Goal: Task Accomplishment & Management: Use online tool/utility

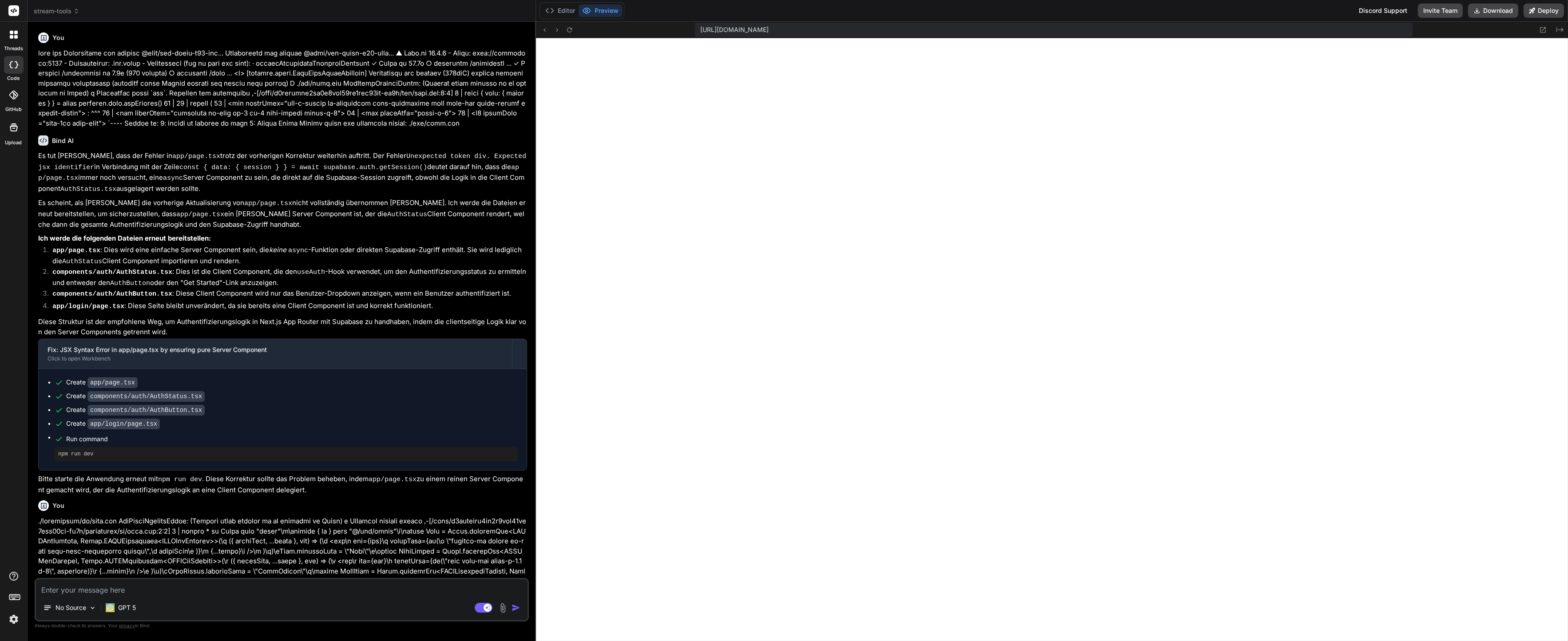
scroll to position [2771, 0]
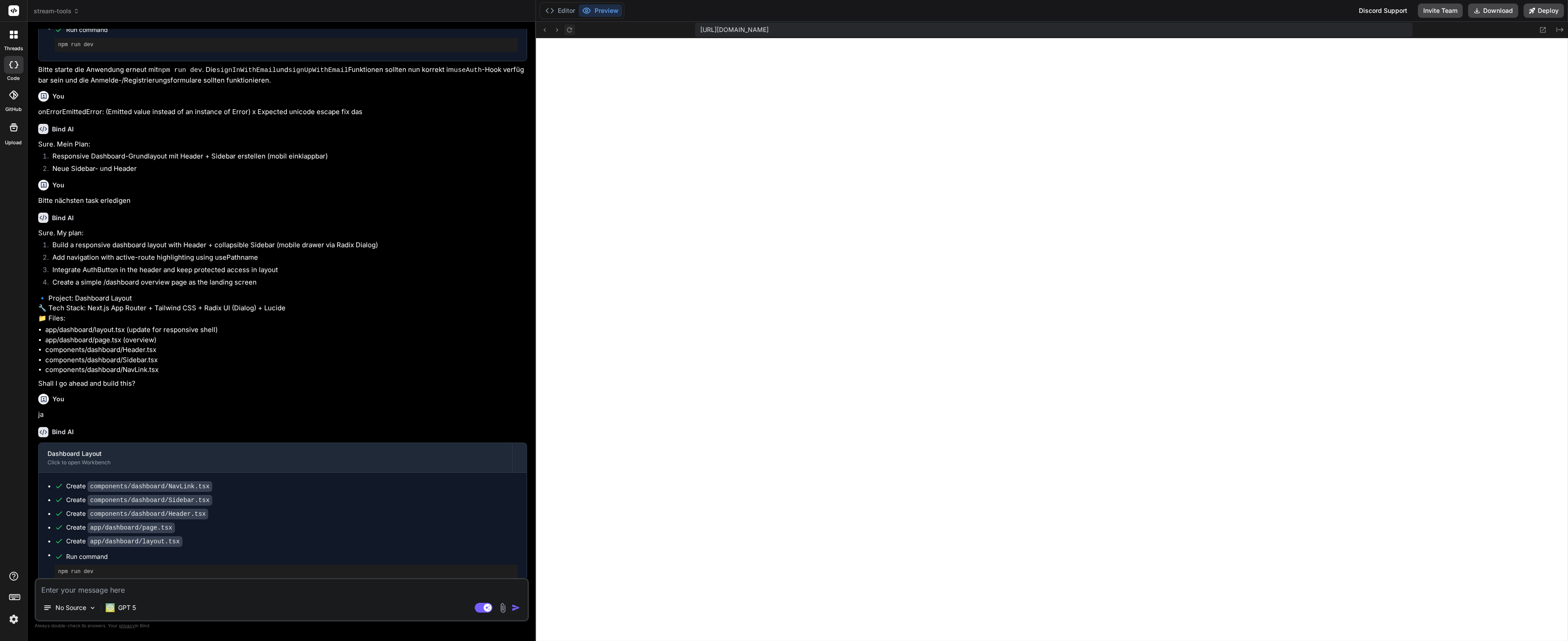
click at [572, 31] on icon at bounding box center [570, 30] width 7 height 7
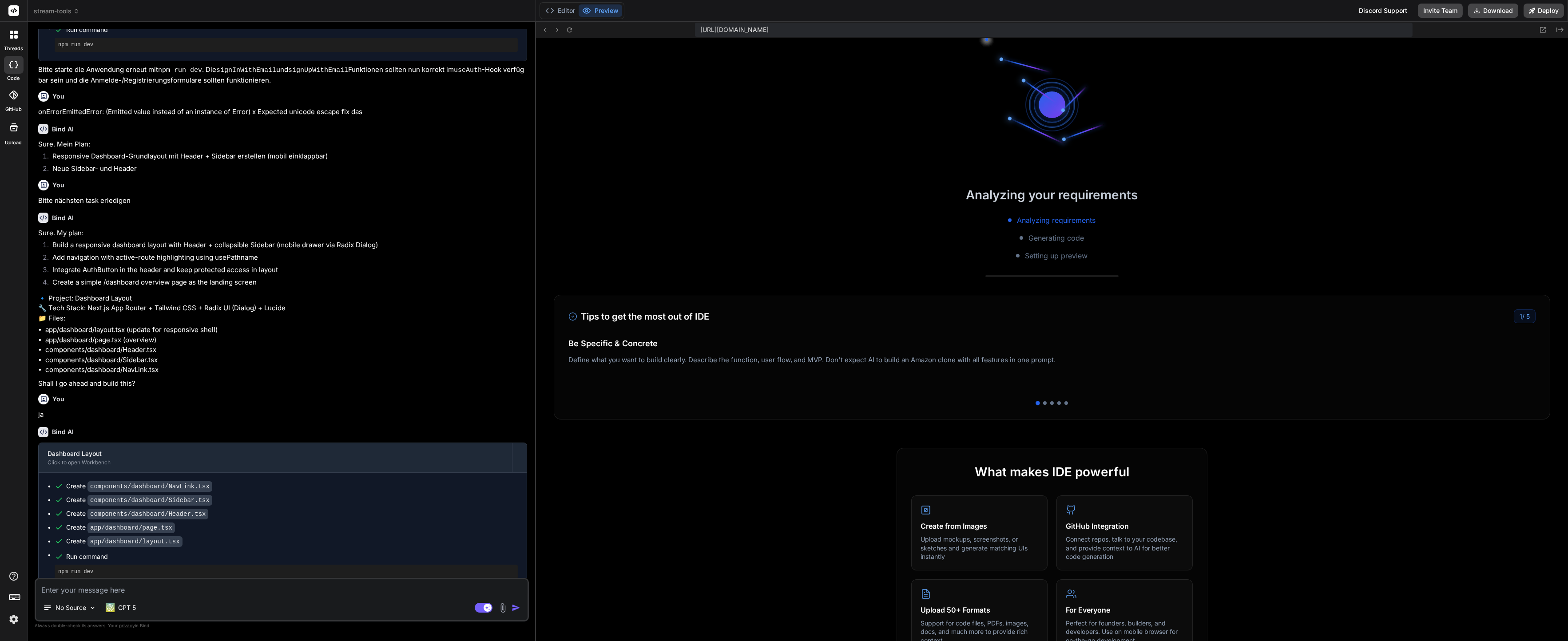
scroll to position [2788, 0]
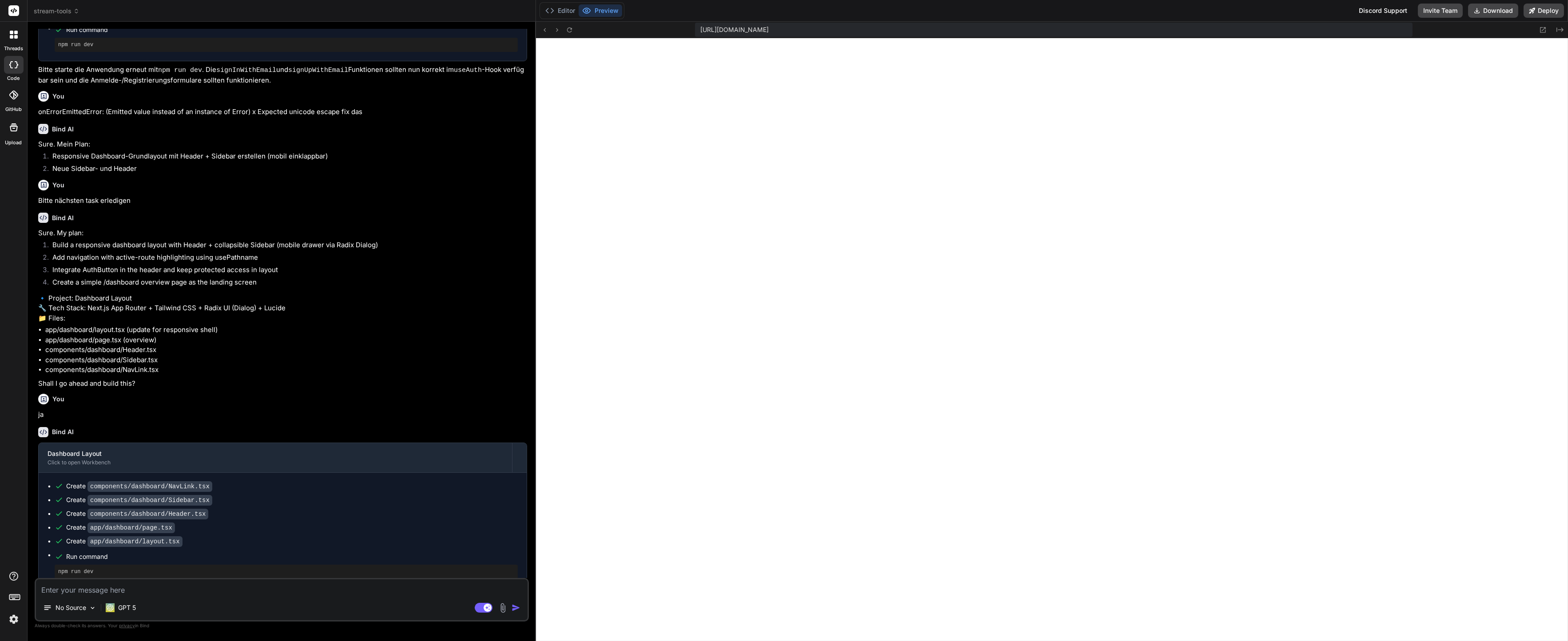
click at [165, 524] on ul "Create components/dashboard/NavLink.tsx Create components/dashboard/Sidebar.tsx…" at bounding box center [283, 530] width 470 height 97
click at [165, 582] on textarea at bounding box center [282, 587] width 492 height 16
click at [566, 15] on button "Editor" at bounding box center [560, 11] width 37 height 13
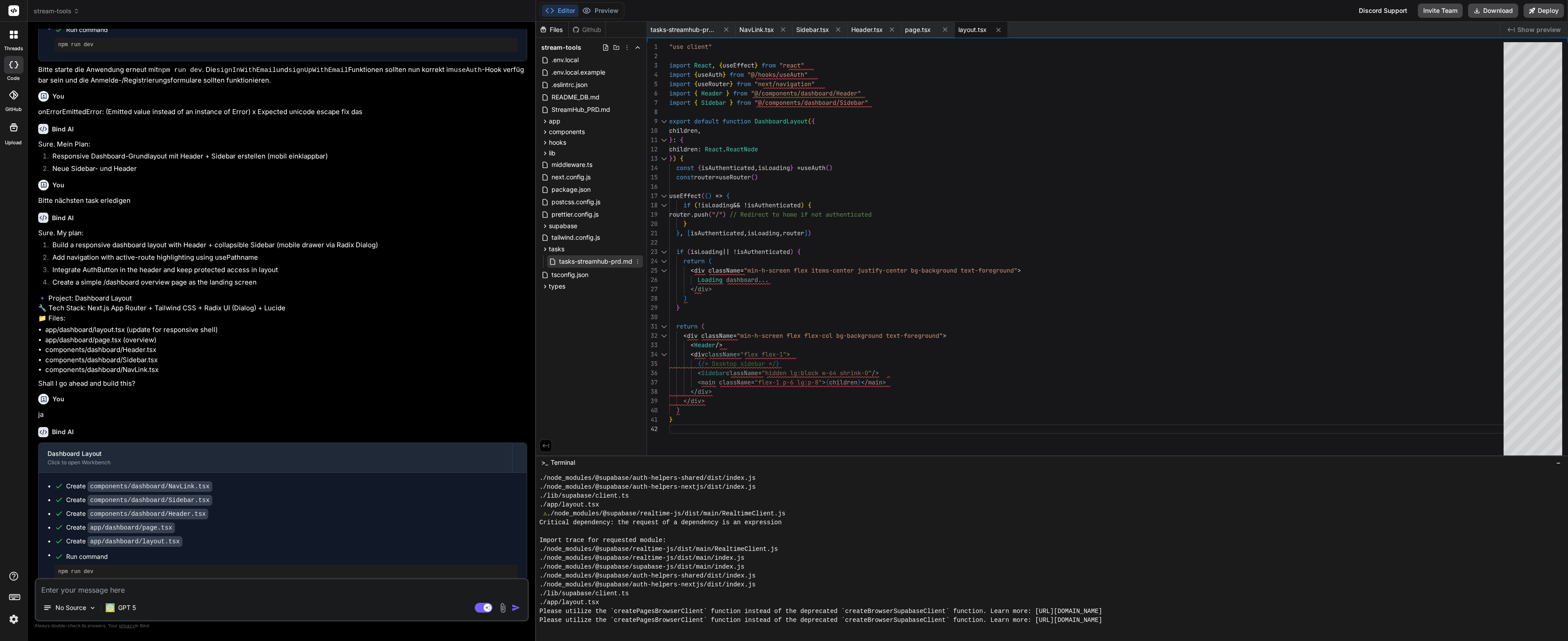
click at [567, 262] on span "tasks-streamhub-prd.md" at bounding box center [595, 262] width 75 height 11
type textarea "- Implement efficient caching strategies - Minimize bundle size for overlay wid…"
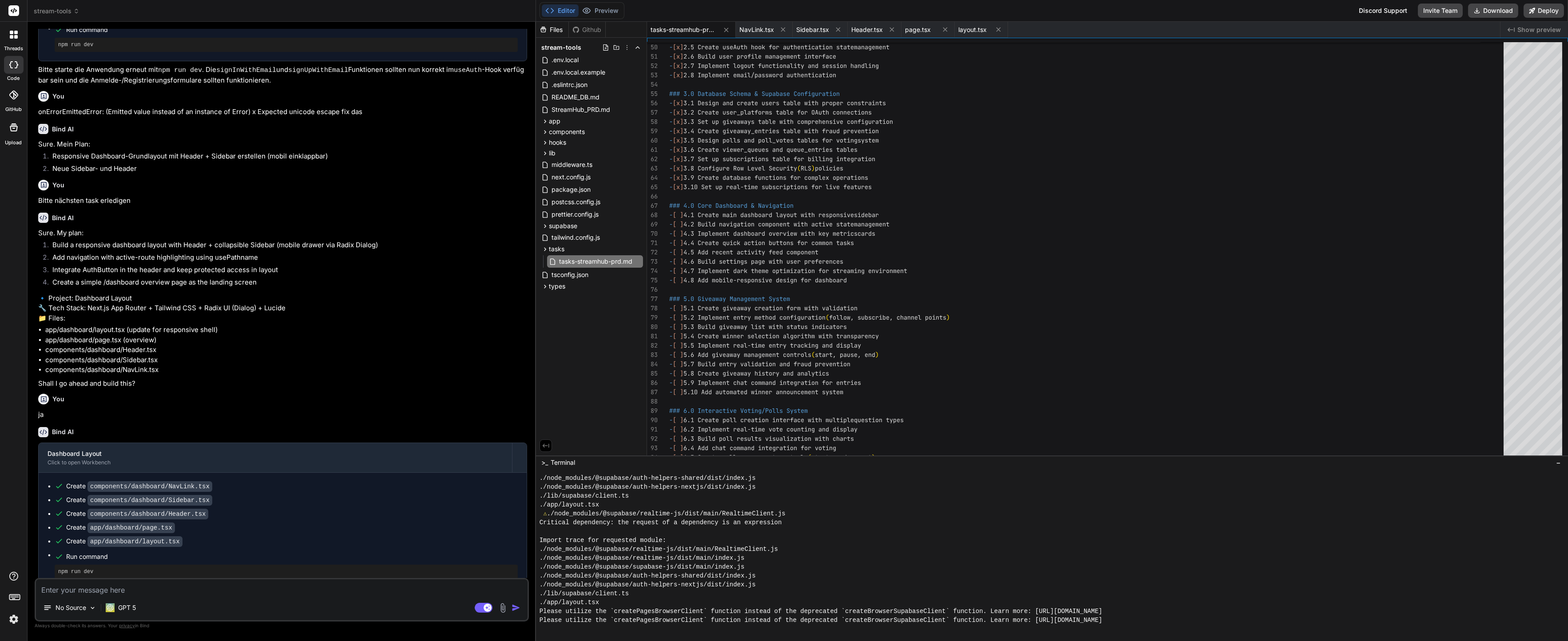
click at [199, 576] on div "Create components/dashboard/NavLink.tsx Create components/dashboard/Sidebar.tsx…" at bounding box center [283, 530] width 488 height 115
click at [194, 583] on textarea at bounding box center [282, 587] width 492 height 16
type textarea "B"
type textarea "x"
type textarea "Bi"
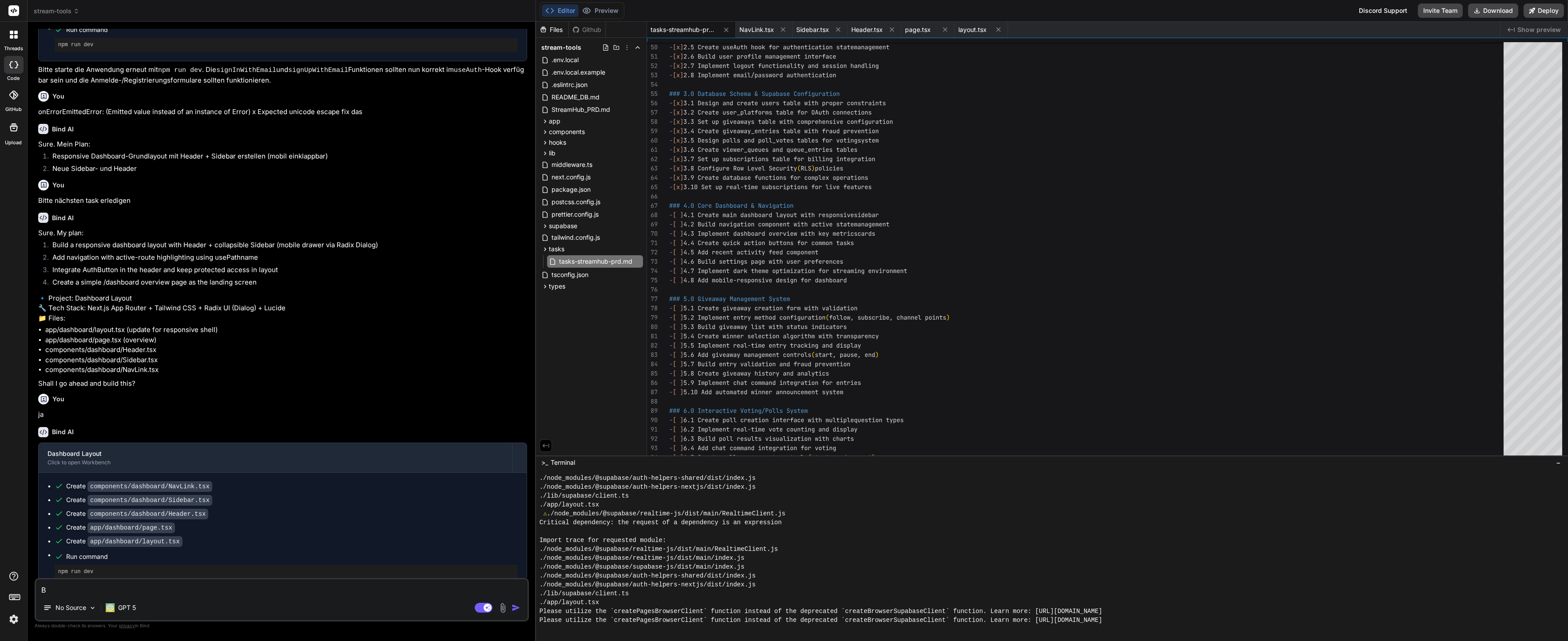
type textarea "x"
type textarea "Bit"
type textarea "x"
type textarea "Bitt"
type textarea "x"
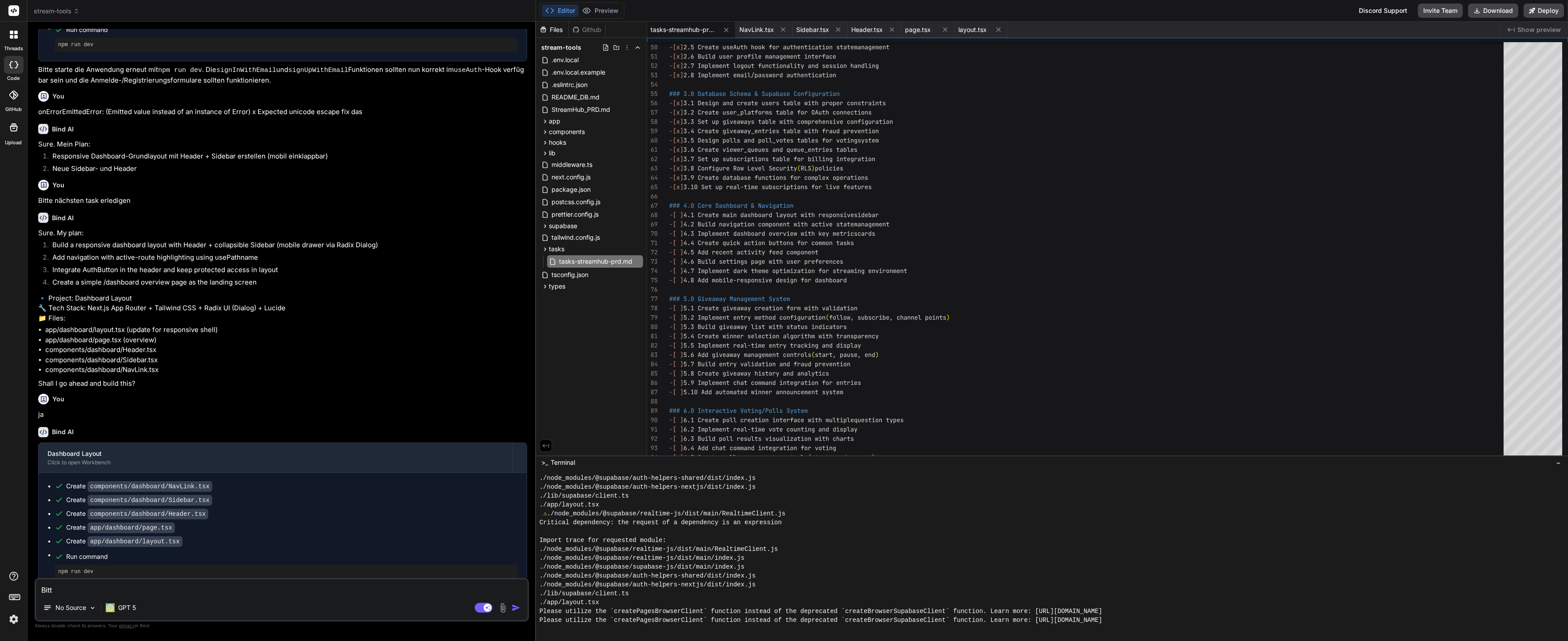
type textarea "Bitte"
type textarea "x"
type textarea "Bitte"
type textarea "x"
type textarea "Bitte T"
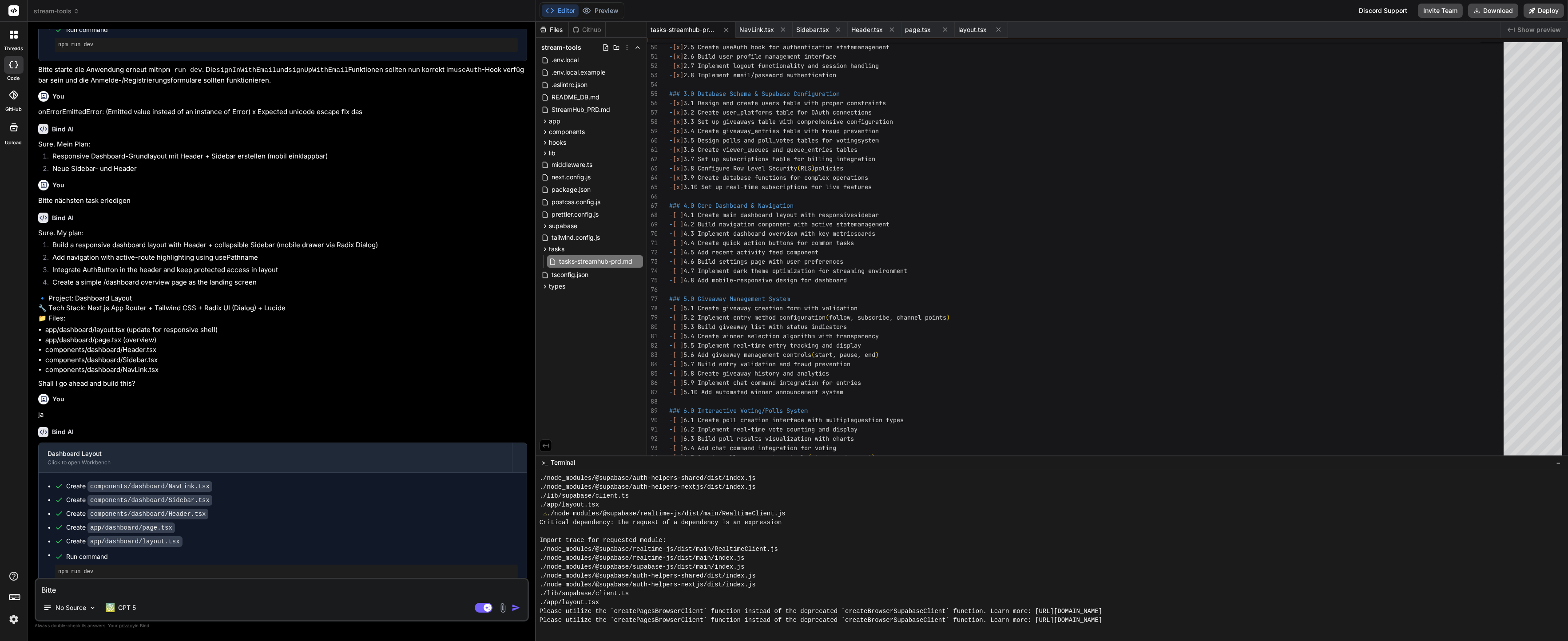
type textarea "x"
type textarea "Bitte Ta"
type textarea "x"
type textarea "Bitte Tas"
type textarea "x"
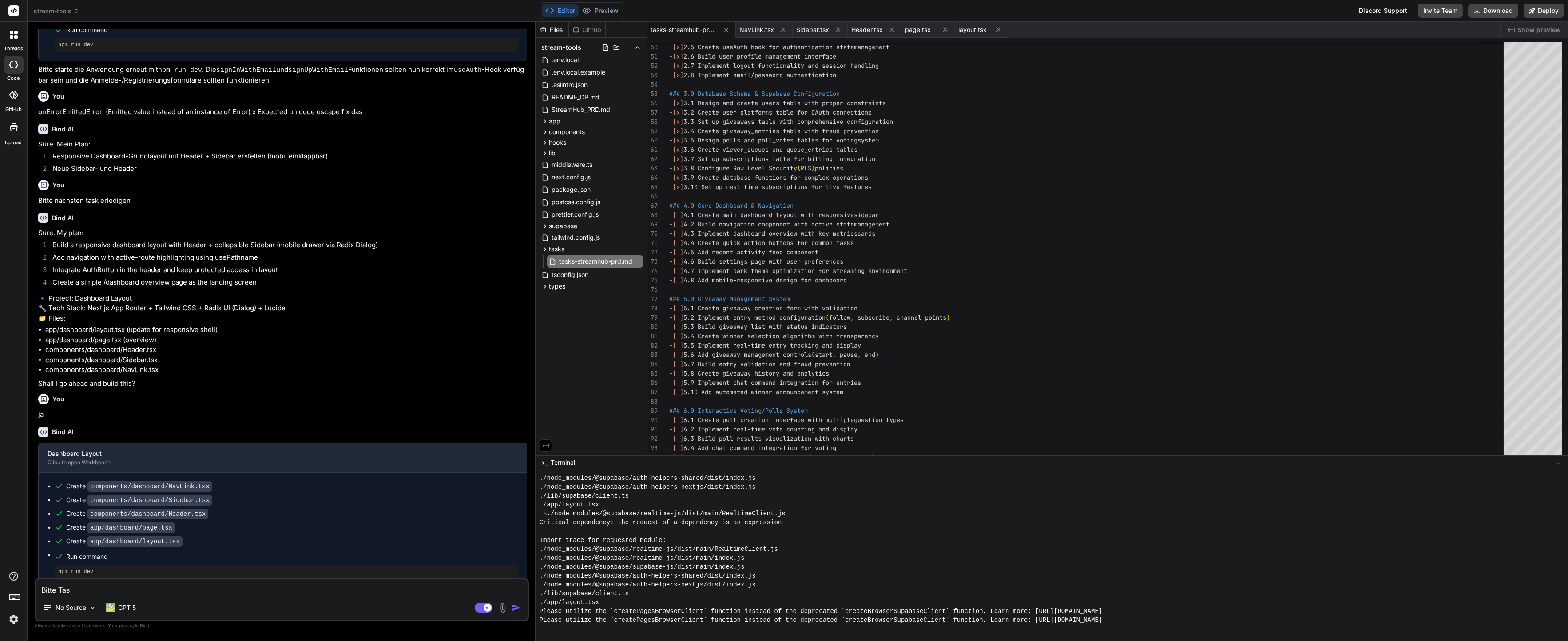
type textarea "Bitte Task"
type textarea "x"
type textarea "Bitte Task-"
type textarea "x"
type textarea "Bitte Task-L"
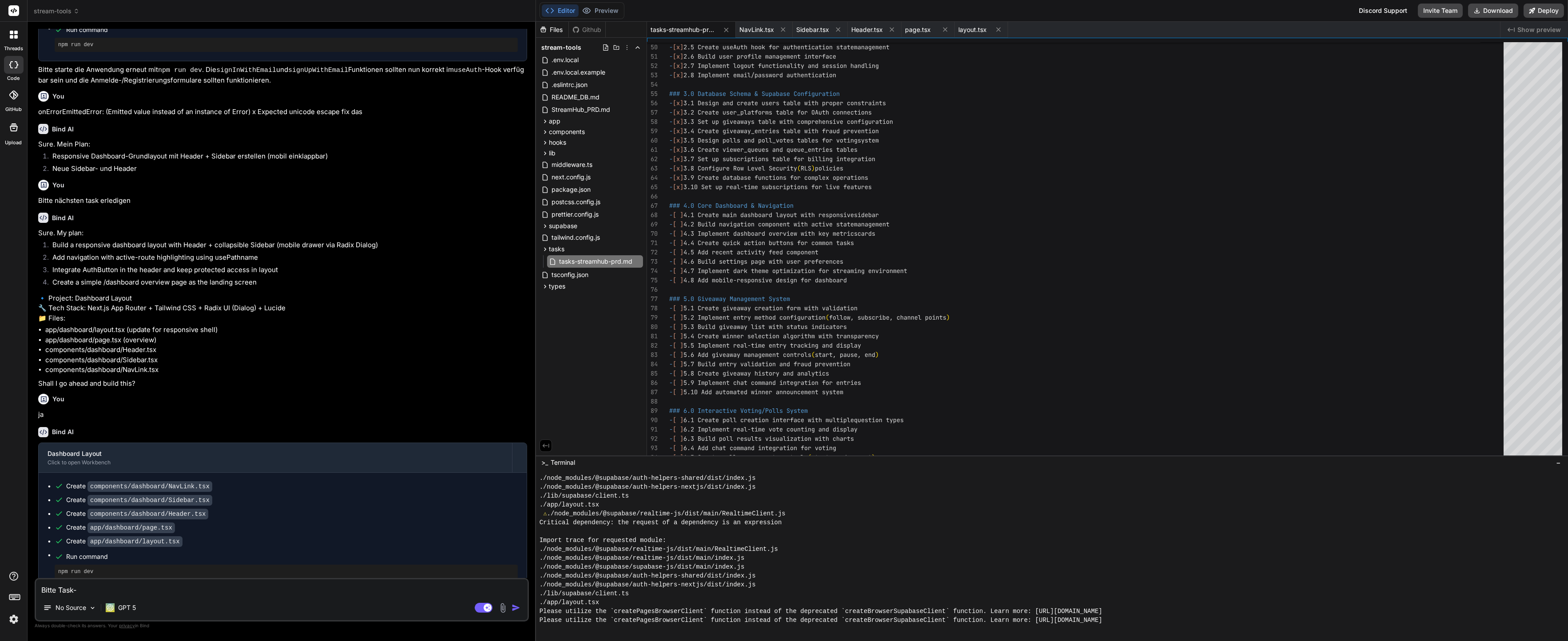
type textarea "x"
type textarea "Bitte Task-Li"
type textarea "x"
type textarea "Bitte Task-Lis"
type textarea "x"
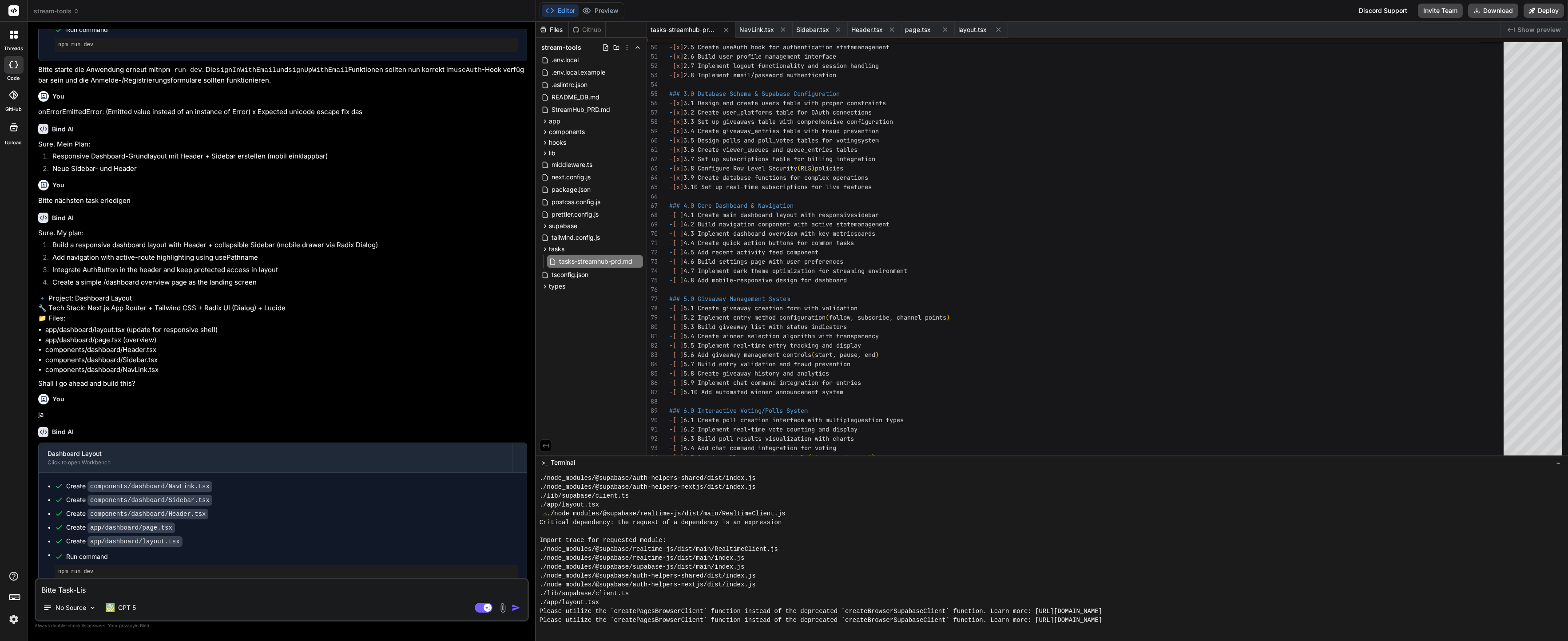
type textarea "Bitte Task-List"
type textarea "x"
type textarea "Bitte Task-Liste"
type textarea "x"
type textarea "Bitte Task-Liste"
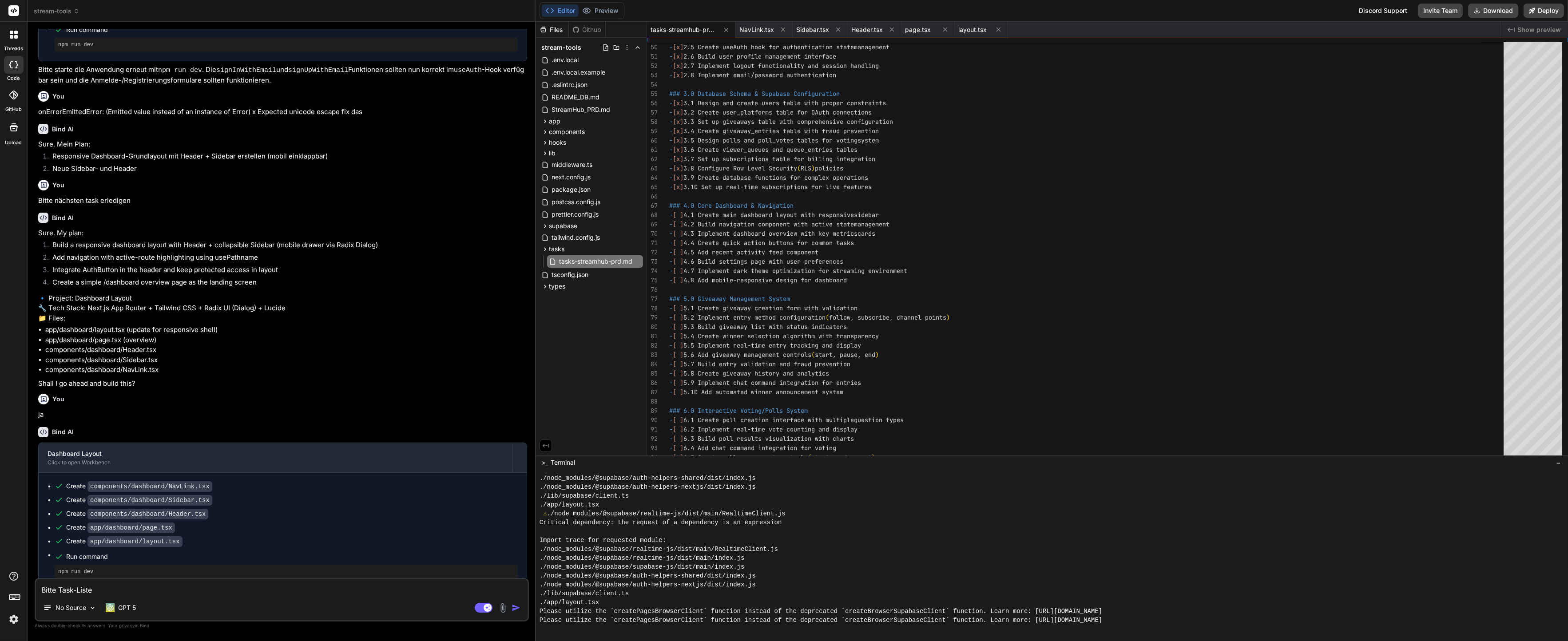
type textarea "x"
type textarea "Bitte Task-Liste ü"
type textarea "x"
type textarea "Bitte Task-Liste üb"
type textarea "x"
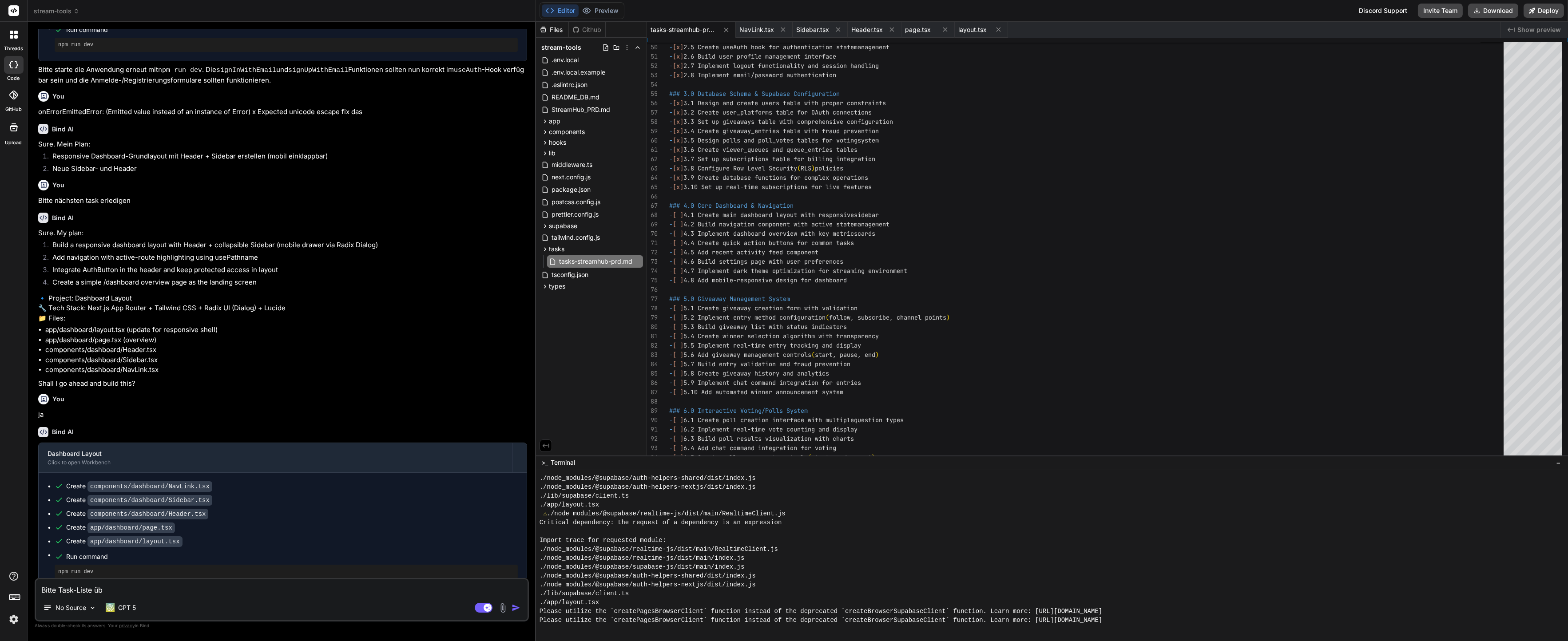
type textarea "Bitte Task-Liste übe"
type textarea "x"
type textarea "Bitte Task-Liste über"
type textarea "x"
type textarea "Bitte Task-Liste übero"
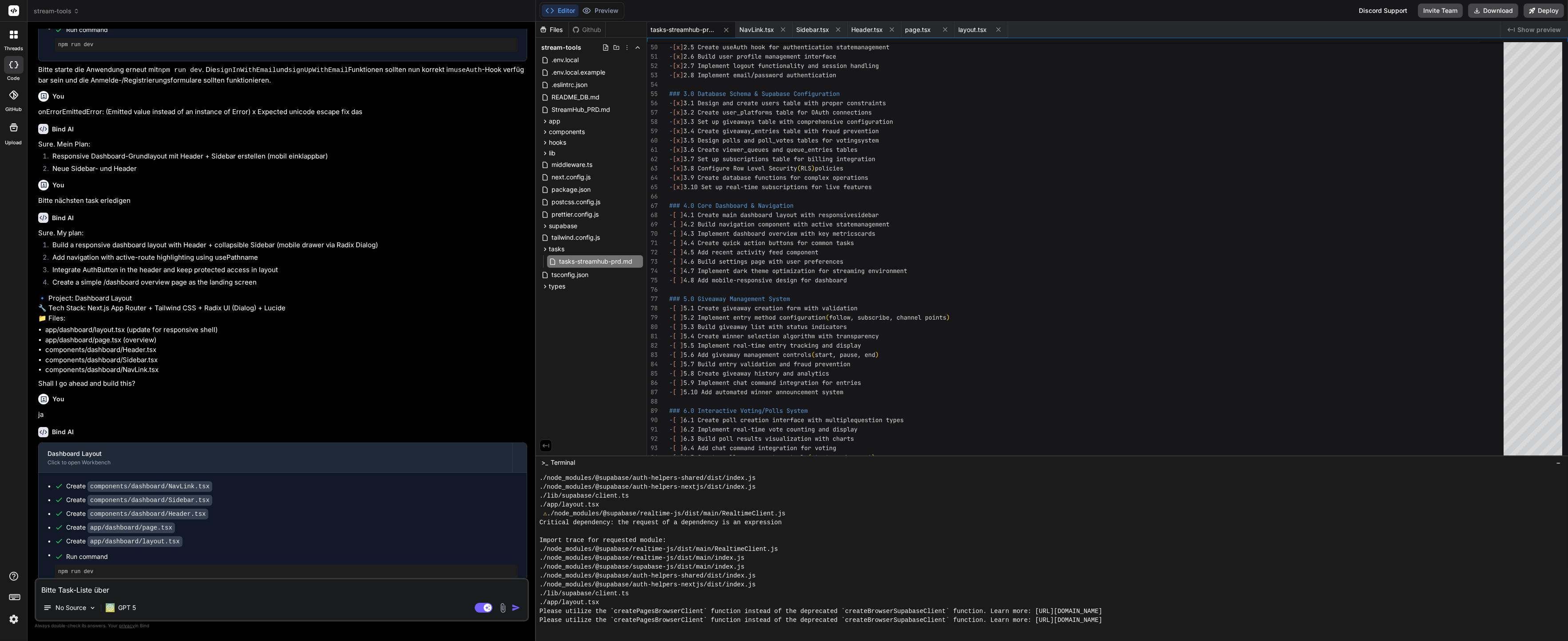
type textarea "x"
type textarea "Bitte Task-Liste überor"
type textarea "x"
type textarea "Bitte Task-Liste übero"
type textarea "x"
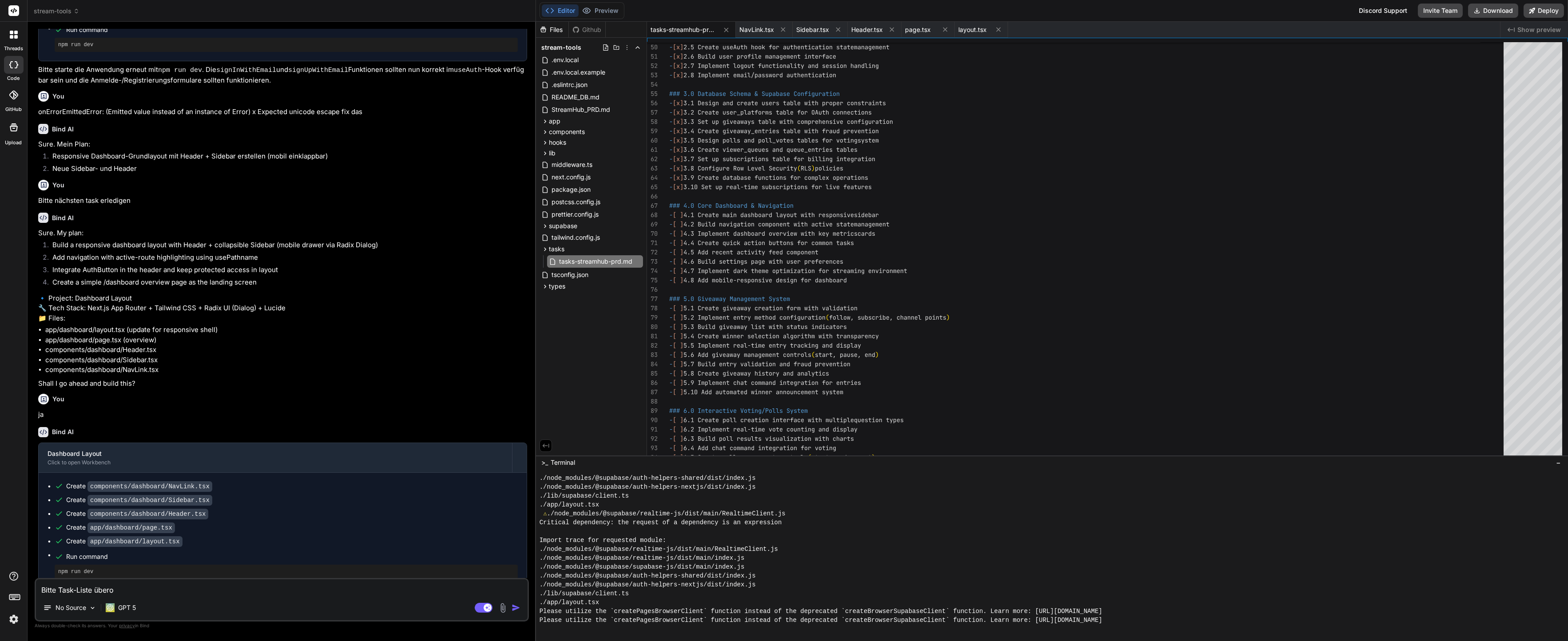
type textarea "Bitte Task-Liste über"
type textarea "x"
type textarea "Bitte Task-Liste überp"
type textarea "x"
type textarea "Bitte Task-Liste überpr"
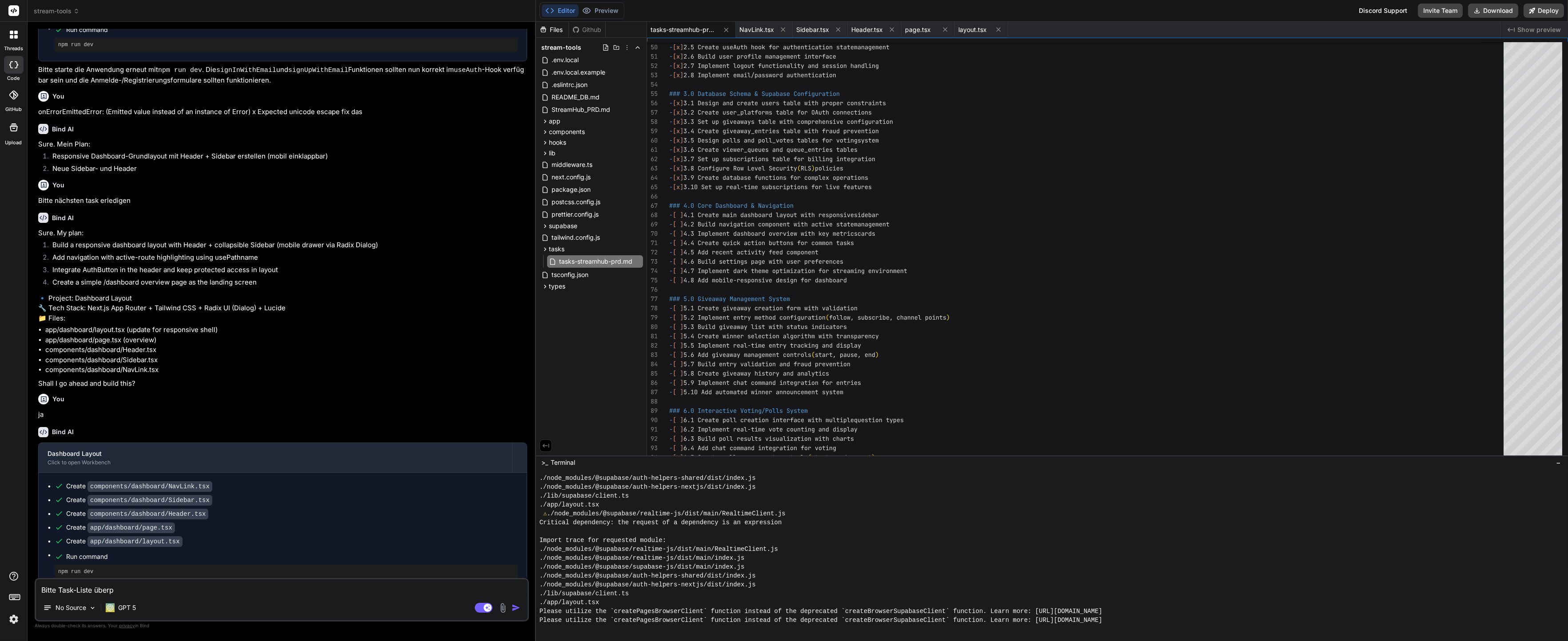
type textarea "x"
type textarea "Bitte Task-Liste überprü"
type textarea "x"
type textarea "Bitte Task-Liste überprüf"
type textarea "x"
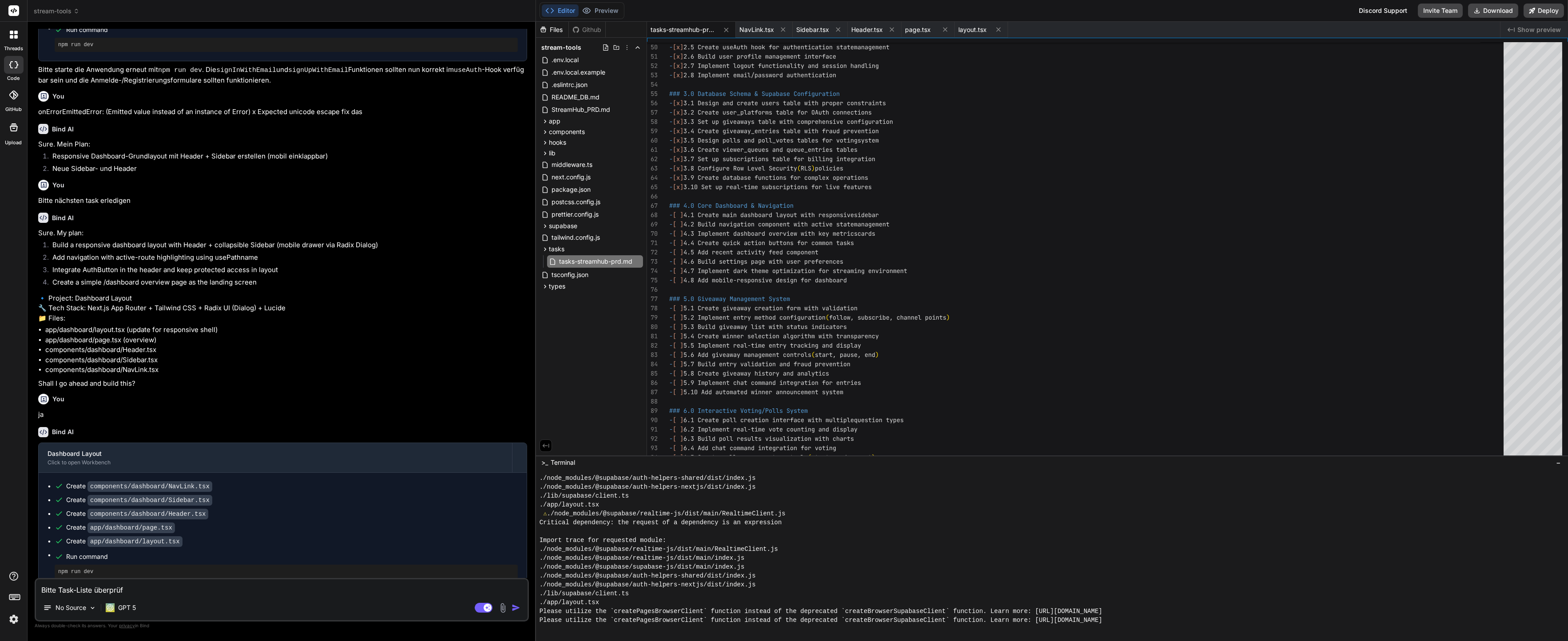
type textarea "Bitte Task-Liste überprüfe"
type textarea "x"
type textarea "Bitte Task-Liste überprüfe"
type textarea "x"
type textarea "Bitte Task-Liste überprüfe"
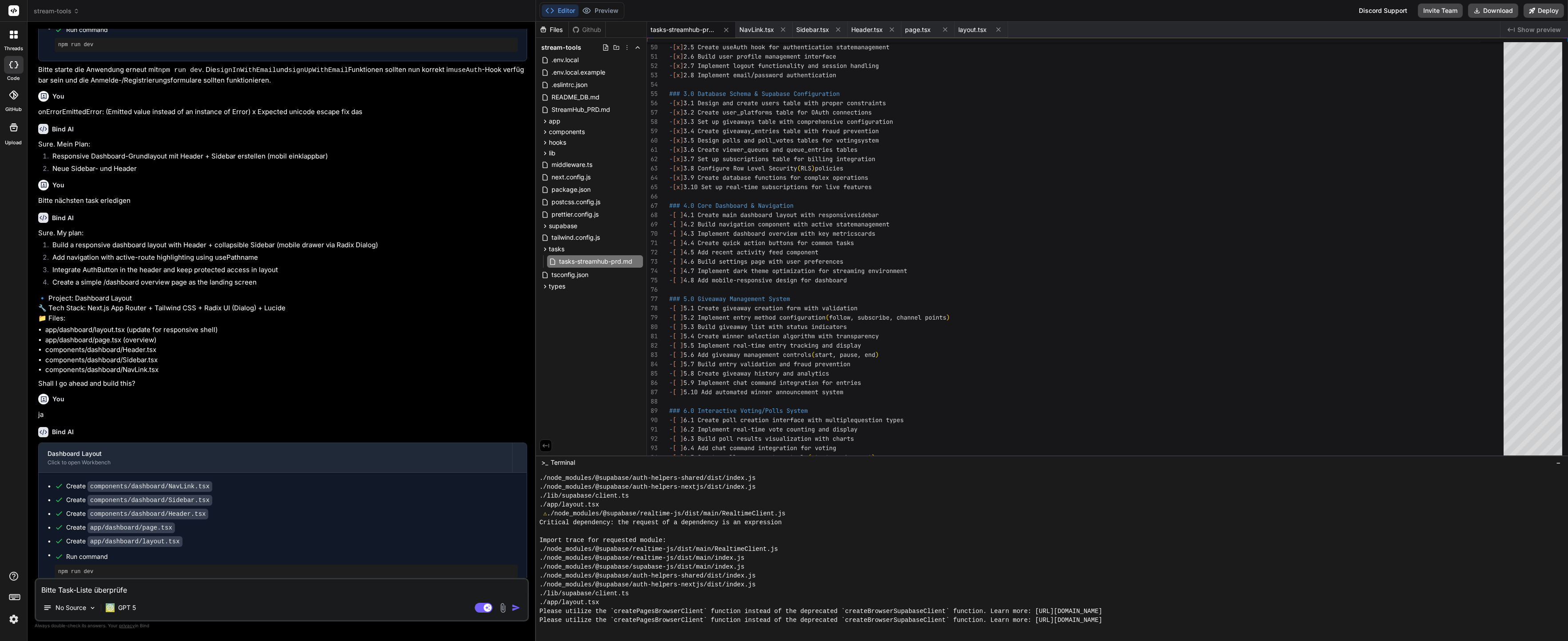
type textarea "x"
type textarea "Bitte Task-Liste überprüfen"
type textarea "x"
type textarea "Bitte Task-Liste überprüfen"
type textarea "x"
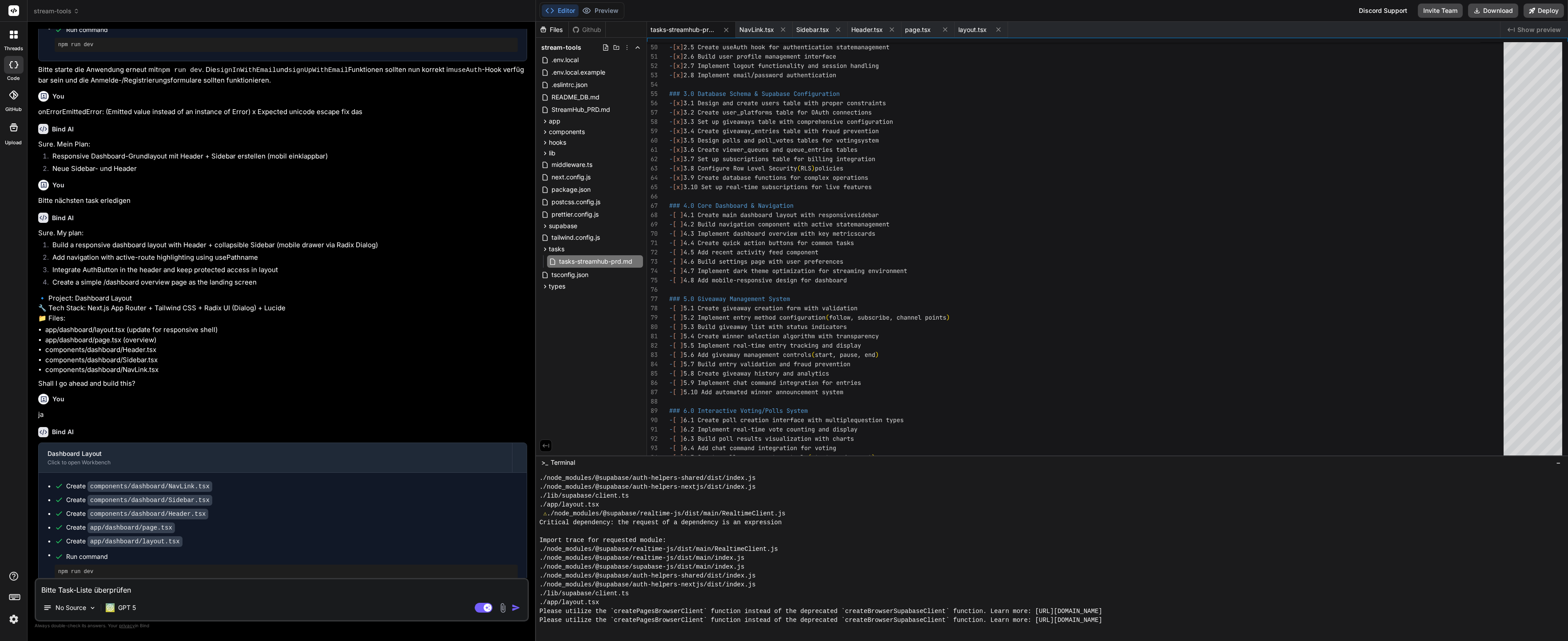
type textarea "Bitte Task-Liste überprüfen d"
type textarea "x"
type textarea "Bitte Task-Liste überprüfen"
type textarea "x"
type textarea "Bitte Task-Liste überprüfen u"
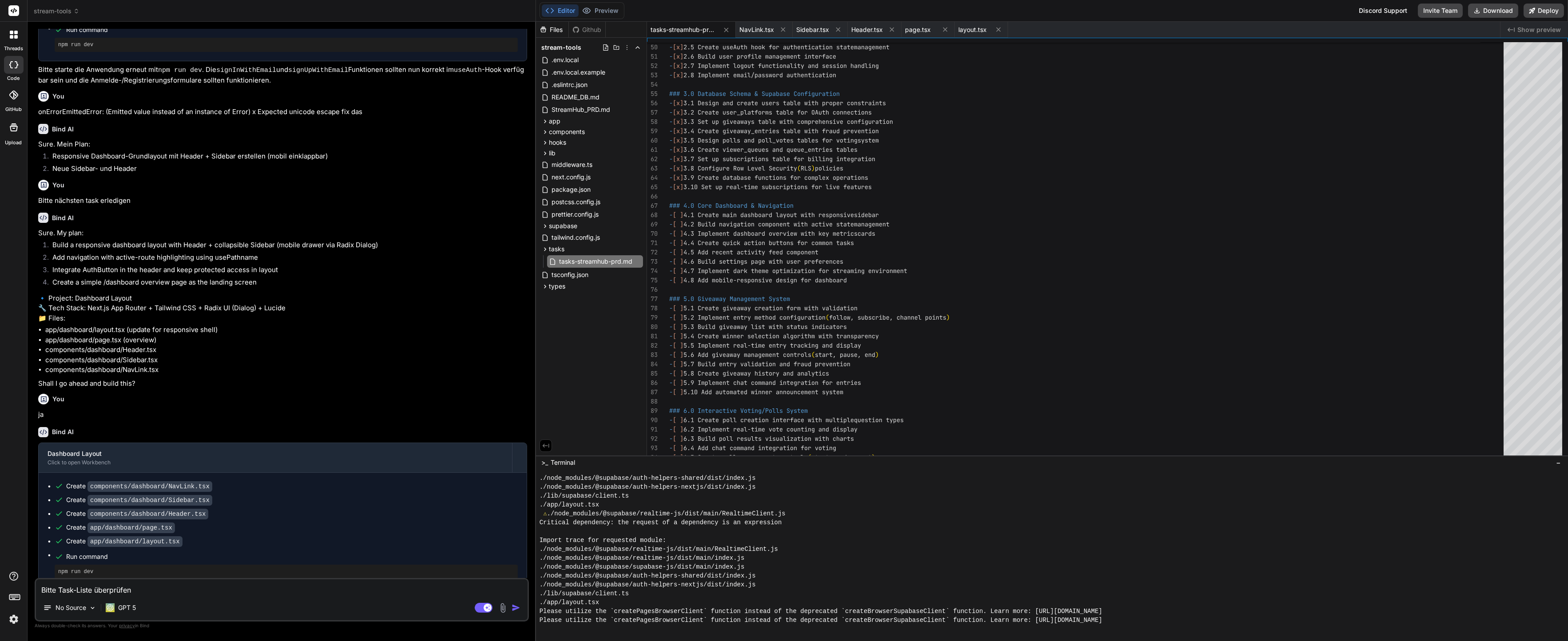
type textarea "x"
type textarea "Bitte Task-Liste überprüfen ud"
type textarea "x"
type textarea "Bitte Task-Liste überprüfen u"
type textarea "x"
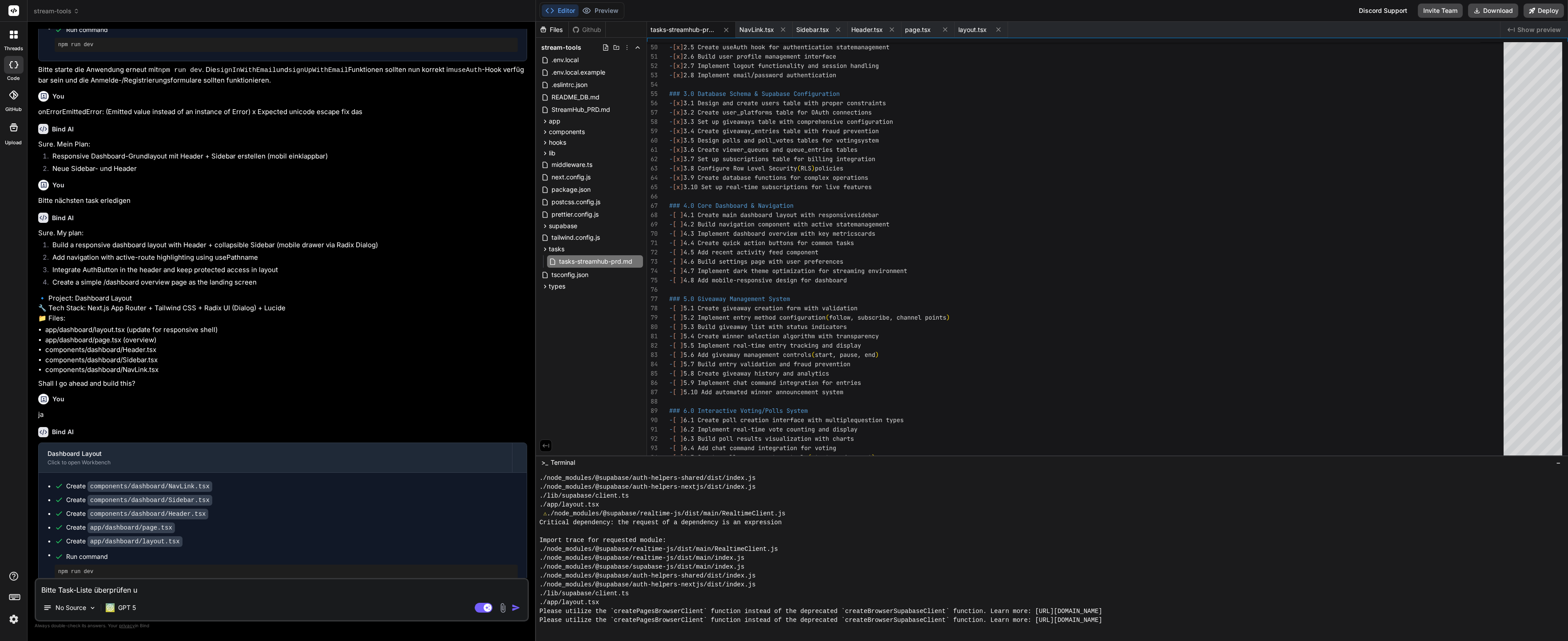
type textarea "Bitte Task-Liste überprüfen un"
type textarea "x"
type textarea "Bitte Task-Liste überprüfen und"
type textarea "x"
type textarea "Bitte Task-Liste überprüfen und"
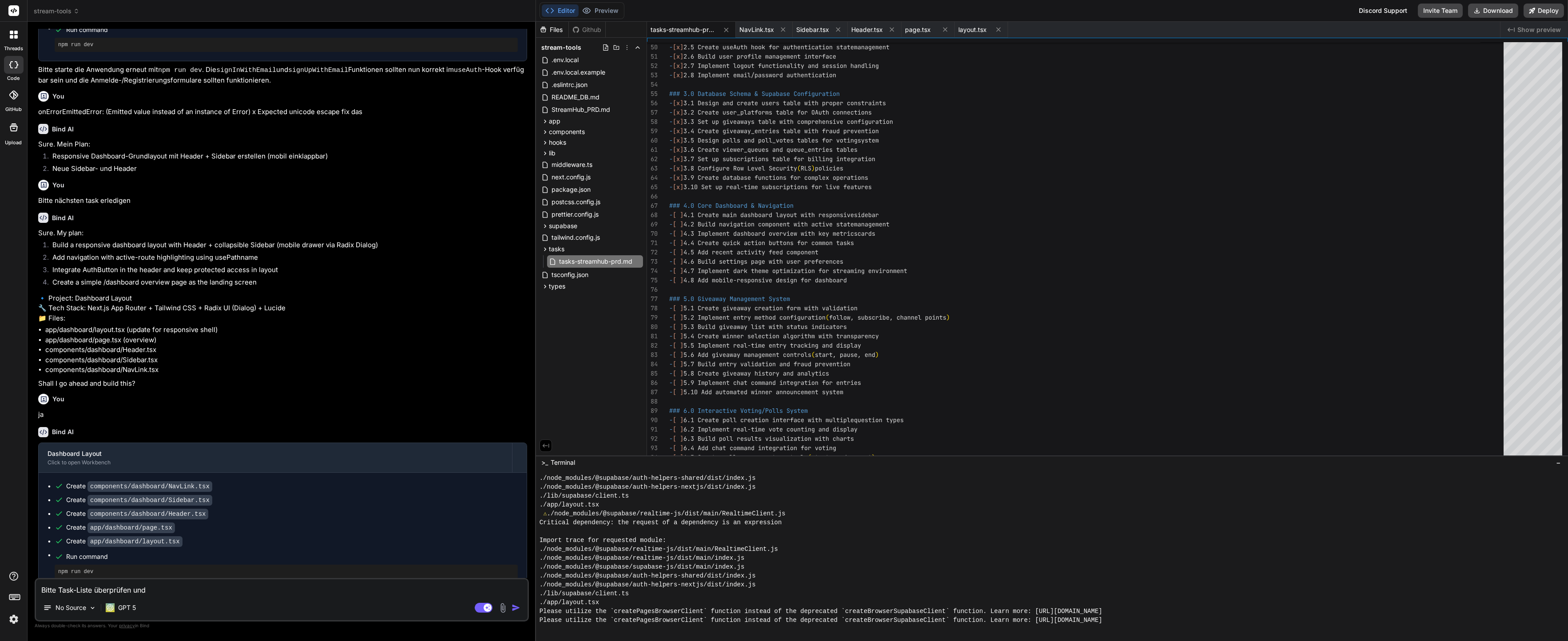
type textarea "x"
type textarea "Bitte Task-Liste überprüfen und g"
type textarea "x"
type textarea "Bitte Task-Liste überprüfen und gg"
type textarea "x"
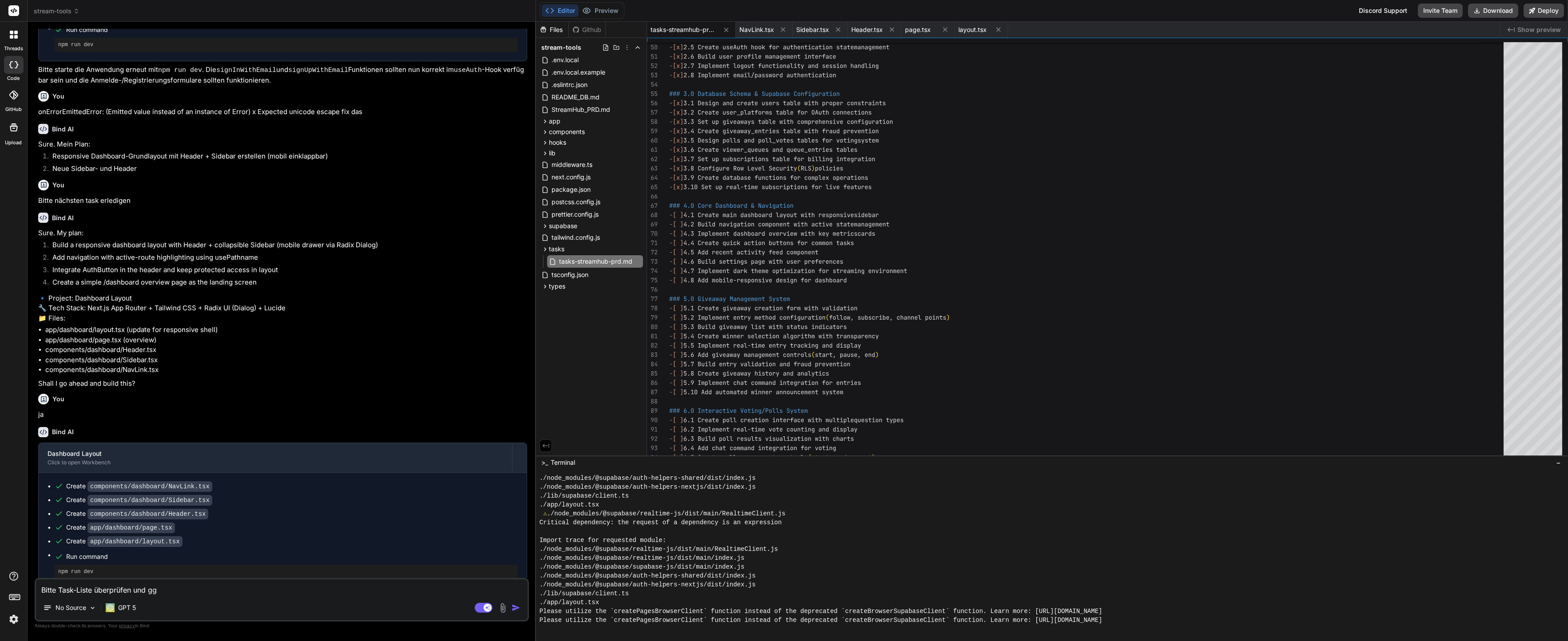
type textarea "Bitte Task-Liste überprüfen und ggf"
type textarea "x"
type textarea "Bitte Task-Liste überprüfen und ggf."
type textarea "x"
type textarea "Bitte Task-Liste überprüfen und ggf."
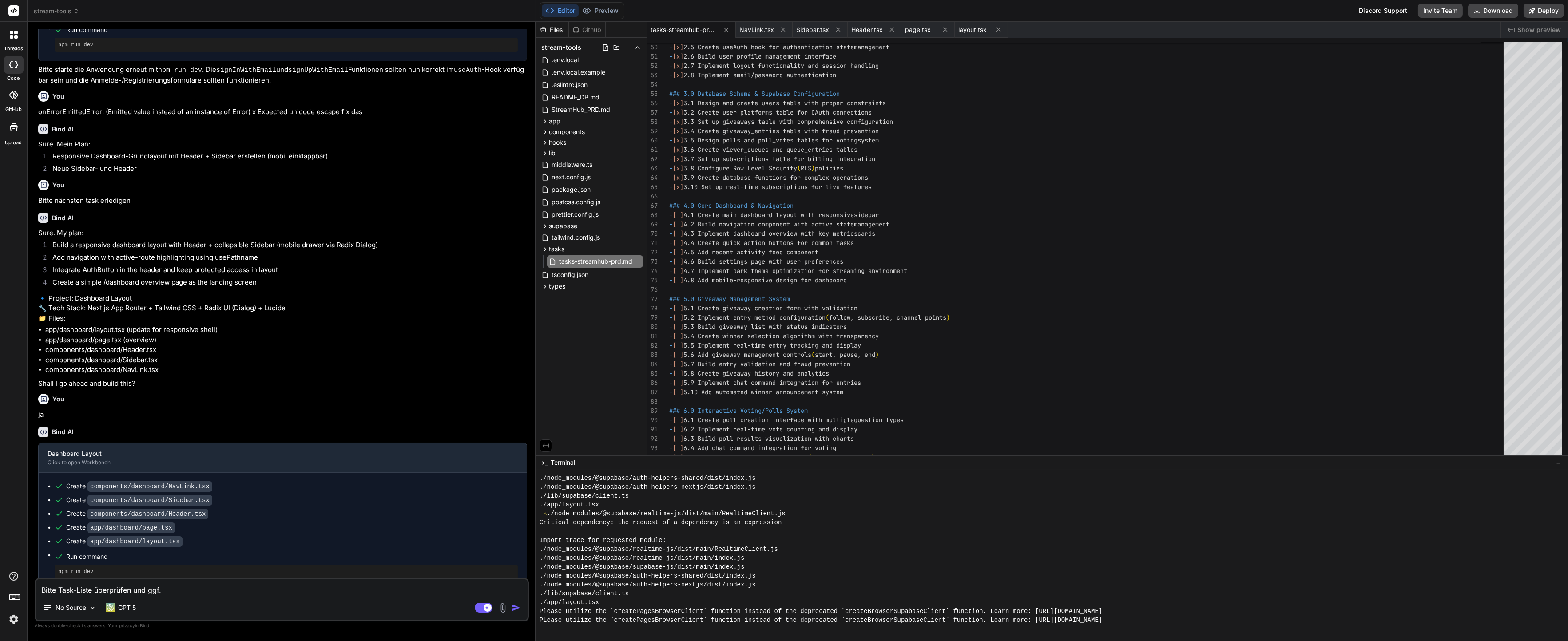
type textarea "x"
type textarea "Bitte Task-Liste überprüfen und ggf. a"
type textarea "x"
type textarea "Bitte Task-Liste überprüfen und ggf. ab"
type textarea "x"
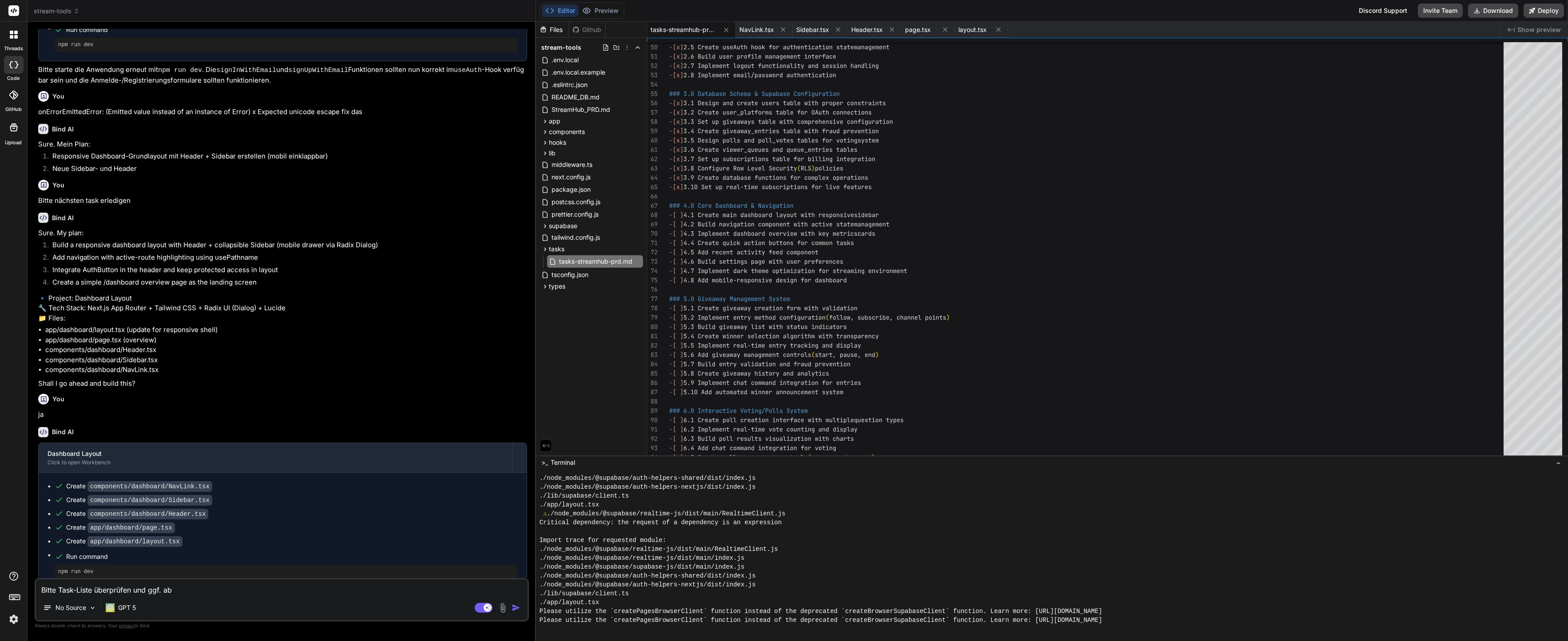
type textarea "Bitte Task-Liste überprüfen und ggf. abh"
type textarea "x"
type textarea "Bitte Task-Liste überprüfen und ggf. abha"
type textarea "x"
type textarea "Bitte Task-Liste überprüfen und ggf. abhak"
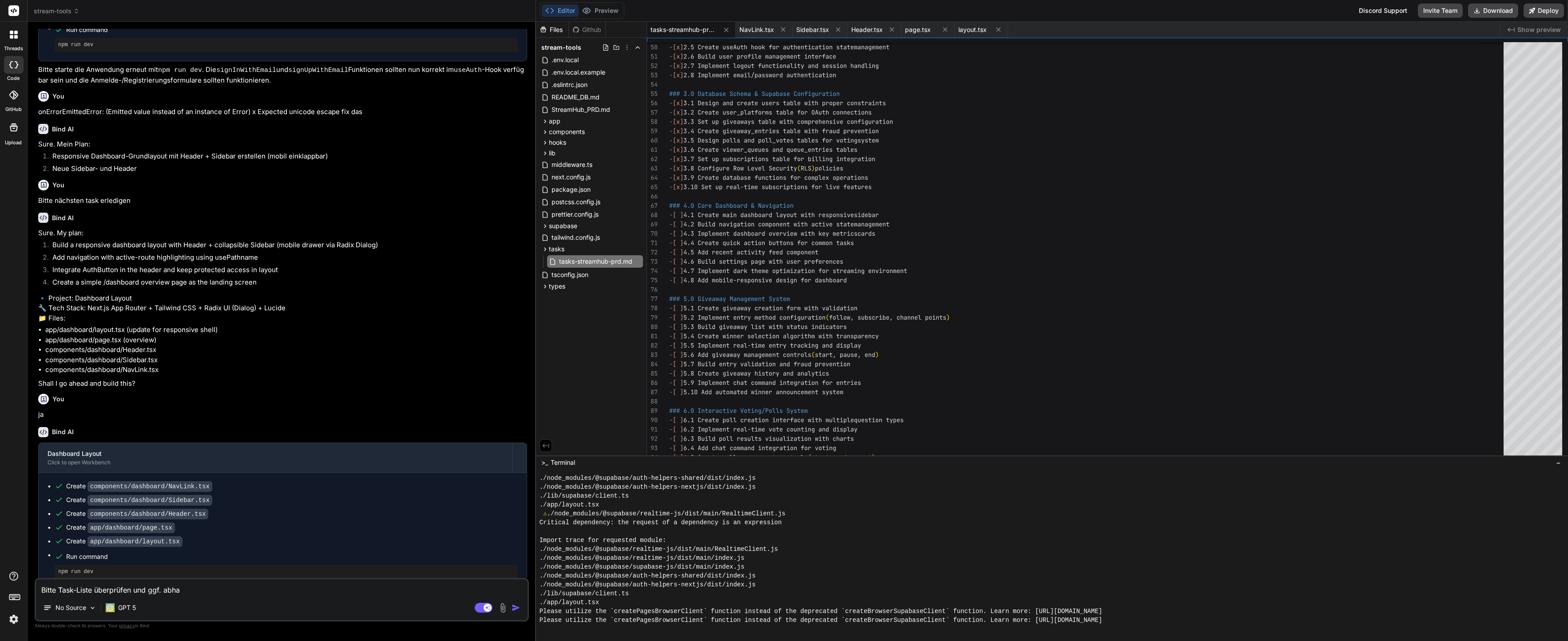
type textarea "x"
type textarea "Bitte Task-Liste überprüfen und ggf. abhake"
type textarea "x"
type textarea "Bitte Task-Liste überprüfen und ggf. abhaken"
type textarea "x"
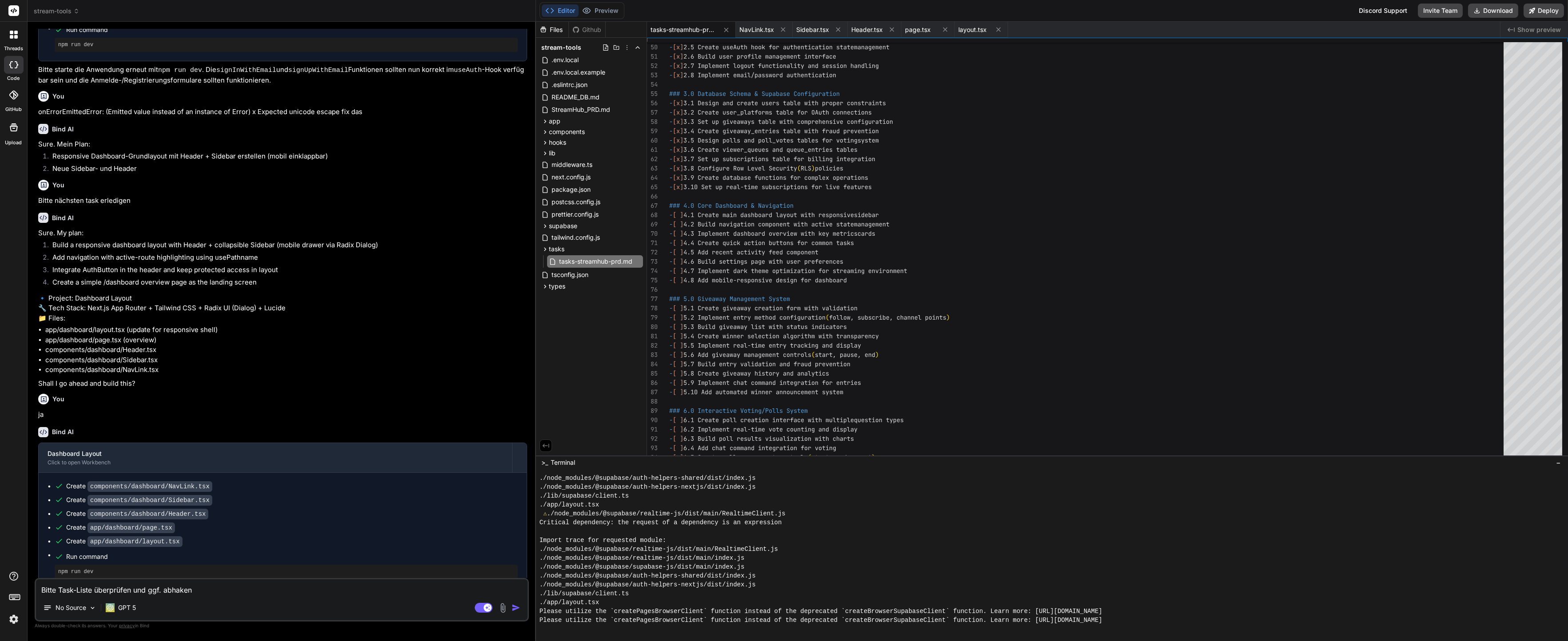
type textarea "Bitte Task-Liste überprüfen und ggf. abhaken"
type textarea "x"
type textarea "Bitte Task-Liste überprüfen und ggf. abhaken u"
type textarea "x"
type textarea "Bitte Task-Liste überprüfen und ggf. abhaken un"
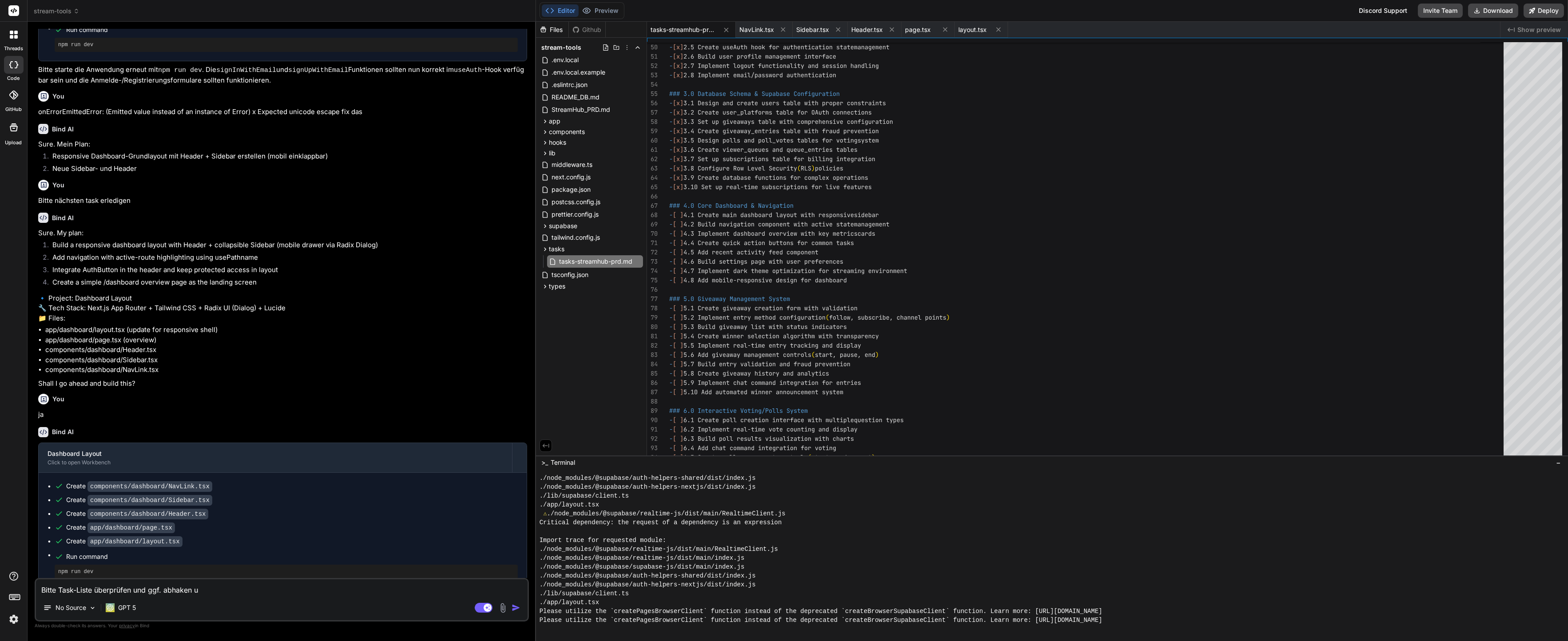
type textarea "x"
type textarea "Bitte Task-Liste überprüfen und ggf. abhaken und"
type textarea "x"
type textarea "Bitte Task-Liste überprüfen und ggf. abhaken und"
type textarea "x"
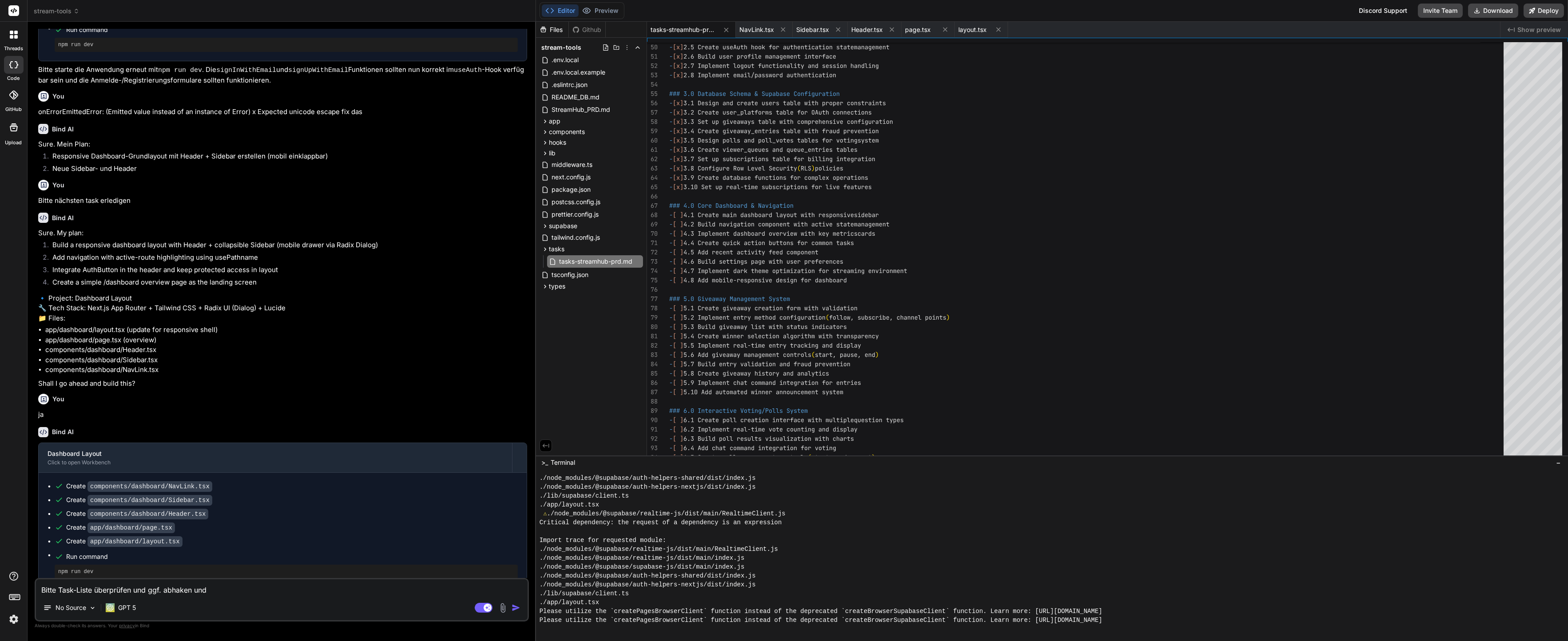
type textarea "Bitte Task-Liste überprüfen und ggf. abhaken und f"
type textarea "x"
type textarea "Bitte Task-Liste überprüfen und ggf. abhaken und fo"
type textarea "x"
type textarea "Bitte Task-Liste überprüfen und ggf. abhaken und for"
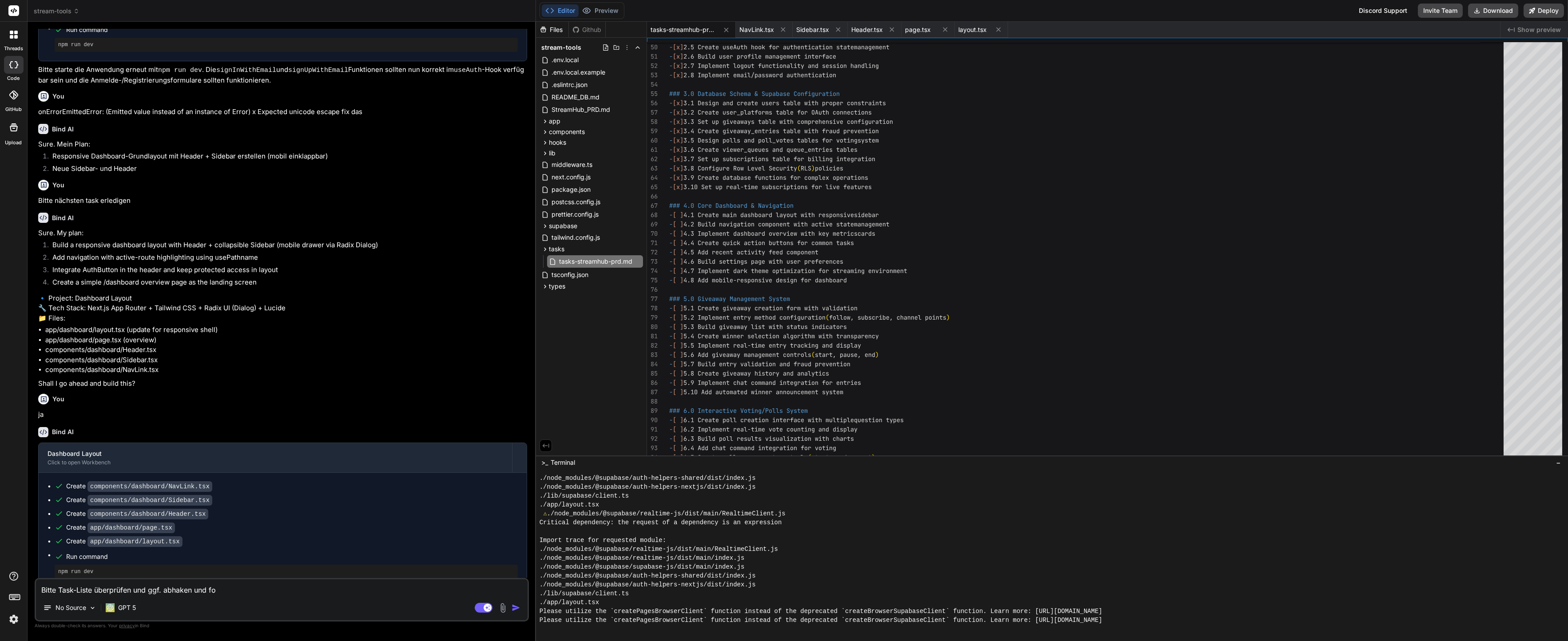
type textarea "x"
type textarea "Bitte Task-Liste überprüfen und ggf. abhaken und fort"
type textarea "x"
type textarea "Bitte Task-Liste überprüfen und ggf. abhaken und fortf"
type textarea "x"
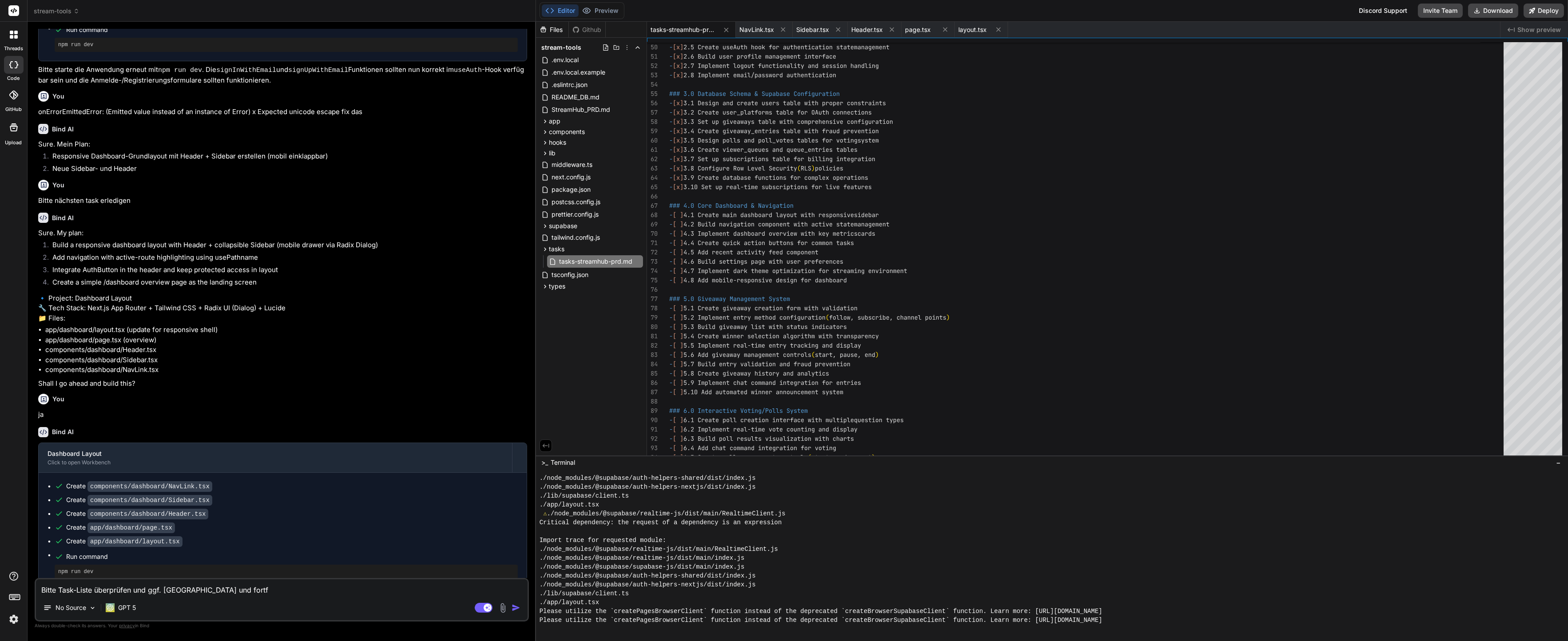
type textarea "Bitte Task-Liste überprüfen und ggf. abhaken und fortfa"
type textarea "x"
type textarea "Bitte Task-Liste überprüfen und ggf. abhaken und fortfah"
type textarea "x"
type textarea "Bitte Task-Liste überprüfen und ggf. abhaken und fortfahr"
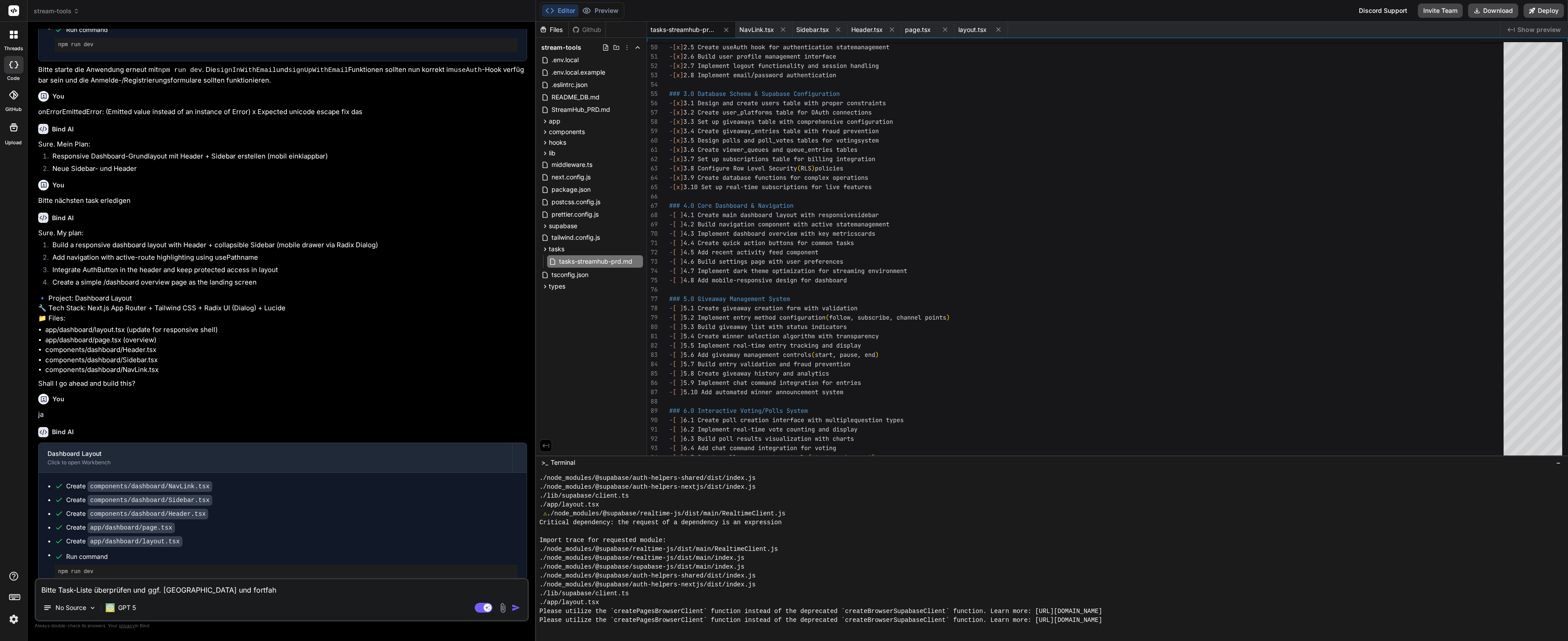
type textarea "x"
type textarea "Bitte Task-Liste überprüfen und ggf. abhaken und fortfahre"
type textarea "x"
type textarea "Bitte Task-Liste überprüfen und ggf. abhaken und fortfahren"
type textarea "x"
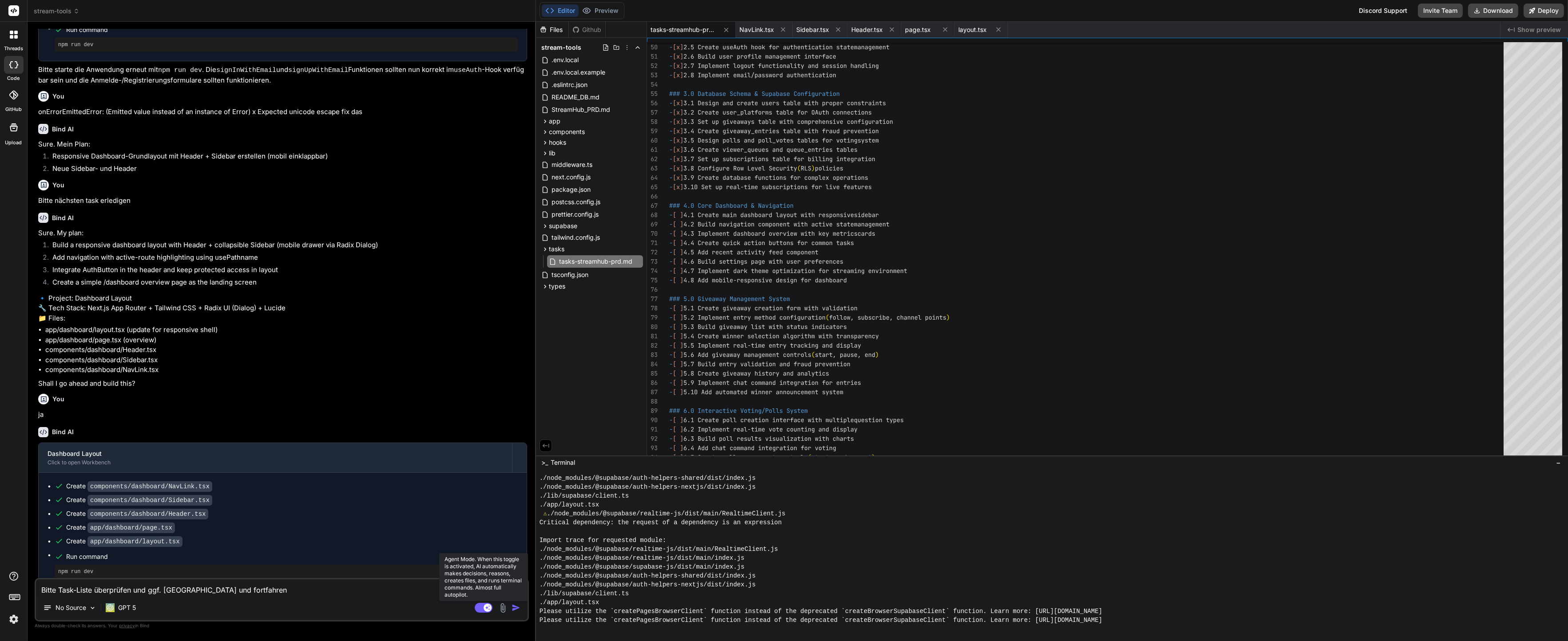
type textarea "Bitte Task-Liste überprüfen und ggf. abhaken und fortfahren"
click at [482, 605] on rect at bounding box center [483, 607] width 17 height 10
type textarea "x"
click at [443, 587] on textarea "Bitte Task-Liste überprüfen und ggf. abhaken und fortfahren" at bounding box center [282, 587] width 492 height 16
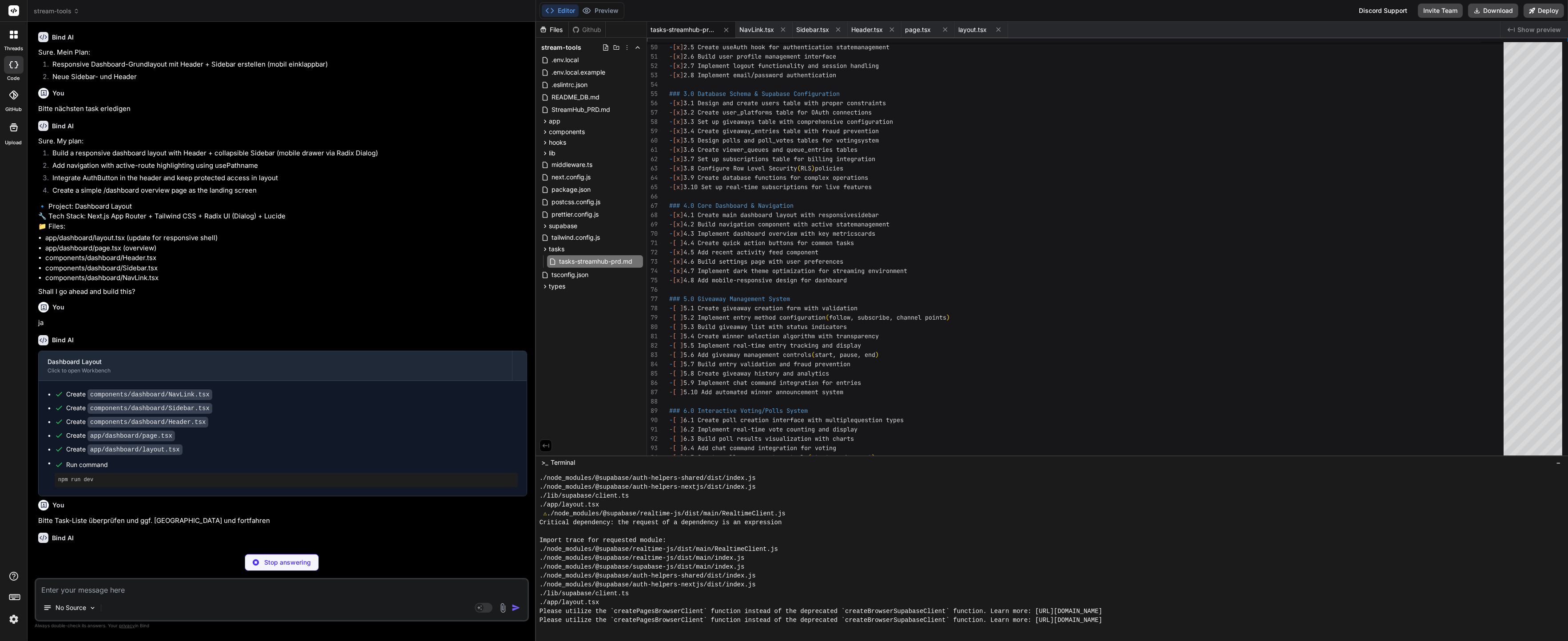
type textarea "x"
type textarea "</Card> ) }"
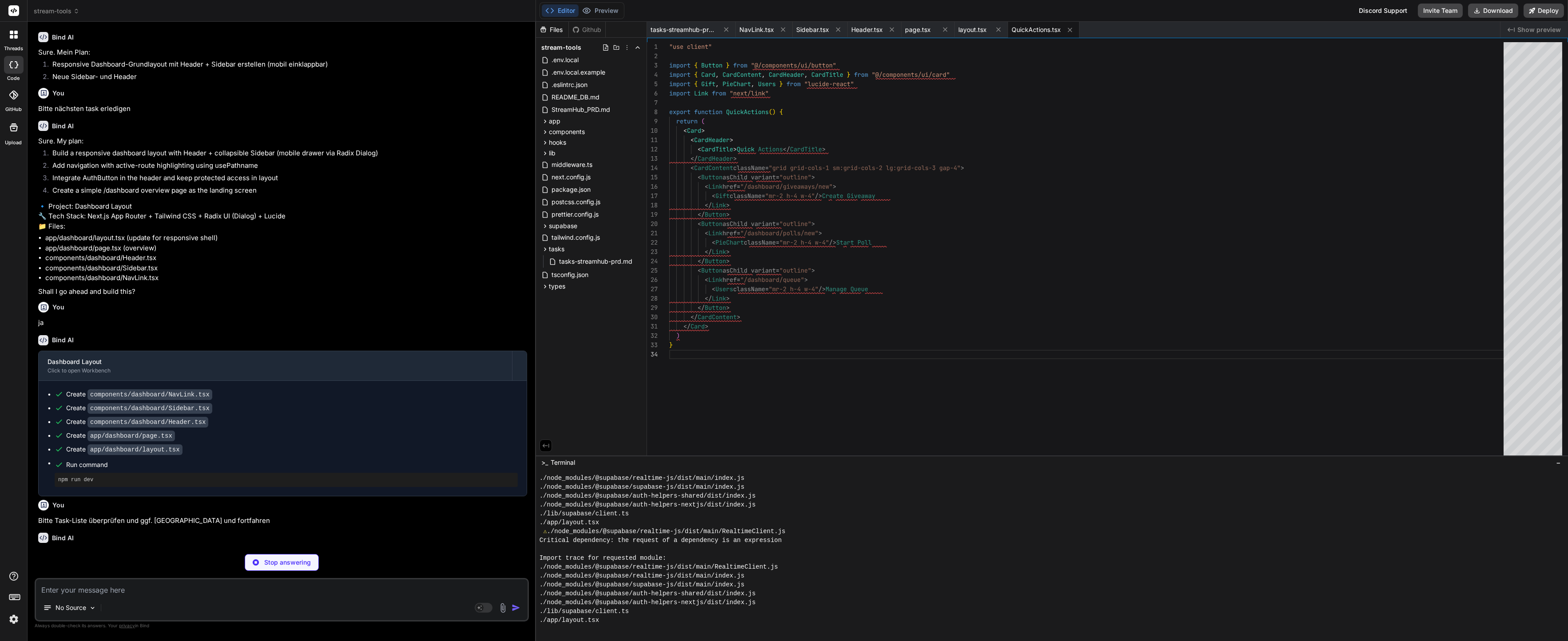
scroll to position [2984, 0]
type textarea "x"
type textarea "<div className="text-sm text-muted-foreground">No recent activity yet.</div> </…"
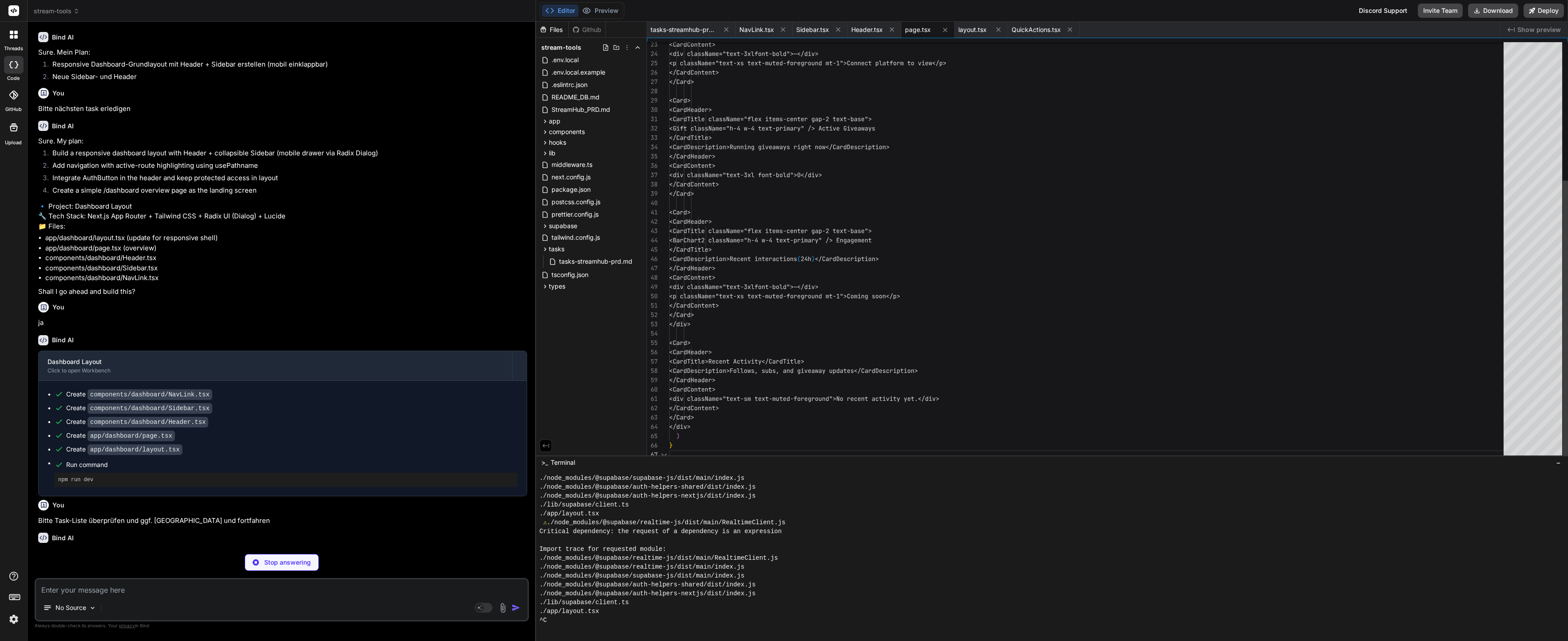
scroll to position [56, 0]
type textarea "x"
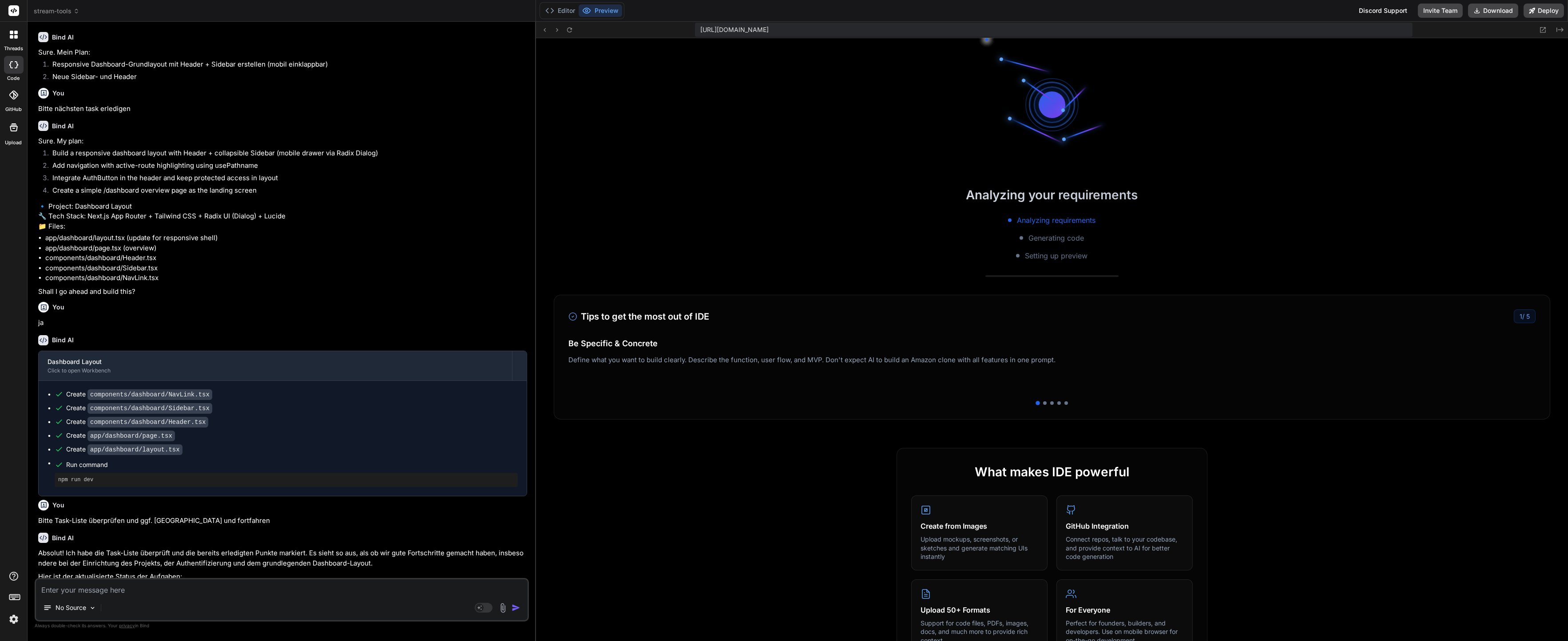
scroll to position [4351, 0]
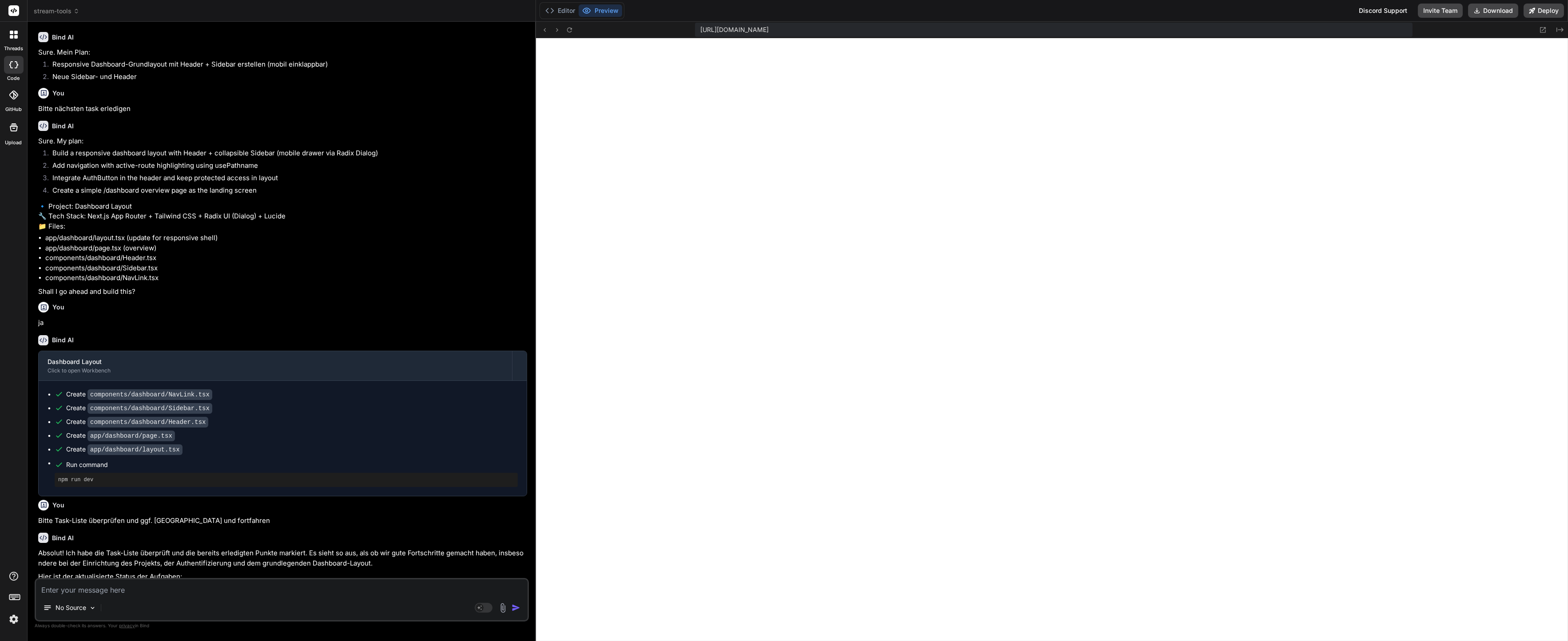
click at [448, 504] on div "You Bitte Task-Liste überprüfen und ggf. abhaken und fortfahren" at bounding box center [283, 511] width 489 height 30
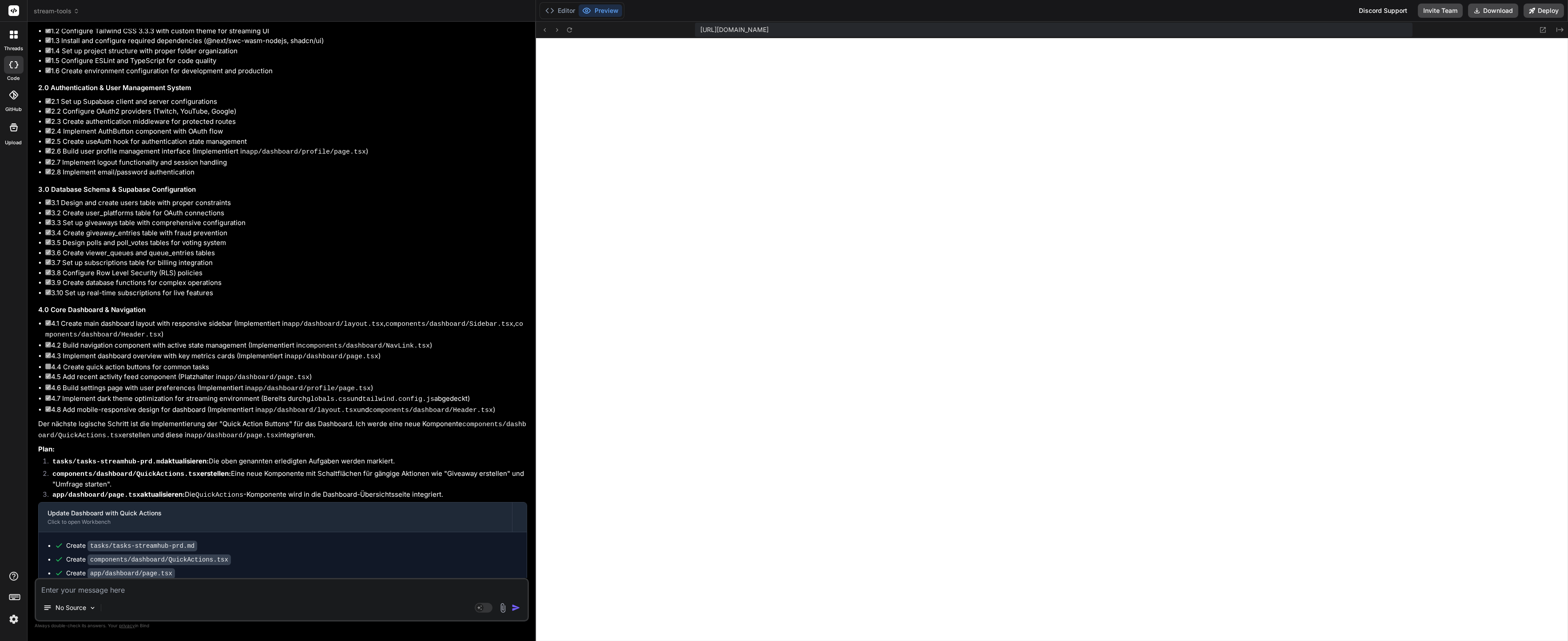
scroll to position [2106, 0]
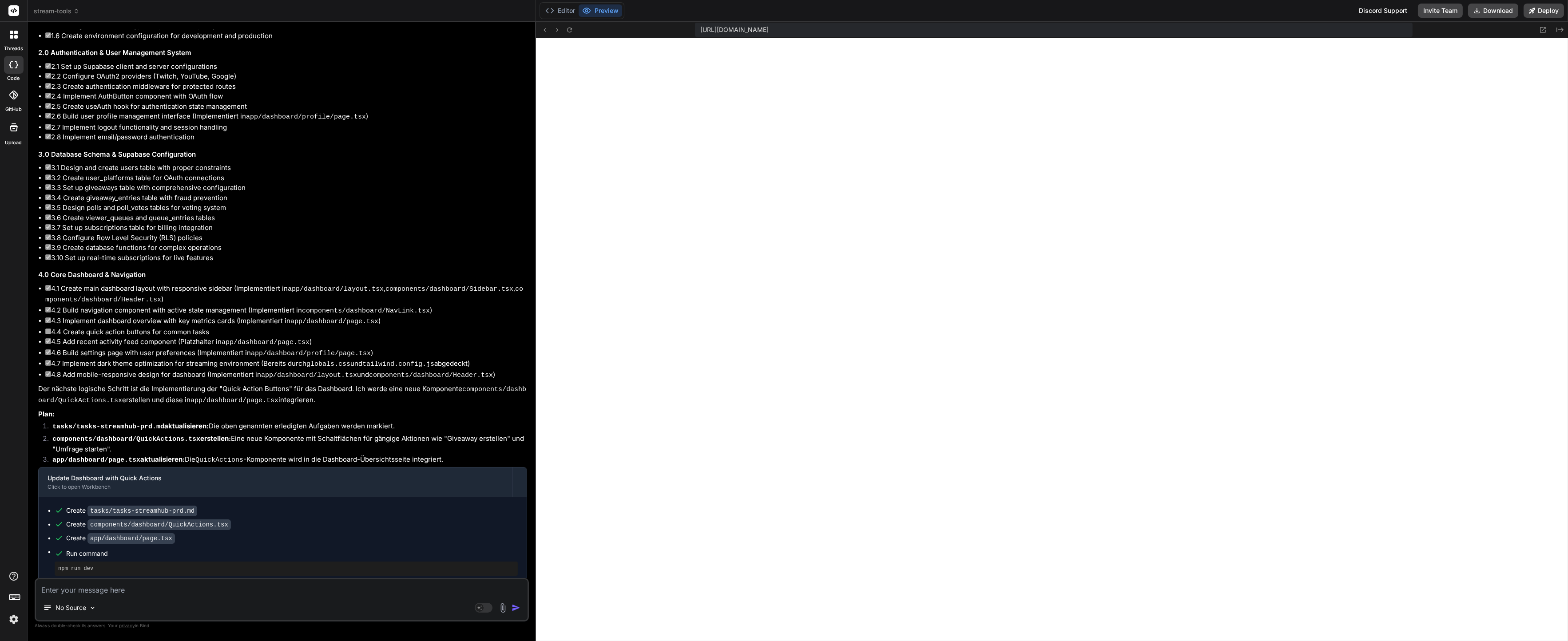
click at [238, 593] on textarea at bounding box center [282, 587] width 492 height 16
click at [147, 595] on textarea at bounding box center [282, 587] width 492 height 16
paste textarea "Welcome to StreamHub The ultimate all-in-one platform for Twitch and YouTube st…"
type textarea "Welcome to StreamHub The ultimate all-in-one platform for Twitch and YouTube st…"
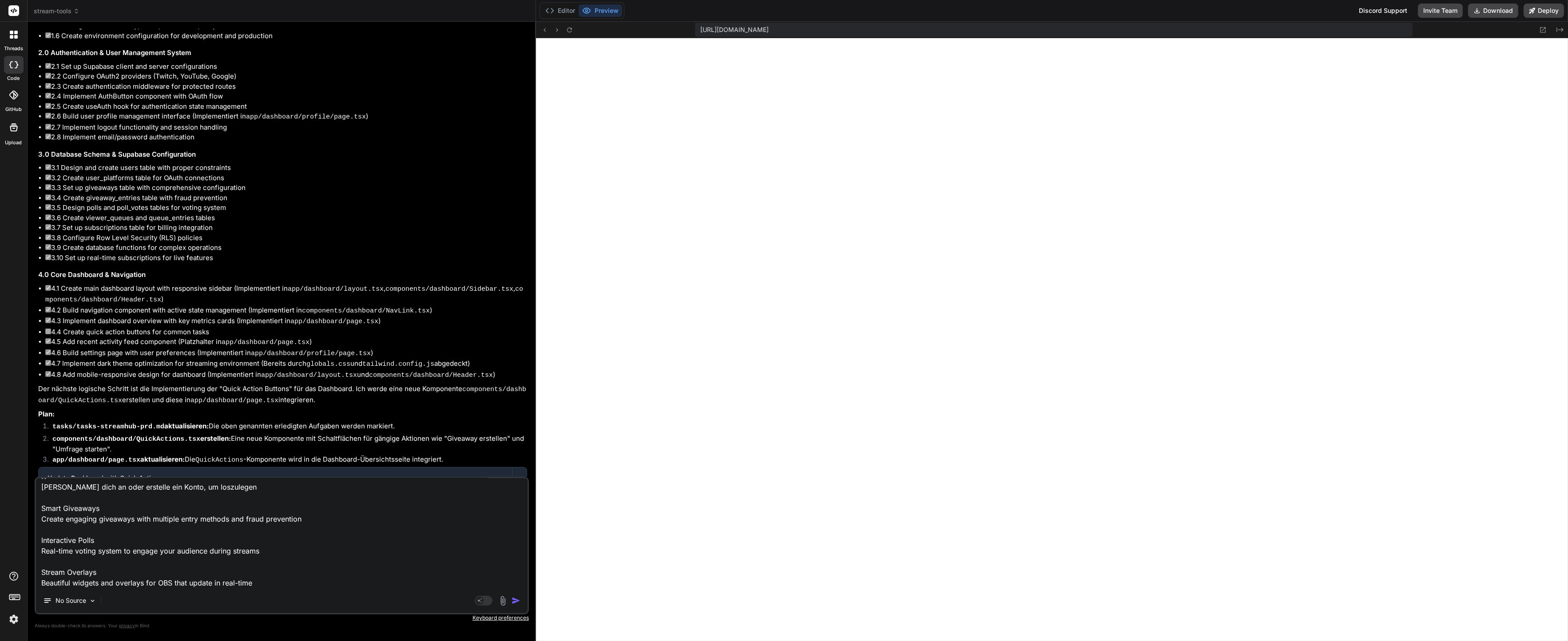
type textarea "x"
type textarea "Welcome to StreamHub The ultimate all-in-one platform for Twitch and YouTube st…"
type textarea "x"
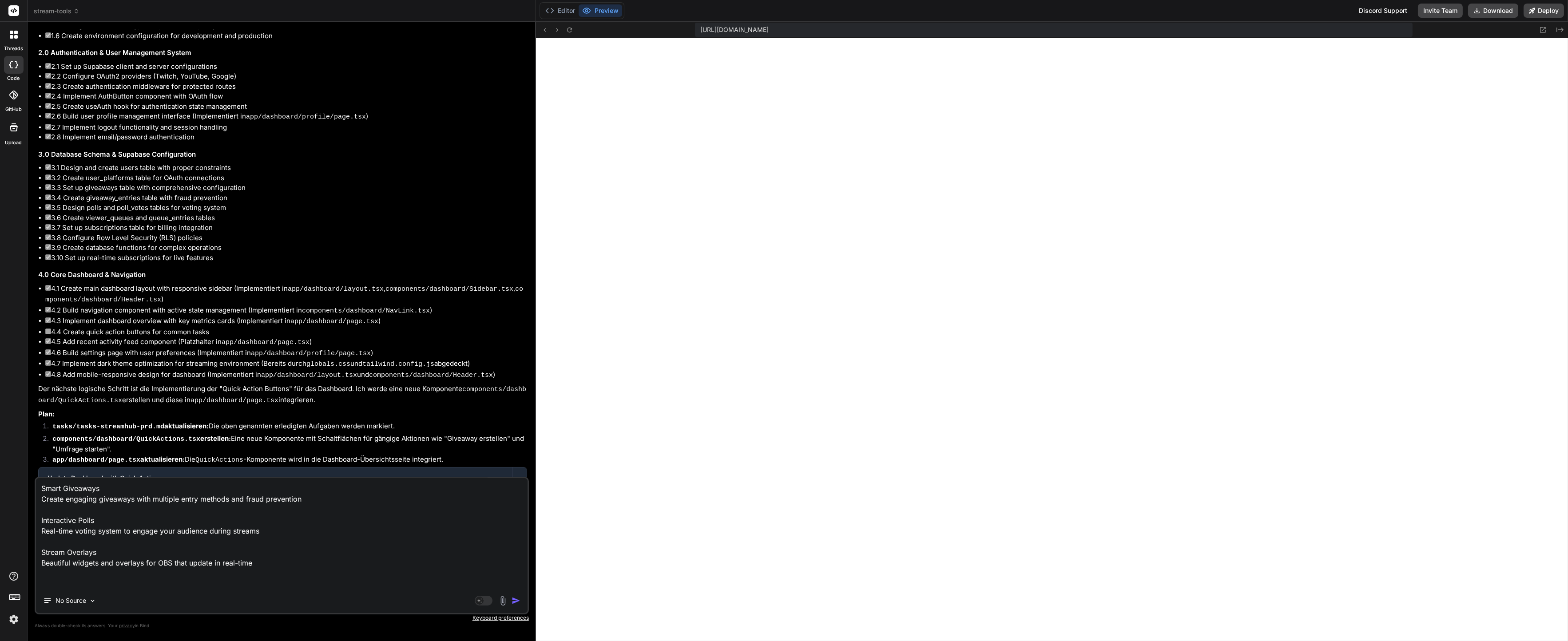
scroll to position [96, 0]
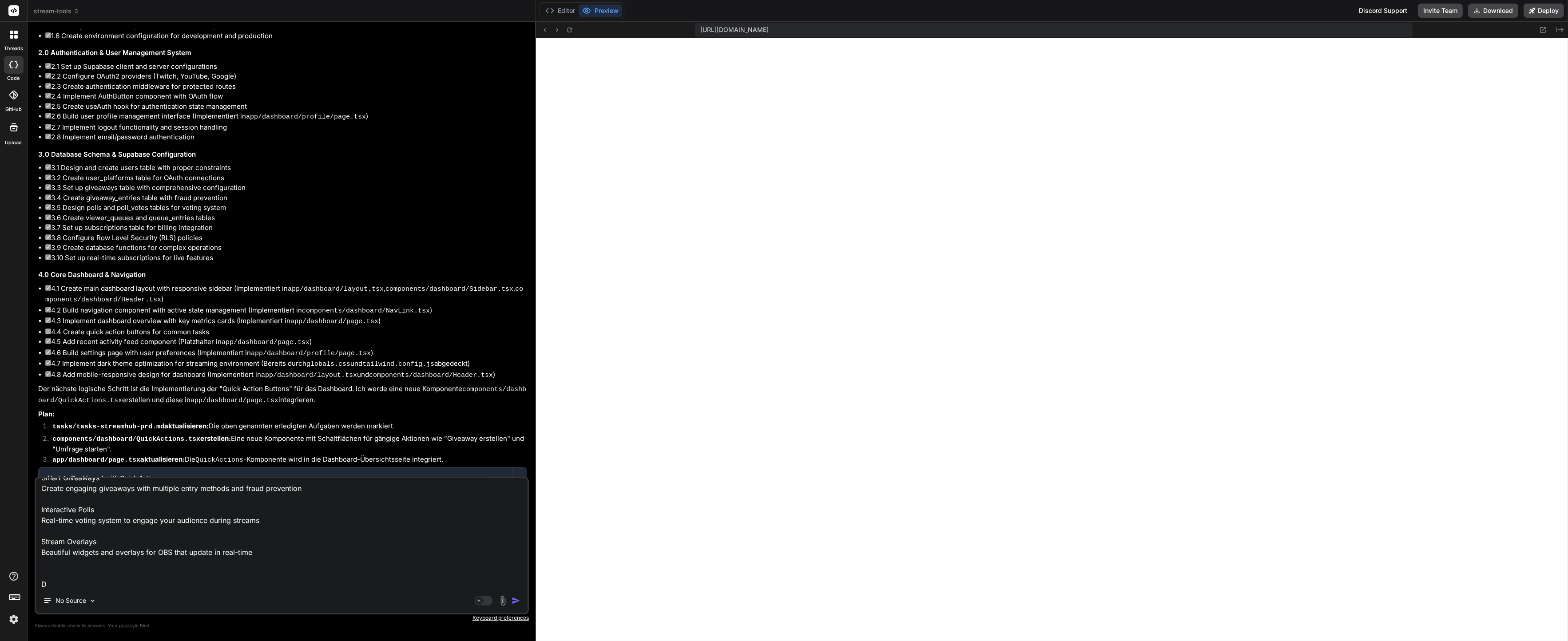
type textarea "Welcome to StreamHub The ultimate all-in-one platform for Twitch and YouTube st…"
type textarea "x"
type textarea "Welcome to StreamHub The ultimate all-in-one platform for Twitch and YouTube st…"
type textarea "x"
type textarea "Welcome to StreamHub The ultimate all-in-one platform for Twitch and YouTube st…"
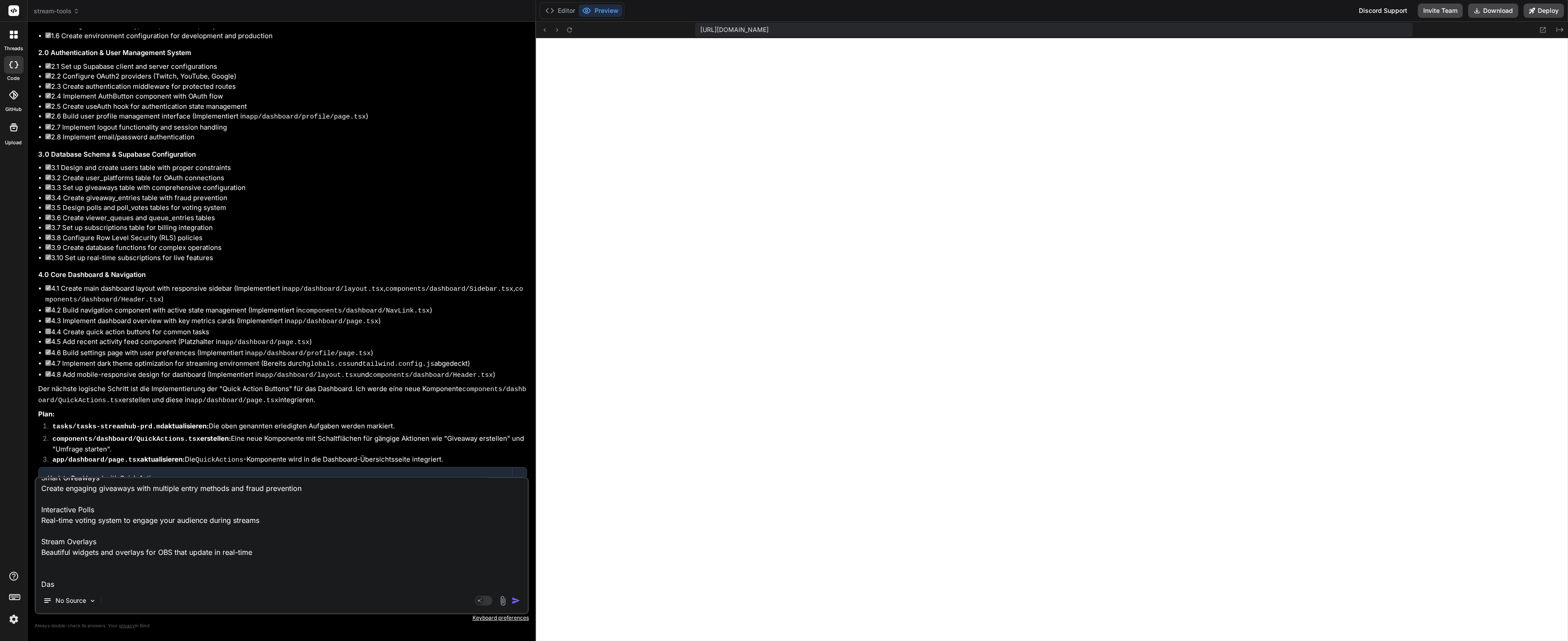
type textarea "x"
type textarea "Welcome to StreamHub The ultimate all-in-one platform for Twitch and YouTube st…"
type textarea "x"
type textarea "Welcome to StreamHub The ultimate all-in-one platform for Twitch and YouTube st…"
type textarea "x"
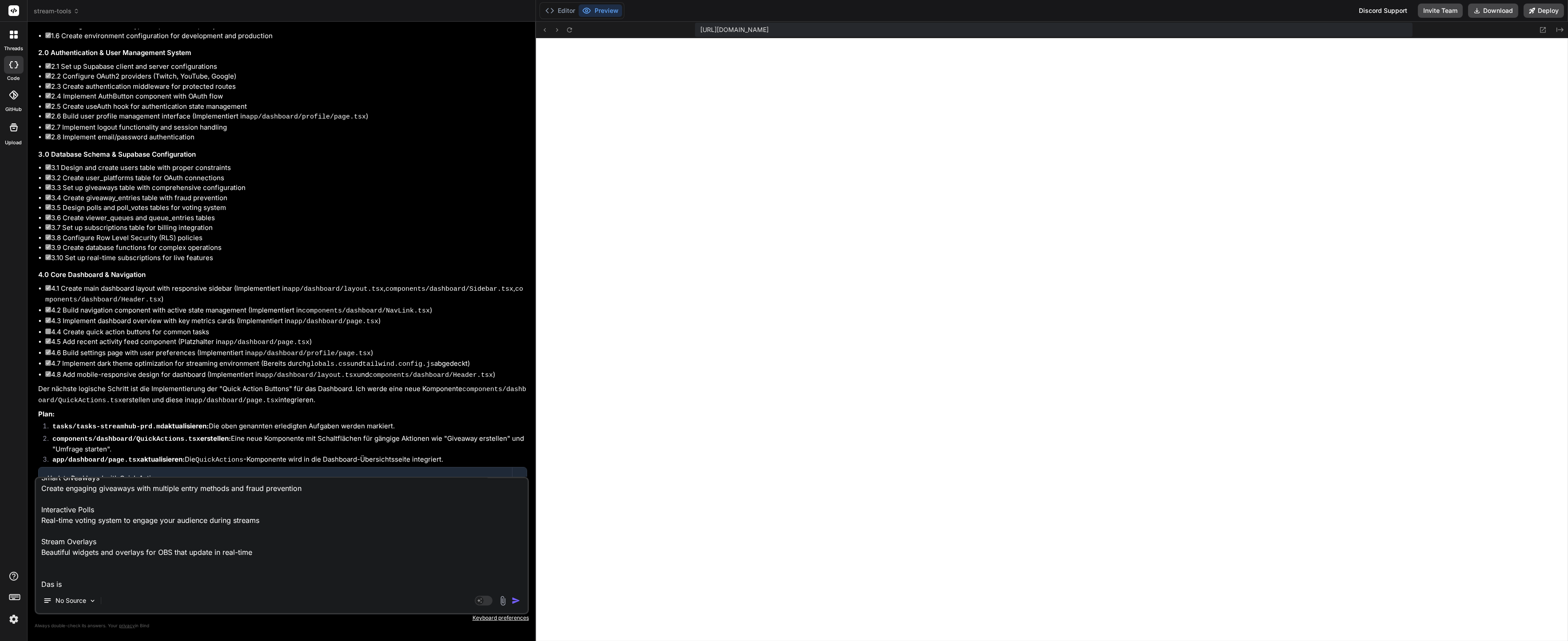
type textarea "Welcome to StreamHub The ultimate all-in-one platform for Twitch and YouTube st…"
type textarea "x"
type textarea "Welcome to StreamHub The ultimate all-in-one platform for Twitch and YouTube st…"
type textarea "x"
type textarea "Welcome to StreamHub The ultimate all-in-one platform for Twitch and YouTube st…"
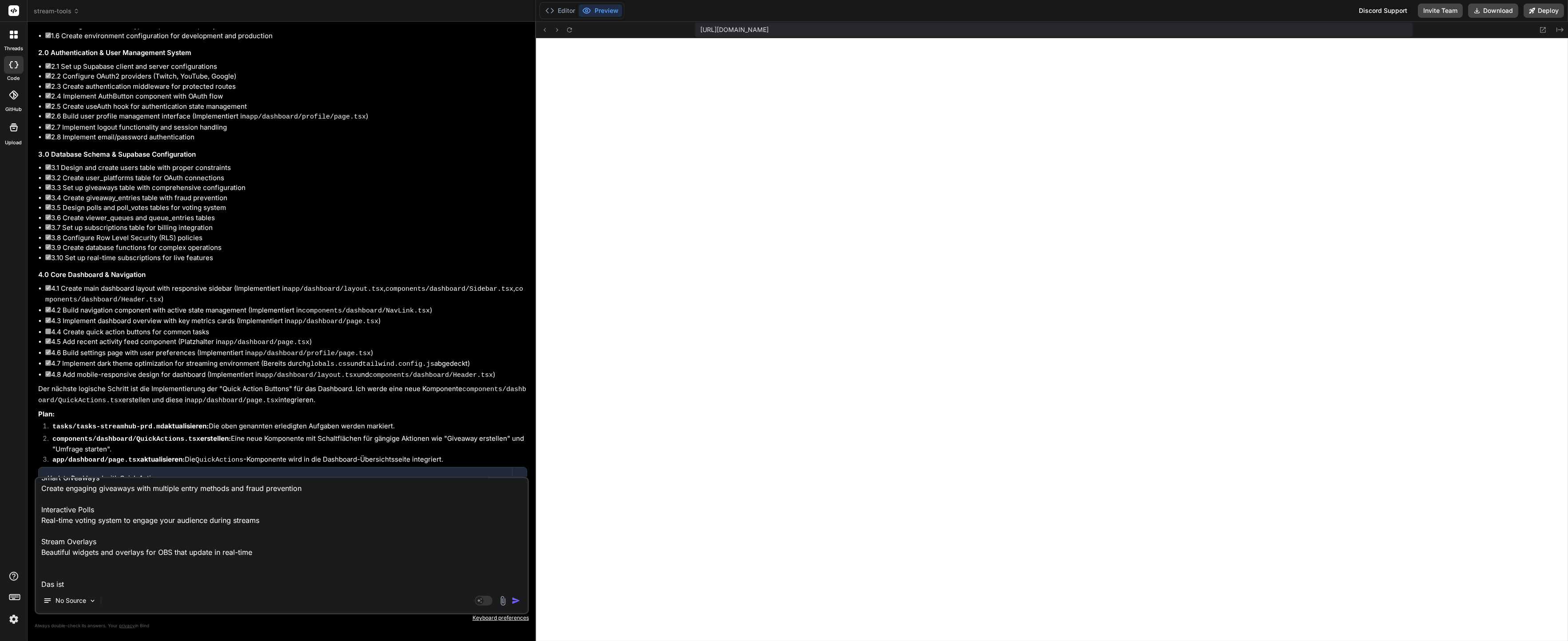
type textarea "x"
type textarea "Welcome to StreamHub The ultimate all-in-one platform for Twitch and YouTube st…"
type textarea "x"
type textarea "Welcome to StreamHub The ultimate all-in-one platform for Twitch and YouTube st…"
type textarea "x"
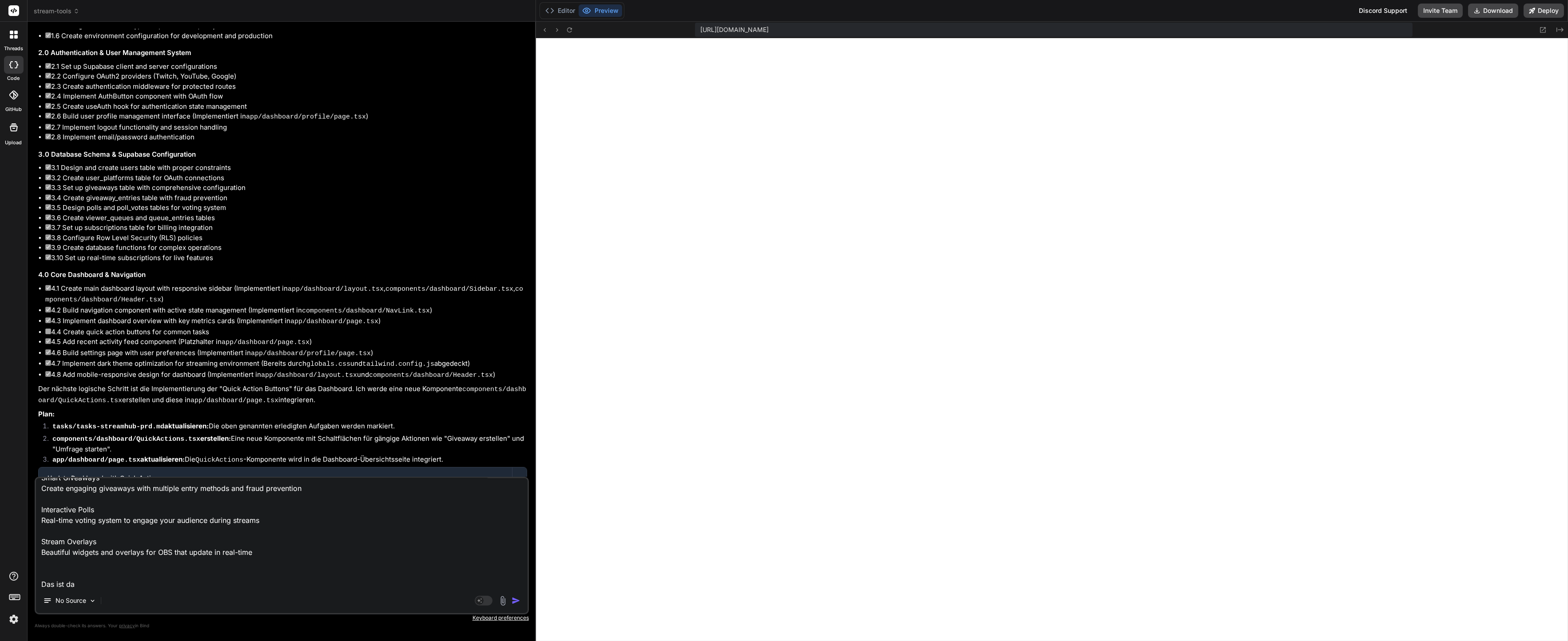
type textarea "Welcome to StreamHub The ultimate all-in-one platform for Twitch and YouTube st…"
type textarea "x"
type textarea "Welcome to StreamHub The ultimate all-in-one platform for Twitch and YouTube st…"
type textarea "x"
type textarea "Welcome to StreamHub The ultimate all-in-one platform for Twitch and YouTube st…"
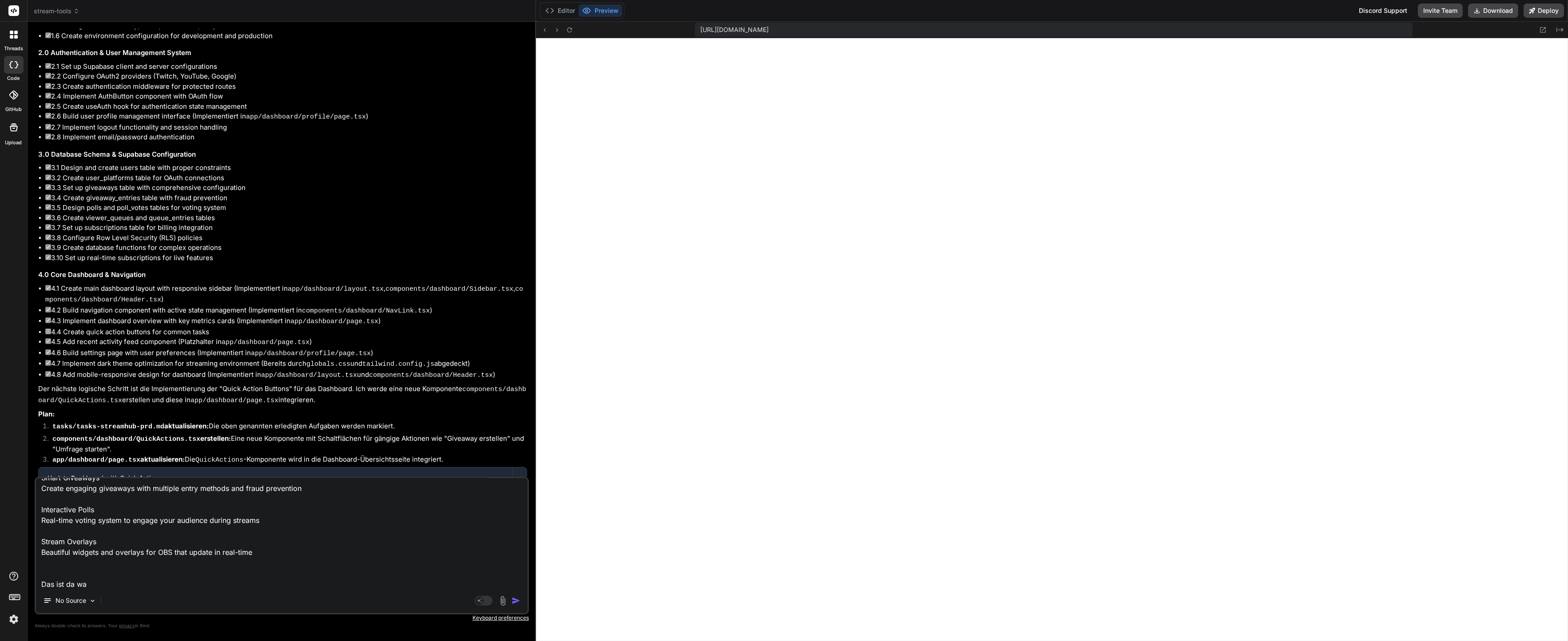
type textarea "x"
type textarea "Welcome to StreamHub The ultimate all-in-one platform for Twitch and YouTube st…"
type textarea "x"
type textarea "Welcome to StreamHub The ultimate all-in-one platform for Twitch and YouTube st…"
type textarea "x"
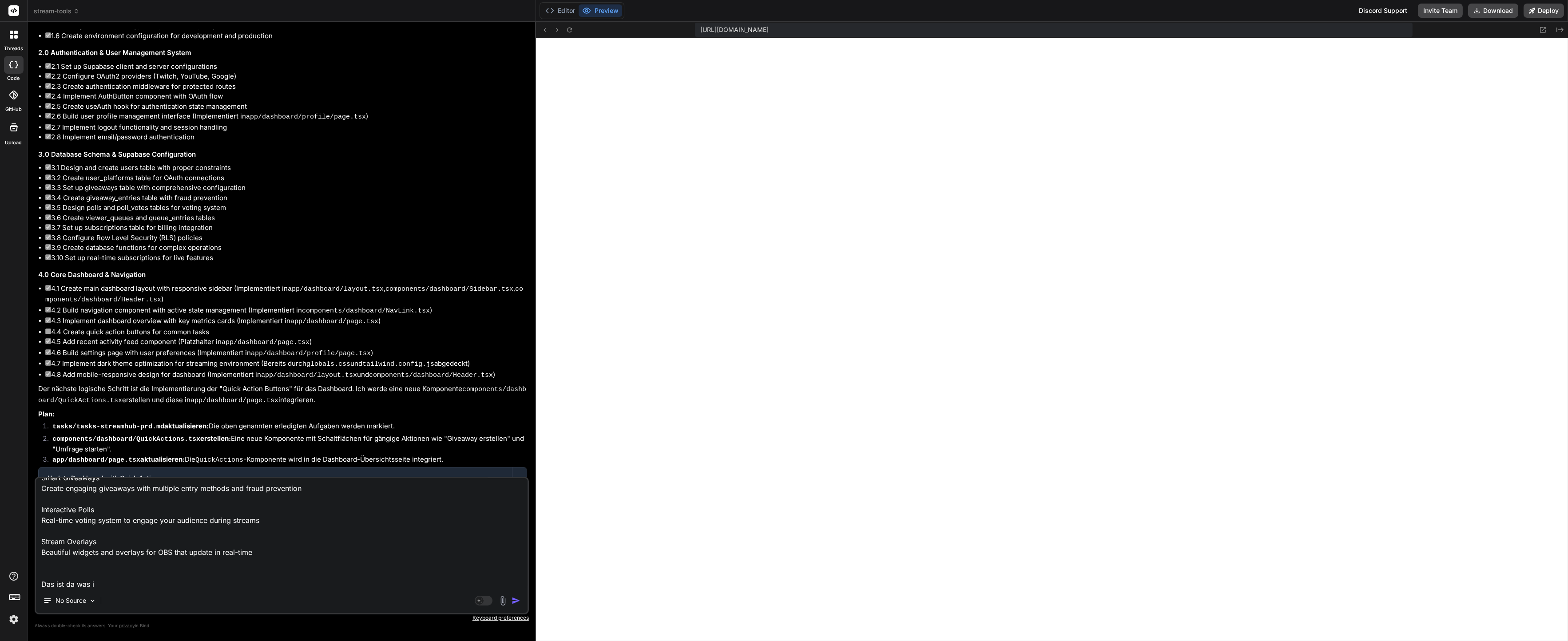
type textarea "Welcome to StreamHub The ultimate all-in-one platform for Twitch and YouTube st…"
type textarea "x"
type textarea "Welcome to StreamHub The ultimate all-in-one platform for Twitch and YouTube st…"
type textarea "x"
type textarea "Welcome to StreamHub The ultimate all-in-one platform for Twitch and YouTube st…"
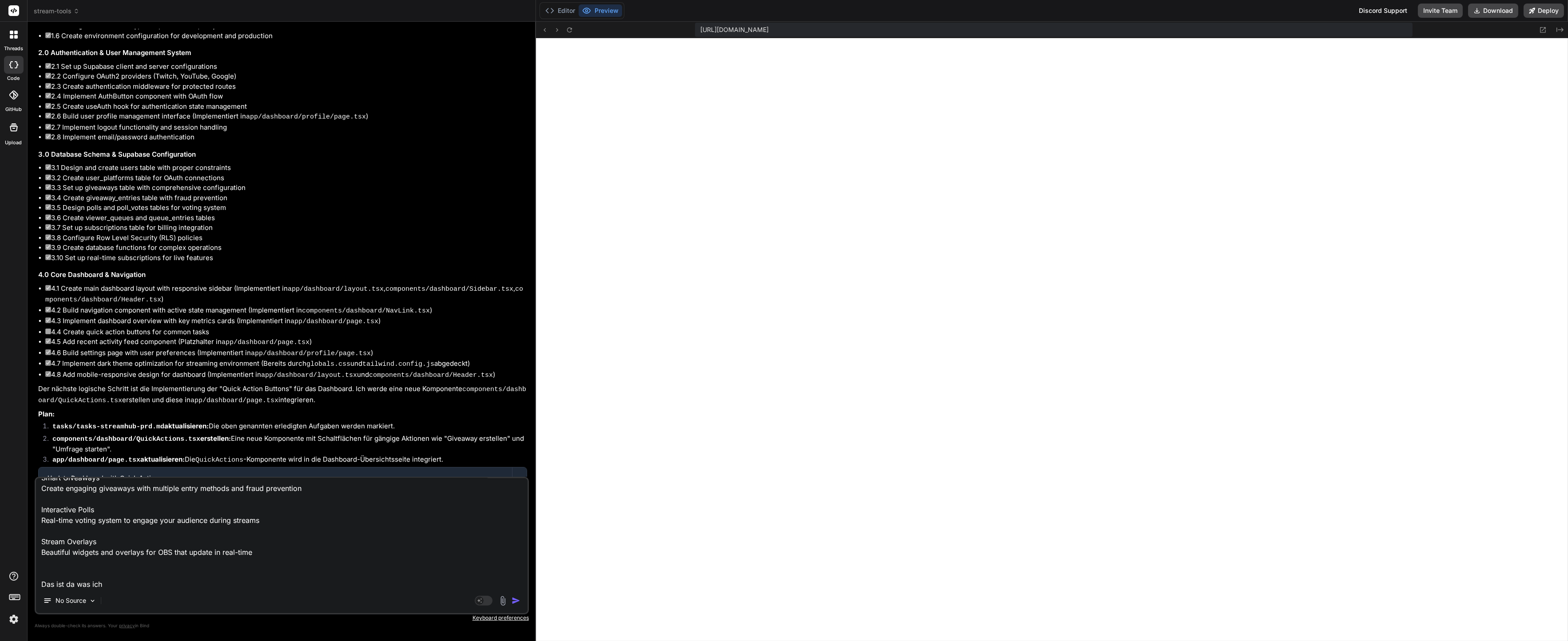
type textarea "x"
type textarea "Welcome to StreamHub The ultimate all-in-one platform for Twitch and YouTube st…"
type textarea "x"
type textarea "Welcome to StreamHub The ultimate all-in-one platform for Twitch and YouTube st…"
type textarea "x"
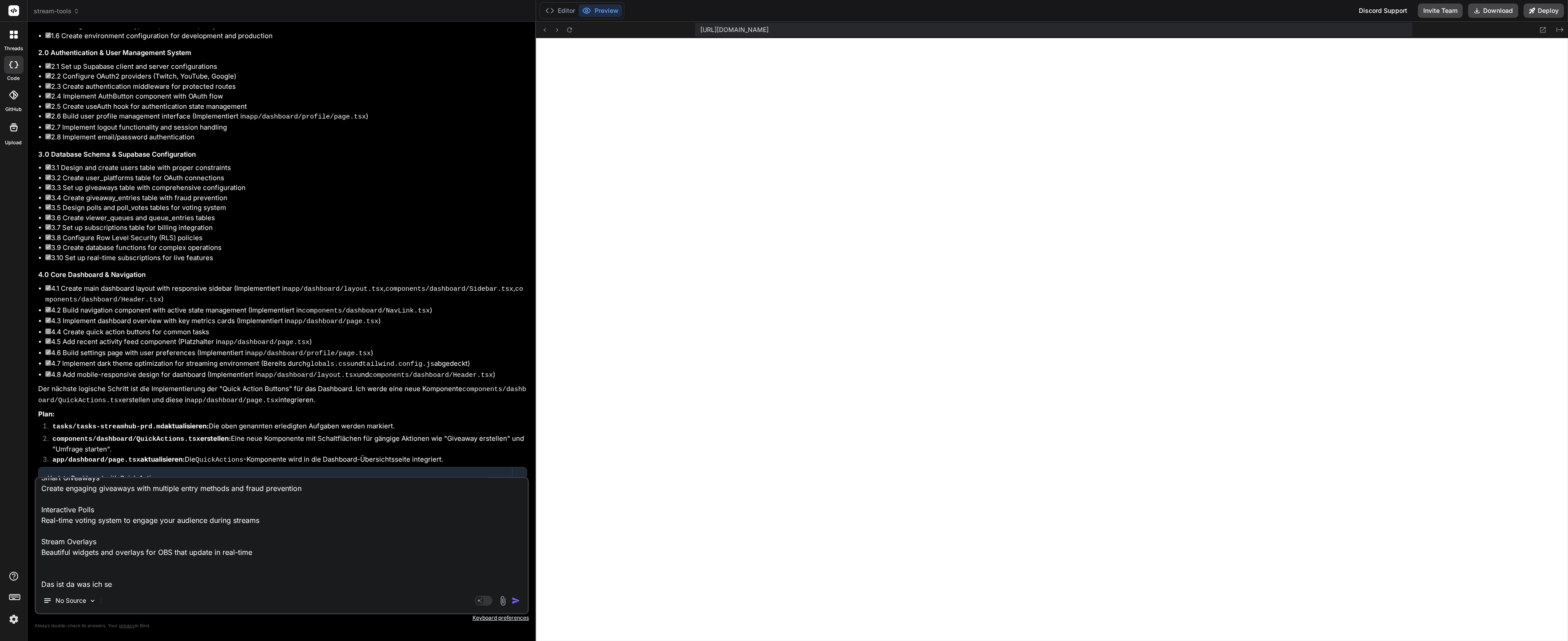
type textarea "Welcome to StreamHub The ultimate all-in-one platform for Twitch and YouTube st…"
type textarea "x"
type textarea "Welcome to StreamHub The ultimate all-in-one platform for Twitch and YouTube st…"
type textarea "x"
type textarea "Welcome to StreamHub The ultimate all-in-one platform for Twitch and YouTube st…"
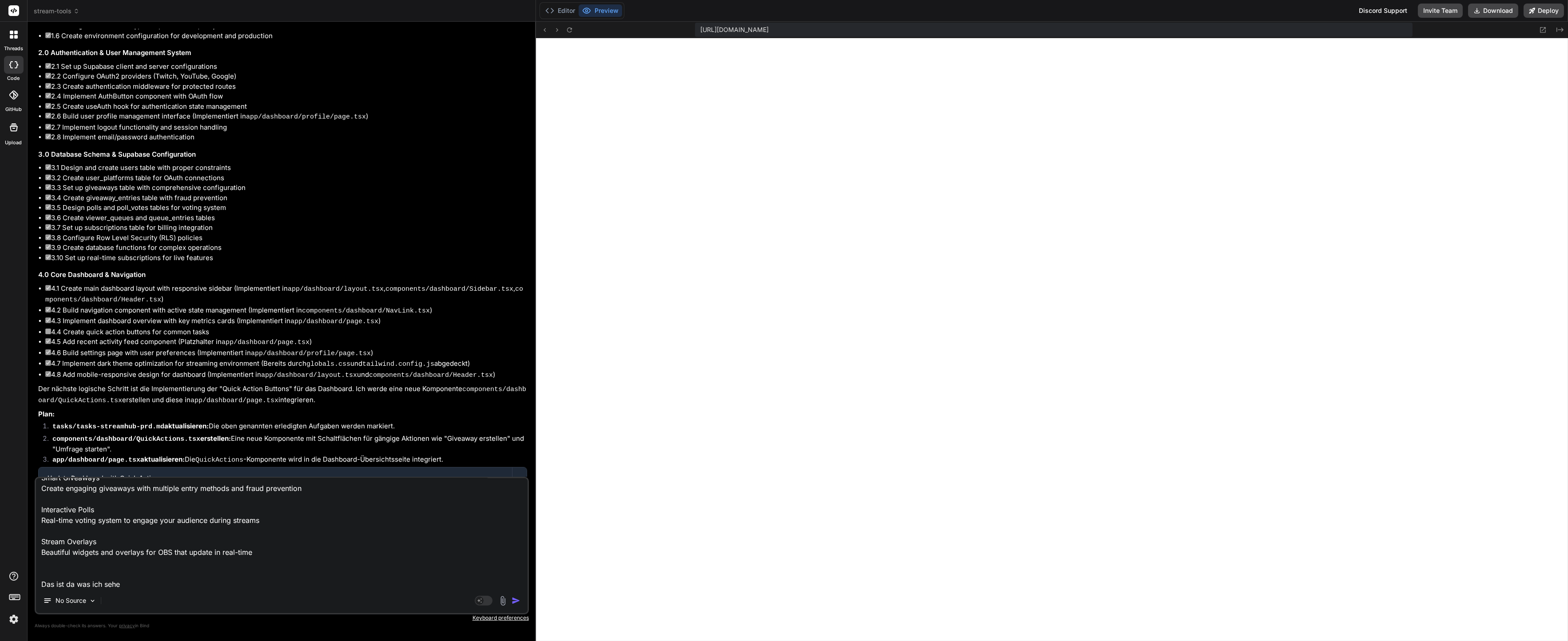
type textarea "x"
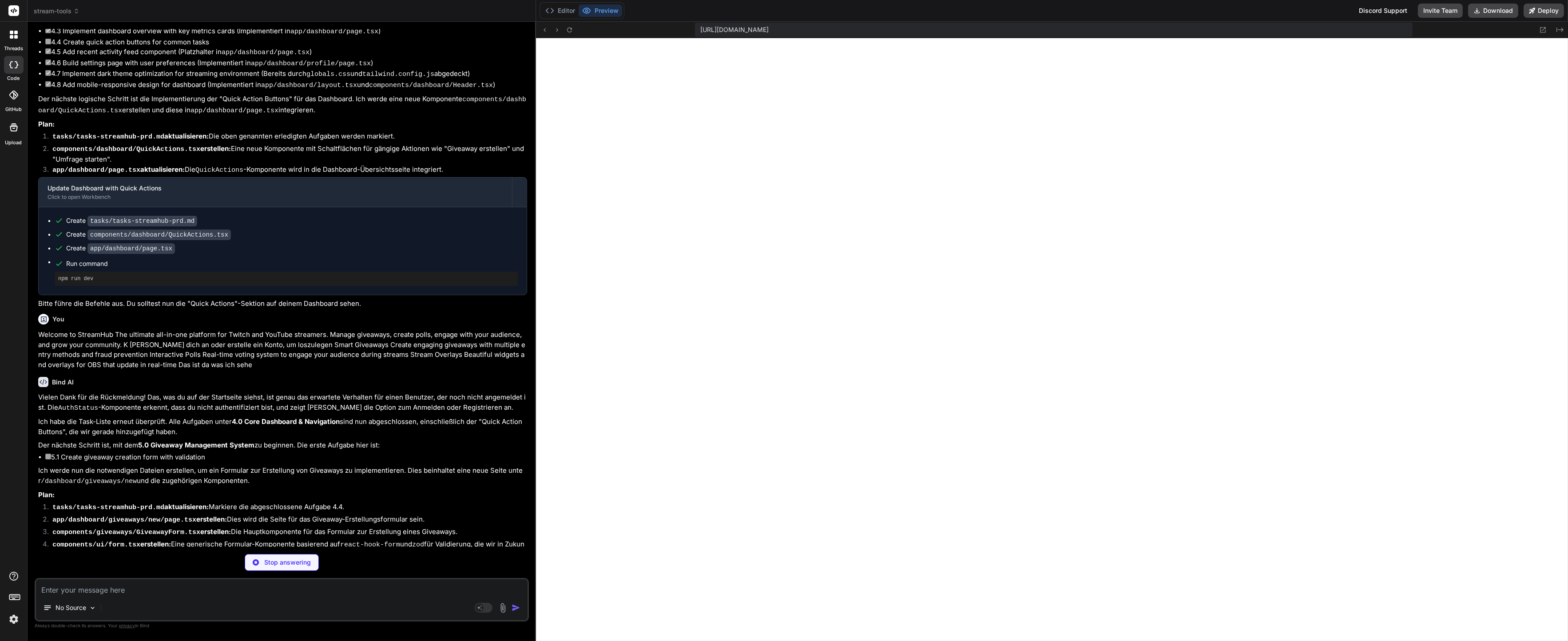
scroll to position [2498, 0]
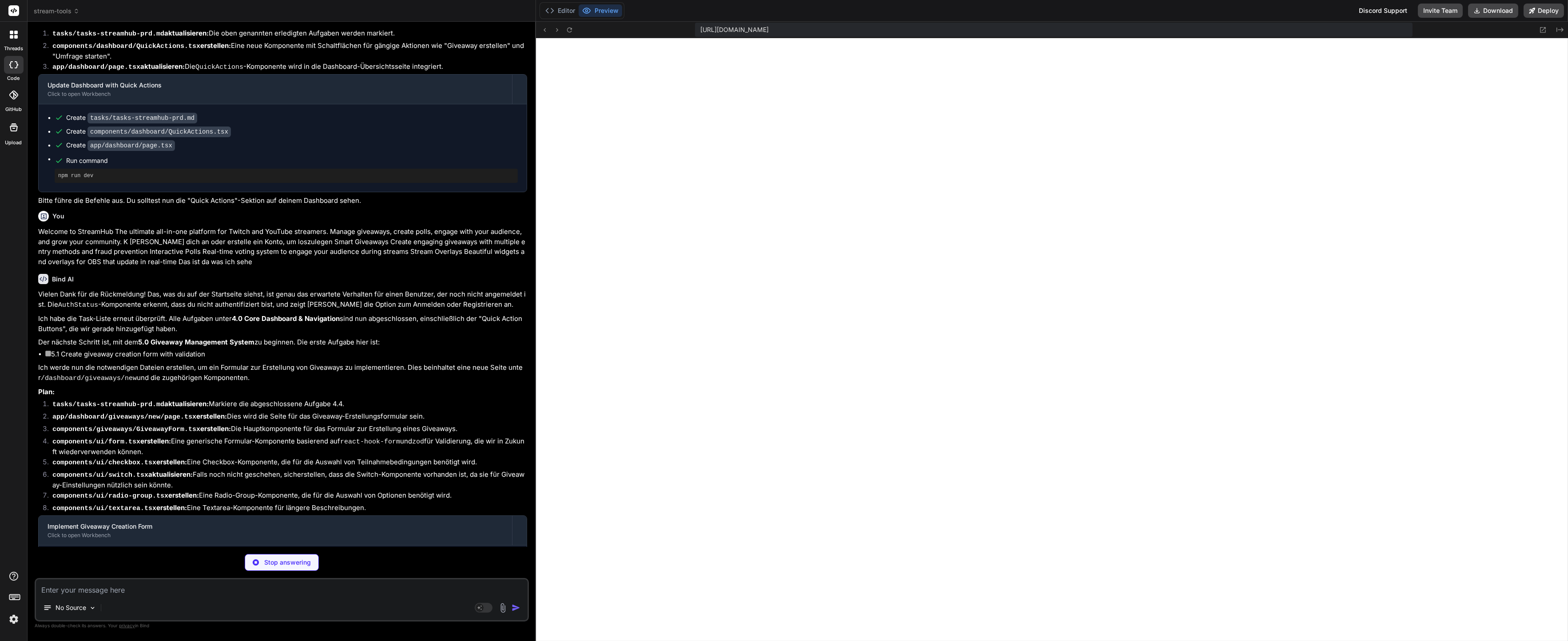
type textarea "x"
type textarea "- Implement efficient caching strategies - Minimize bundle size for overlay wid…"
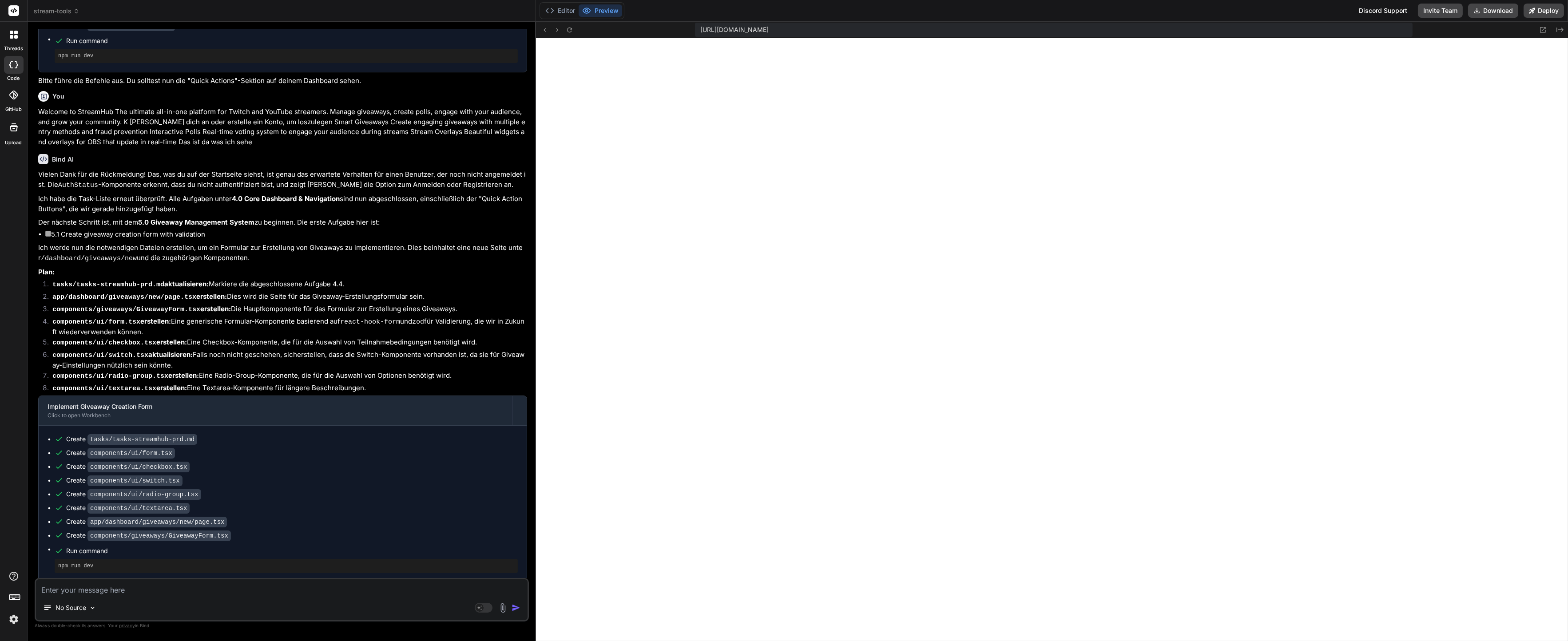
scroll to position [8676, 0]
click at [223, 593] on textarea at bounding box center [282, 587] width 492 height 16
drag, startPoint x: 197, startPoint y: 587, endPoint x: 155, endPoint y: 587, distance: 42.0
click at [184, 587] on textarea at bounding box center [282, 587] width 492 height 16
click at [138, 588] on textarea at bounding box center [282, 587] width 492 height 16
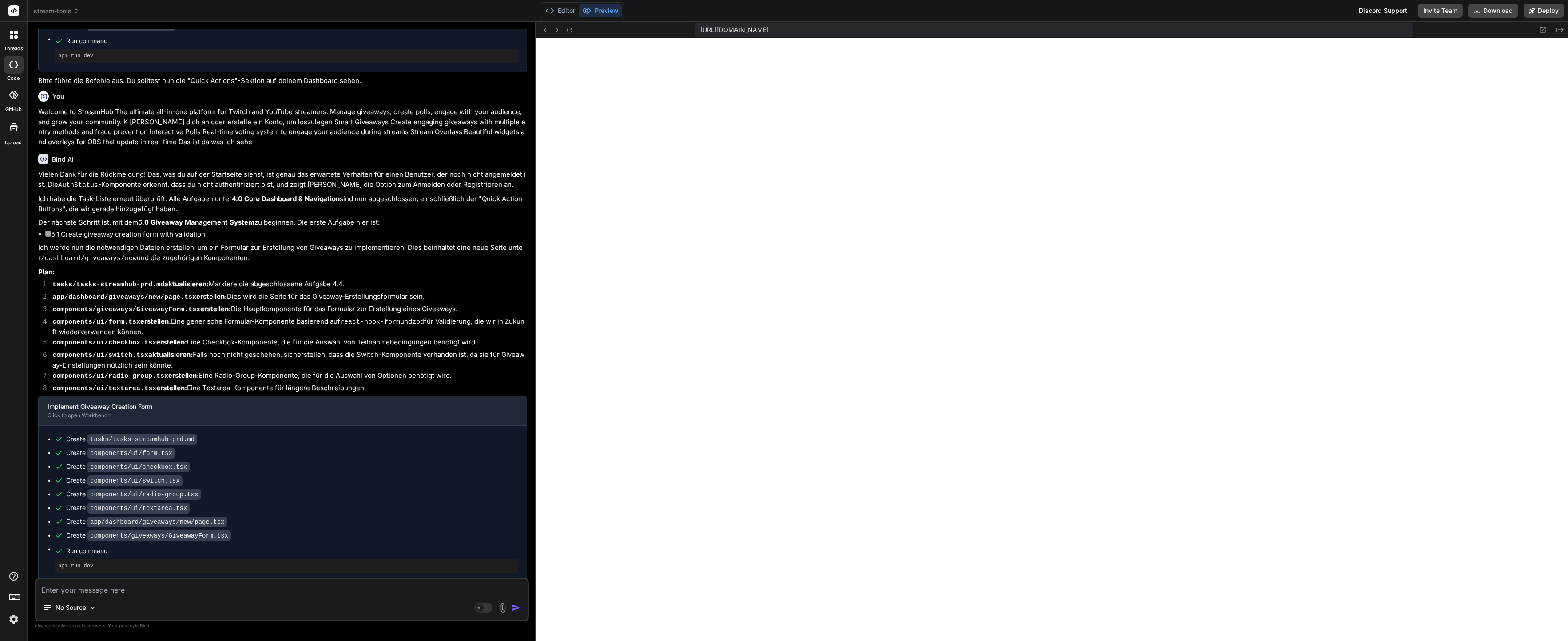
click at [85, 593] on textarea at bounding box center [282, 587] width 492 height 16
click at [503, 610] on img at bounding box center [502, 607] width 10 height 10
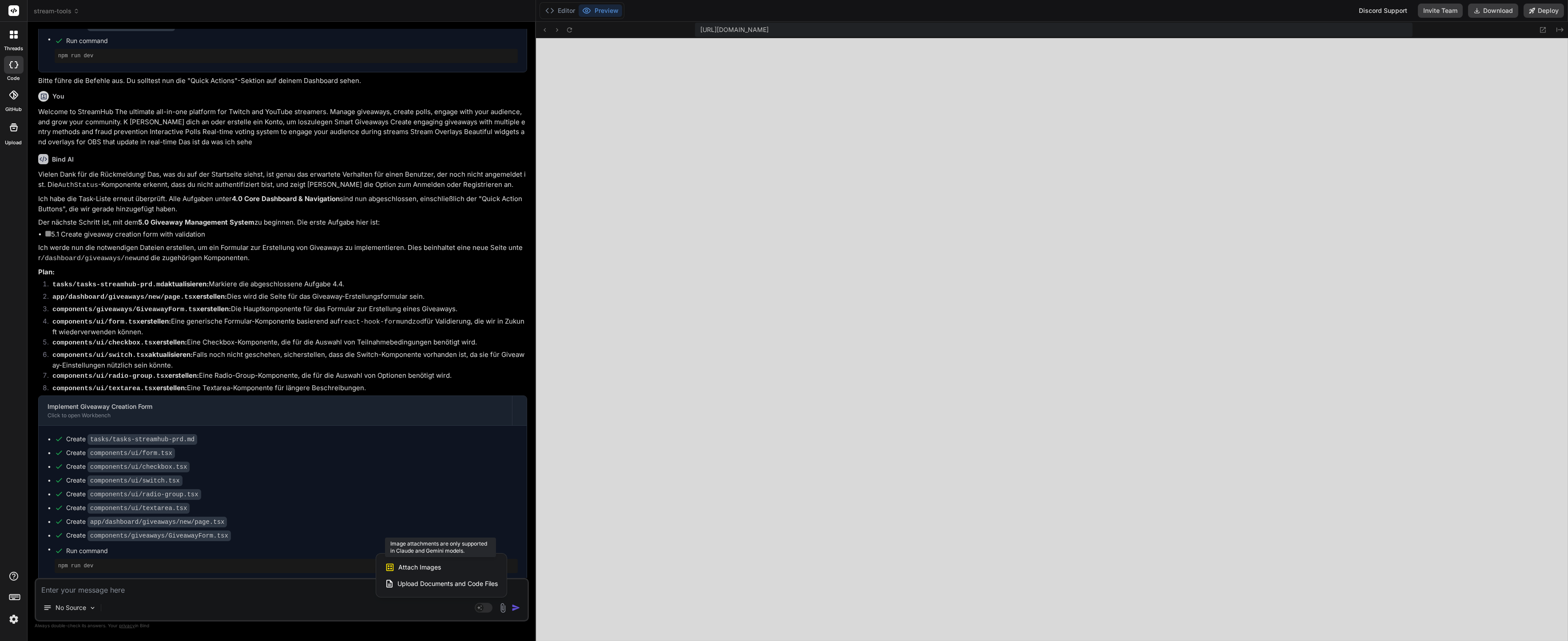
click at [432, 566] on span "Attach Images" at bounding box center [420, 568] width 43 height 9
click at [409, 567] on span "Attach Images" at bounding box center [420, 568] width 43 height 9
click at [100, 593] on div at bounding box center [784, 320] width 1568 height 641
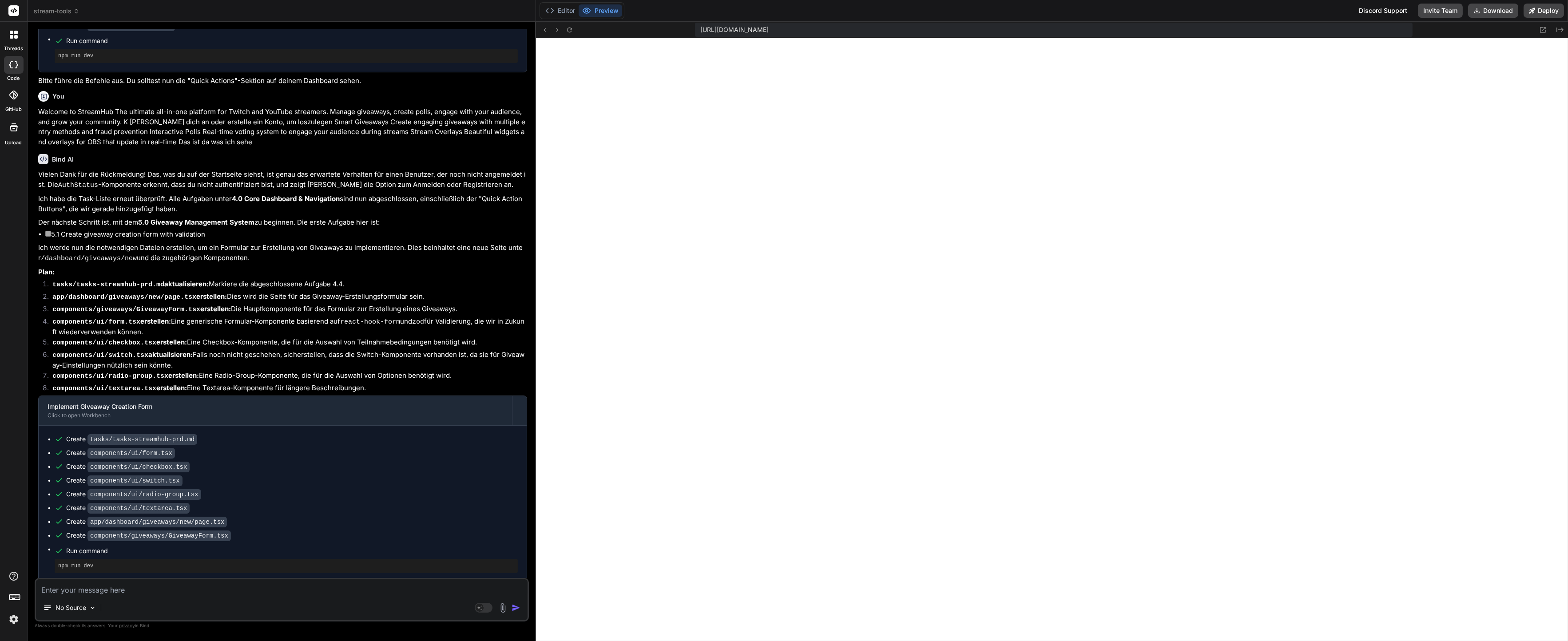
click at [182, 590] on textarea at bounding box center [282, 587] width 492 height 16
click at [489, 605] on rect at bounding box center [483, 607] width 17 height 10
click at [280, 595] on textarea at bounding box center [282, 587] width 492 height 16
click at [442, 595] on textarea at bounding box center [282, 587] width 492 height 16
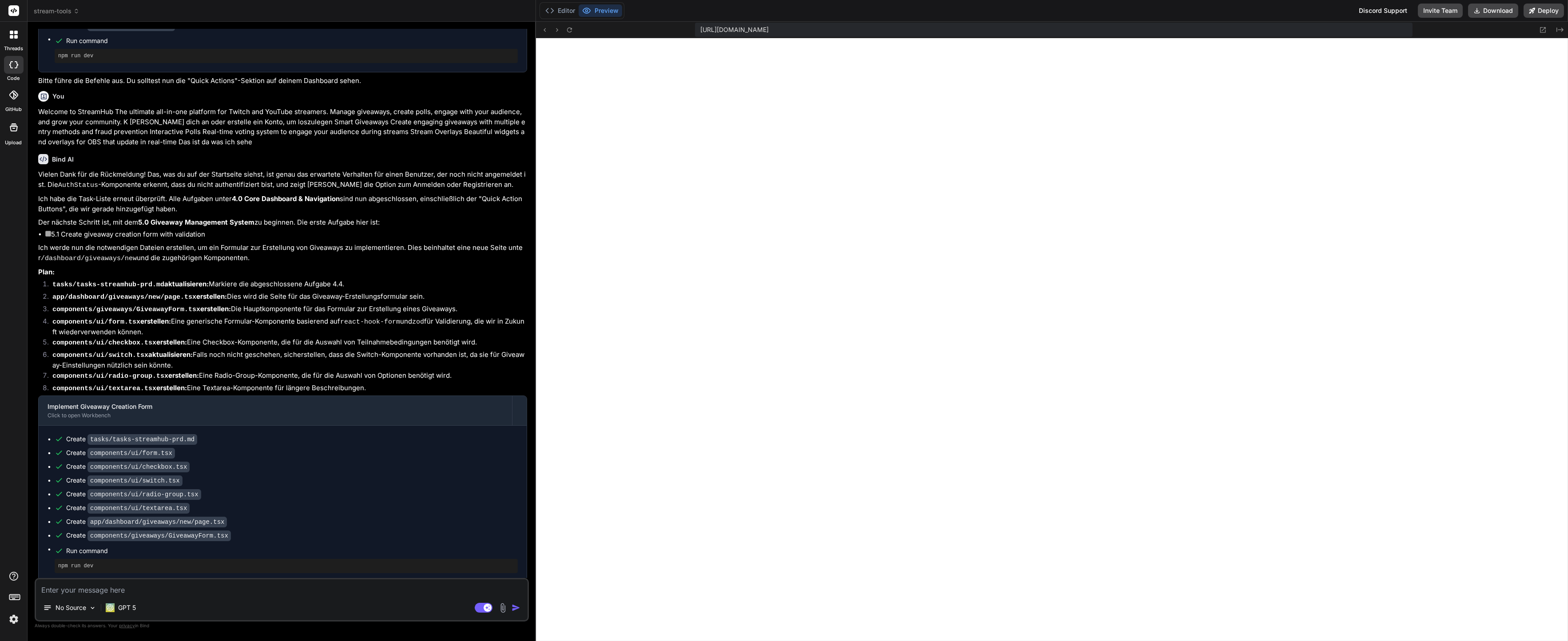
click at [69, 593] on textarea at bounding box center [282, 587] width 492 height 16
paste textarea "Welcome to StreamHub The ultimate all-in-one platform for Twitch and YouTube st…"
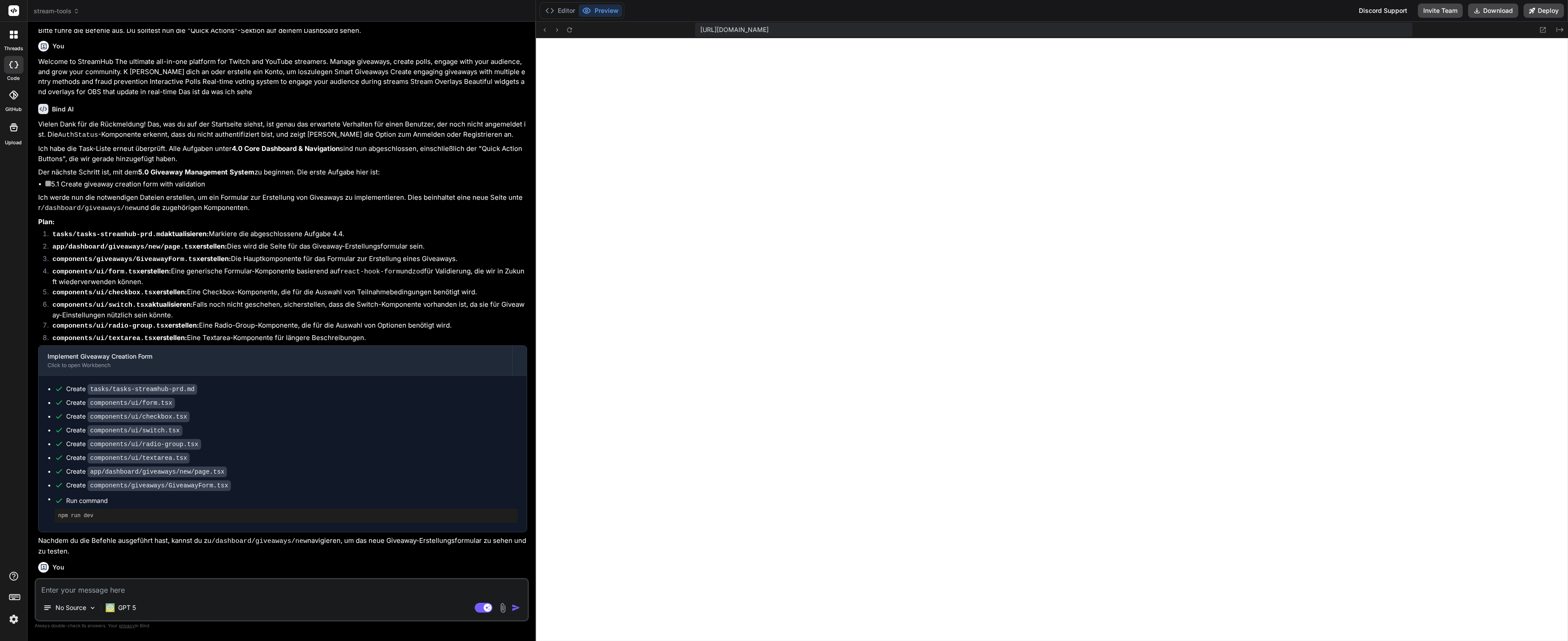
scroll to position [2751, 0]
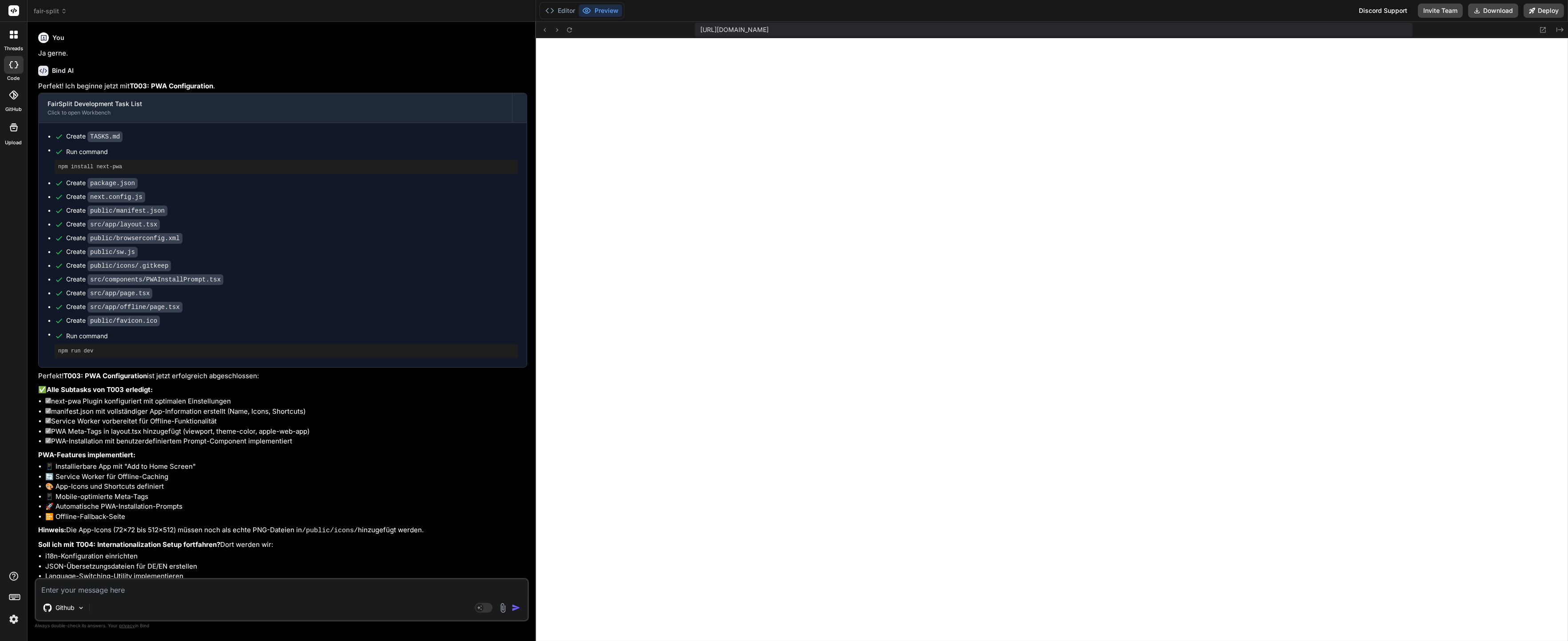
scroll to position [5870, 0]
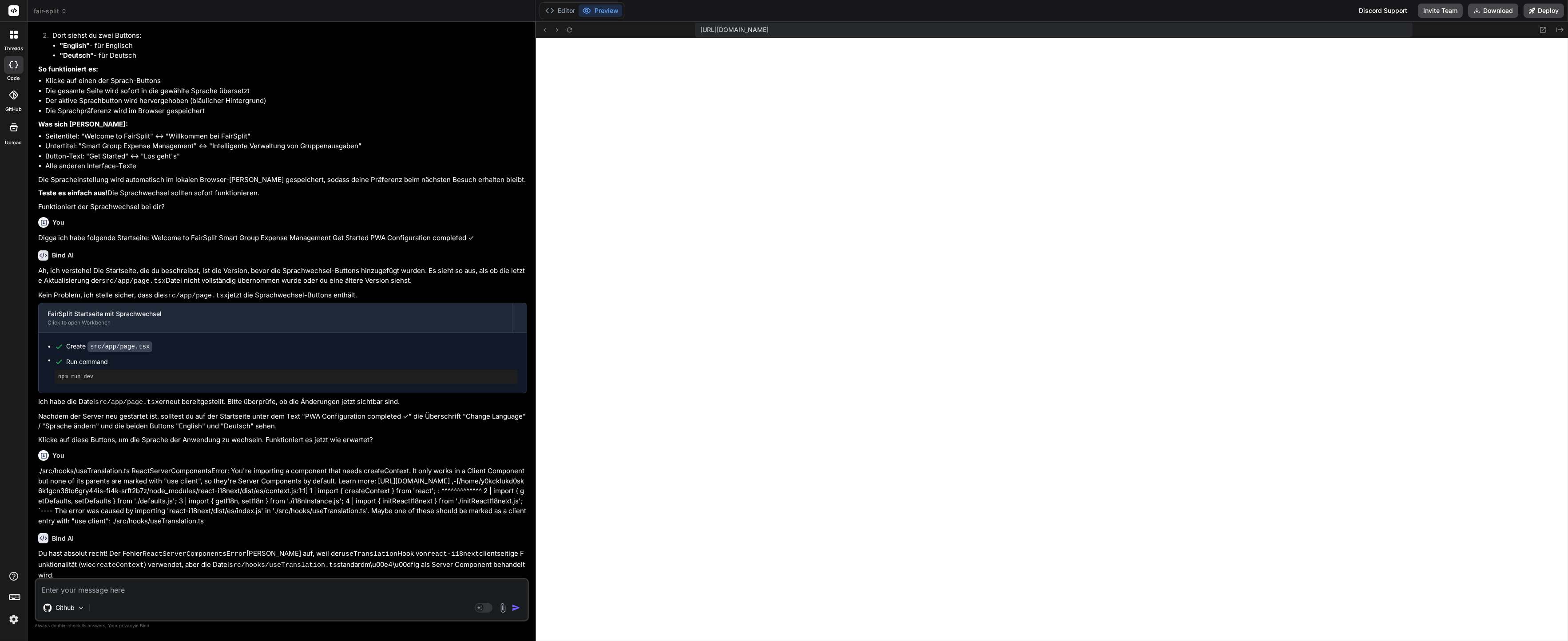
click at [105, 582] on textarea at bounding box center [282, 587] width 492 height 16
paste textarea "Unhandled Runtime Error Error: Attempted to call useTranslation() from the serv…"
type textarea "Unhandled Runtime Error Error: Attempted to call useTranslation() from the serv…"
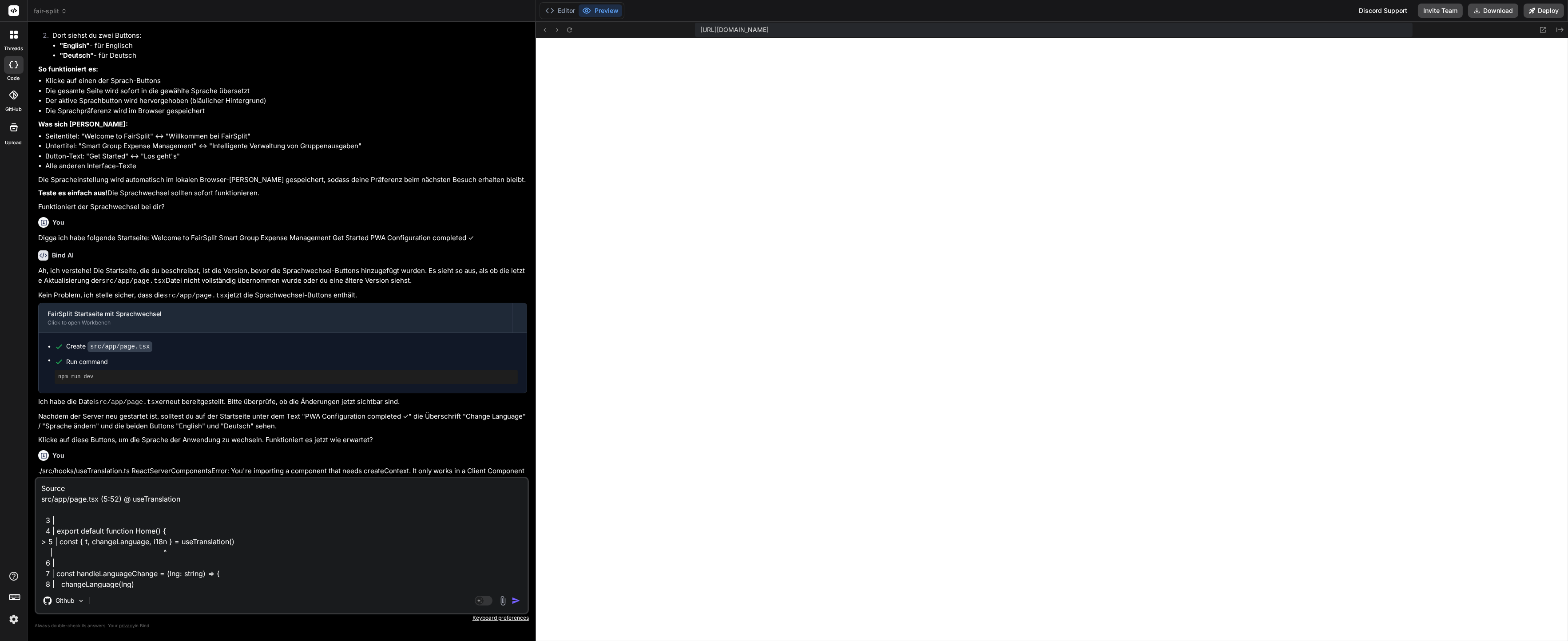
type textarea "x"
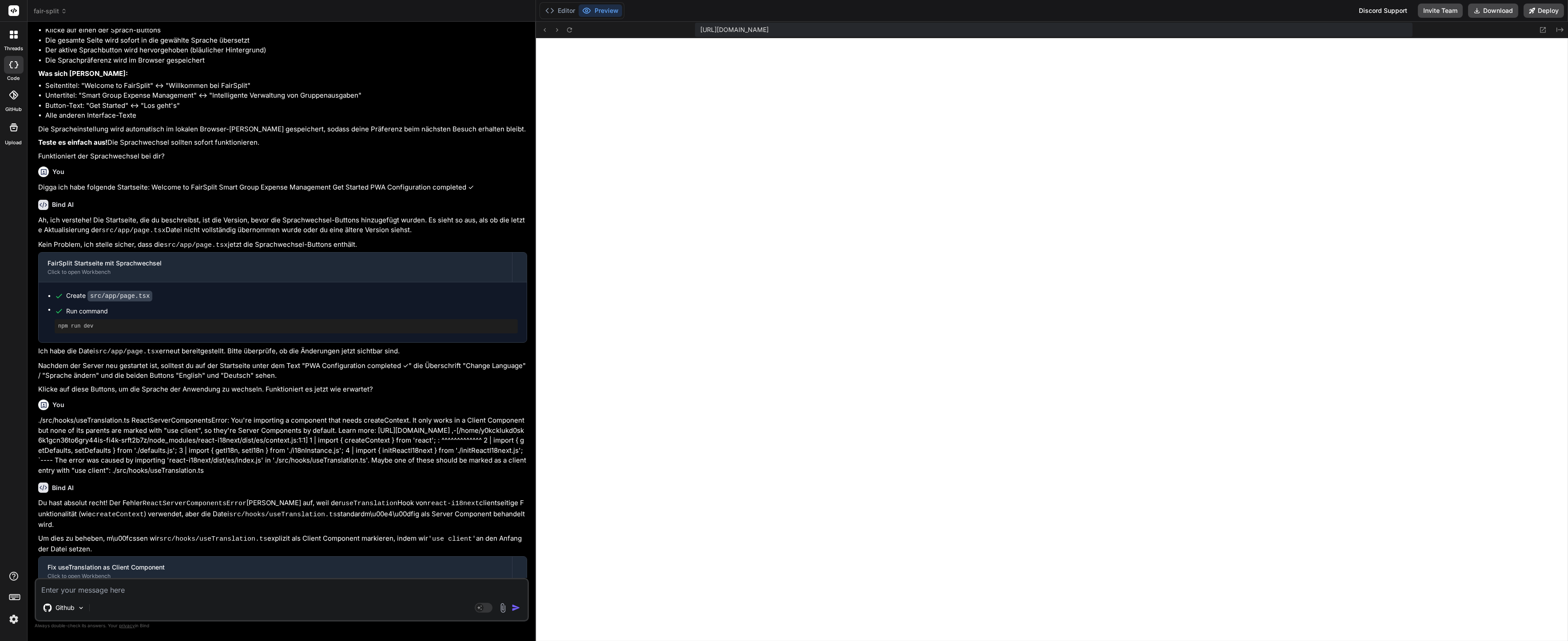
scroll to position [2500, 0]
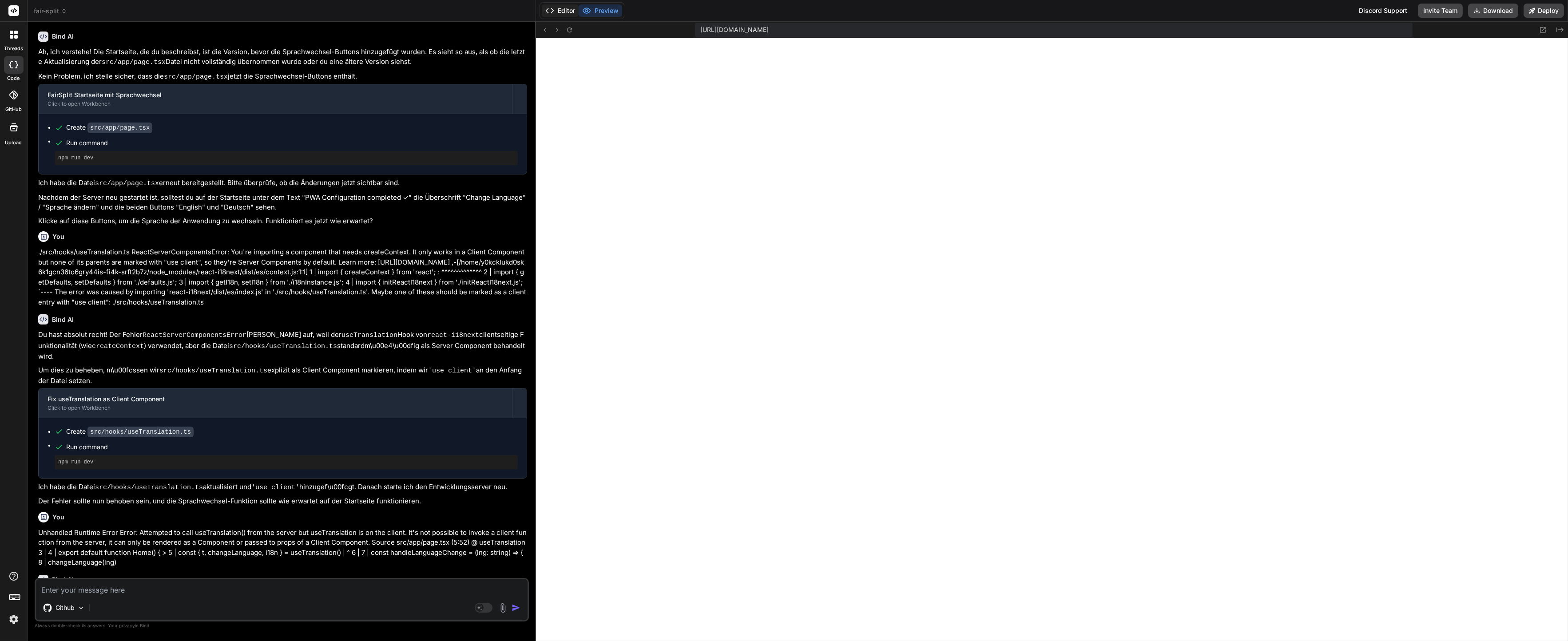
drag, startPoint x: 555, startPoint y: 7, endPoint x: 560, endPoint y: 13, distance: 7.8
click at [555, 8] on button "Editor" at bounding box center [560, 11] width 37 height 13
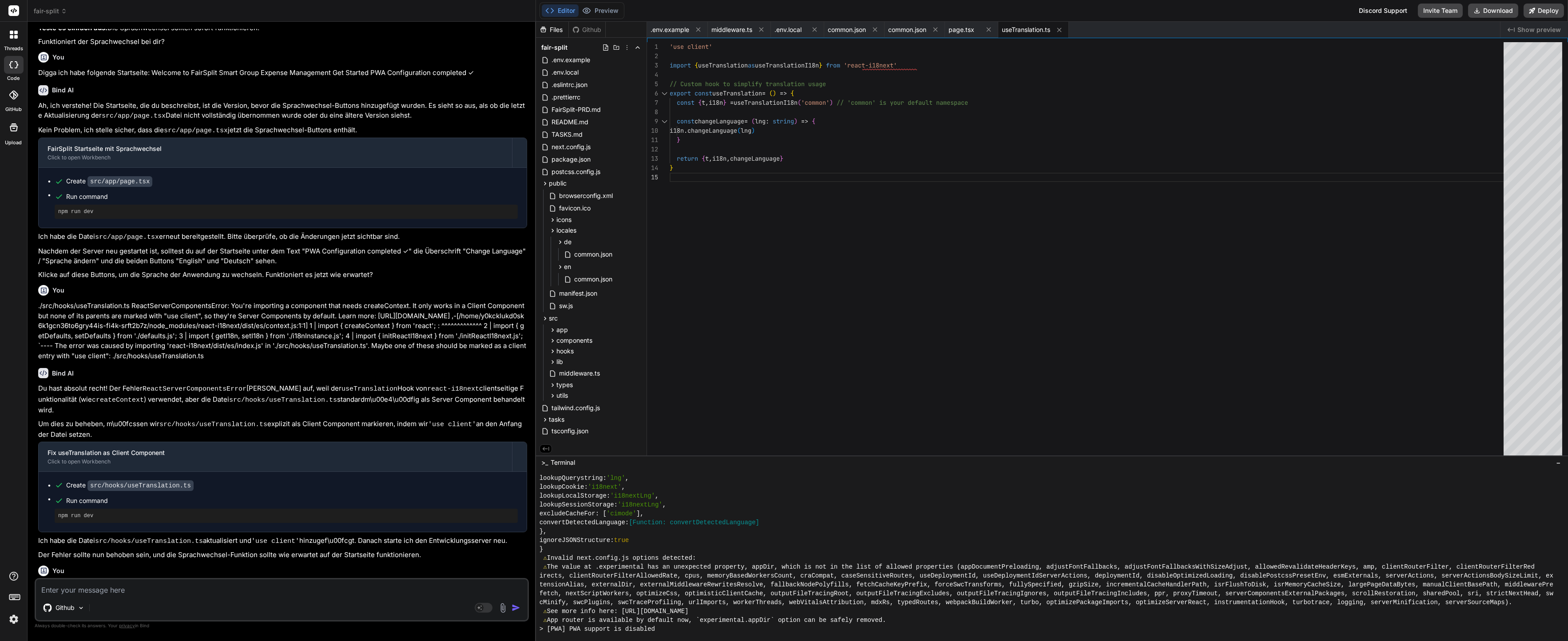
scroll to position [2338, 0]
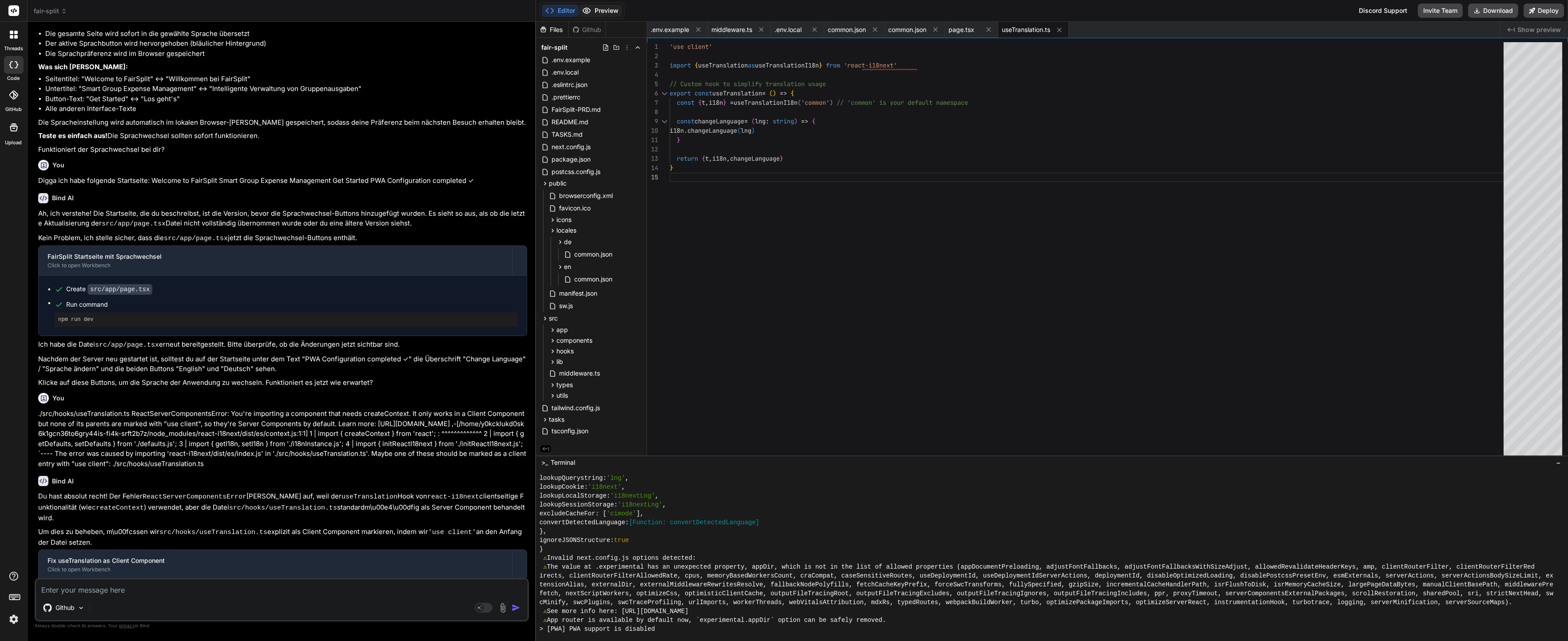
click at [615, 15] on button "Preview" at bounding box center [601, 11] width 44 height 13
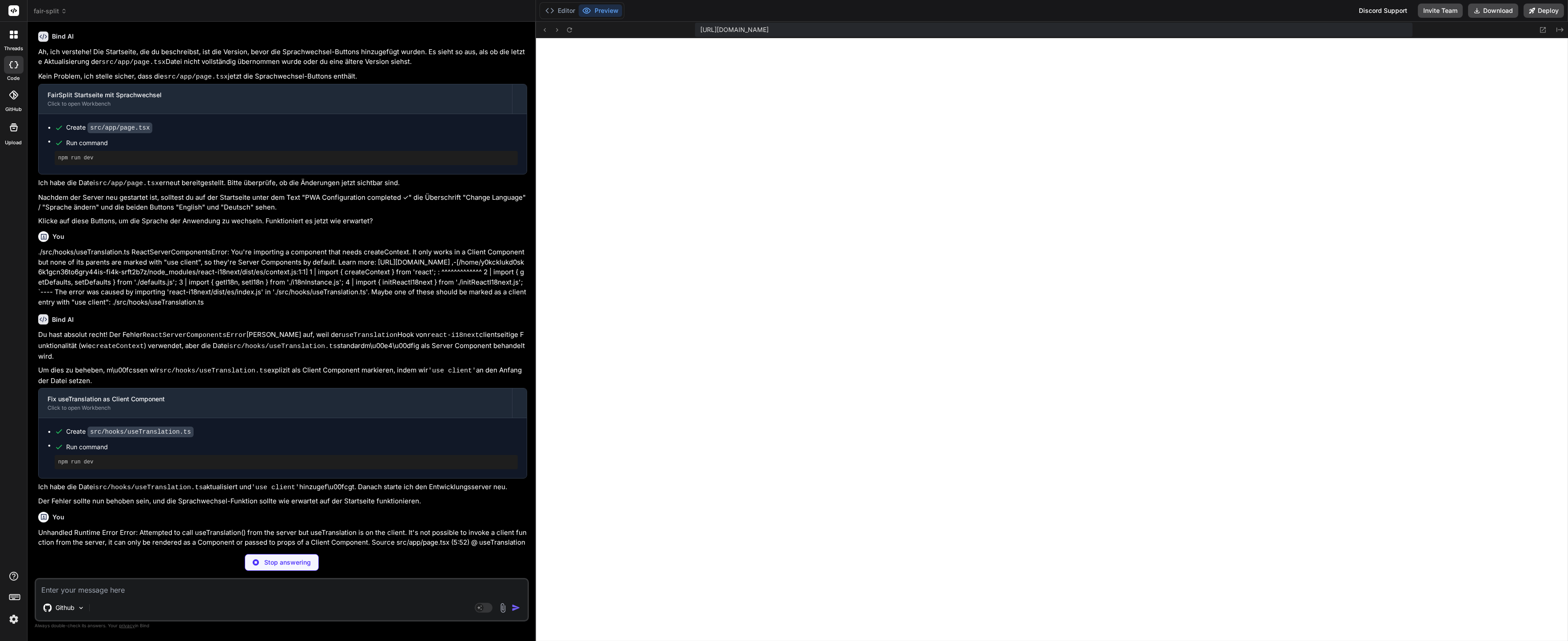
scroll to position [2500, 0]
type textarea "x"
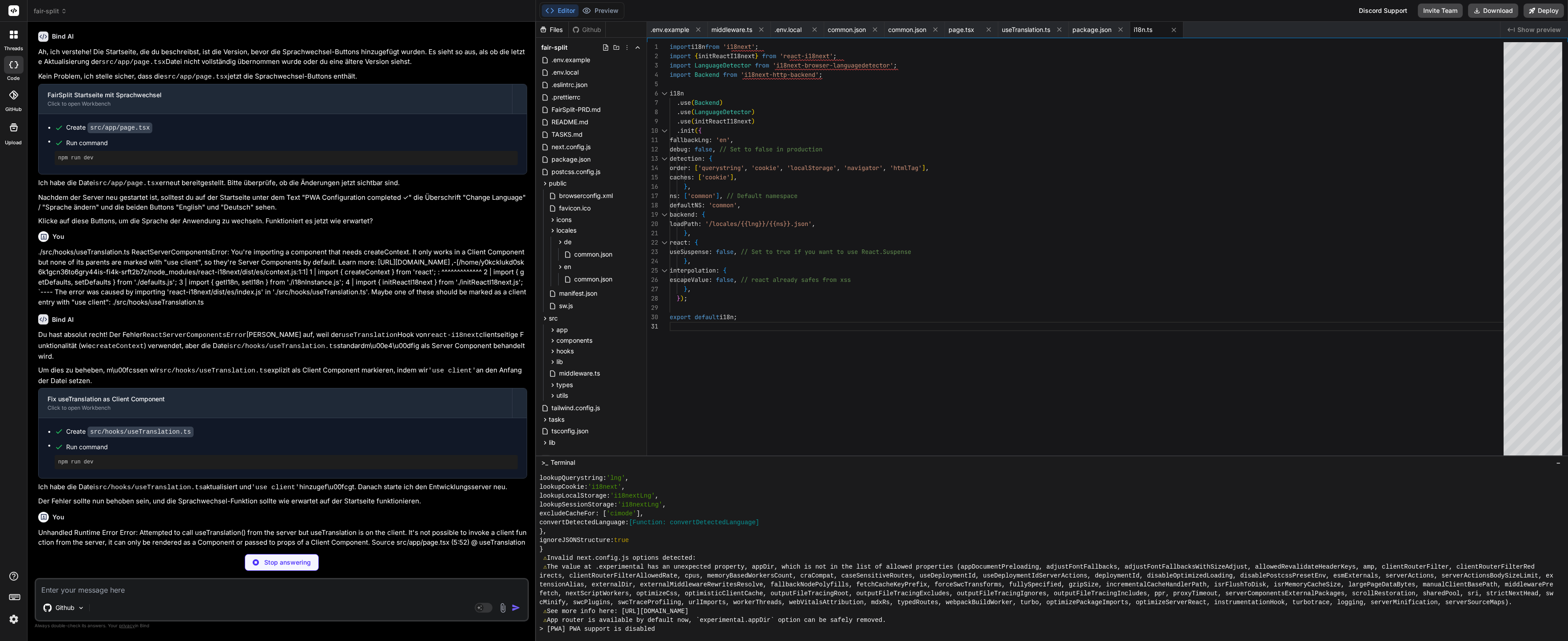
type textarea "x"
type textarea "}"
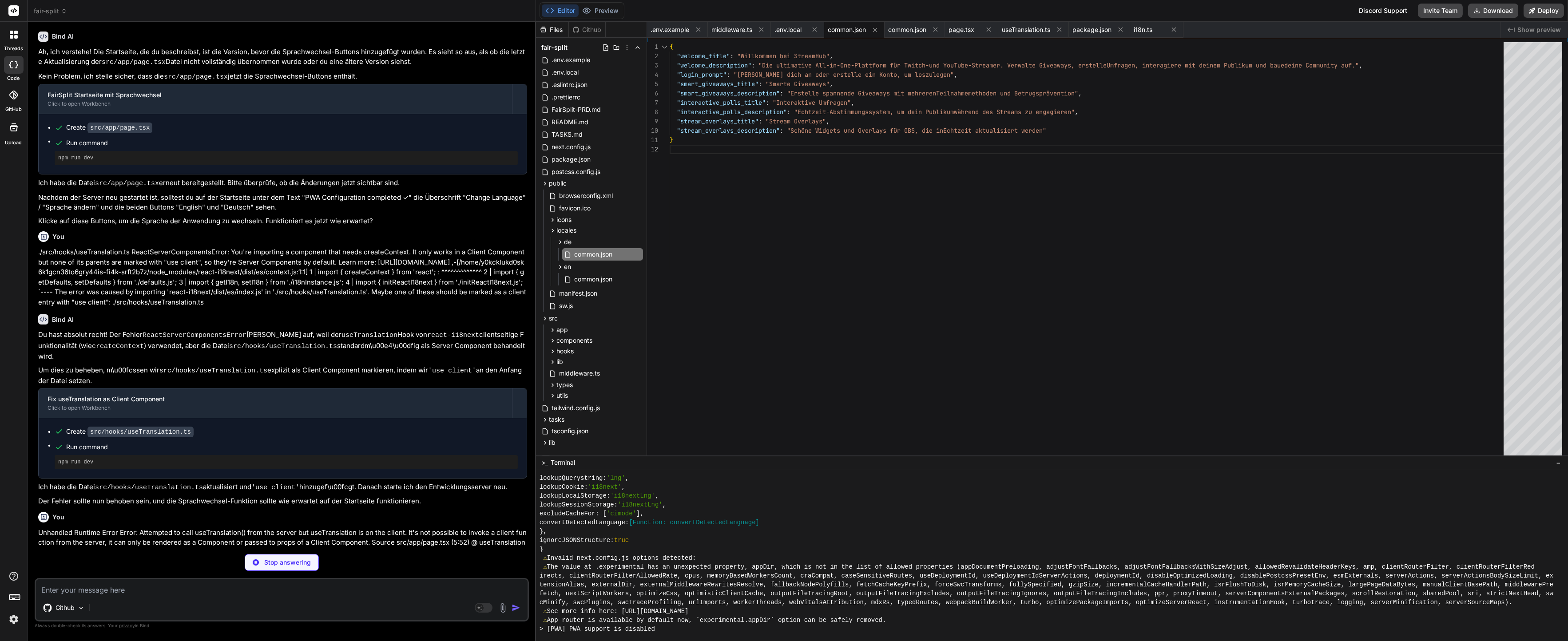
type textarea "x"
type textarea ") }"
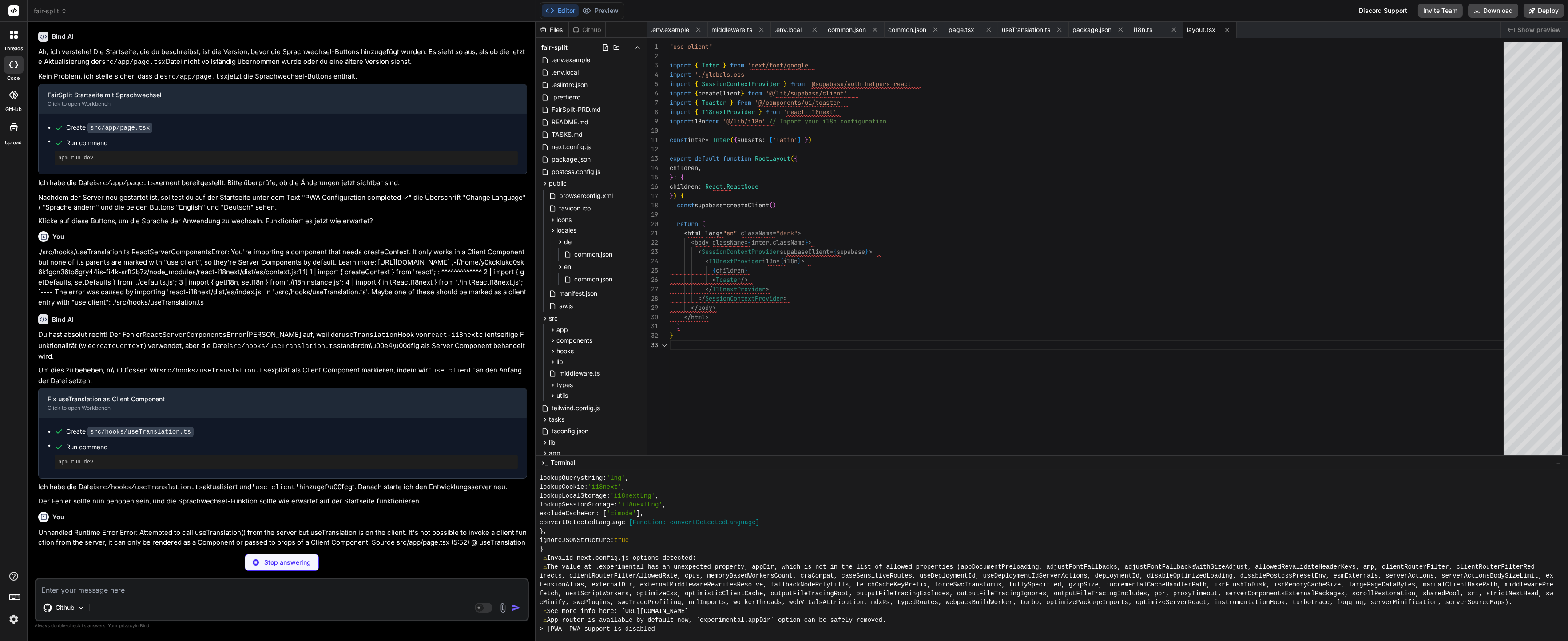
scroll to position [18, 0]
type textarea "x"
type textarea "</div> ) }"
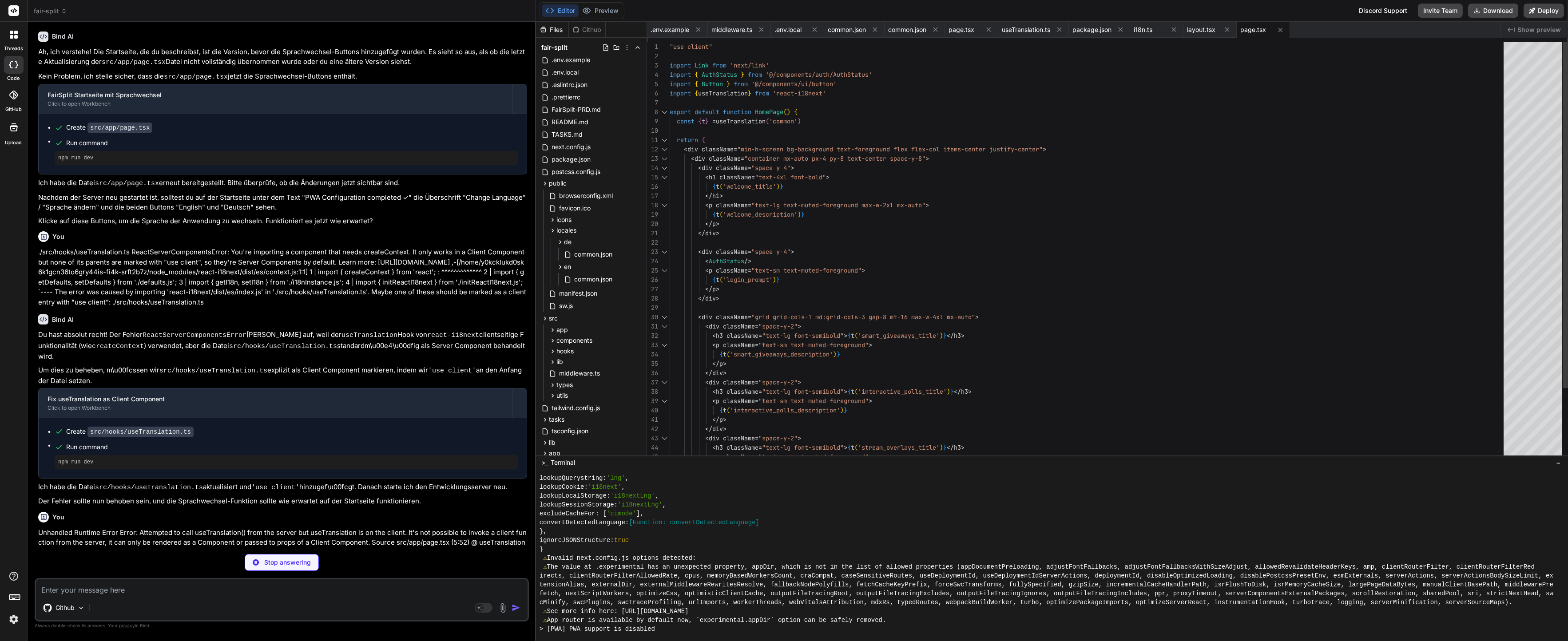
type textarea "x"
type textarea "* Match all request paths except for the ones starting with: * - _next/static (…"
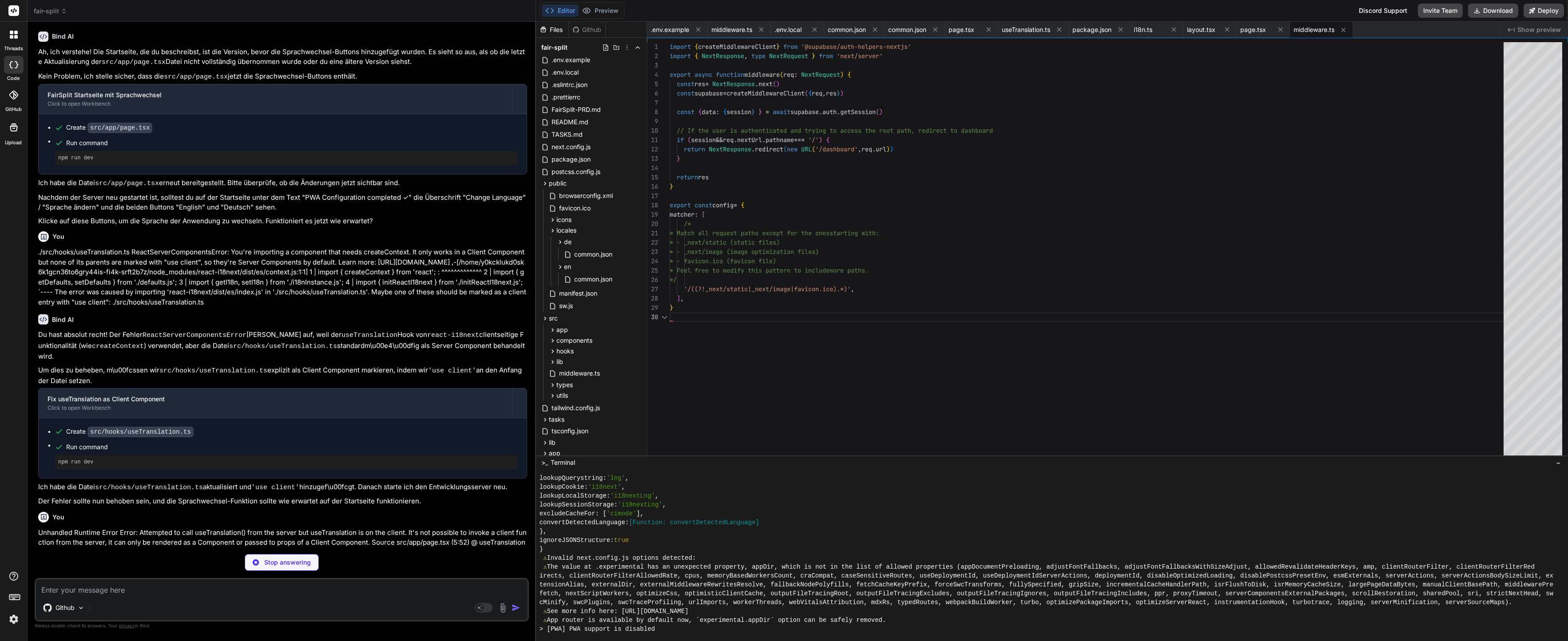
type textarea "x"
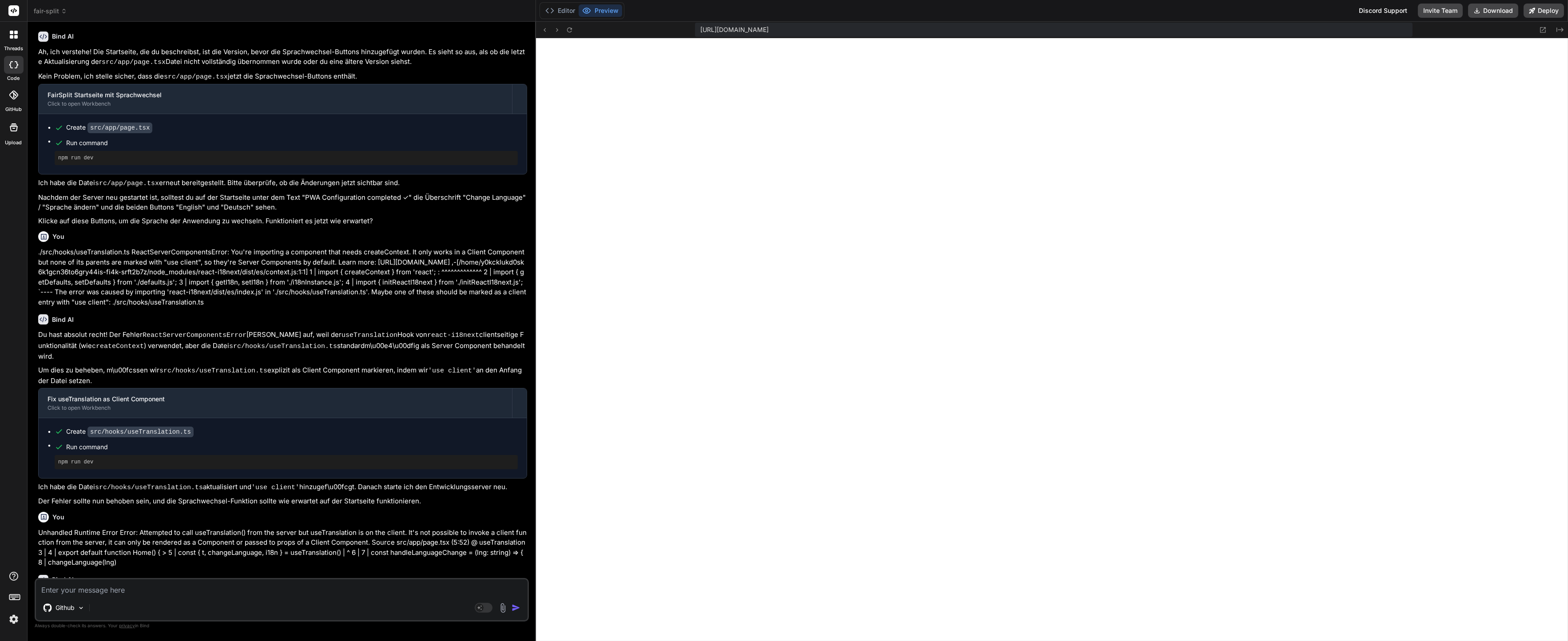
scroll to position [5559, 0]
click at [560, 16] on button "Editor" at bounding box center [560, 11] width 37 height 13
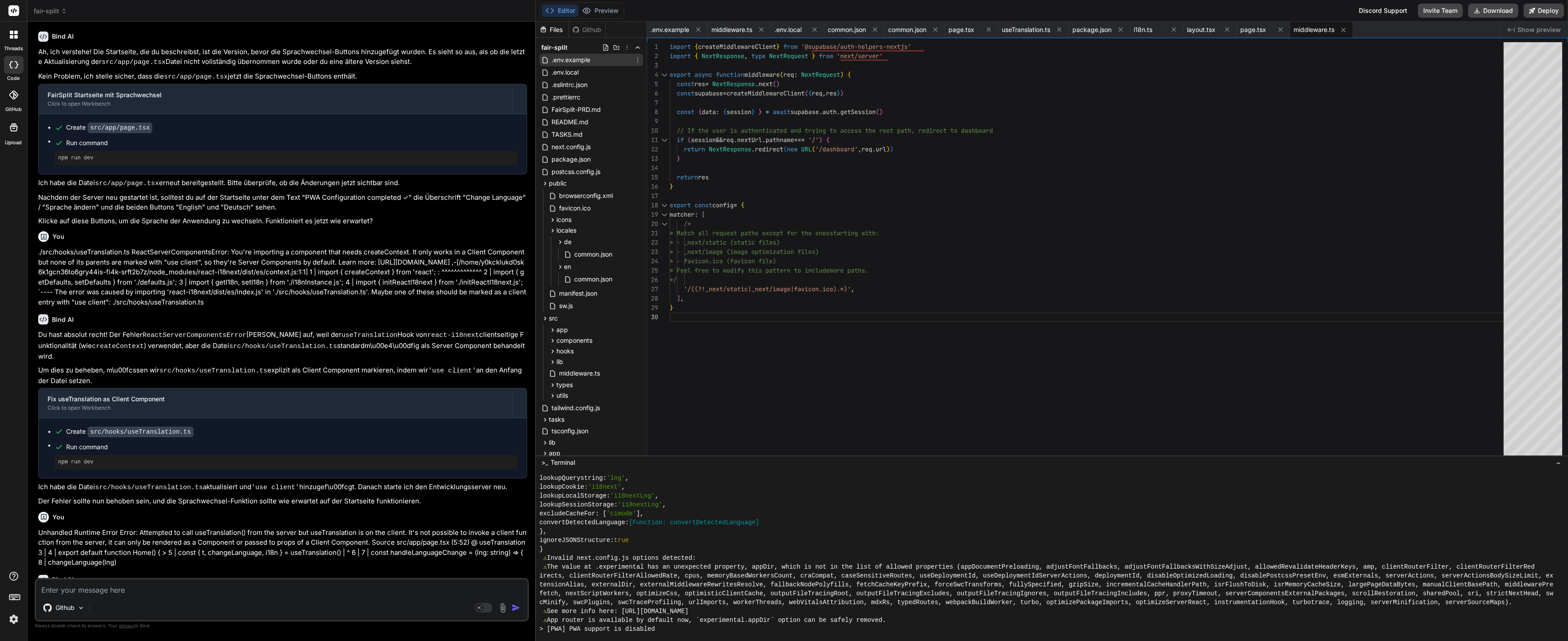
click at [569, 58] on span ".env.example" at bounding box center [571, 60] width 40 height 11
type textarea "NEXT_PUBLIC_EXCHANGE_RATE_API_KEY=your_exchange_rate_api_key # Analytics (optio…"
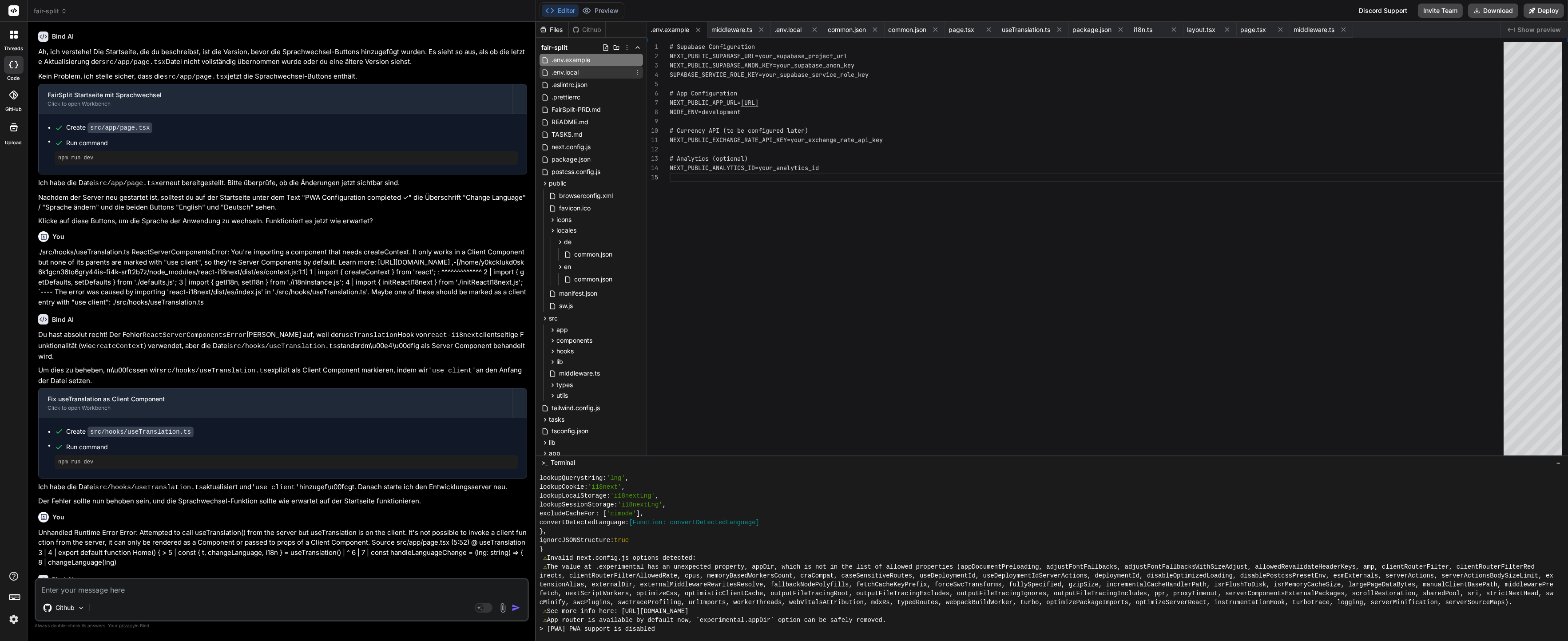
click at [567, 72] on span ".env.local" at bounding box center [565, 72] width 29 height 11
click at [814, 277] on div "# Supabase Configuration (will be configured in T0 02) # NEXT_PUBLIC_SUPABASE_U…" at bounding box center [1089, 251] width 839 height 417
click at [584, 66] on div ".env.local" at bounding box center [591, 72] width 103 height 13
click at [584, 62] on span ".env.example" at bounding box center [571, 60] width 40 height 11
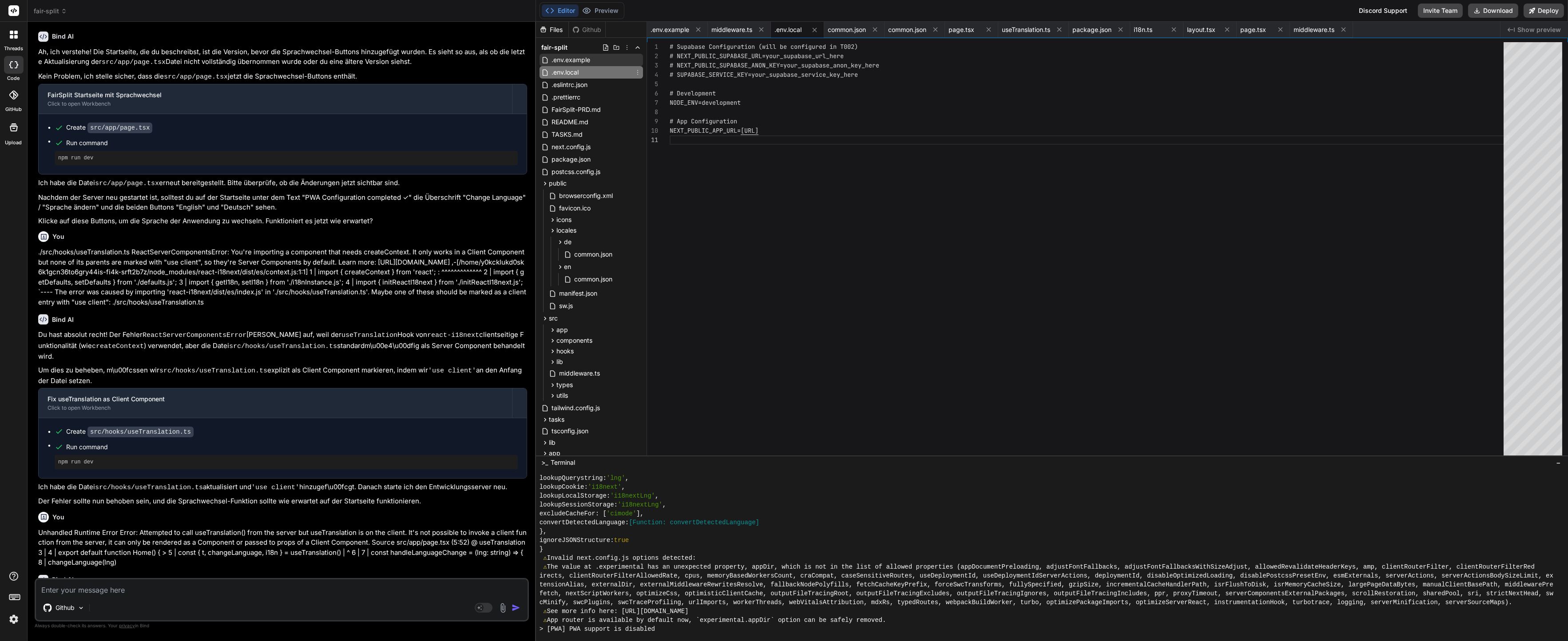
type textarea "NEXT_PUBLIC_EXCHANGE_RATE_API_KEY=your_exchange_rate_api_key # Analytics (optio…"
click at [584, 62] on span ".env.example" at bounding box center [571, 60] width 40 height 11
click at [581, 77] on div ".env.local" at bounding box center [591, 72] width 103 height 13
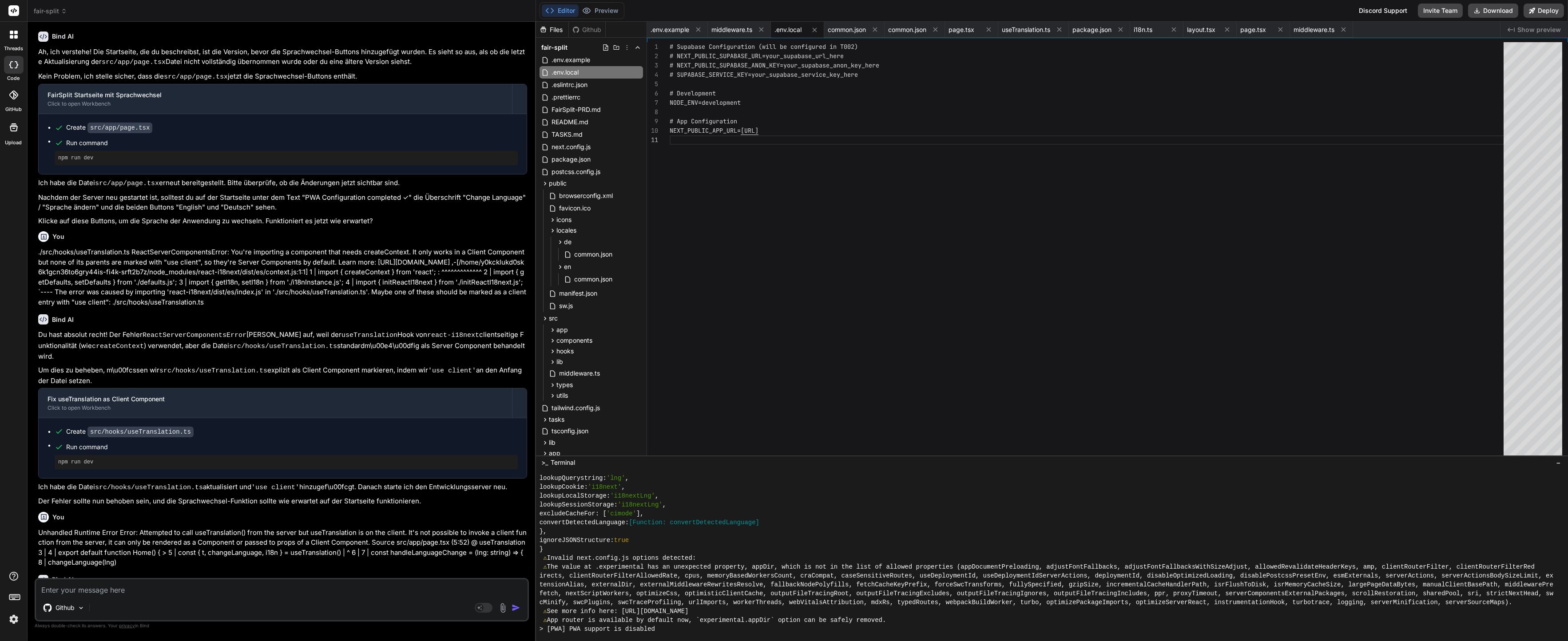
click at [859, 74] on div "# Supabase Configuration (will be configured in T0 02) # NEXT_PUBLIC_SUPABASE_U…" at bounding box center [1089, 251] width 839 height 417
click at [895, 69] on div "# Supabase Configuration (will be configured in T0 02) # NEXT_PUBLIC_SUPABASE_U…" at bounding box center [1089, 251] width 839 height 417
drag, startPoint x: 904, startPoint y: 69, endPoint x: 442, endPoint y: -22, distance: 470.9
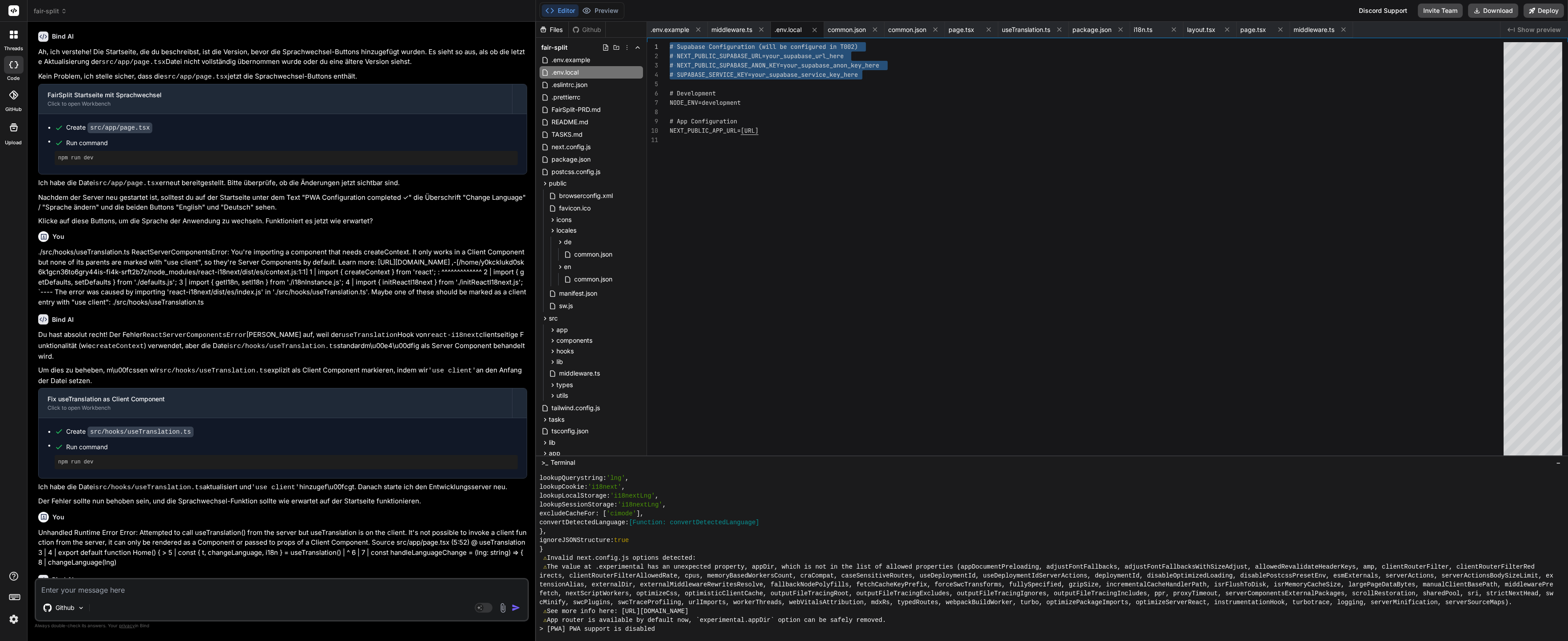
click at [669, 42] on div "# Supabase Configuration (will be configured in T0 02) # NEXT_PUBLIC_SUPABASE_U…" at bounding box center [1089, 251] width 839 height 417
click at [911, 57] on div "# Supabase Configuration (will be configured in T0 02) # NEXT_PUBLIC_SUPABASE_U…" at bounding box center [1089, 251] width 839 height 417
drag, startPoint x: 909, startPoint y: 59, endPoint x: 503, endPoint y: -35, distance: 416.7
click at [669, 42] on div "# Supabase Configuration (will be configured in T0 02) # NEXT_PUBLIC_SUPABASE_U…" at bounding box center [1089, 251] width 839 height 417
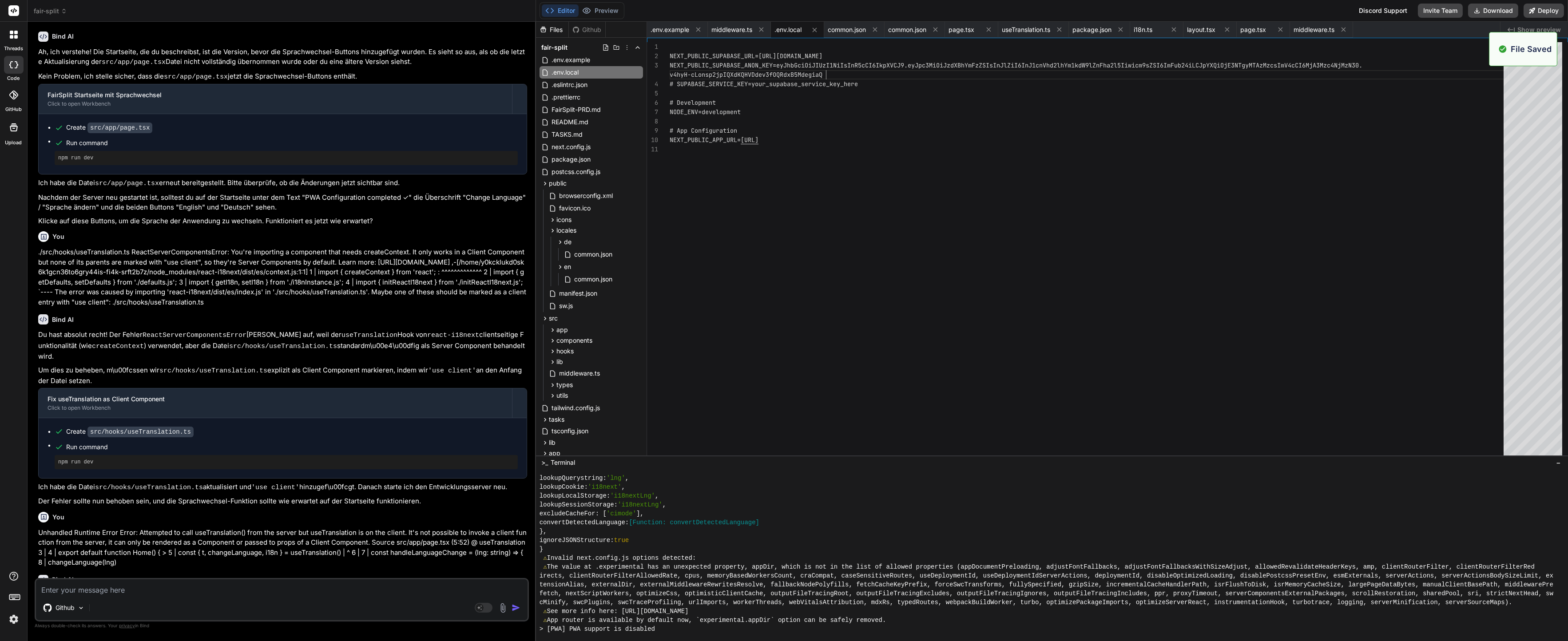
scroll to position [5328, 0]
type textarea "NEXT_PUBLIC_APP_URL=http://localhost:3000"
click at [895, 172] on div "NEXT_PUBLIC_SUPABASE_URL=https://ruruawiabmduoefqa kiy.supabase.co NEXT_PUBLIC_…" at bounding box center [1089, 251] width 839 height 417
click at [342, 508] on div "You Unhandled Runtime Error Error: Attempted to call useTranslation() from the …" at bounding box center [283, 538] width 489 height 59
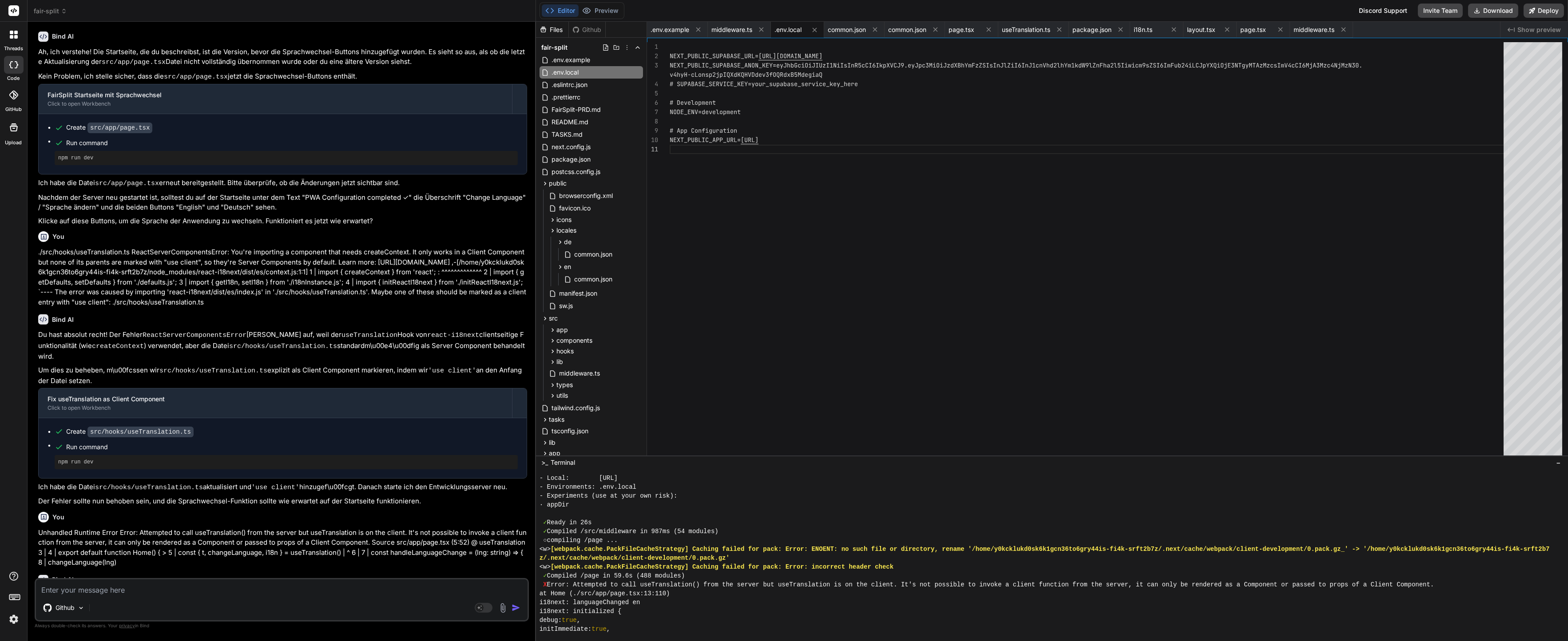
scroll to position [5381, 0]
click at [607, 5] on button "Preview" at bounding box center [601, 11] width 44 height 13
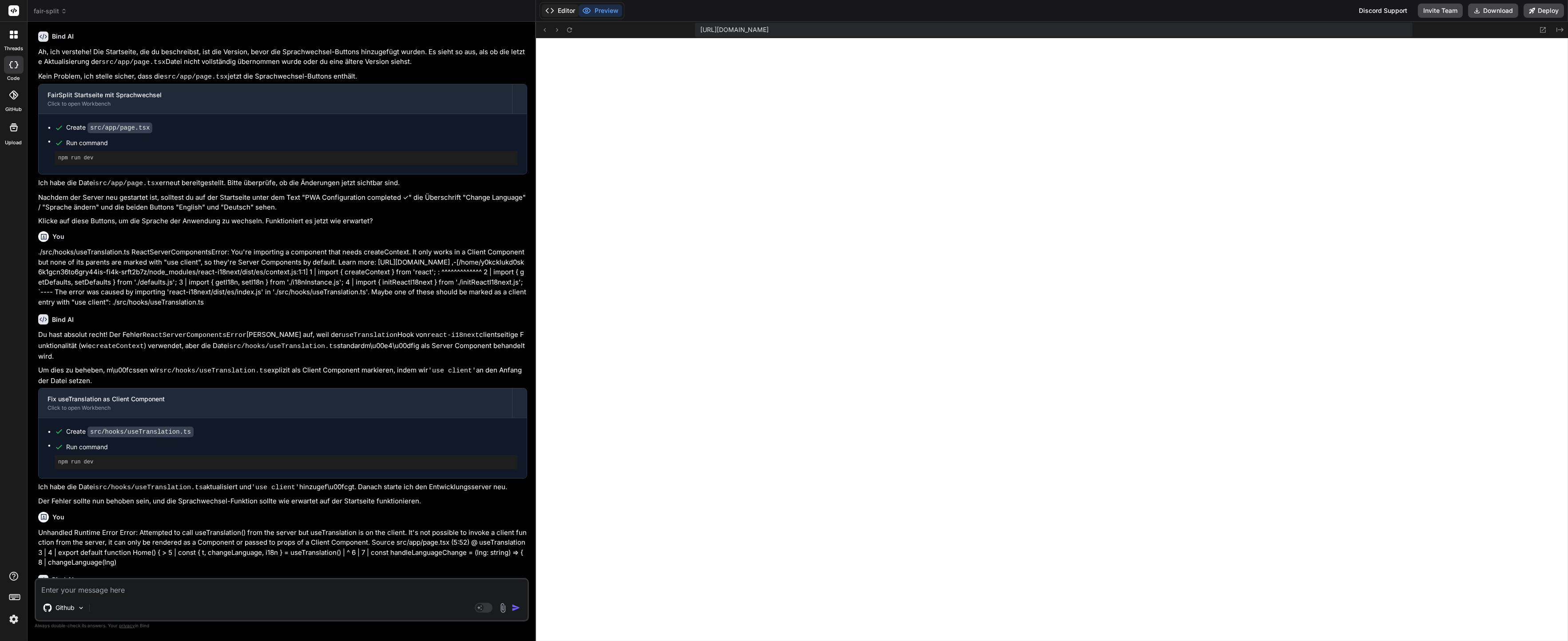
scroll to position [5372, 0]
click at [570, 25] on button at bounding box center [570, 30] width 11 height 11
click at [262, 590] on textarea at bounding box center [282, 587] width 492 height 16
paste textarea "./app/layout.tsx:4:0 Module not found: Can't resolve './globals.css' 2 | 3 | im…"
type textarea "./app/layout.tsx:4:0 Module not found: Can't resolve './globals.css' 2 | 3 | im…"
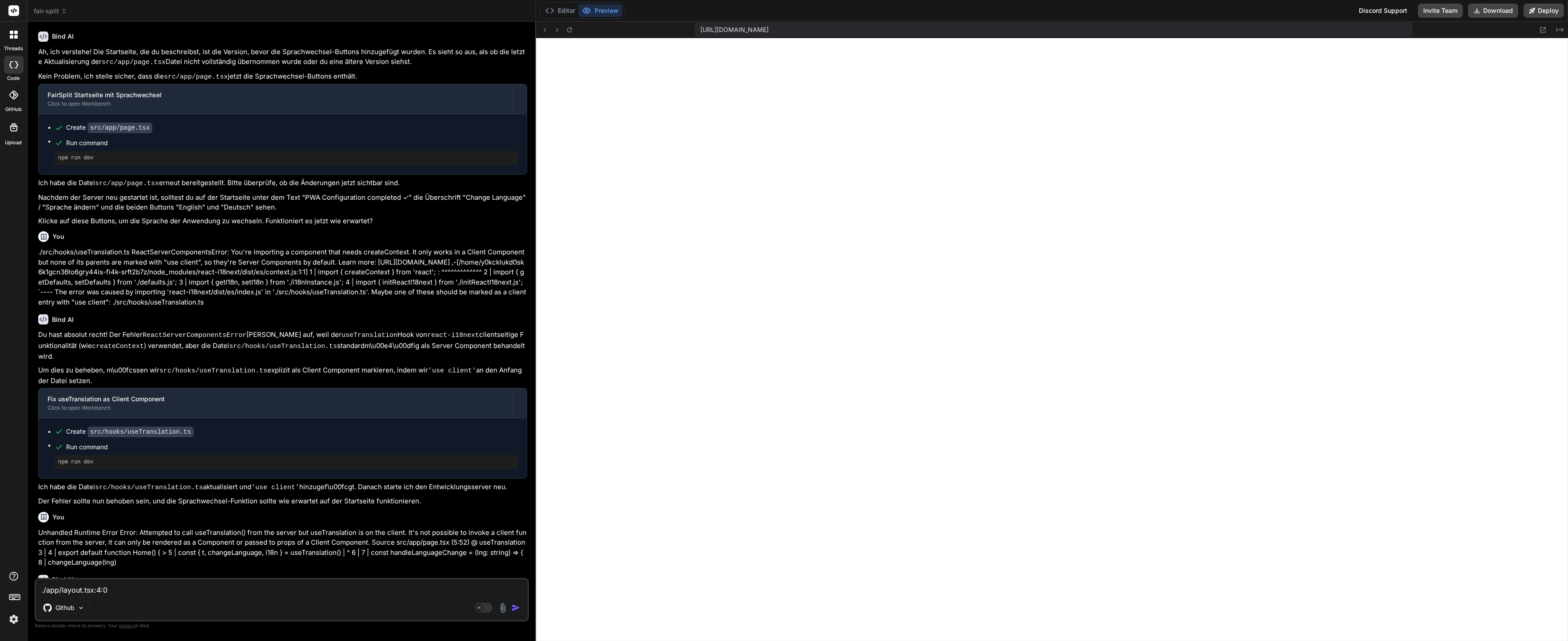
scroll to position [0, 0]
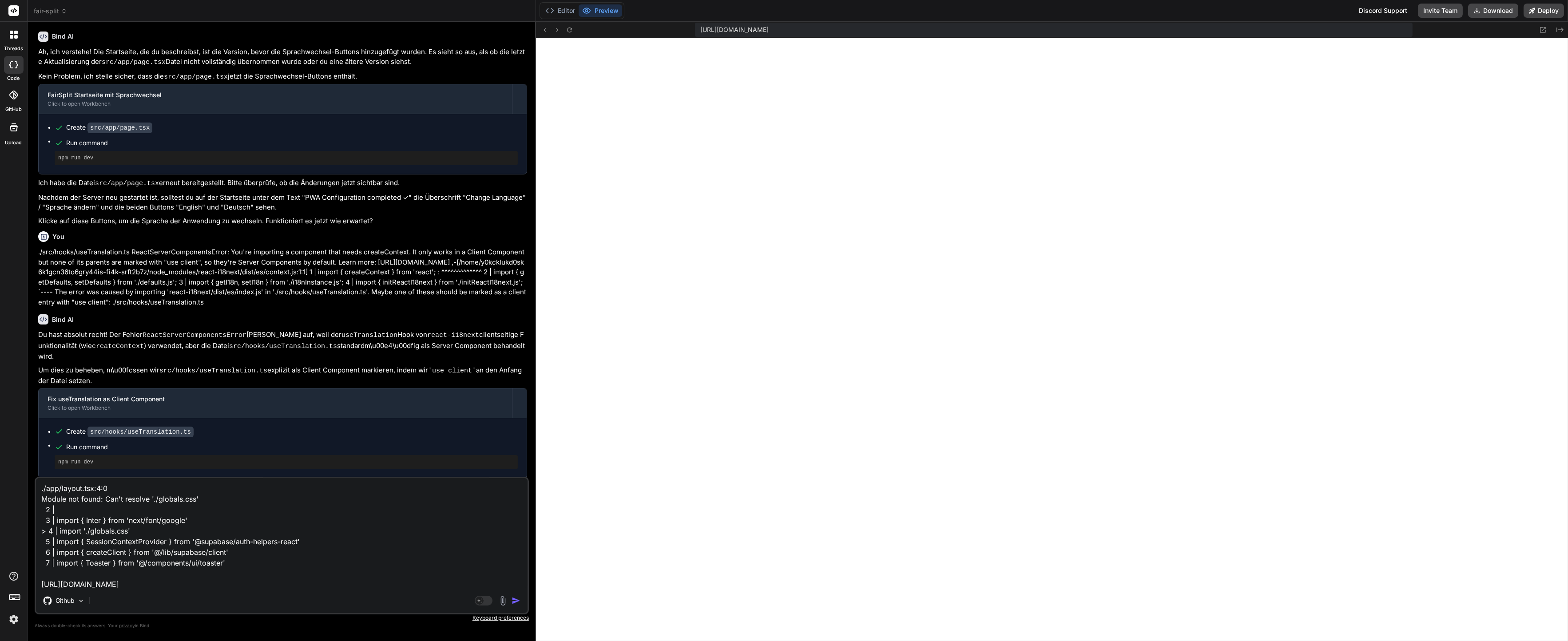
type textarea "x"
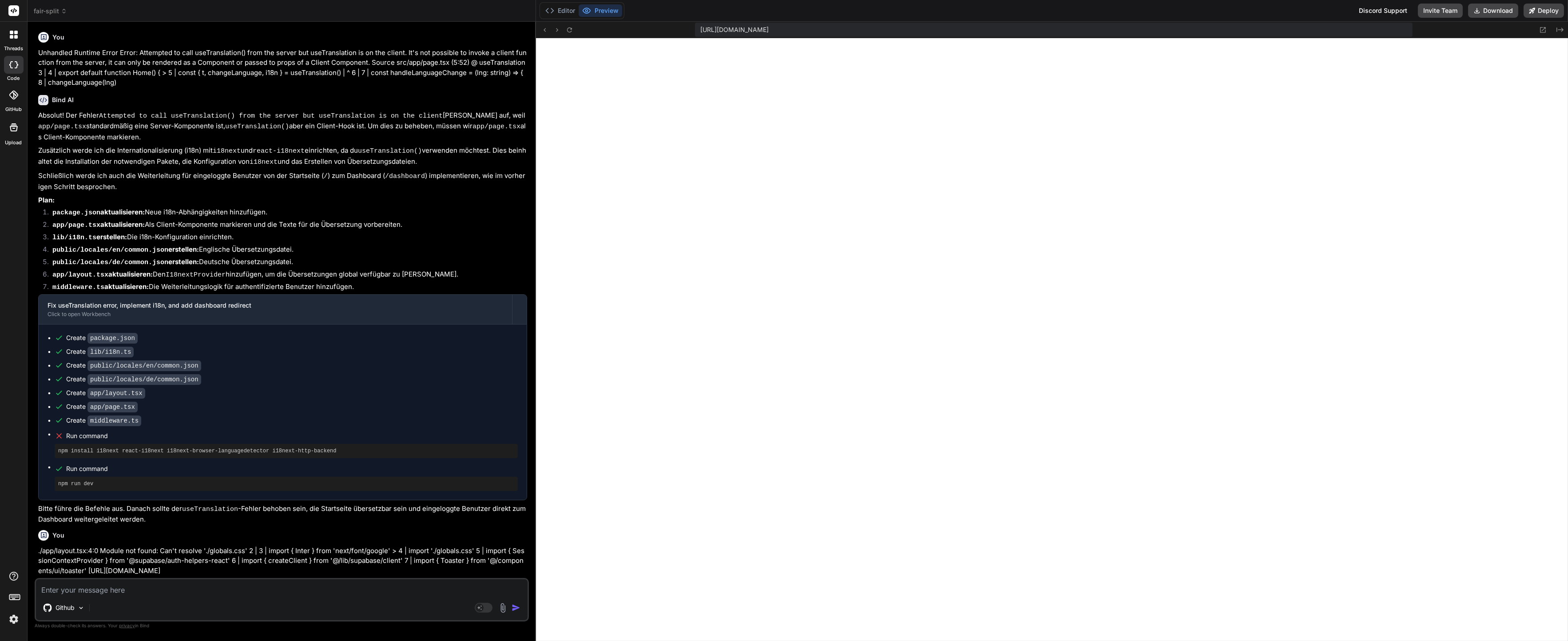
scroll to position [5355, 0]
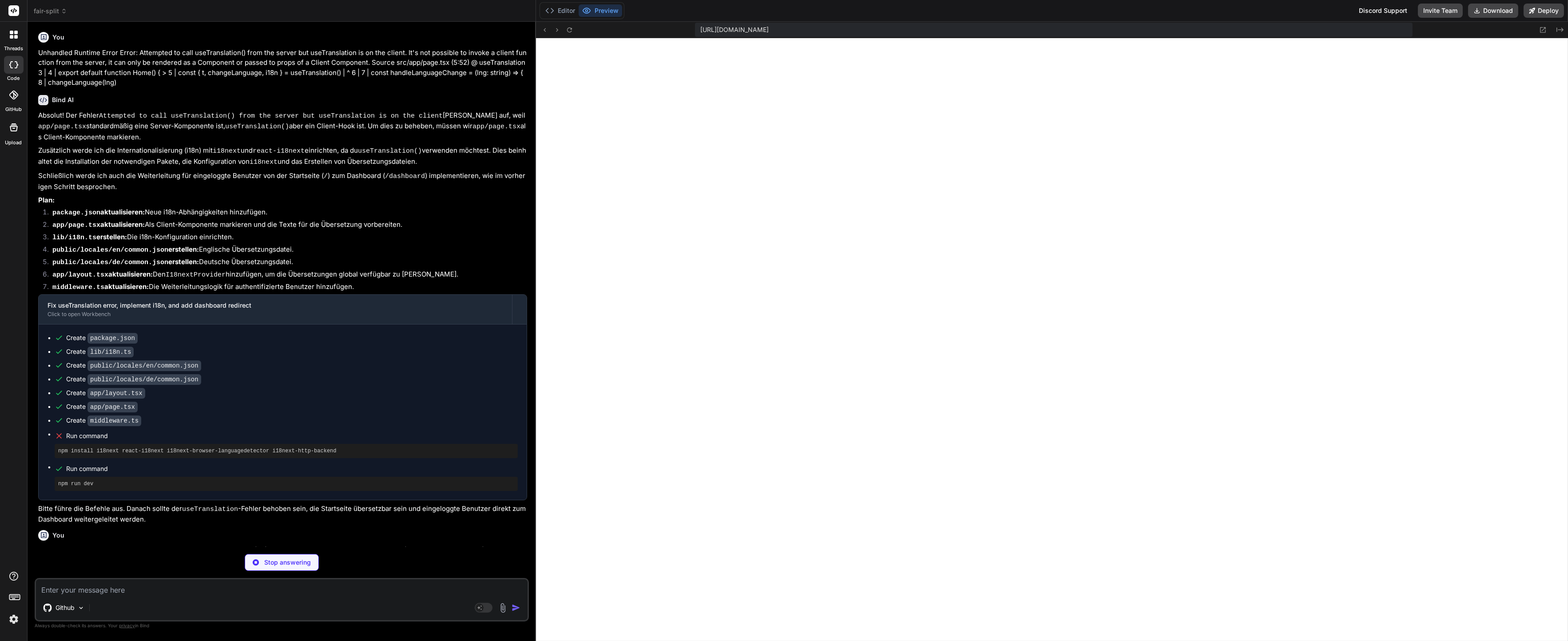
type textarea "x"
type textarea "* { @apply border-border; } body { @apply bg-background text-foreground; font-f…"
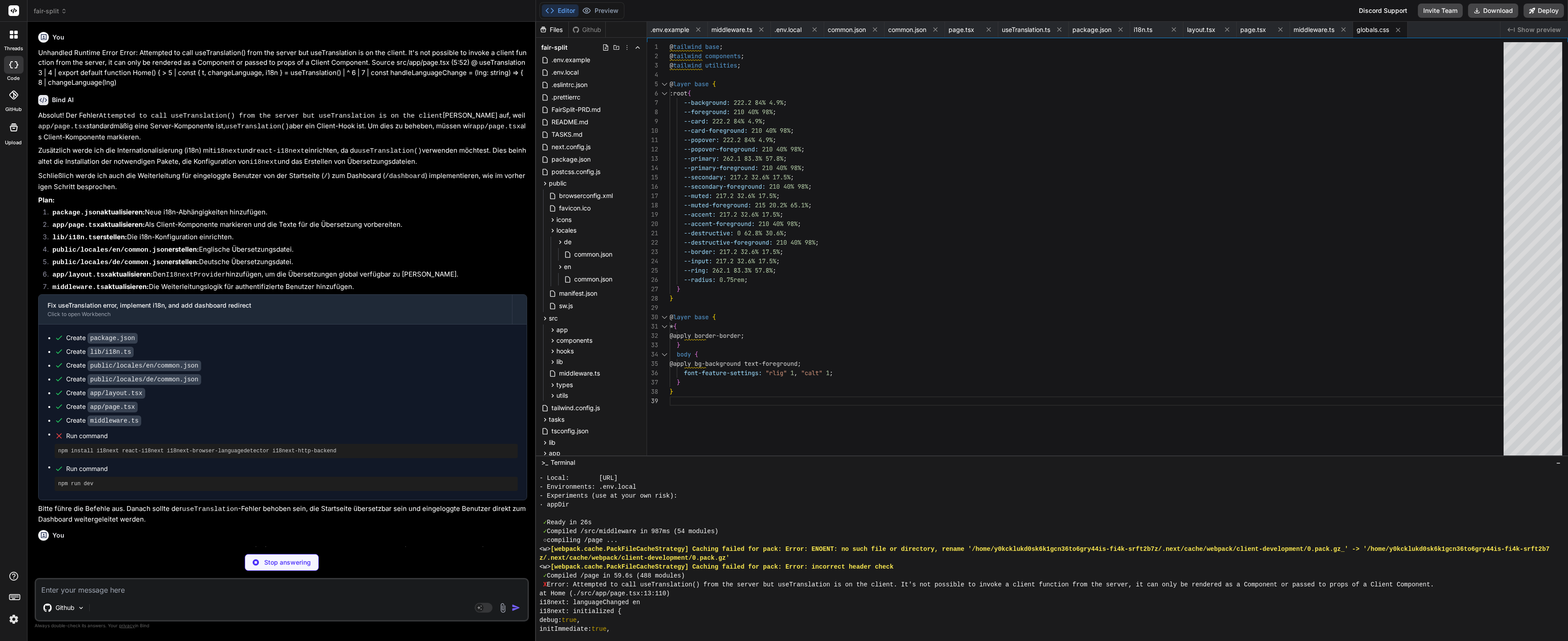
scroll to position [4422, 0]
type textarea "x"
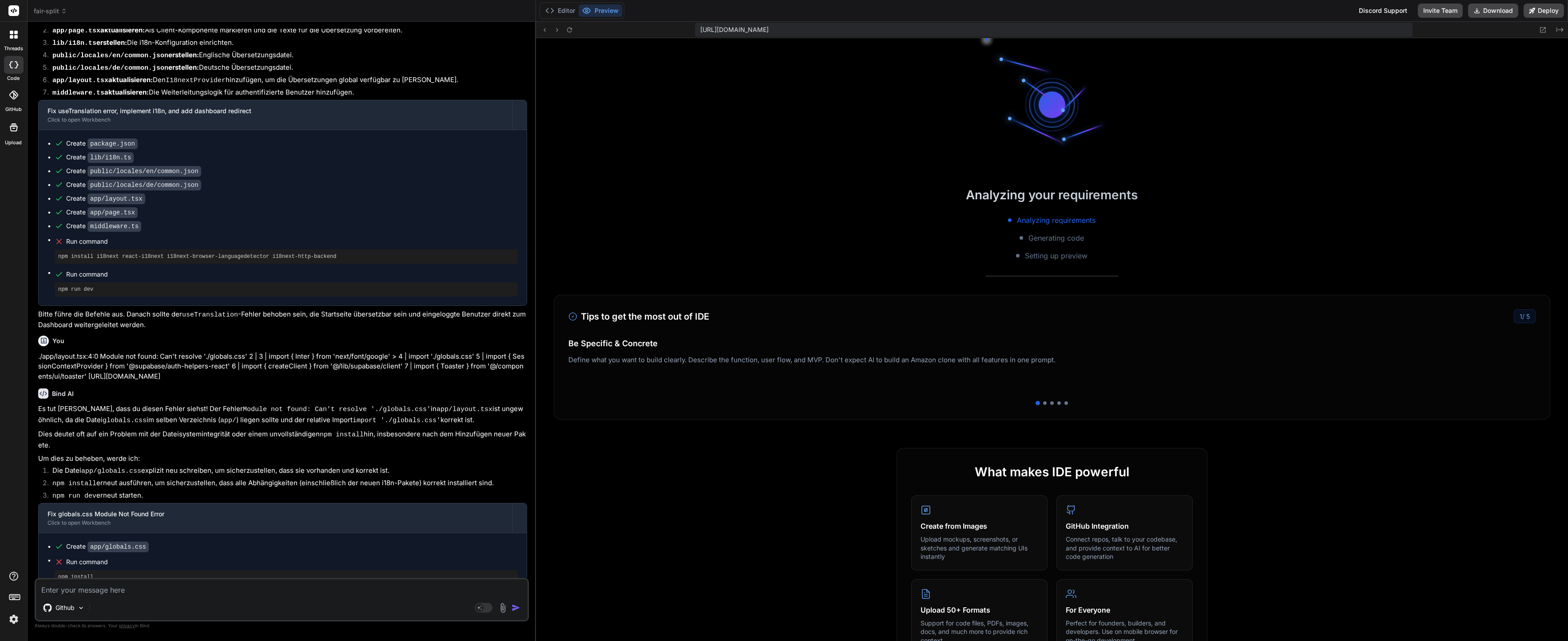
scroll to position [4200, 0]
click at [570, 16] on button "Editor" at bounding box center [560, 11] width 37 height 13
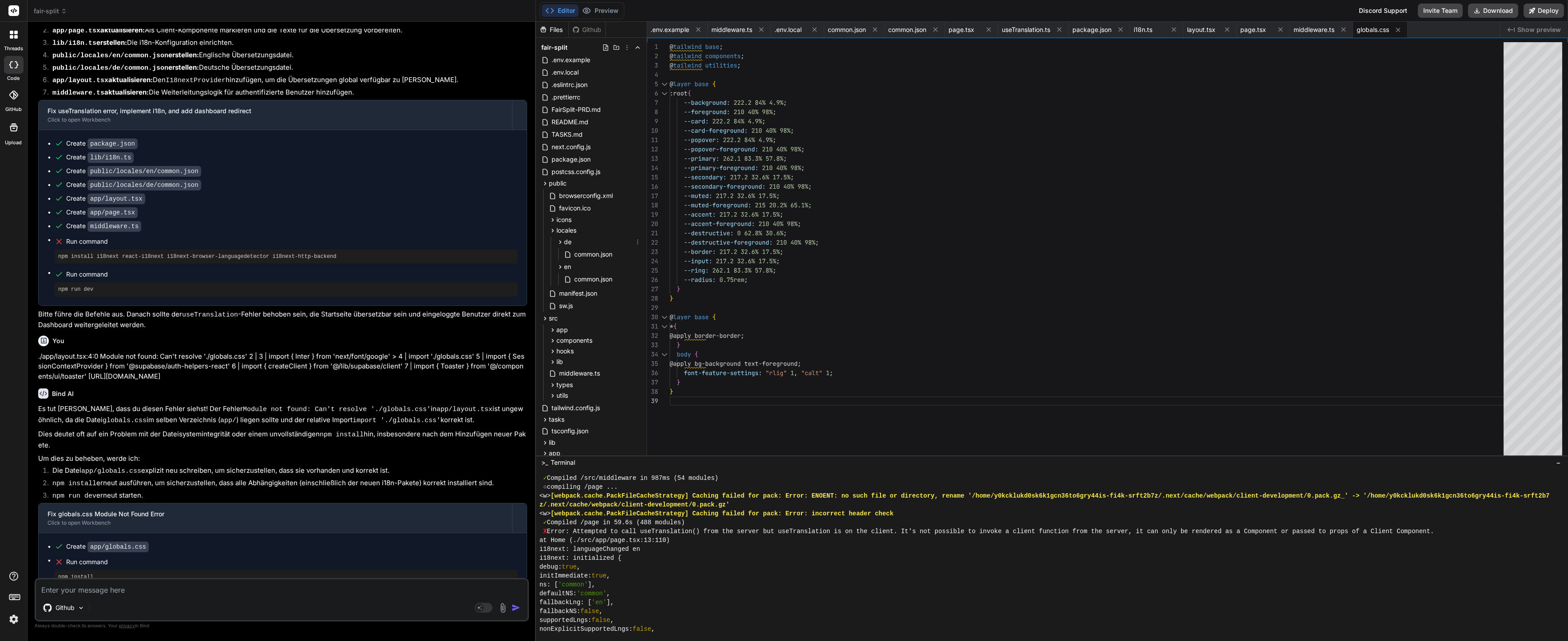
scroll to position [4049, 0]
click at [603, 9] on button "Preview" at bounding box center [601, 11] width 44 height 13
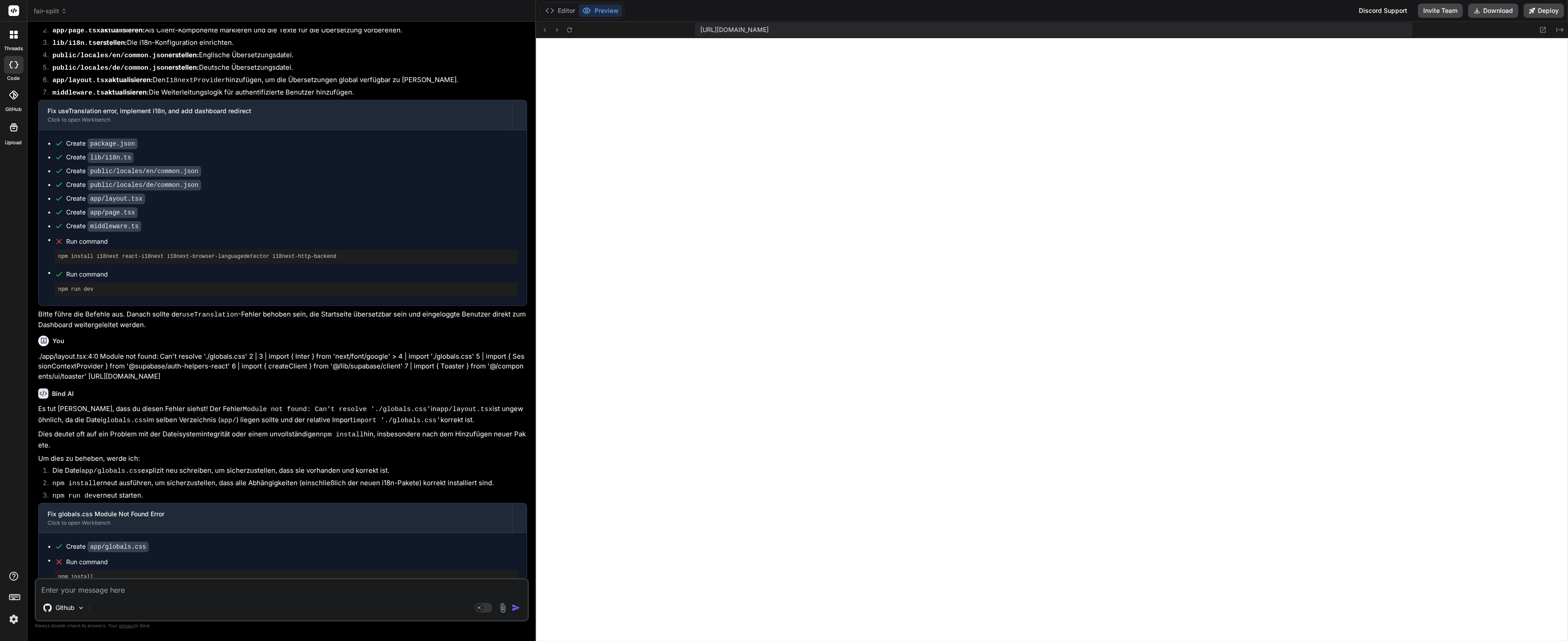
click at [107, 589] on textarea at bounding box center [282, 587] width 492 height 16
paste textarea "./app/layout.tsx:5:0 Module not found: Can't resolve '@supabase/auth-helpers-re…"
type textarea "./app/layout.tsx:5:0 Module not found: Can't resolve '@supabase/auth-helpers-re…"
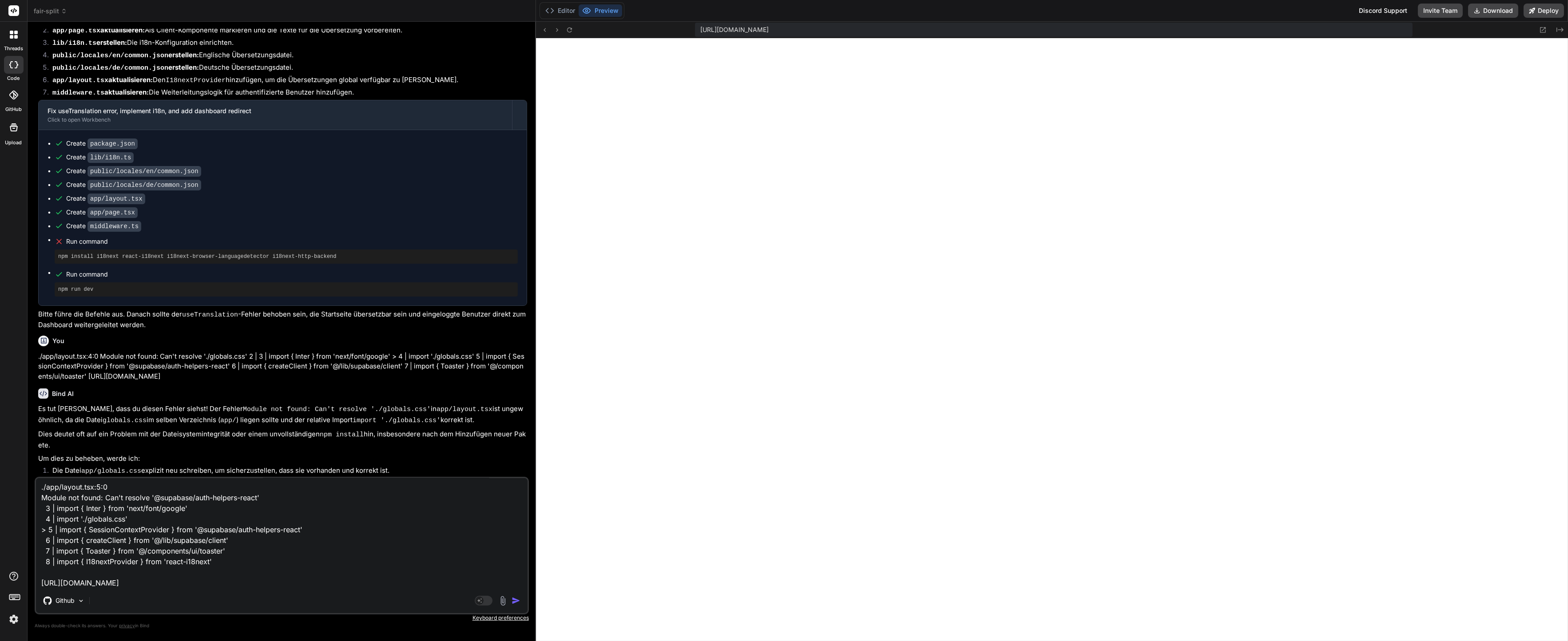
type textarea "x"
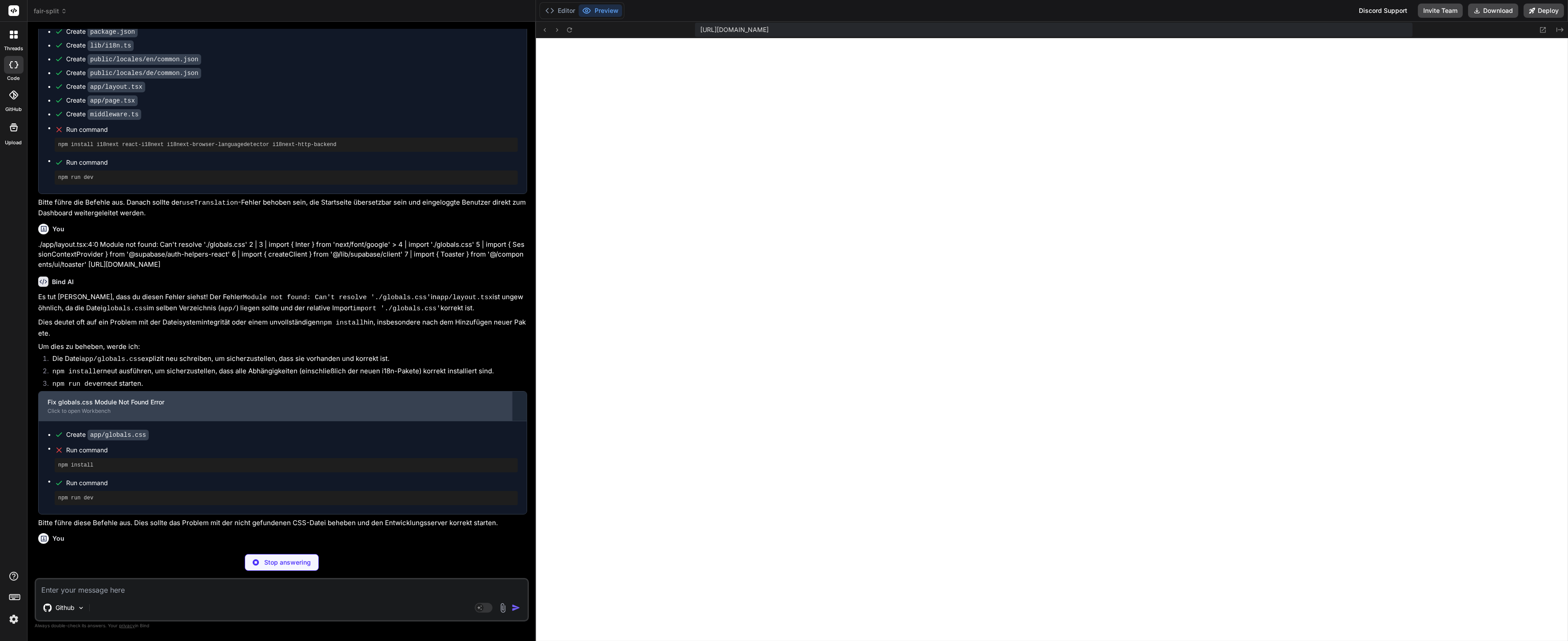
scroll to position [3286, 0]
type textarea "x"
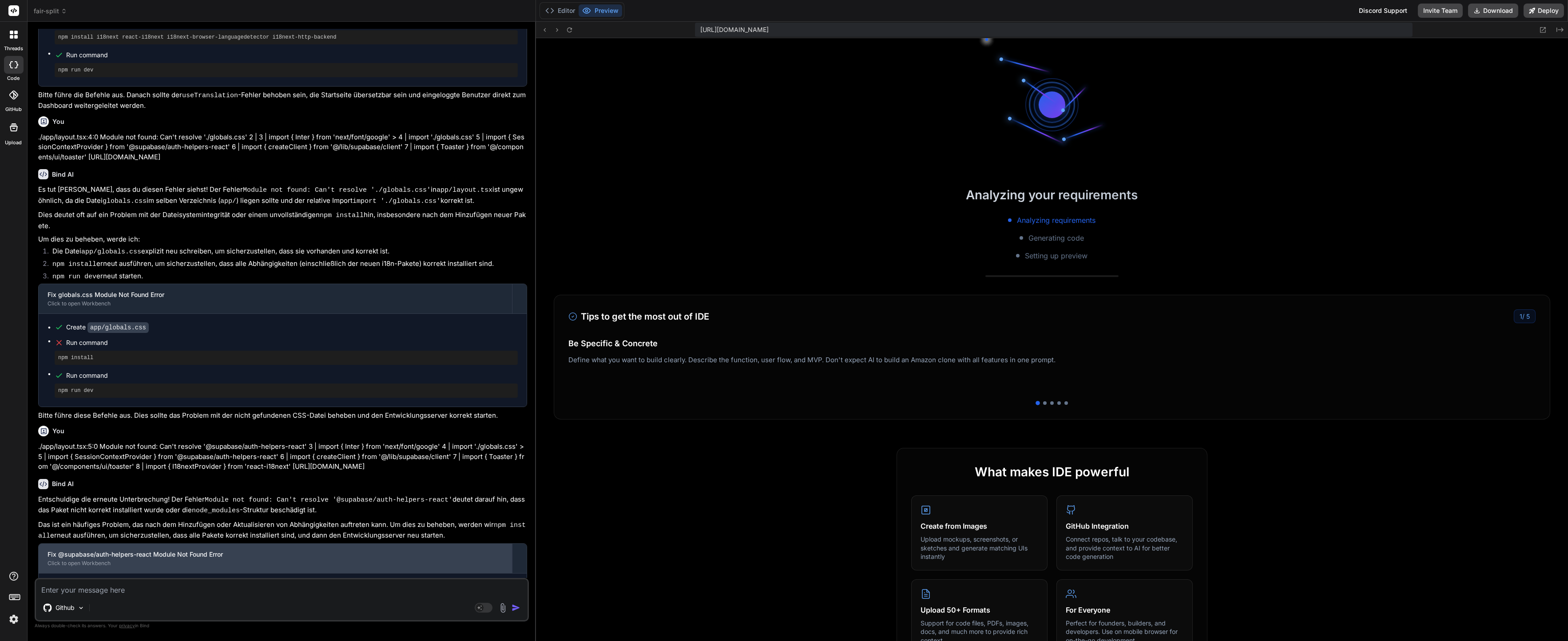
scroll to position [3416, 0]
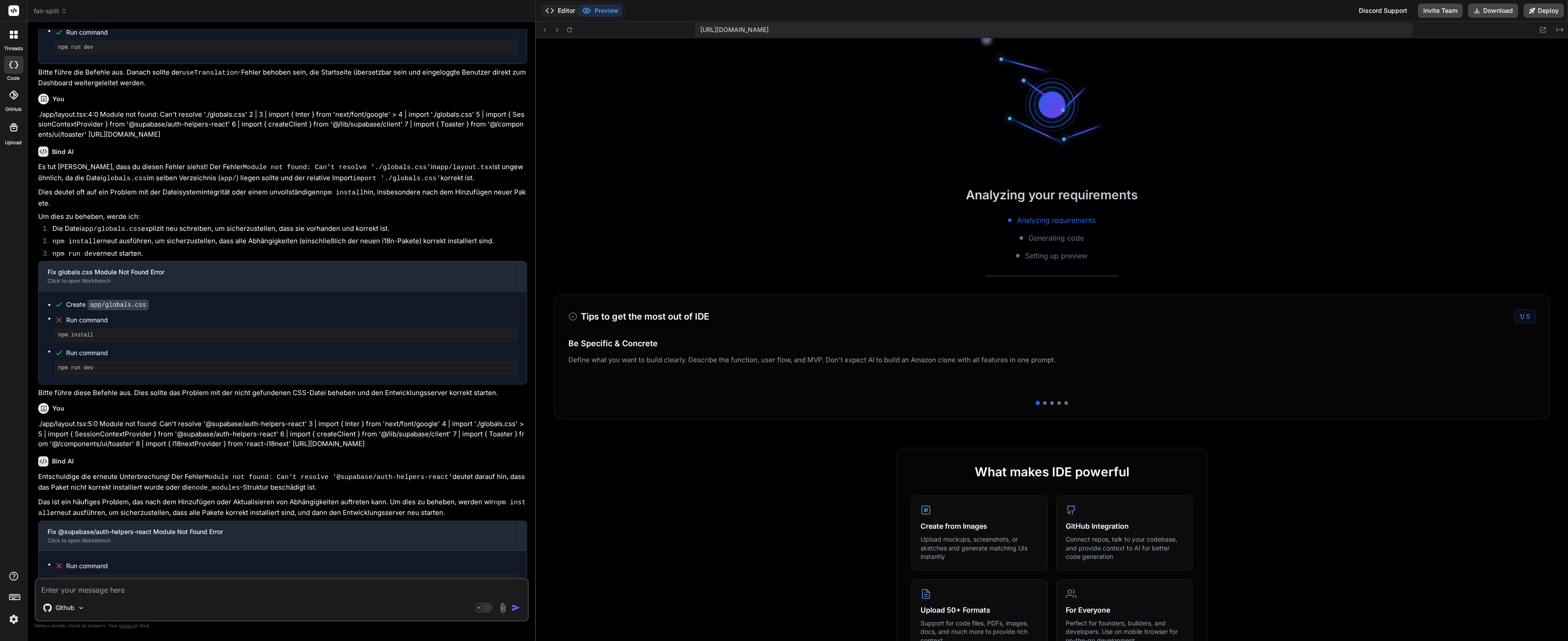
click at [555, 11] on button "Editor" at bounding box center [560, 11] width 37 height 13
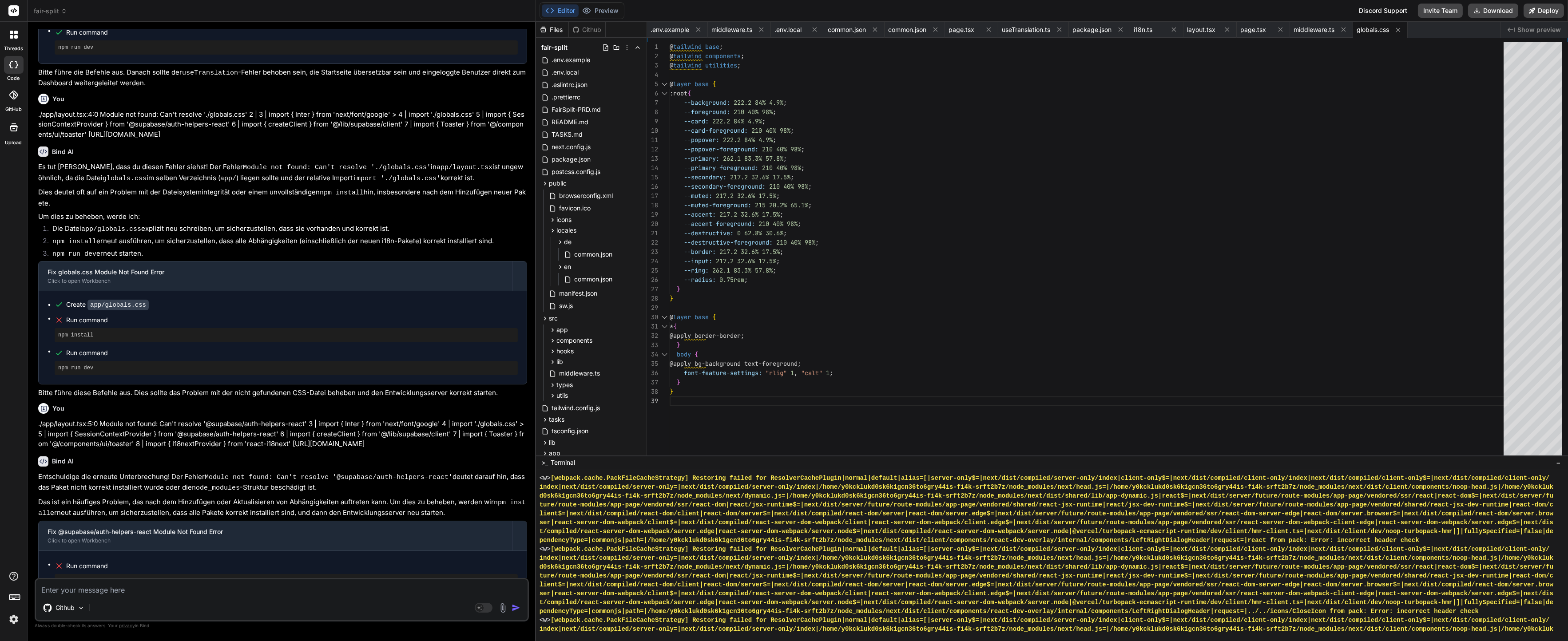
scroll to position [223, 0]
click at [613, 9] on button "Preview" at bounding box center [601, 11] width 44 height 13
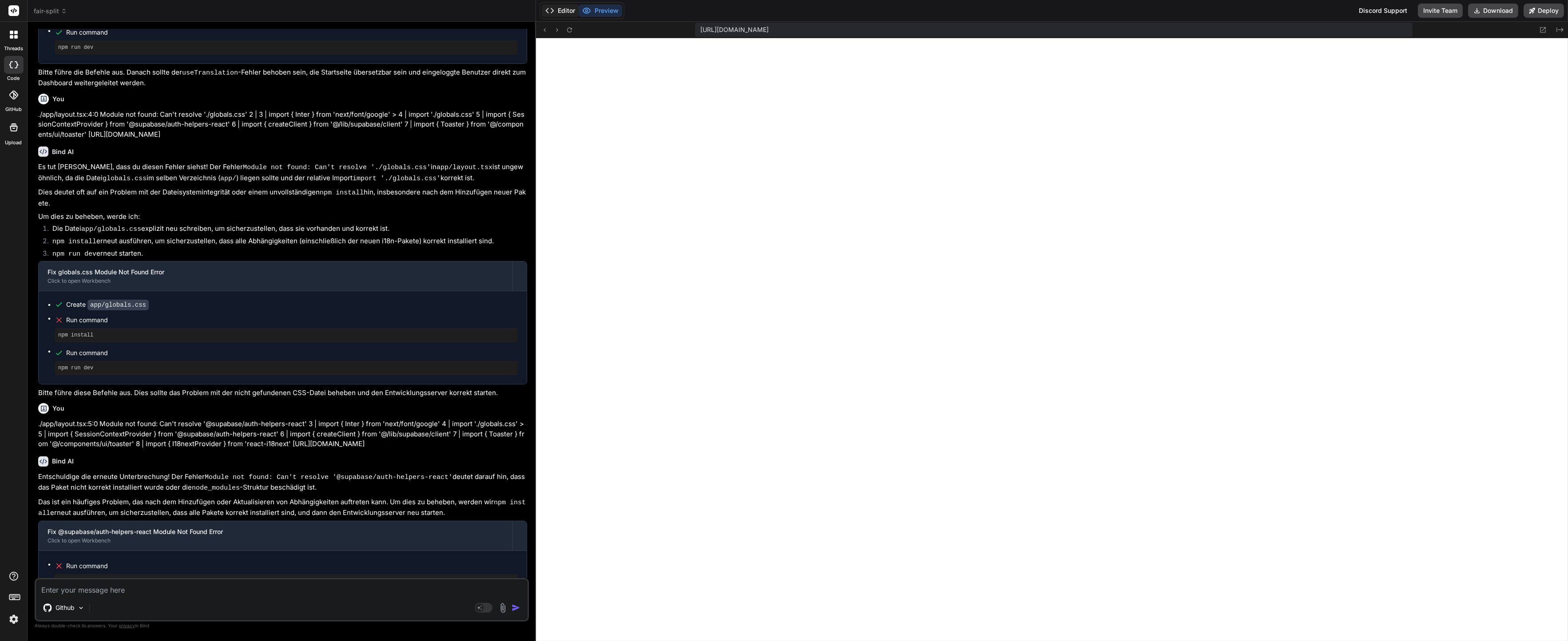
click at [575, 11] on button "Editor" at bounding box center [560, 11] width 37 height 13
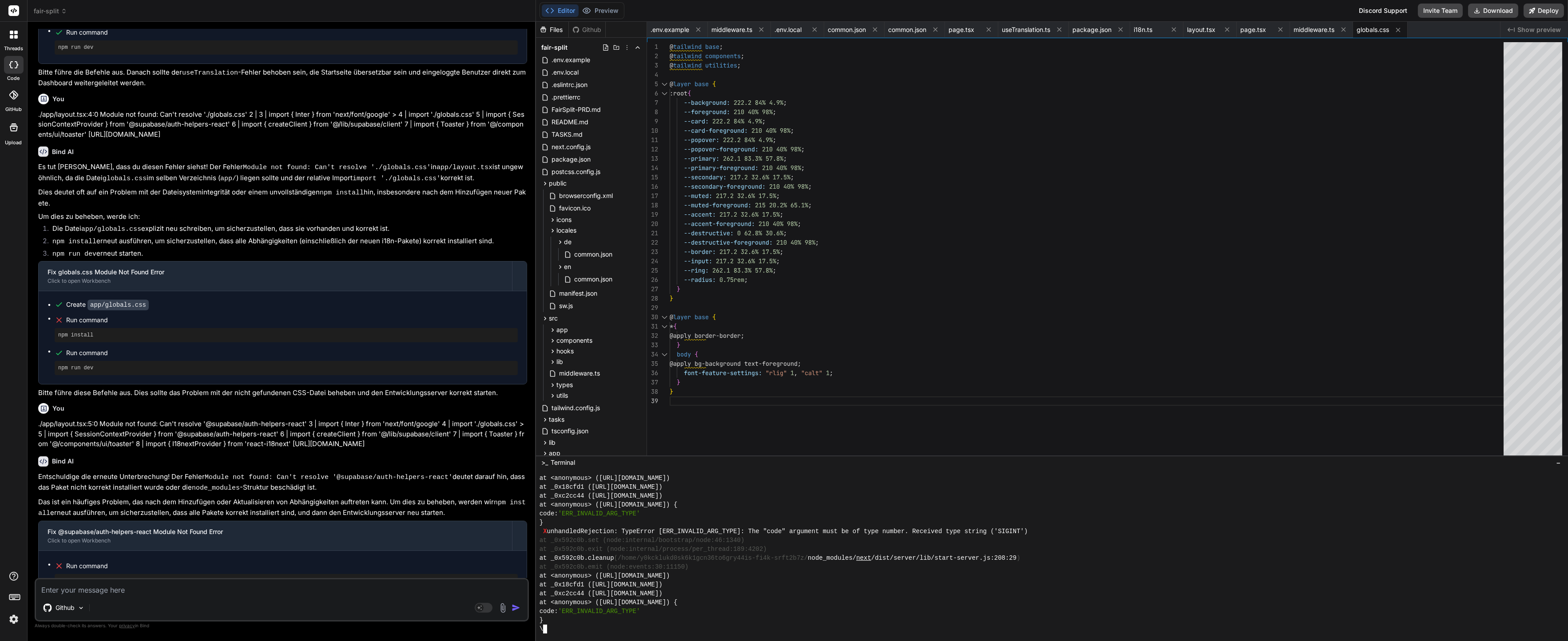
scroll to position [8880, 0]
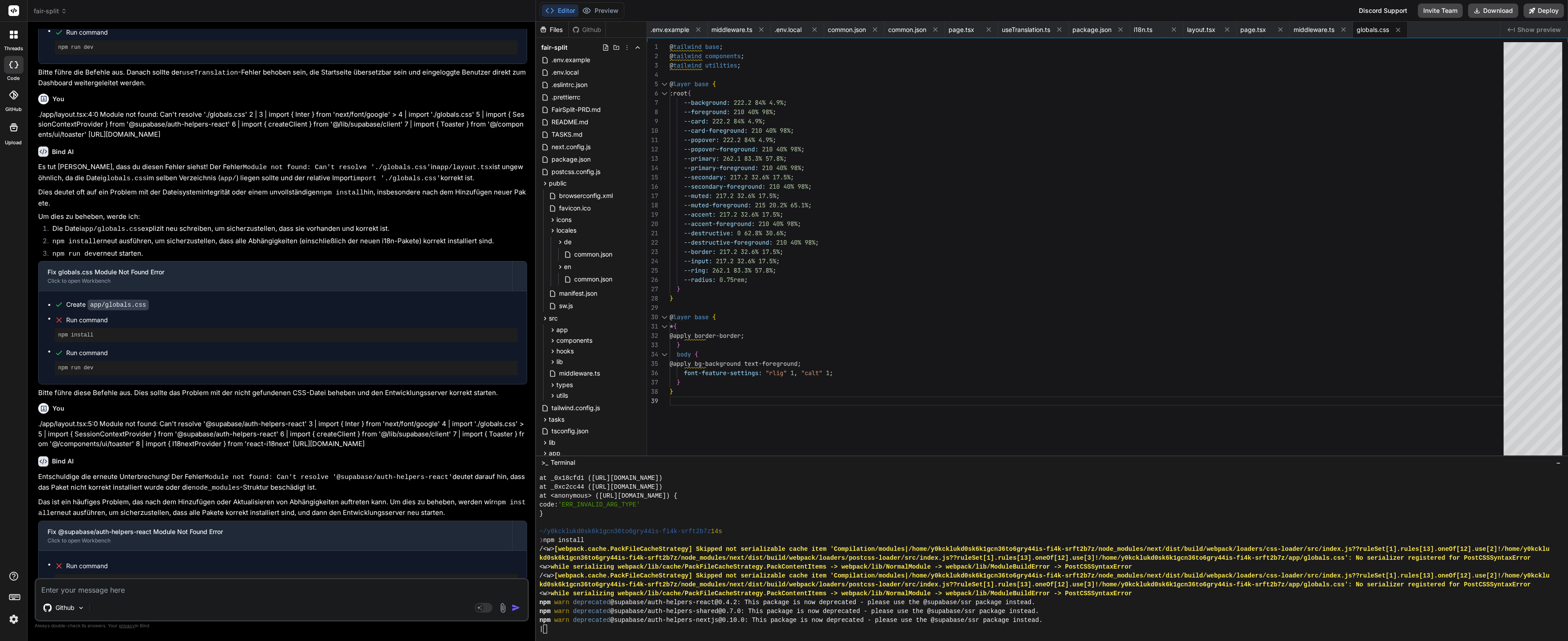
type textarea "x"
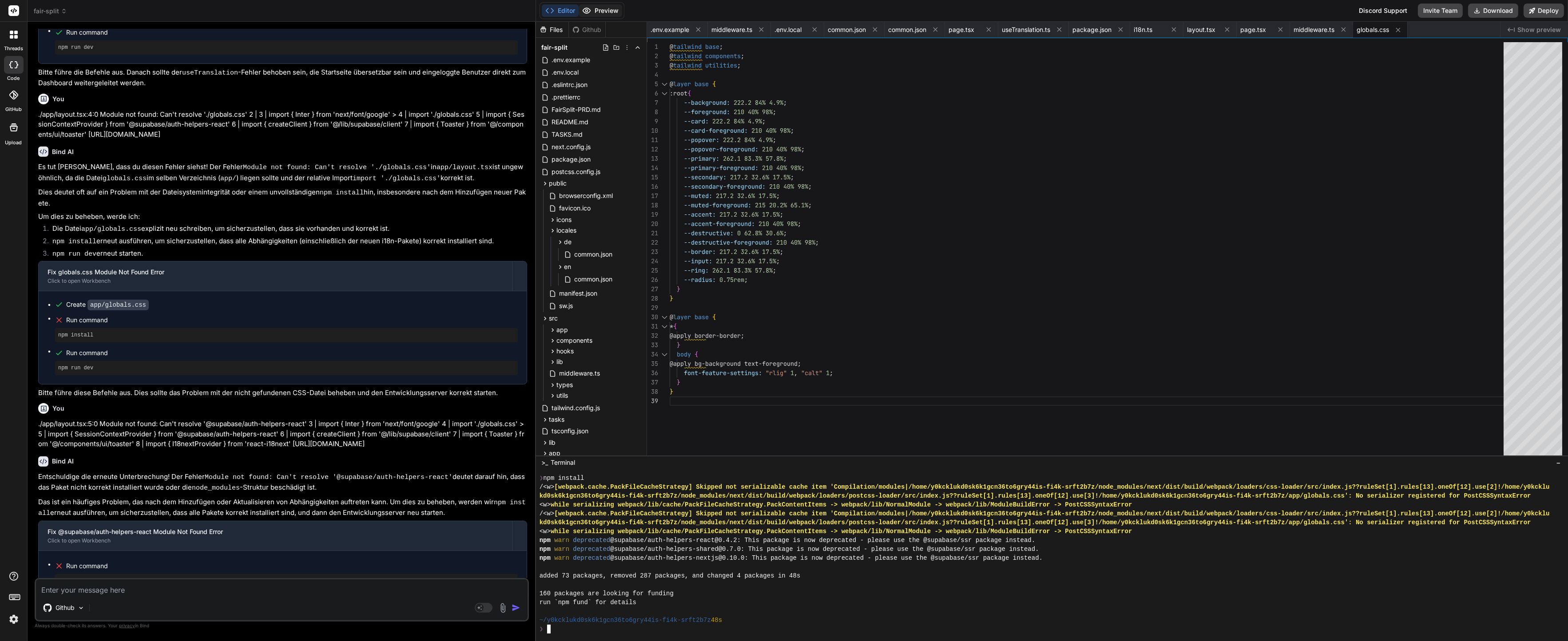
click at [580, 8] on button "Preview" at bounding box center [601, 11] width 44 height 13
click at [648, 582] on div at bounding box center [1048, 585] width 1018 height 9
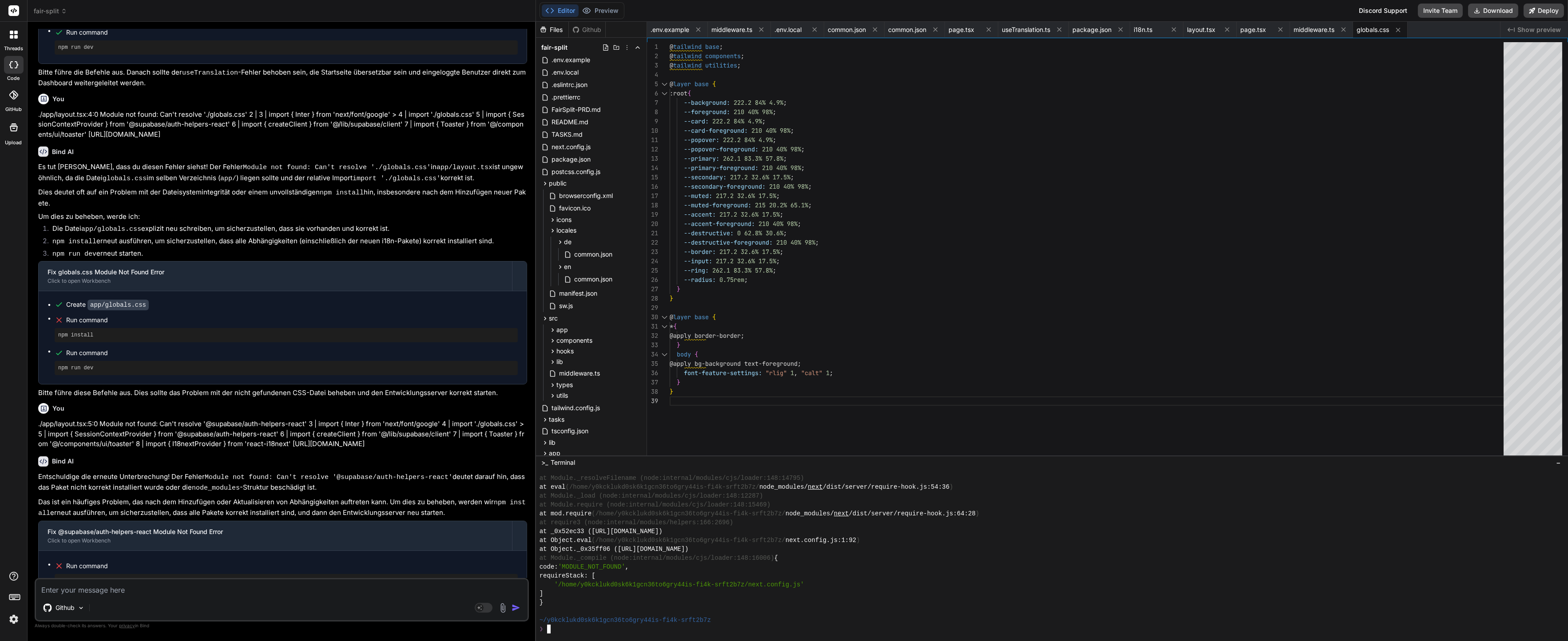
scroll to position [8766, 0]
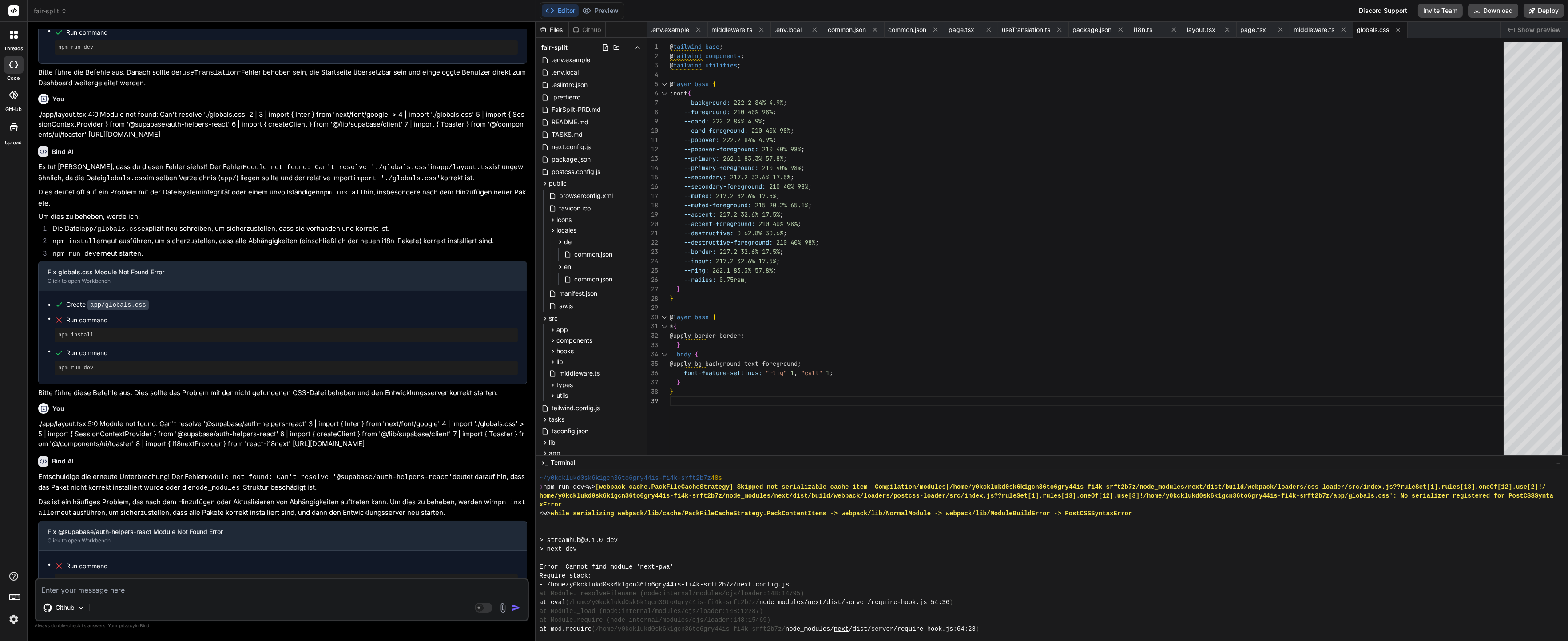
click at [260, 592] on textarea at bounding box center [282, 587] width 492 height 16
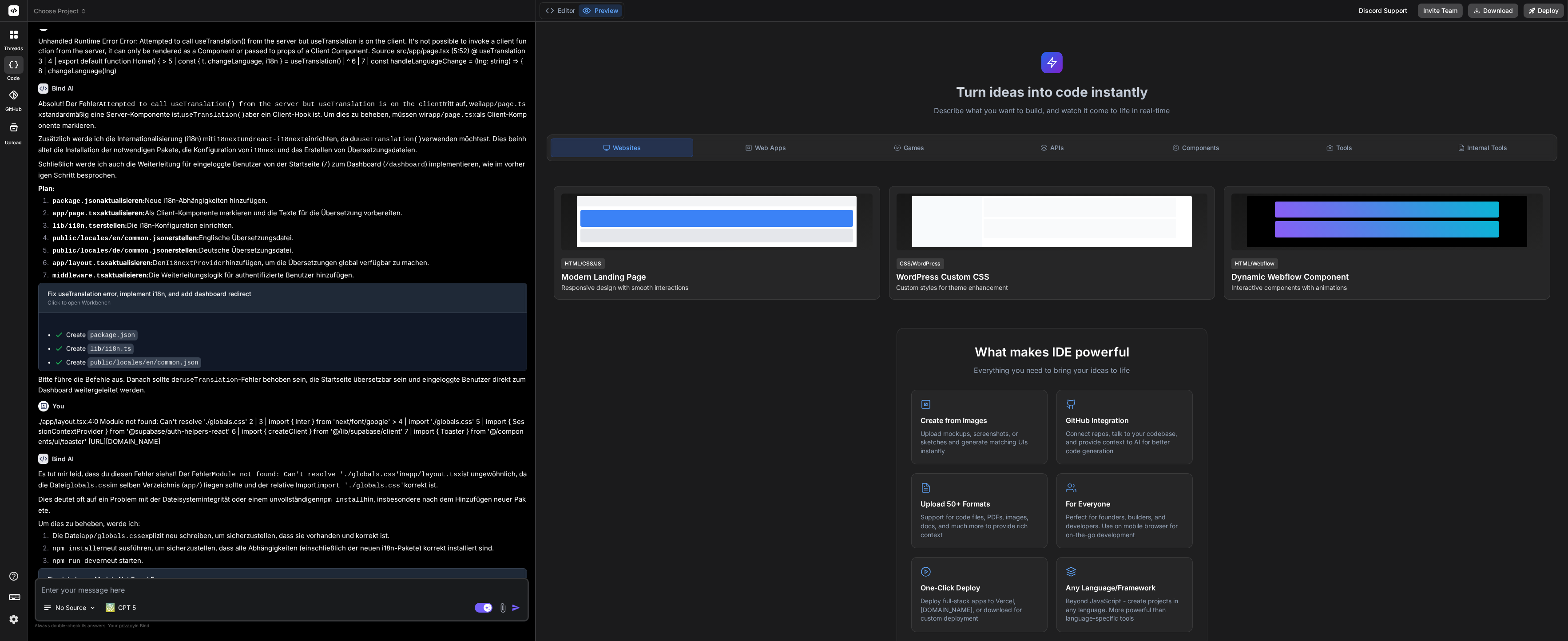
scroll to position [703, 0]
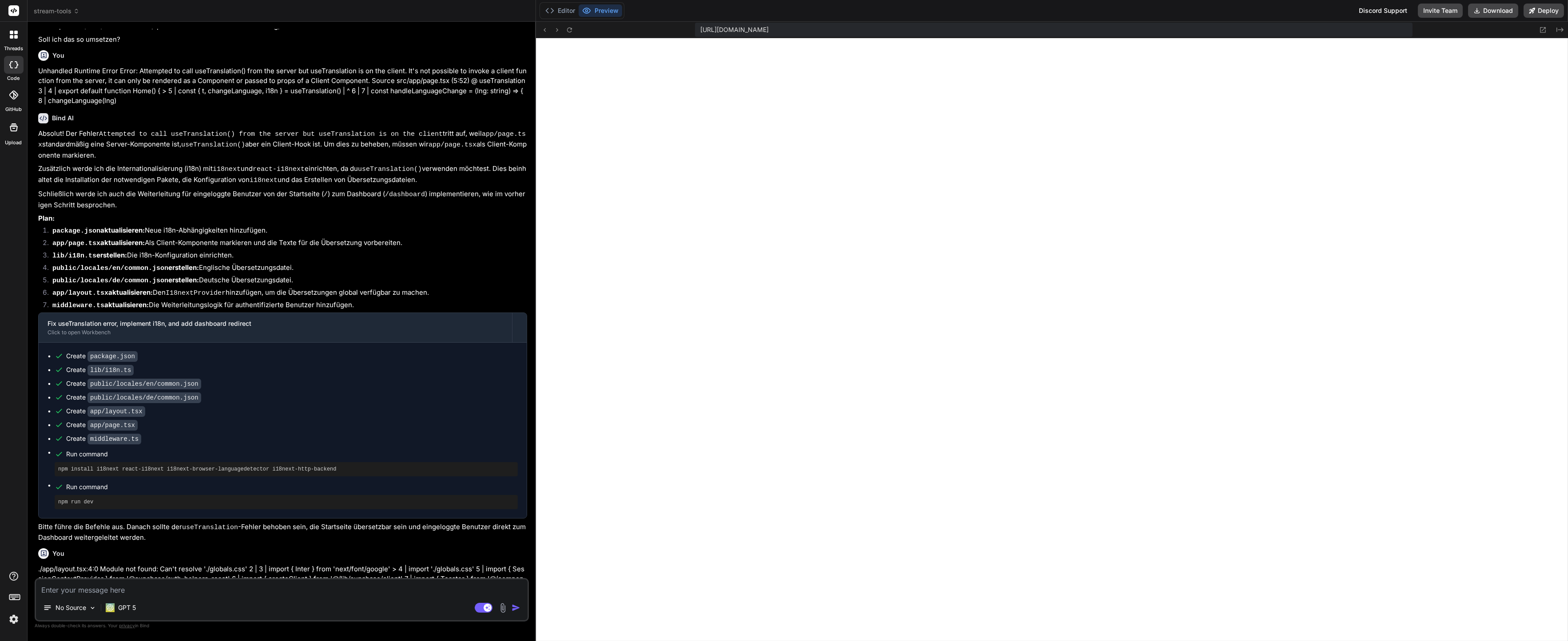
type textarea "x"
click at [553, 16] on button "Editor" at bounding box center [560, 11] width 37 height 13
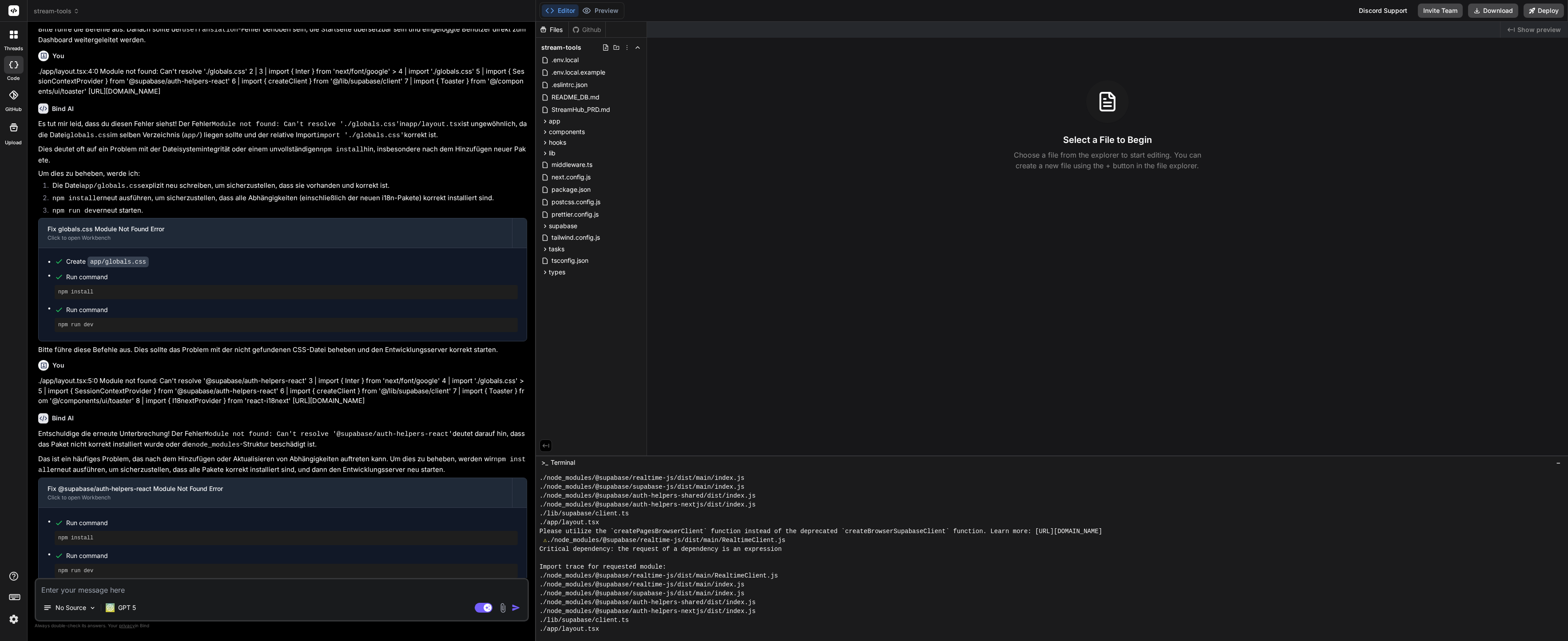
scroll to position [426, 0]
click at [582, 5] on button "Preview" at bounding box center [601, 11] width 44 height 13
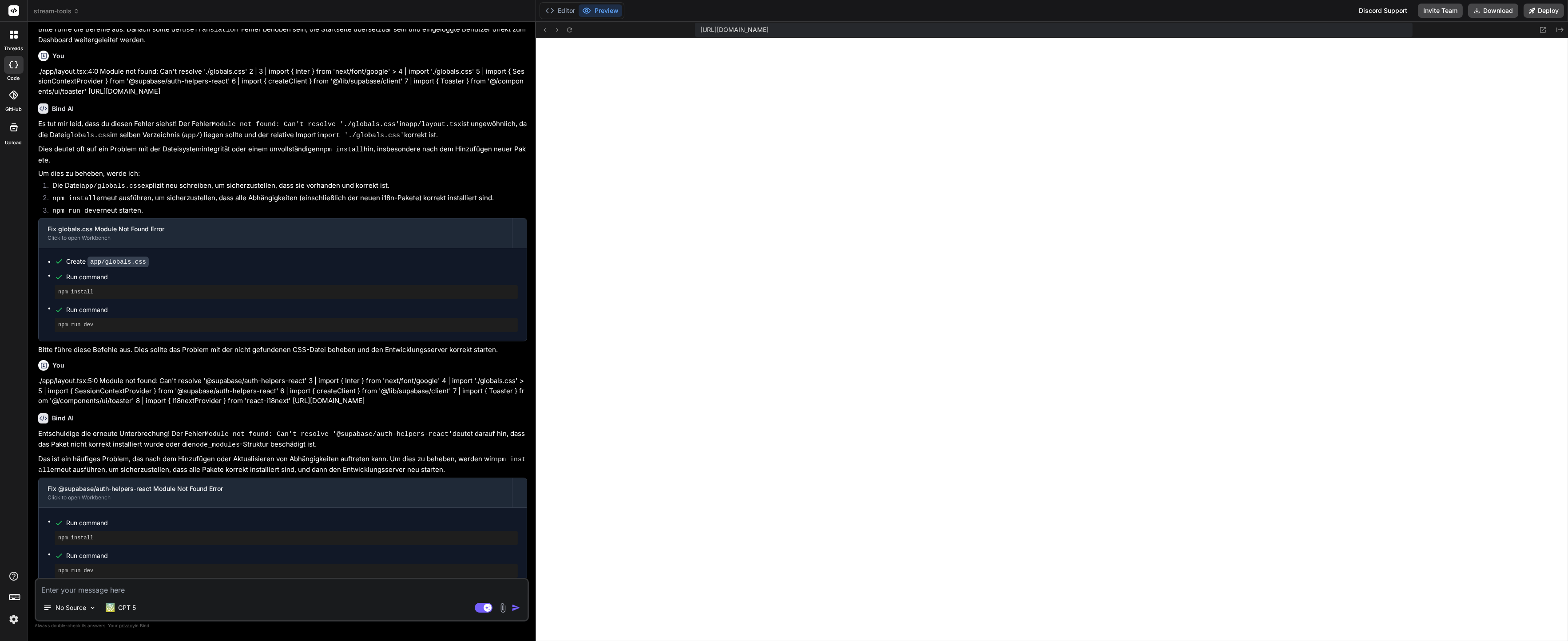
scroll to position [817, 0]
click at [151, 587] on textarea at bounding box center [282, 587] width 492 height 16
type textarea "O"
type textarea "x"
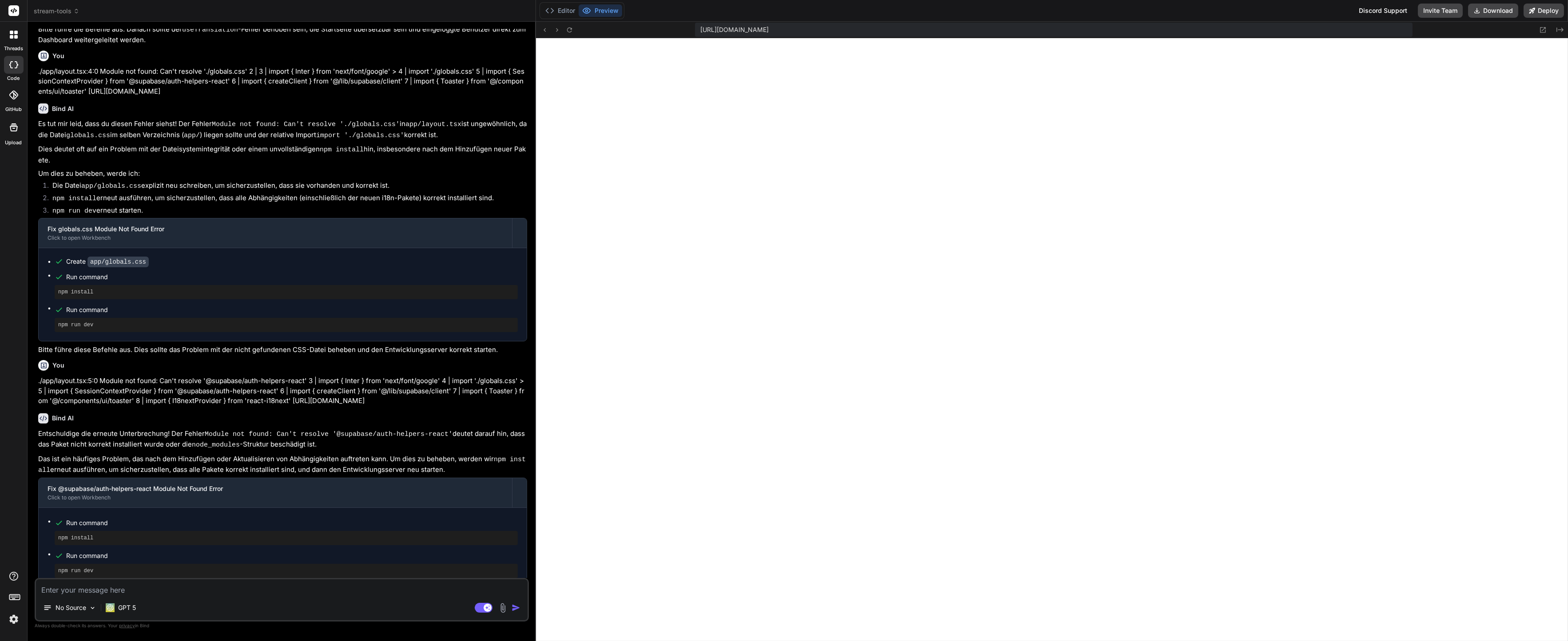
type textarea "P"
type textarea "x"
type textarea "Pr"
type textarea "x"
type textarea "Prü"
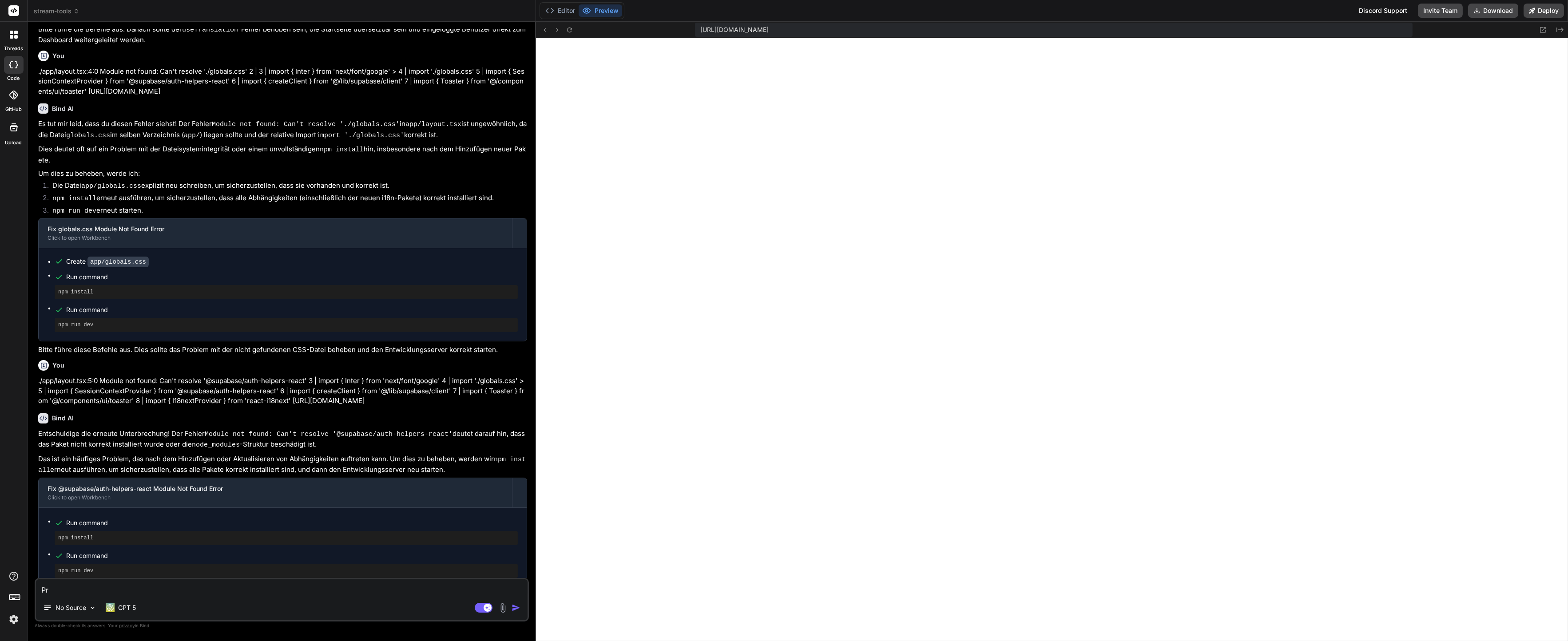
type textarea "x"
type textarea "Prüf"
type textarea "x"
type textarea "Prüfe"
type textarea "x"
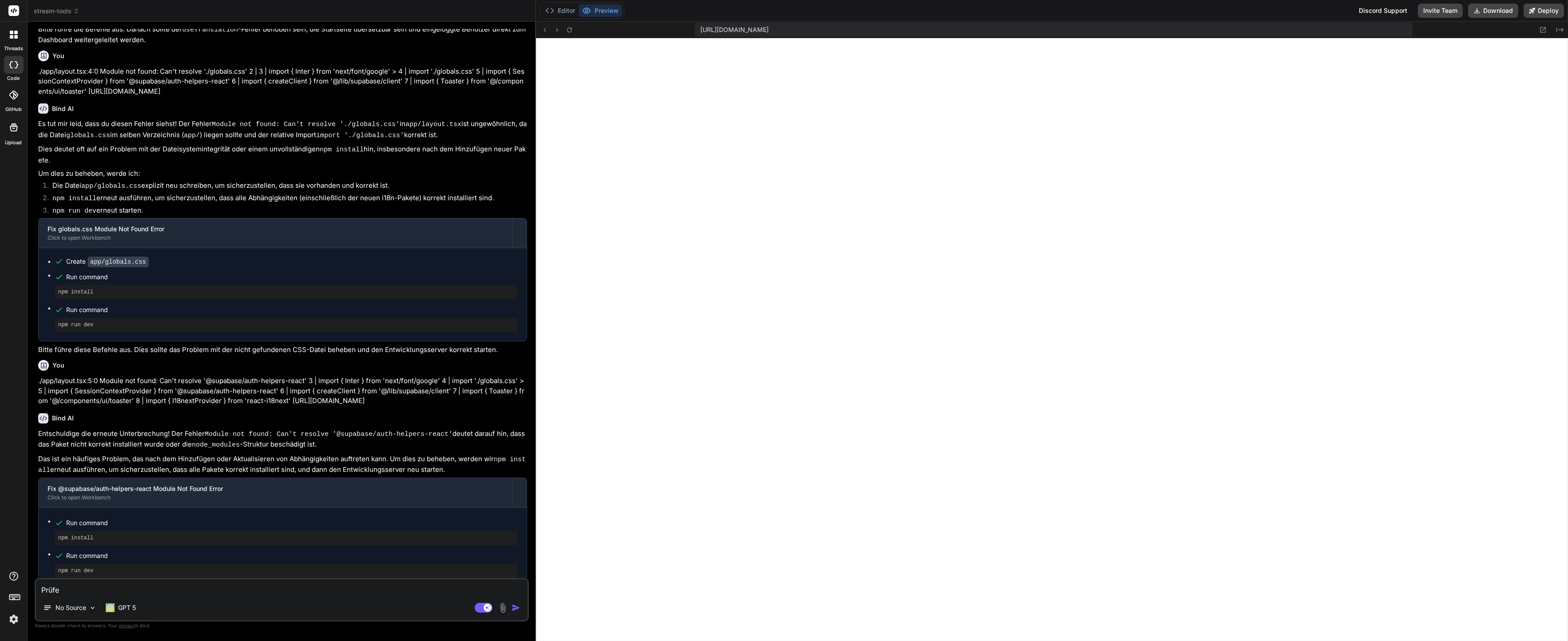
type textarea "Prüfe"
type textarea "x"
type textarea "Prüfe n"
type textarea "x"
type textarea "Prüfe no"
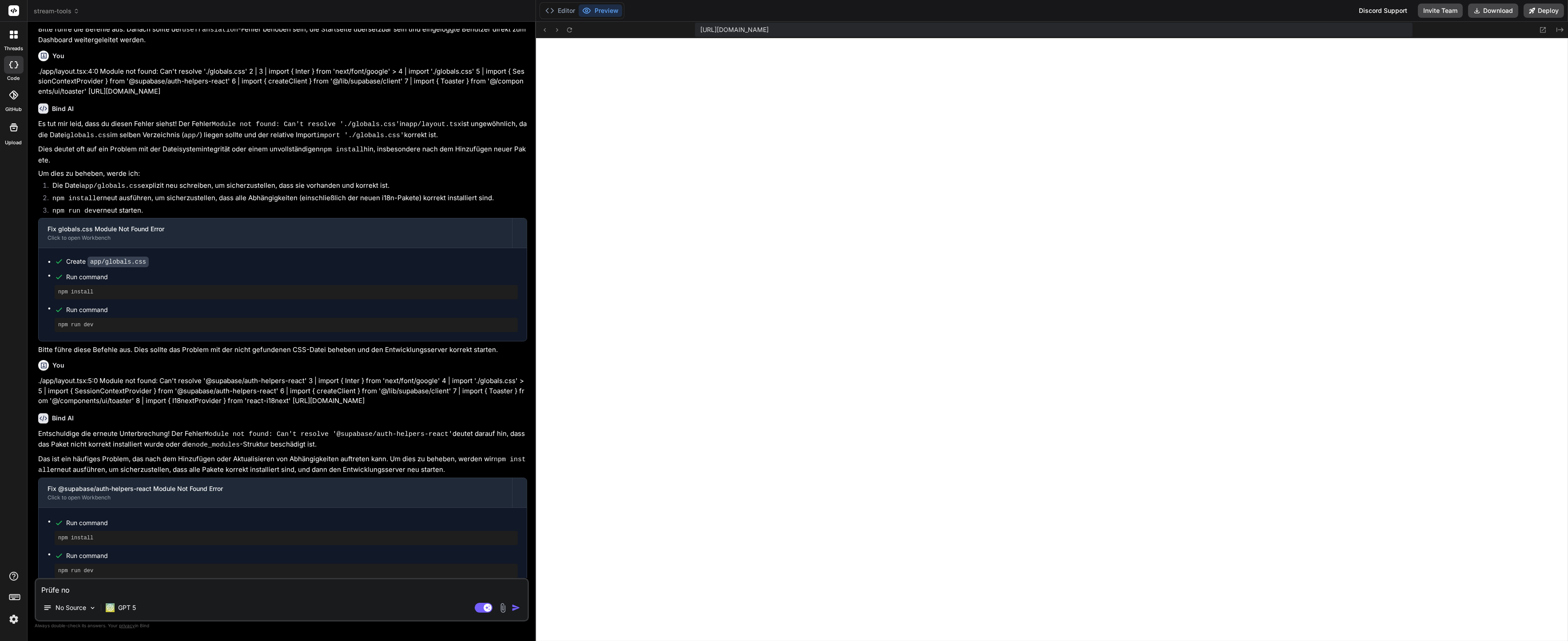
type textarea "x"
type textarea "Prüfe noc"
type textarea "x"
type textarea "Prüfe noch"
type textarea "x"
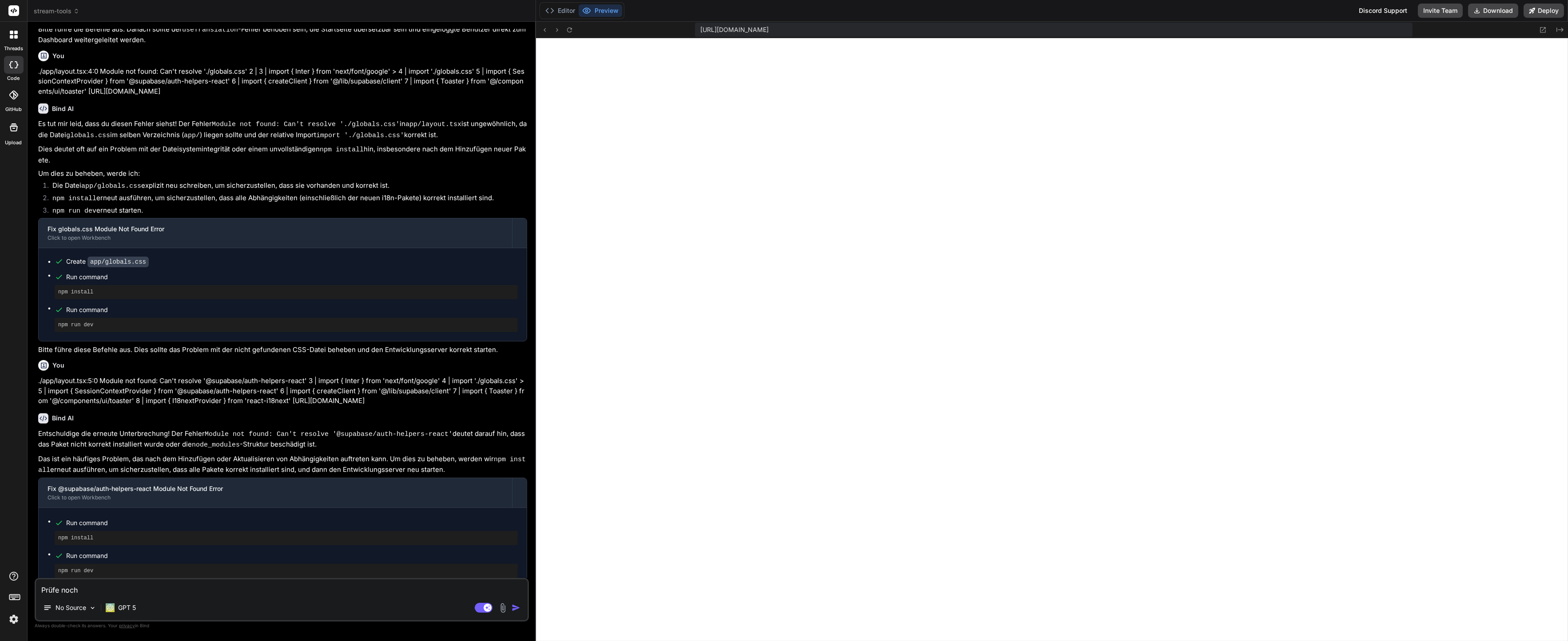
type textarea "Prüfe noch"
type textarea "x"
type textarea "Prüfe noch m"
type textarea "x"
type textarea "Prüfe noch ma"
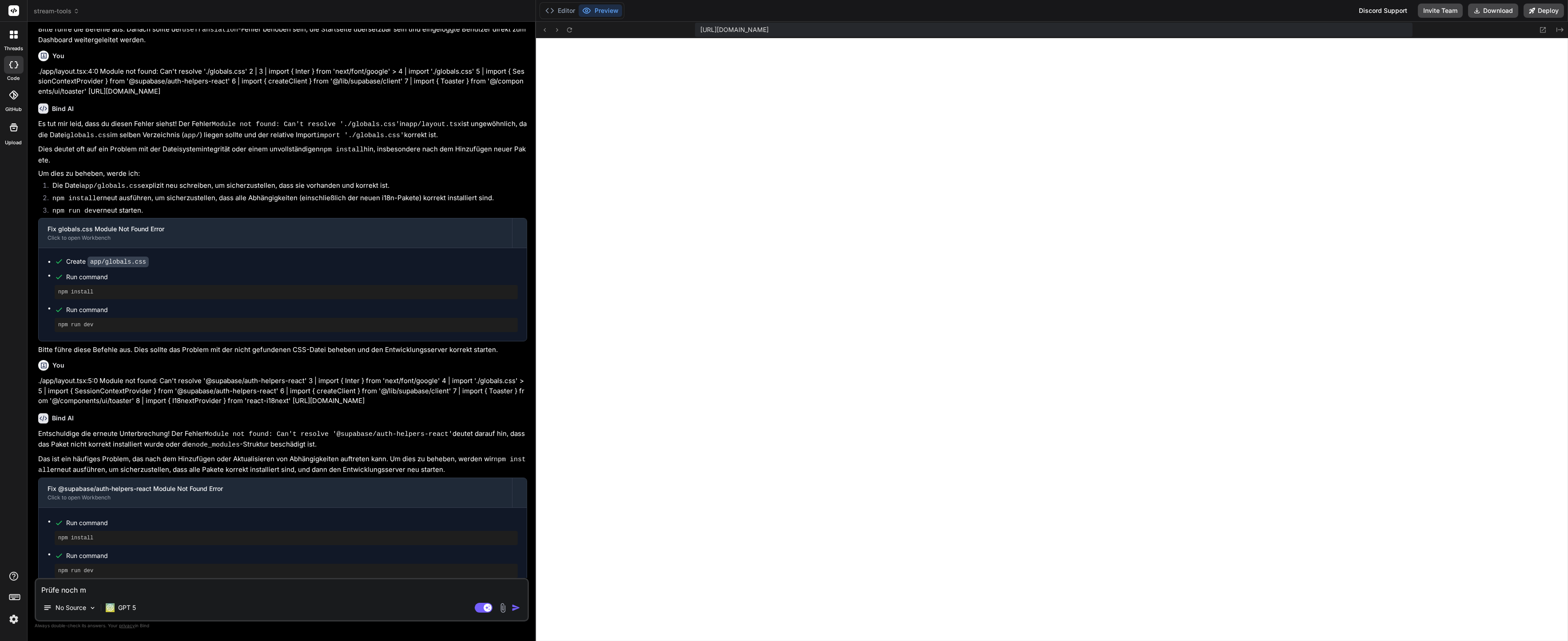
type textarea "x"
type textarea "Prüfe noch mal"
type textarea "x"
type textarea "Prüfe noch mal"
type textarea "x"
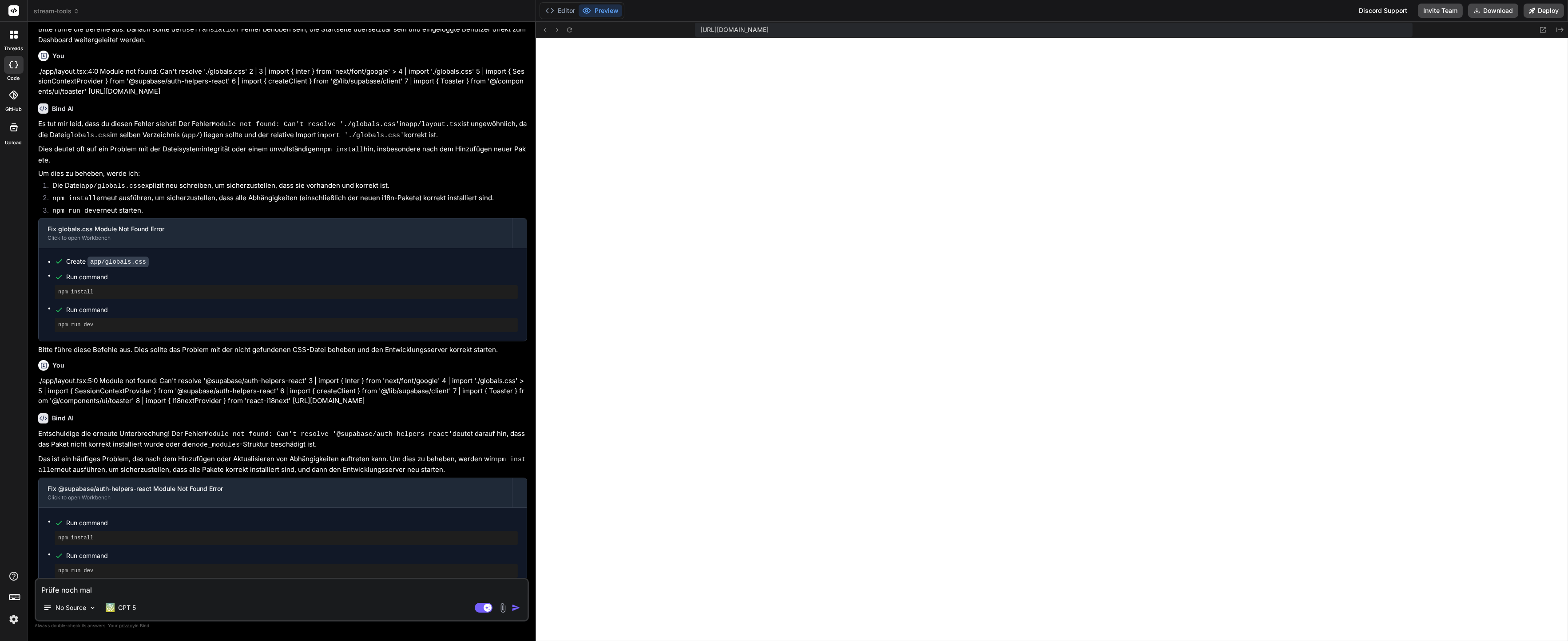
type textarea "Prüfe noch mal d"
type textarea "x"
type textarea "Prüfe noch mal da"
type textarea "x"
type textarea "Prüfe noch mal das"
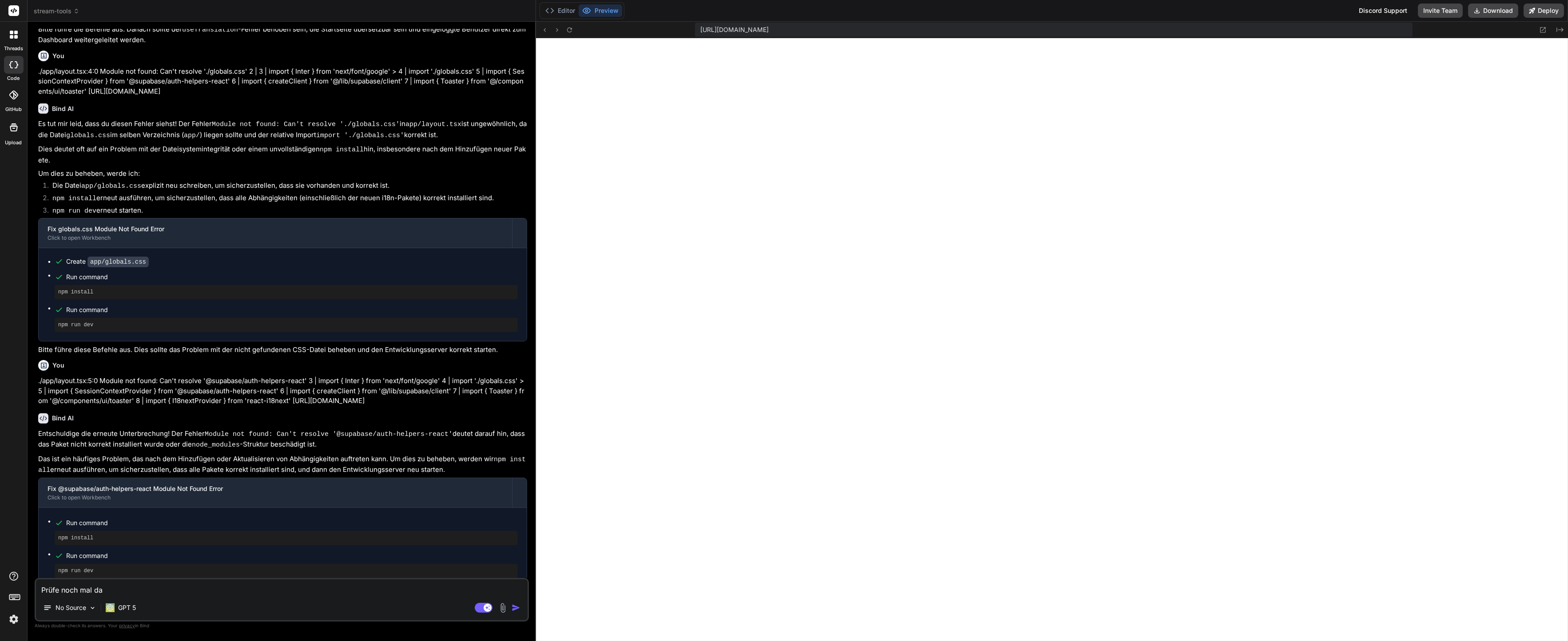
type textarea "x"
type textarea "Prüfe noch mal das"
type textarea "x"
type textarea "Prüfe noch mal das D"
type textarea "x"
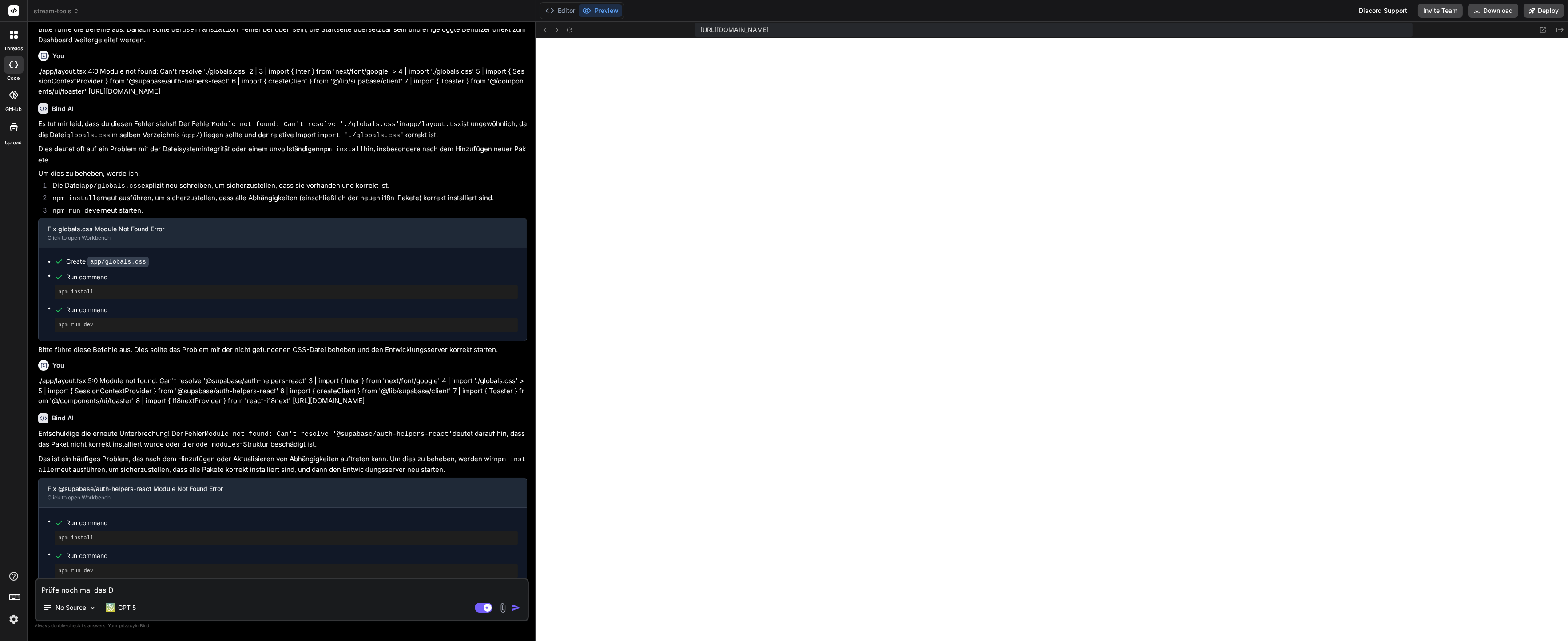
type textarea "Prüfe noch mal das Da"
type textarea "x"
type textarea "Prüfe noch mal das Das"
type textarea "x"
type textarea "Prüfe noch mal das Dash"
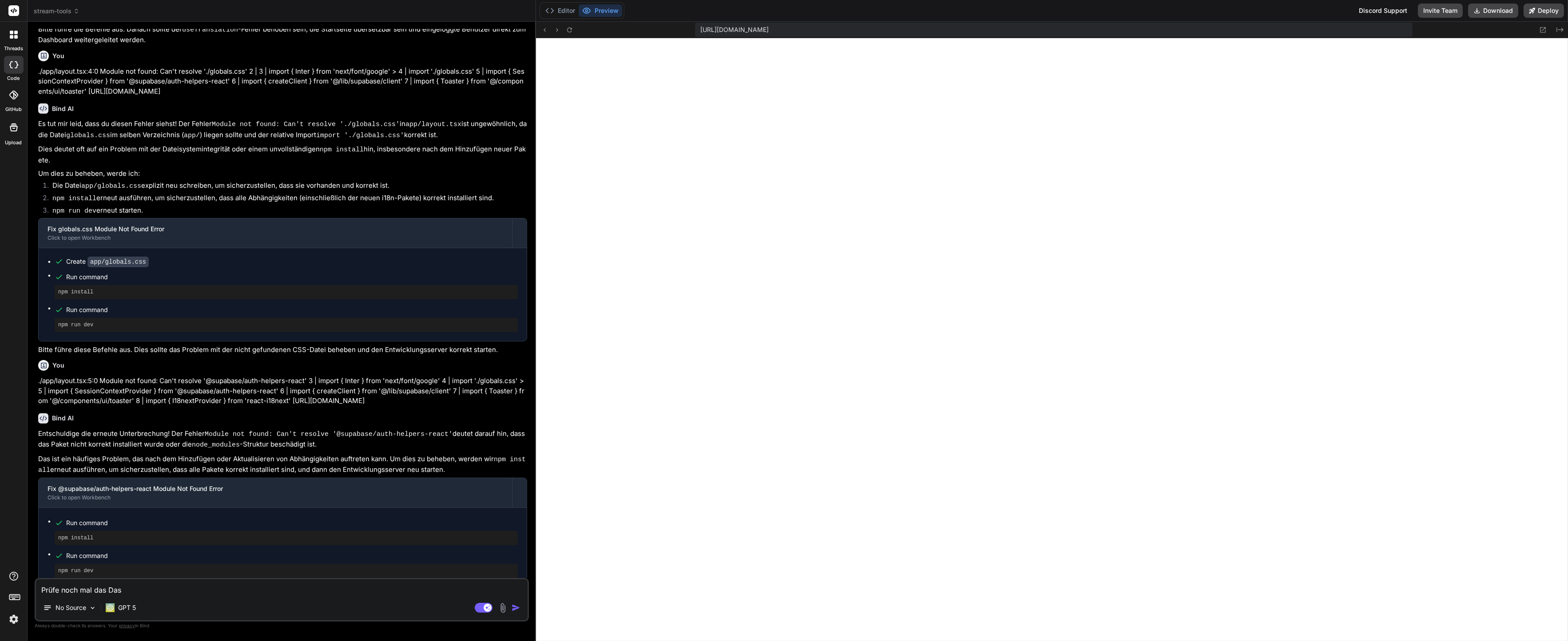
type textarea "x"
type textarea "Prüfe noch mal das Dashb"
type textarea "x"
type textarea "Prüfe noch mal das Dashbo"
type textarea "x"
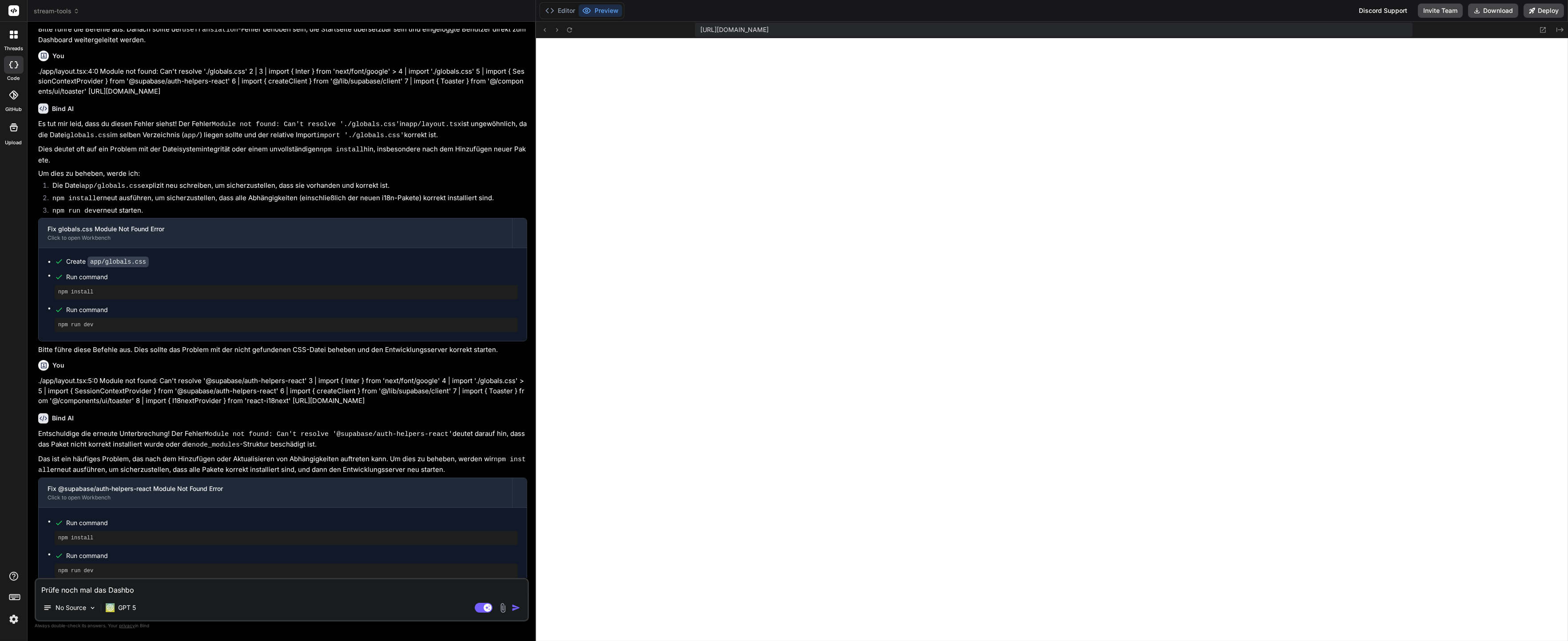
type textarea "Prüfe noch mal das Dashboa"
type textarea "x"
type textarea "Prüfe noch mal das Dashboar"
type textarea "x"
type textarea "Prüfe noch mal das Dashboard"
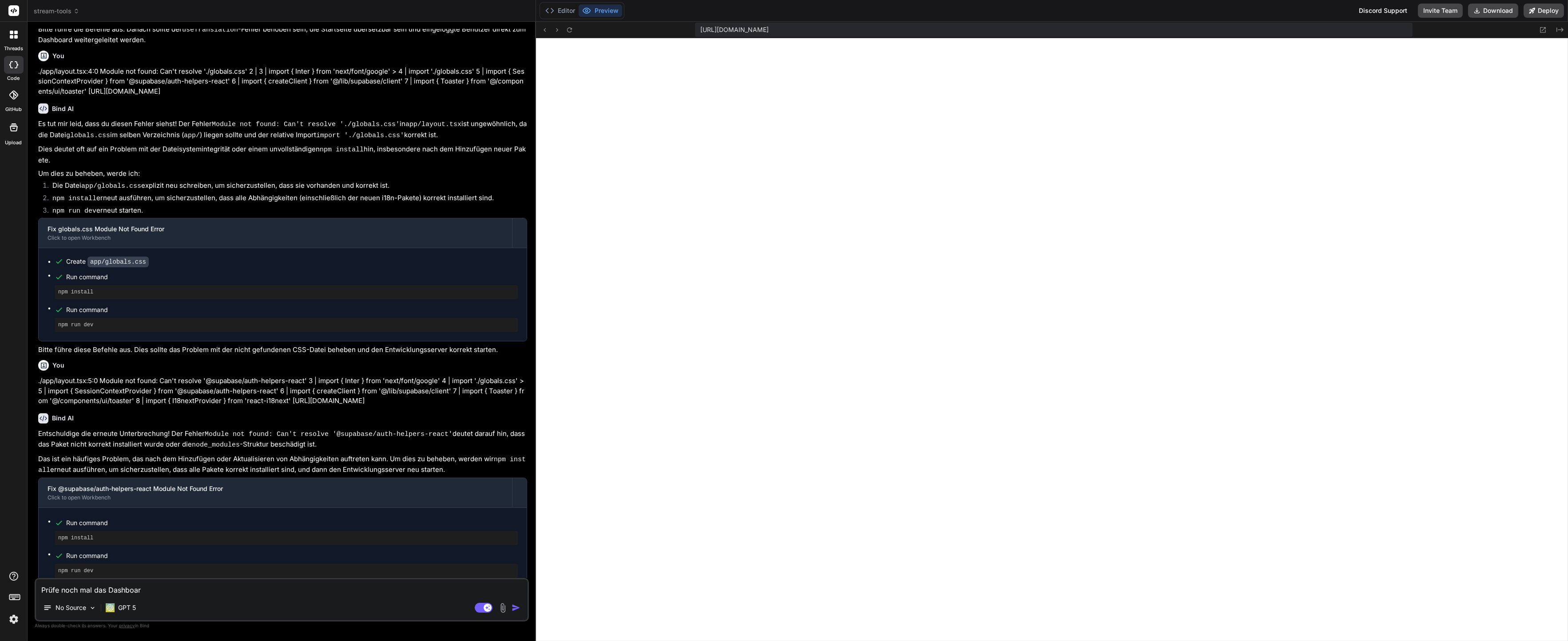
type textarea "x"
type textarea "Prüfe noch mal das Dashboardl"
type textarea "x"
type textarea "Prüfe noch mal das Dashboardla"
type textarea "x"
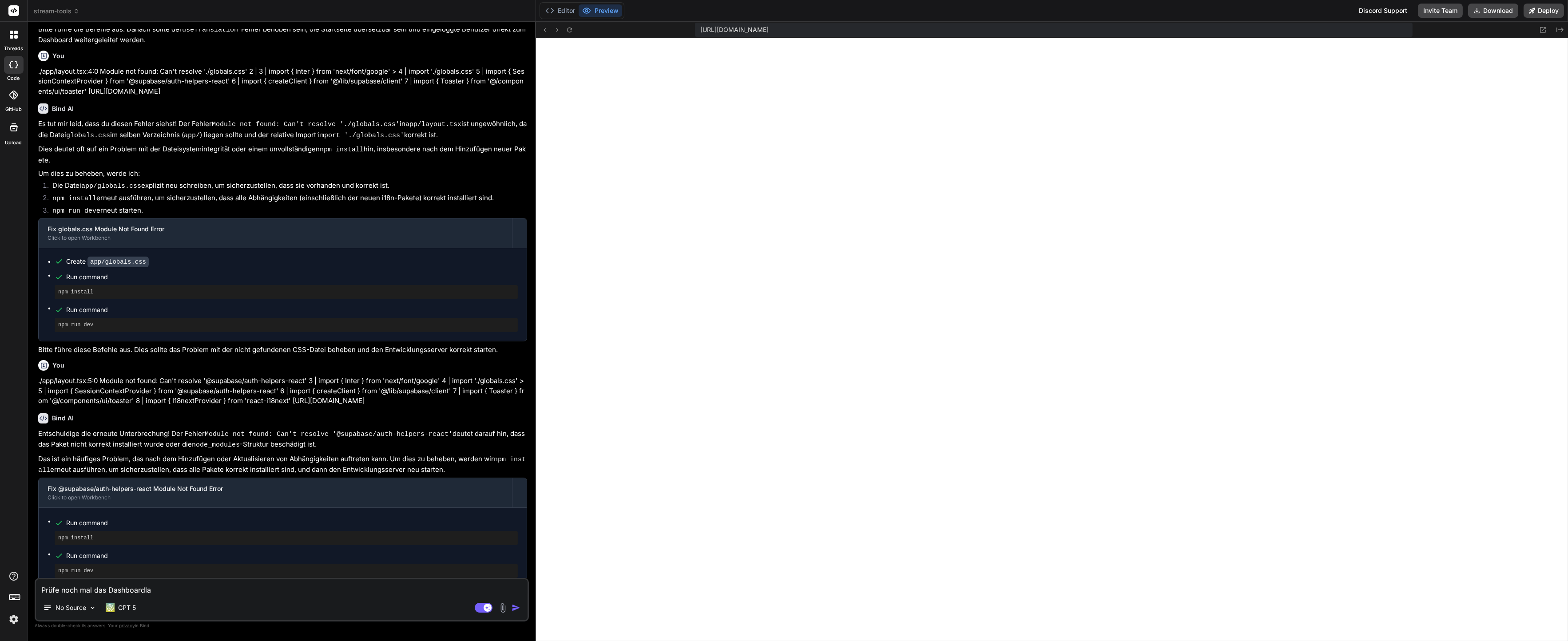
type textarea "Prüfe noch mal das Dashboardl"
type textarea "x"
type textarea "Prüfe noch mal das Dashboard"
type textarea "x"
type textarea "Prüfe noch mal das Dashboard"
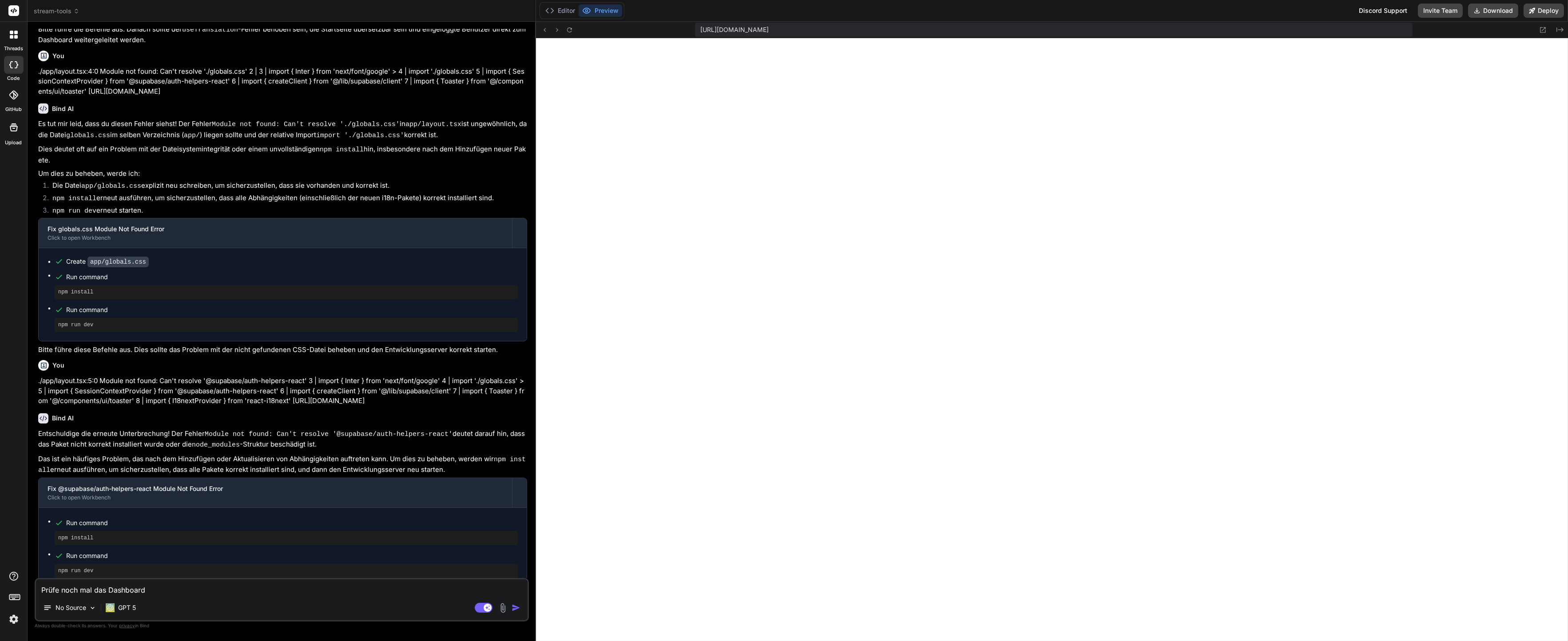
type textarea "x"
type textarea "Prüfe noch mal das Dashboard n"
type textarea "x"
type textarea "Prüfe noch mal das Dashboard na"
type textarea "x"
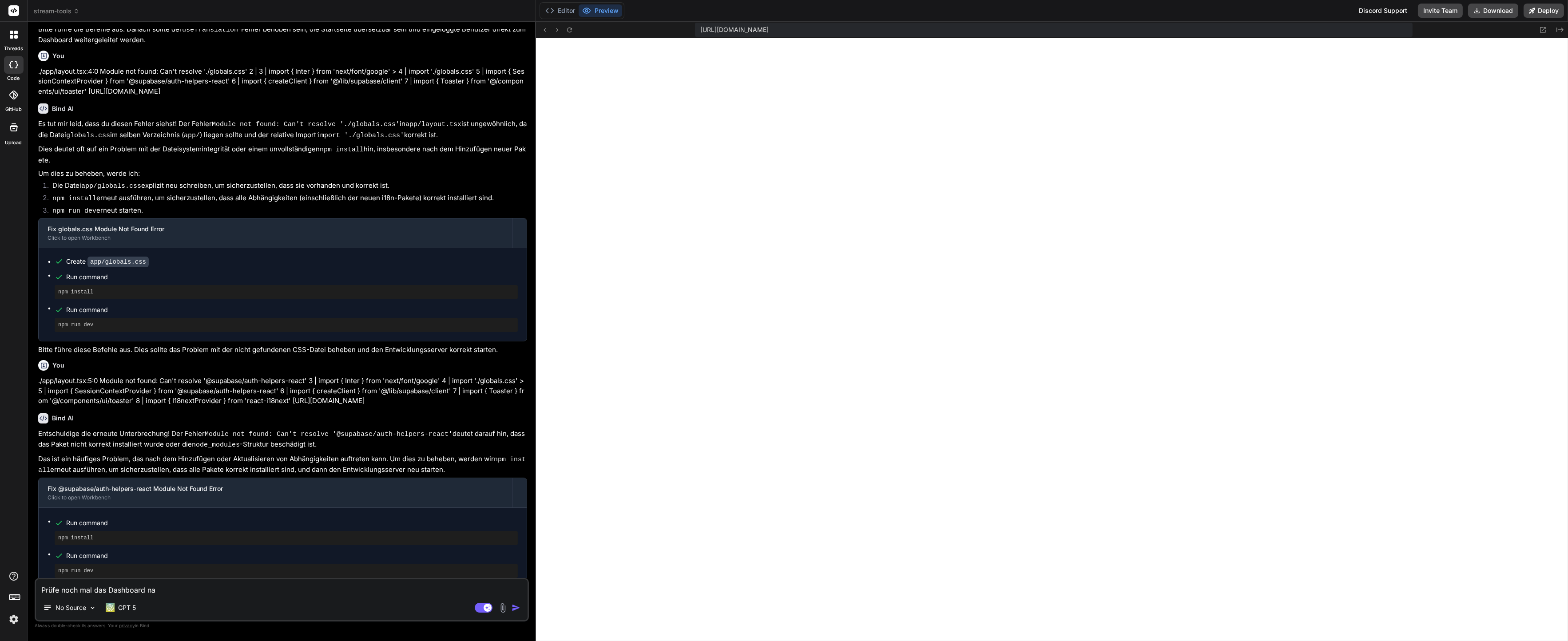
type textarea "Prüfe noch mal das Dashboard nac"
type textarea "x"
type textarea "Prüfe noch mal das Dashboard nach"
type textarea "x"
type textarea "Prüfe noch mal das Dashboard nach"
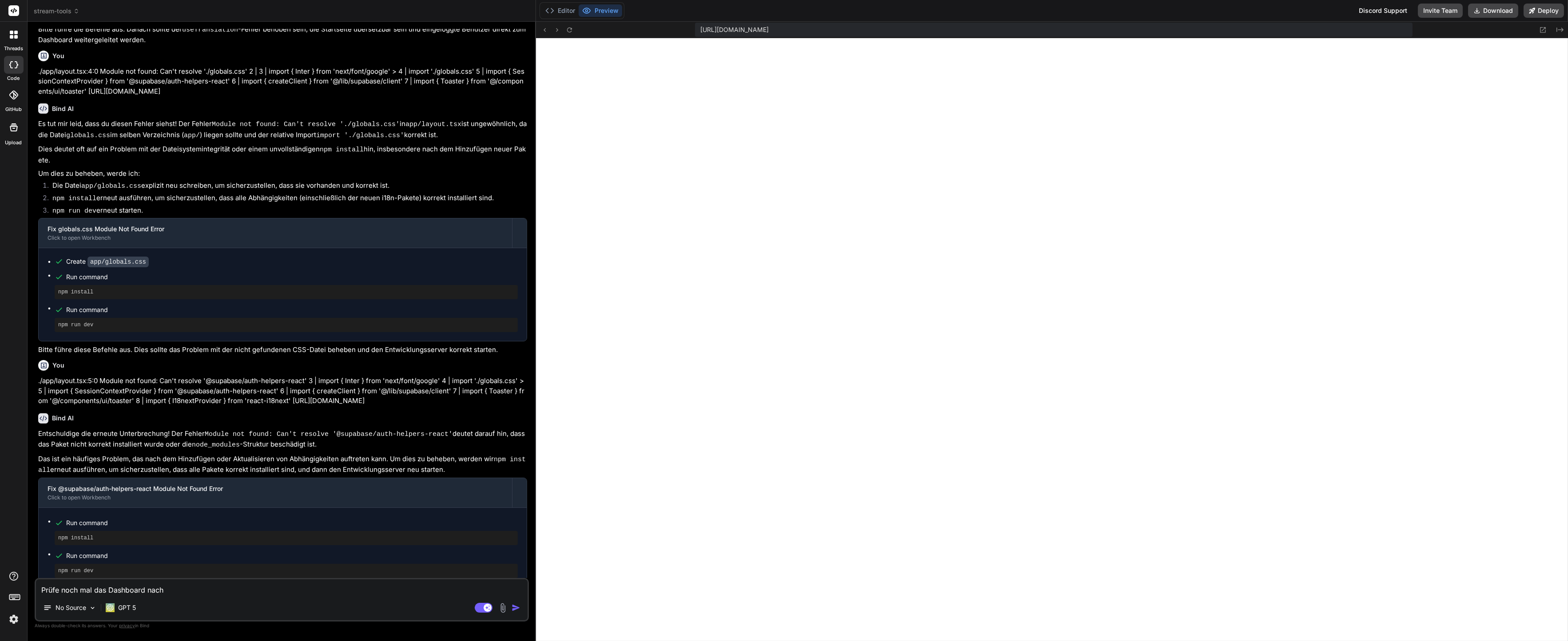
type textarea "x"
type textarea "Prüfe noch mal das Dashboard nach d"
type textarea "x"
type textarea "Prüfe noch mal das Dashboard nach de"
type textarea "x"
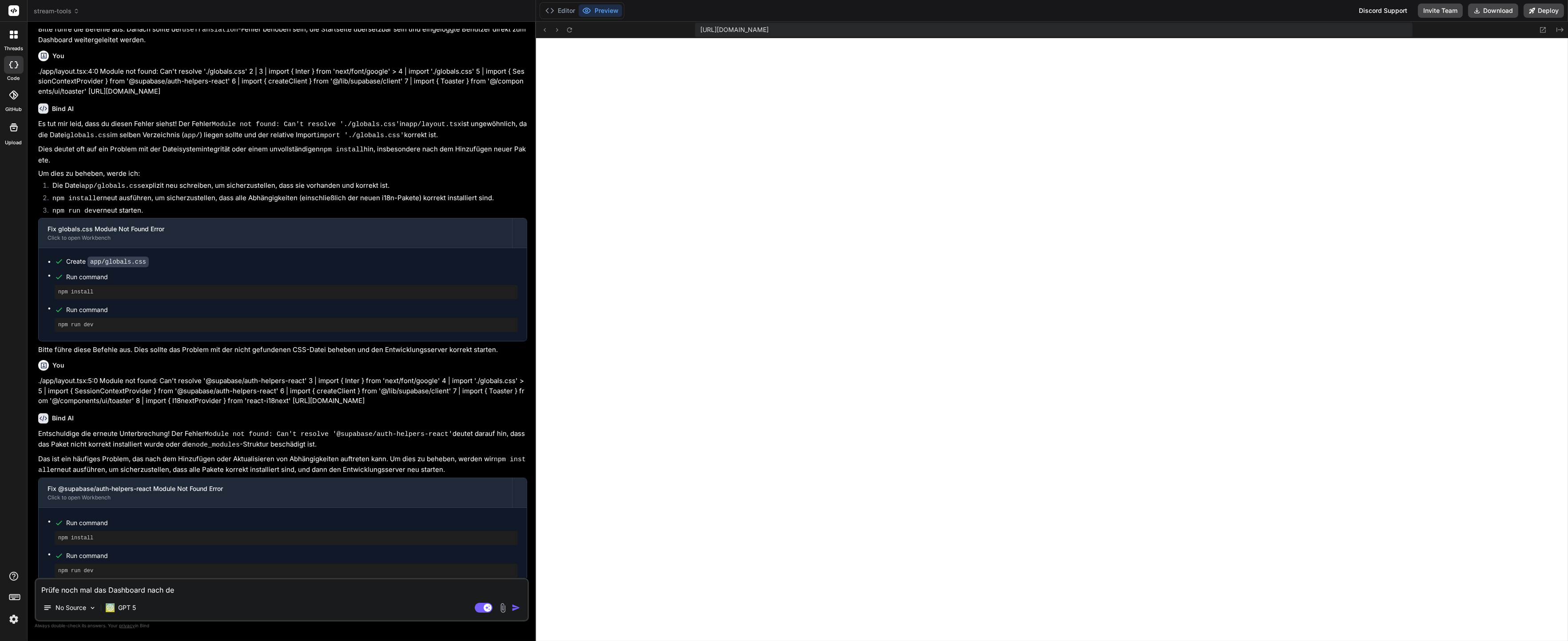
type textarea "Prüfe noch mal das Dashboard nach dem"
type textarea "x"
type textarea "Prüfe noch mal das Dashboard nach dem"
type textarea "x"
type textarea "Prüfe noch mal das Dashboard nach dem L"
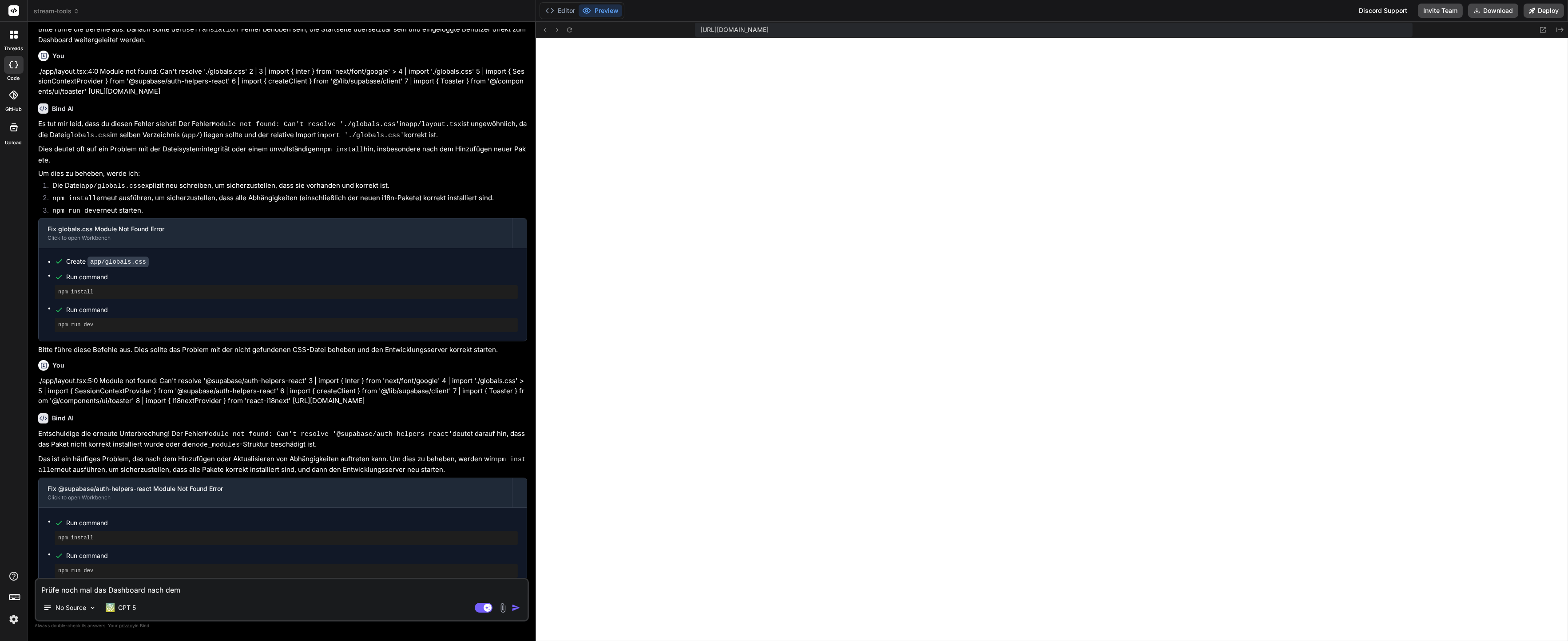
type textarea "x"
type textarea "Prüfe noch mal das Dashboard nach dem Lo"
type textarea "x"
type textarea "Prüfe noch mal das Dashboard nach dem Log"
type textarea "x"
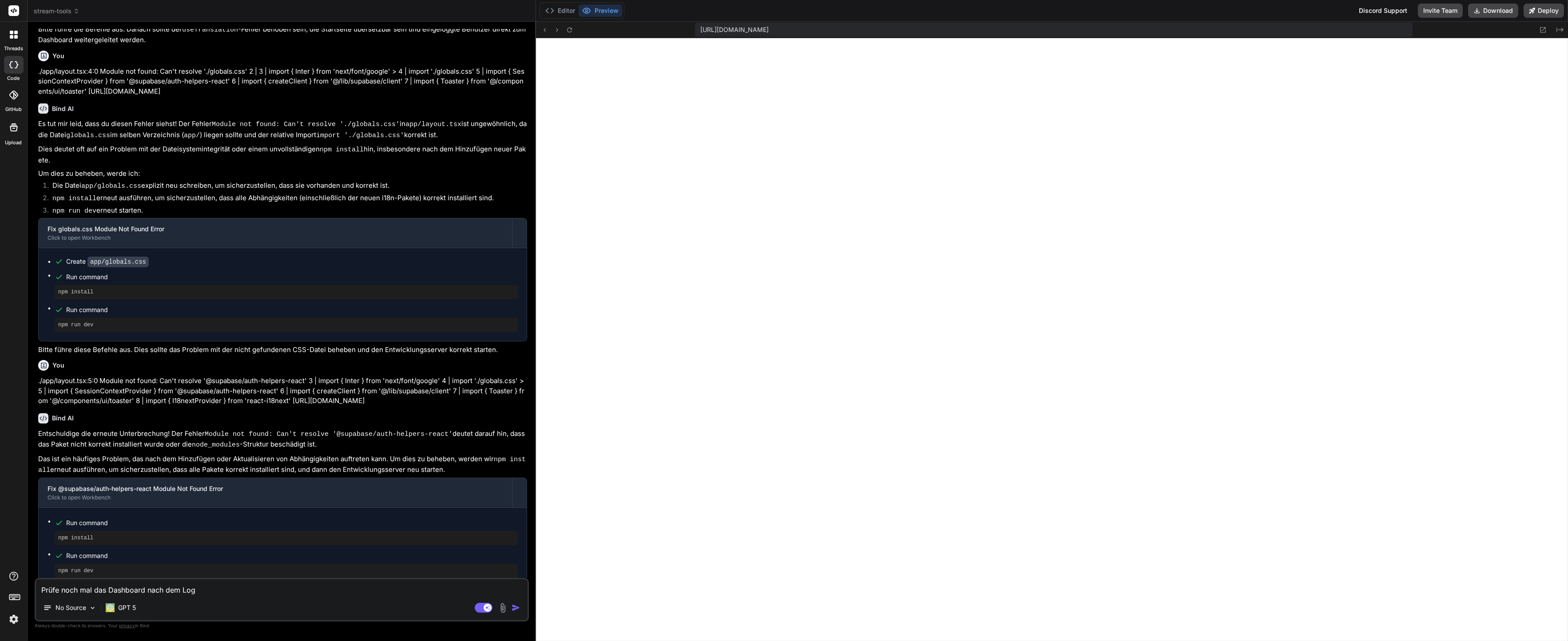
type textarea "Prüfe noch mal das Dashboard nach dem Logi"
type textarea "x"
type textarea "Prüfe noch mal das Dashboard nach dem Login"
type textarea "x"
type textarea "Prüfe noch mal das Dashboard nach dem Login"
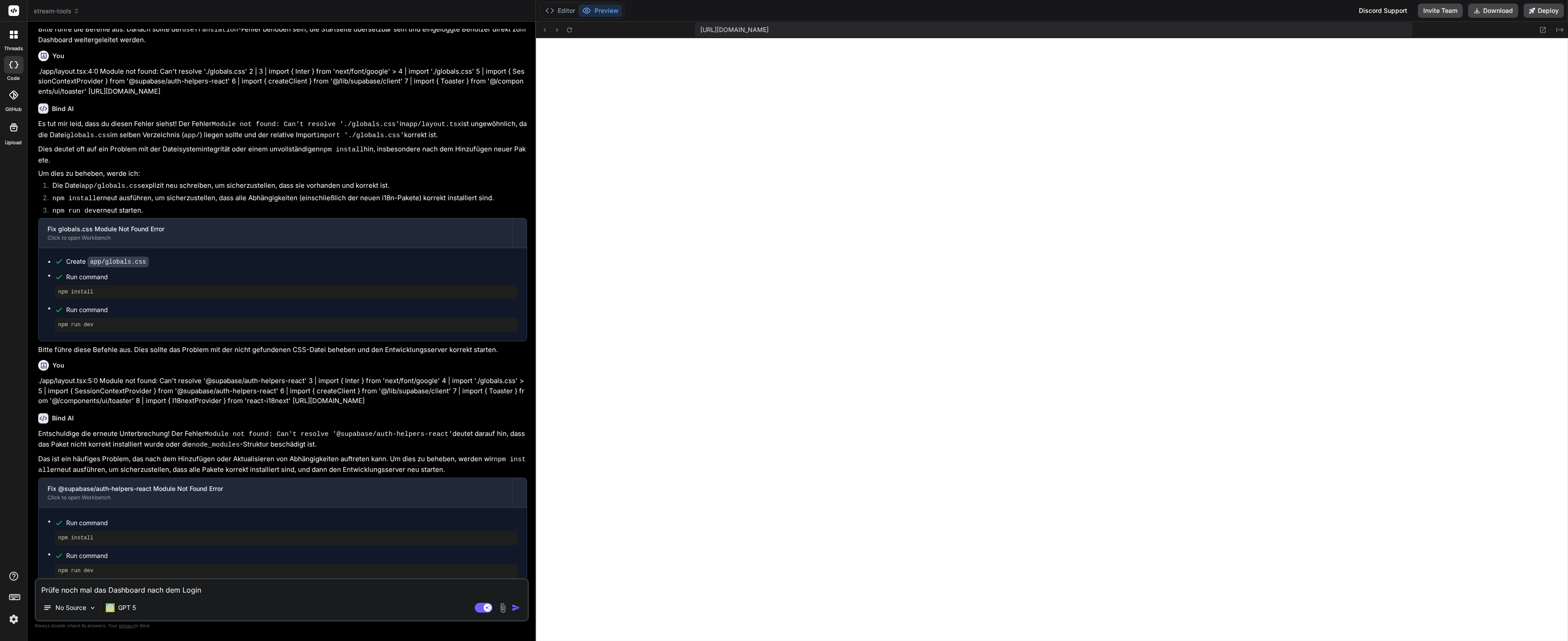
type textarea "x"
type textarea "Prüfe noch mal das Dashboard nach dem Login ,"
type textarea "x"
type textarea "Prüfe noch mal das Dashboard nach dem Login"
type textarea "x"
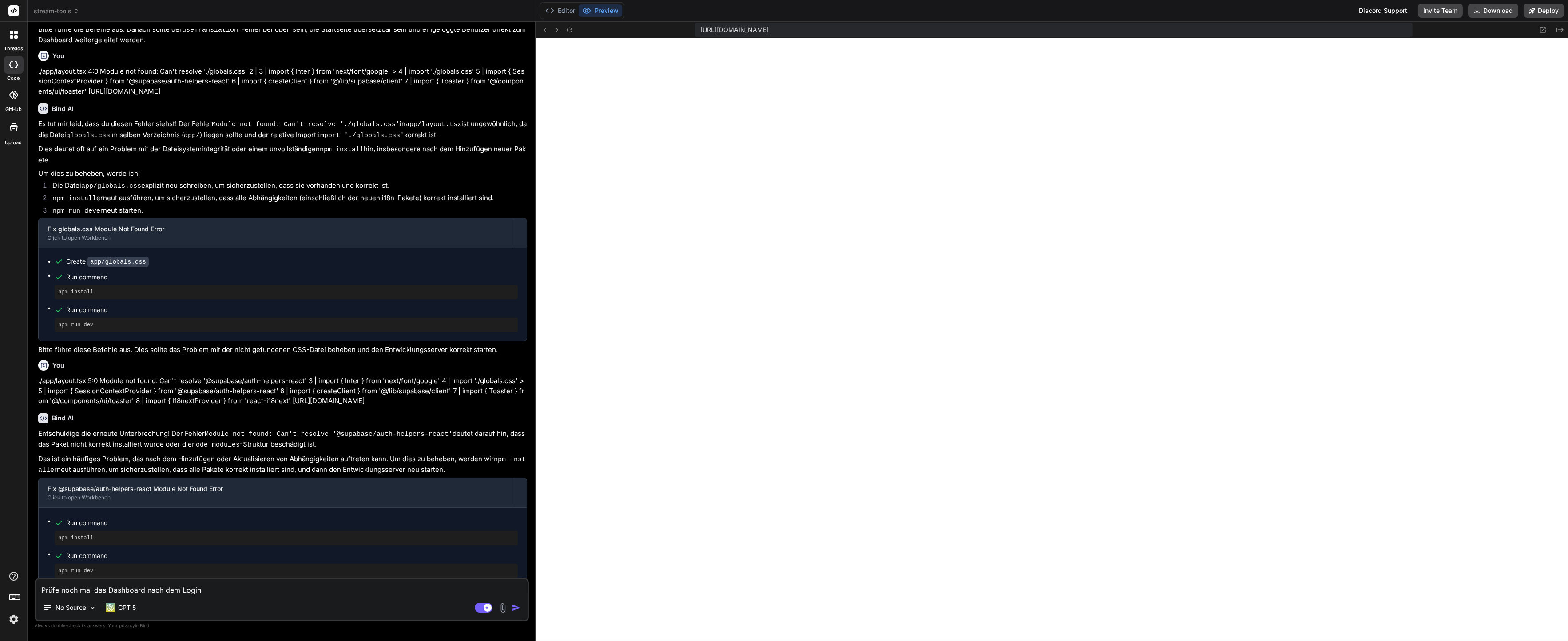
type textarea "Prüfe noch mal das Dashboard nach dem Login"
type textarea "x"
type textarea "Prüfe noch mal das Dashboard nach dem Login,"
type textarea "x"
type textarea "Prüfe noch mal das Dashboard nach dem Login,"
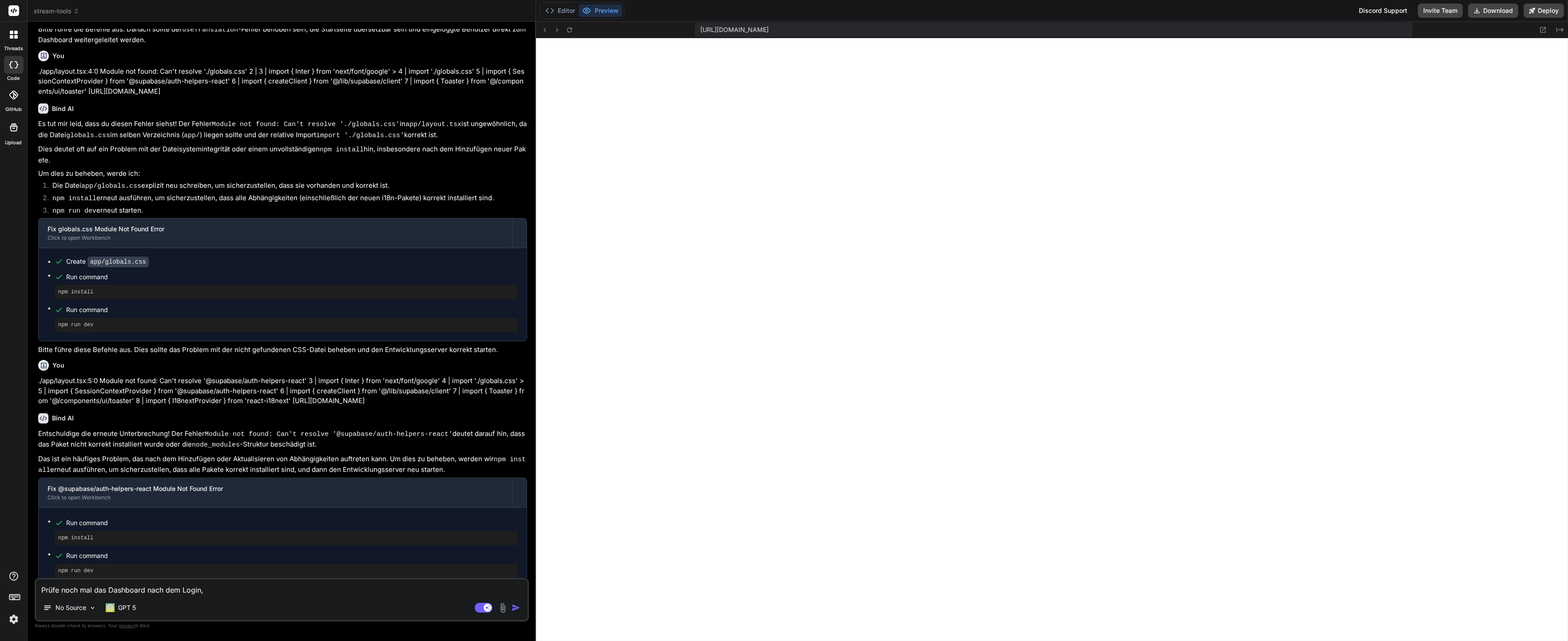
type textarea "x"
type textarea "Prüfe noch mal das Dashboard nach dem Login, k"
type textarea "x"
type textarea "Prüfe noch mal das Dashboard nach dem Login, kl"
type textarea "x"
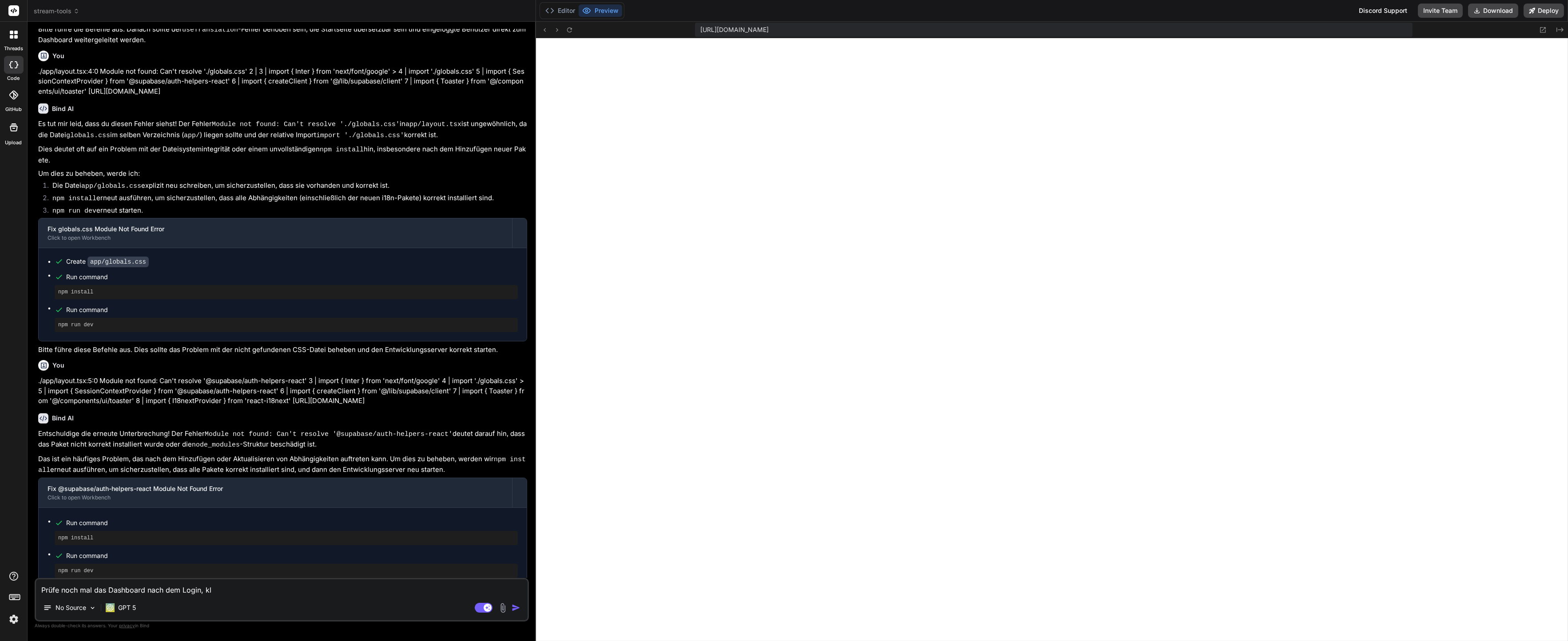
type textarea "Prüfe noch mal das Dashboard nach dem Login, kla"
type textarea "x"
type textarea "Prüfe noch mal das Dashboard nach dem Login, klap"
type textarea "x"
type textarea "Prüfe noch mal das Dashboard nach dem Login, klapp"
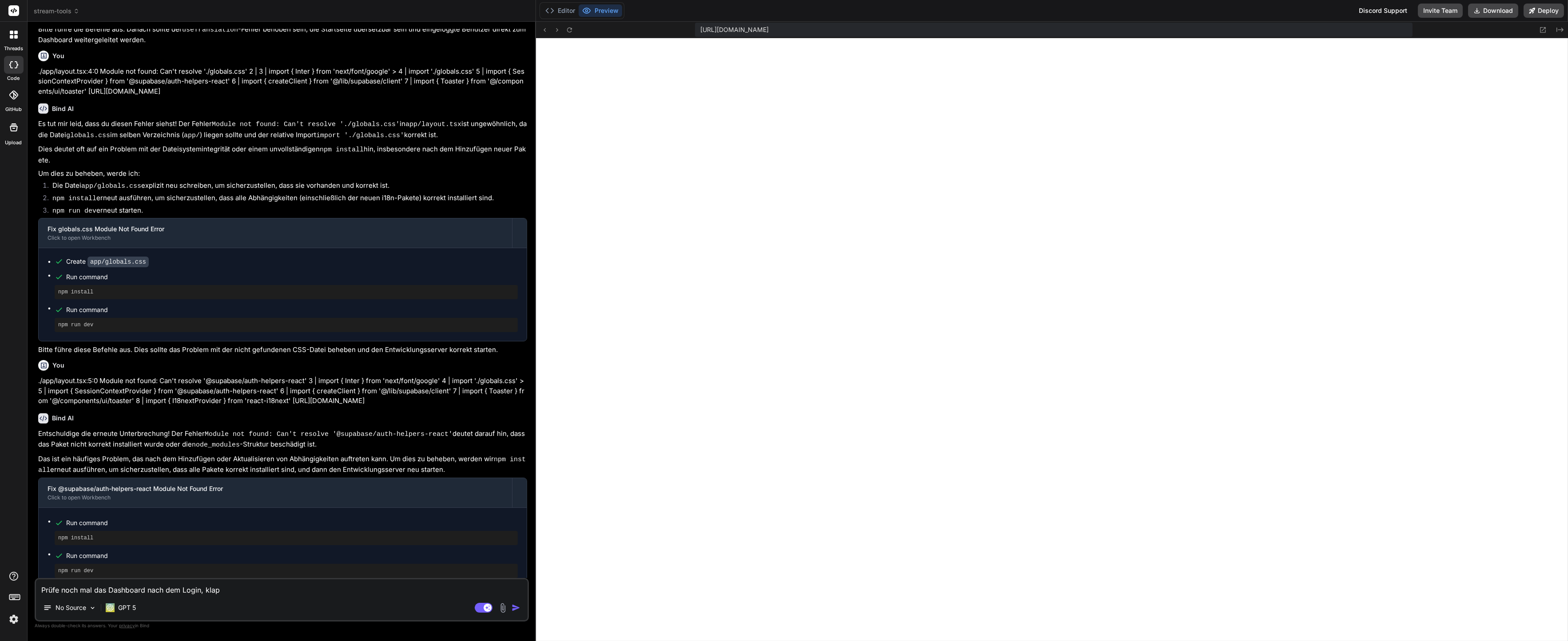
type textarea "x"
type textarea "Prüfe noch mal das Dashboard nach dem Login, klappt"
type textarea "x"
type textarea "Prüfe noch mal das Dashboard nach dem Login, klappt"
type textarea "x"
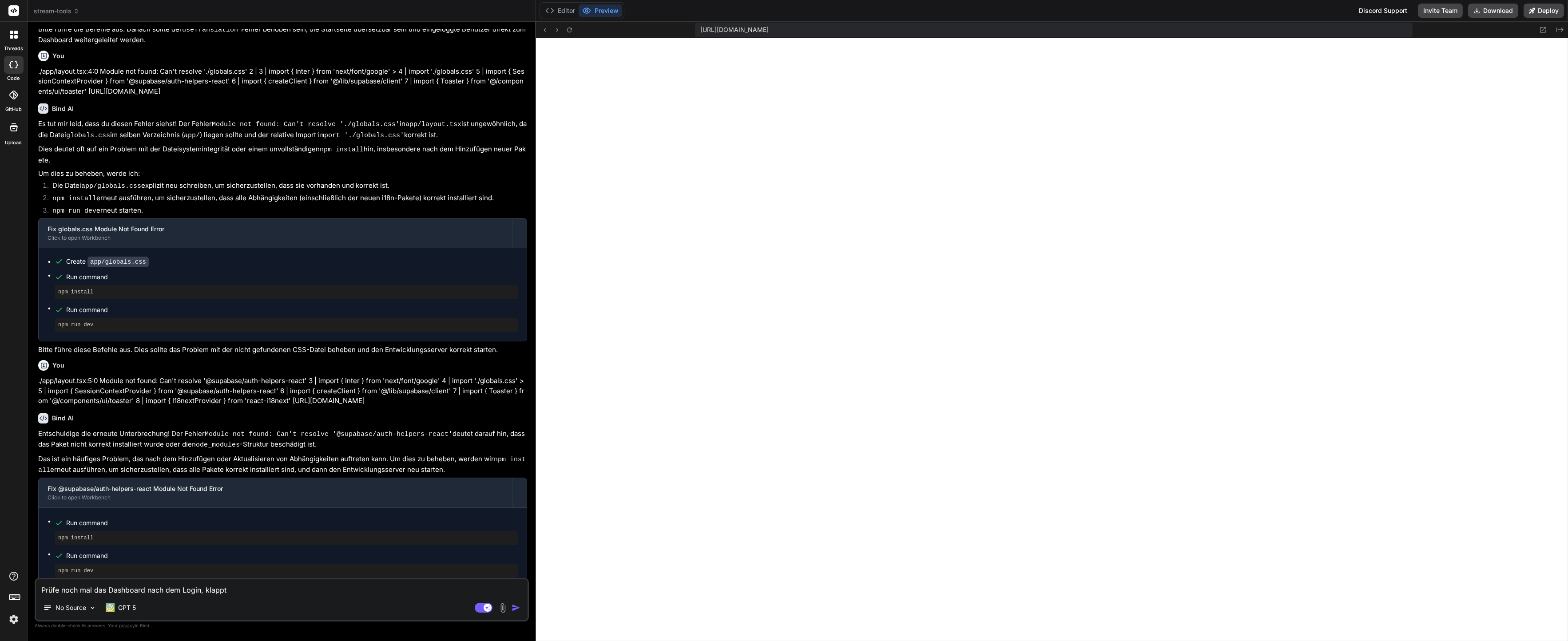
type textarea "Prüfe noch mal das Dashboard nach dem Login, klappt d"
type textarea "x"
type textarea "Prüfe noch mal das Dashboard nach dem Login, klappt di"
type textarea "x"
type textarea "Prüfe noch mal das Dashboard nach dem Login, klappt die"
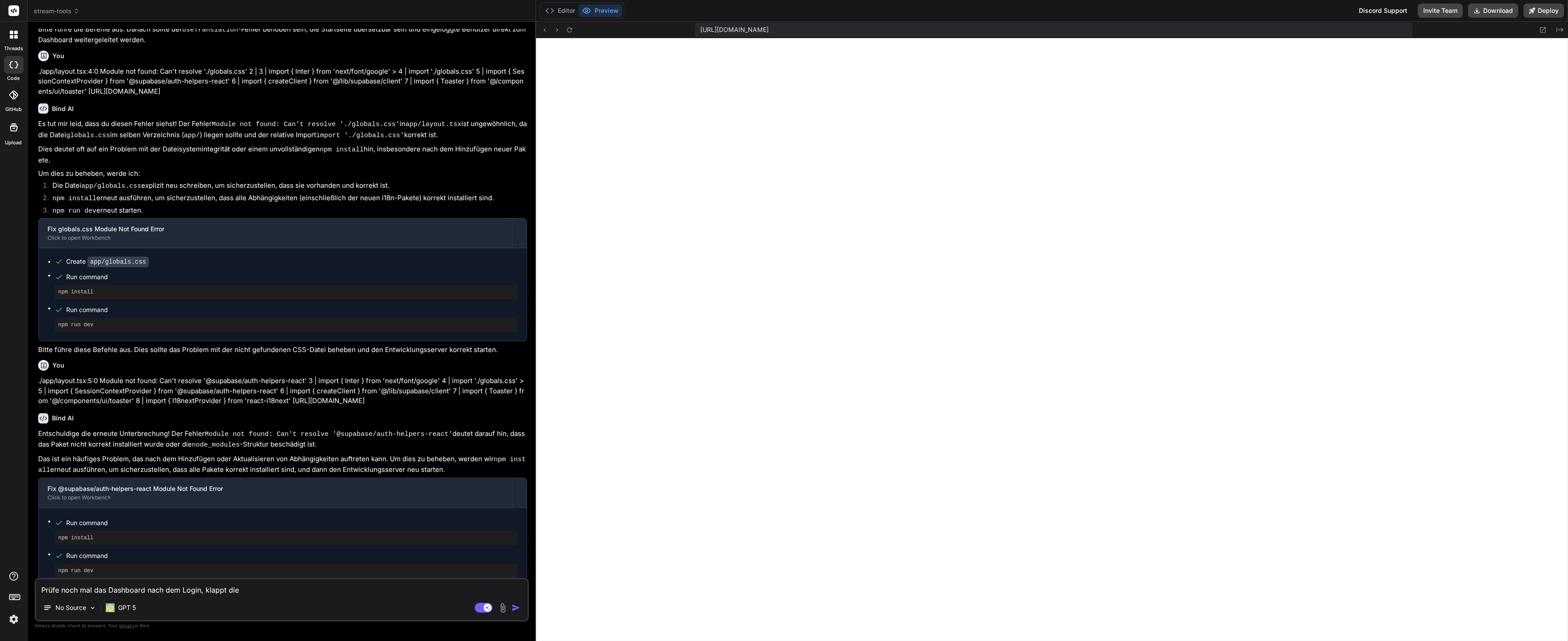
type textarea "x"
type textarea "Prüfe noch mal das Dashboard nach dem Login, klappt die"
type textarea "x"
type textarea "Prüfe noch mal das Dashboard nach dem Login, klappt die W"
type textarea "x"
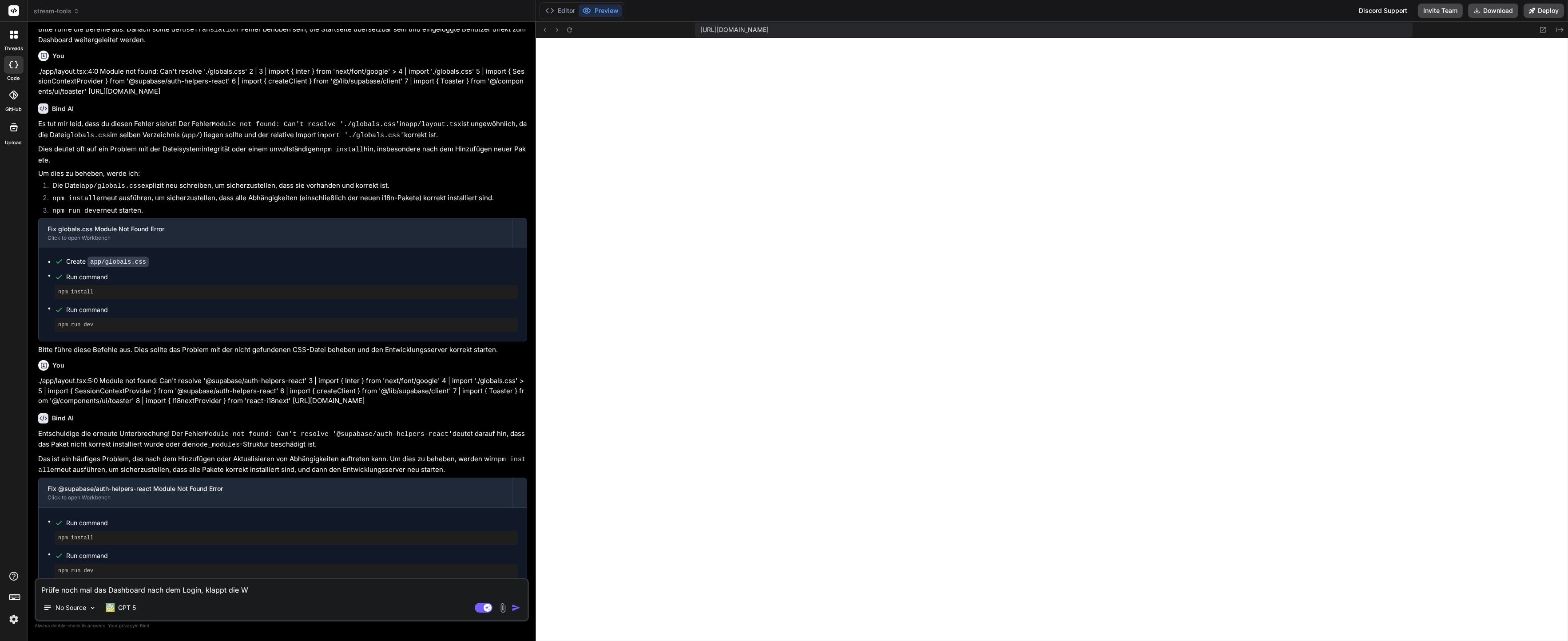
type textarea "Prüfe noch mal das Dashboard nach dem Login, klappt die We"
type textarea "x"
type textarea "Prüfe noch mal das Dashboard nach dem Login, klappt die Wei"
type textarea "x"
type textarea "Prüfe noch mal das Dashboard nach dem Login, klappt die Weit"
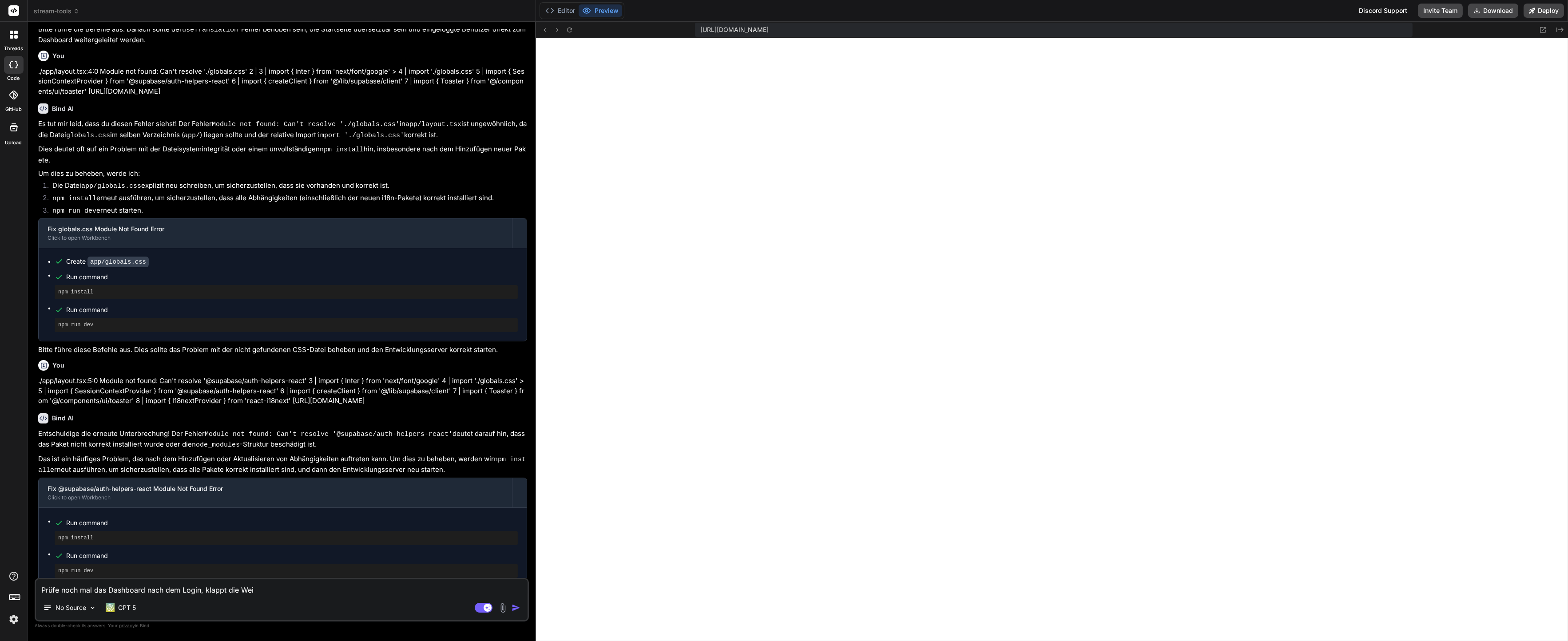
type textarea "x"
type textarea "Prüfe noch mal das Dashboard nach dem Login, klappt die Weite"
type textarea "x"
type textarea "Prüfe noch mal das Dashboard nach dem Login, klappt die Weiter"
type textarea "x"
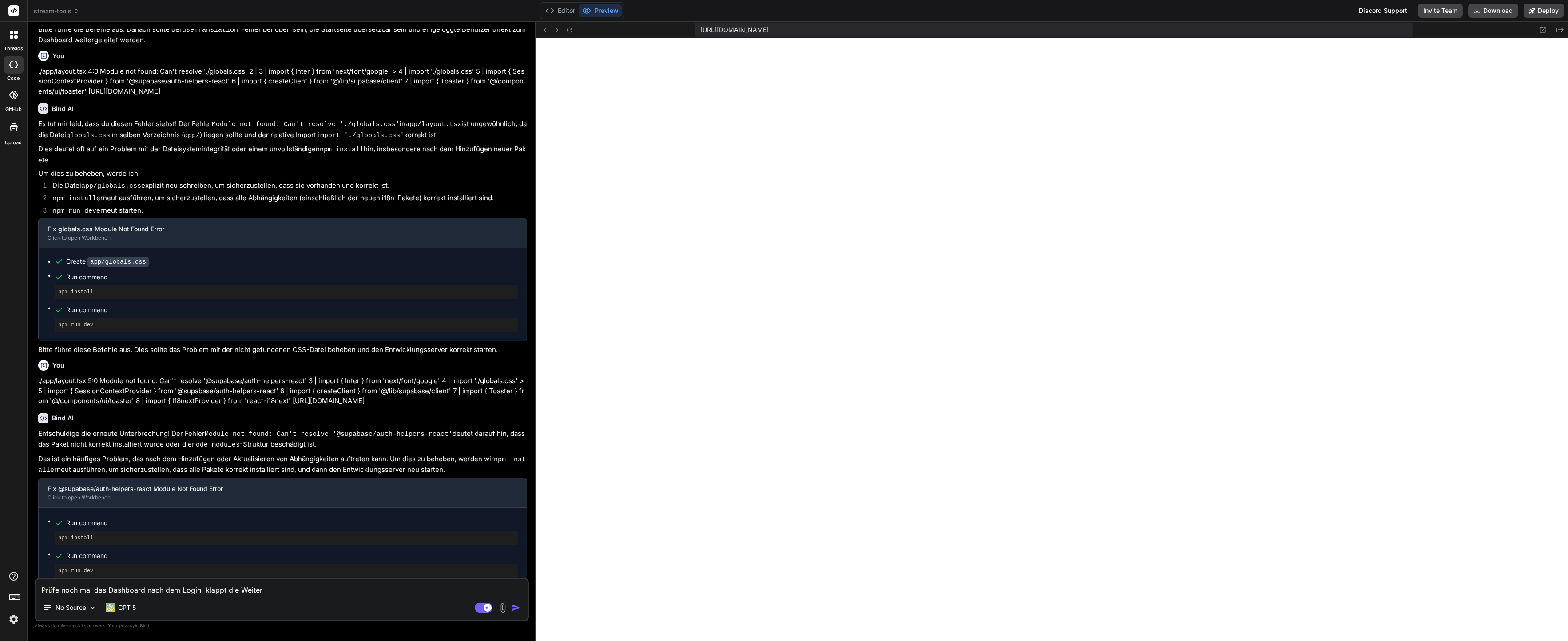
type textarea "Prüfe noch mal das Dashboard nach dem Login, klappt die Weiteru"
type textarea "x"
type textarea "Prüfe noch mal das Dashboard nach dem Login, klappt die Weiterun"
type textarea "x"
type textarea "Prüfe noch mal das Dashboard nach dem Login, klappt die Weiteru"
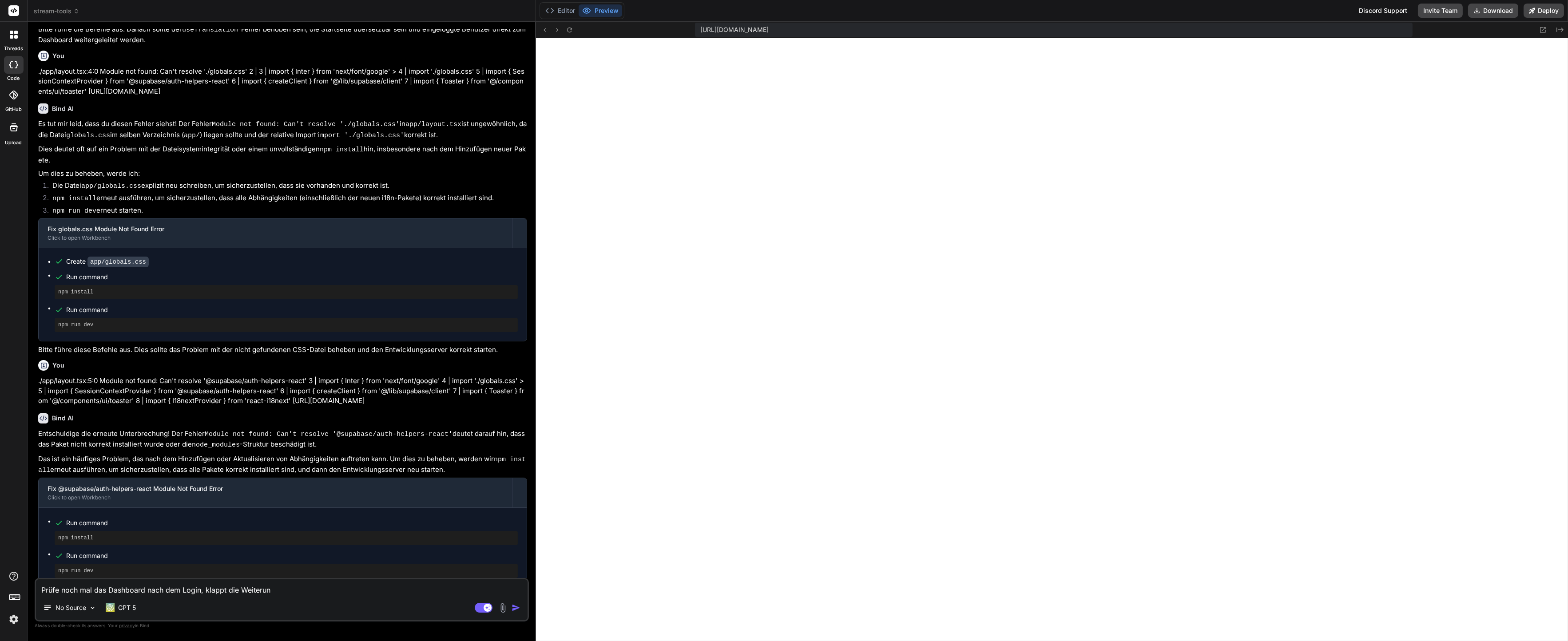
type textarea "x"
type textarea "Prüfe noch mal das Dashboard nach dem Login, klappt die Weiter"
type textarea "x"
type textarea "Prüfe noch mal das Dashboard nach dem Login, klappt die Weiterl"
type textarea "x"
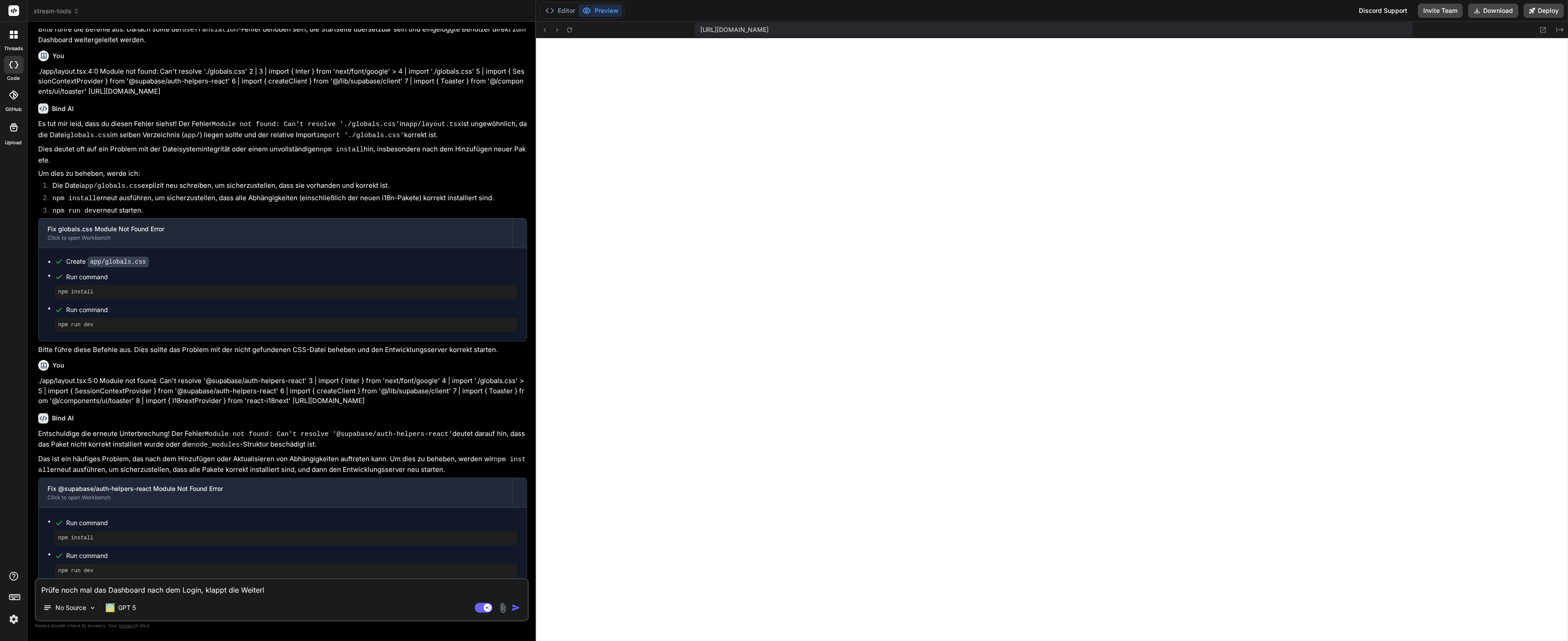
type textarea "Prüfe noch mal das Dashboard nach dem Login, klappt die Weiterle"
type textarea "x"
type textarea "Prüfe noch mal das Dashboard nach dem Login, klappt die Weiterlei"
type textarea "x"
type textarea "Prüfe noch mal das Dashboard nach dem Login, klappt die Weiterleit"
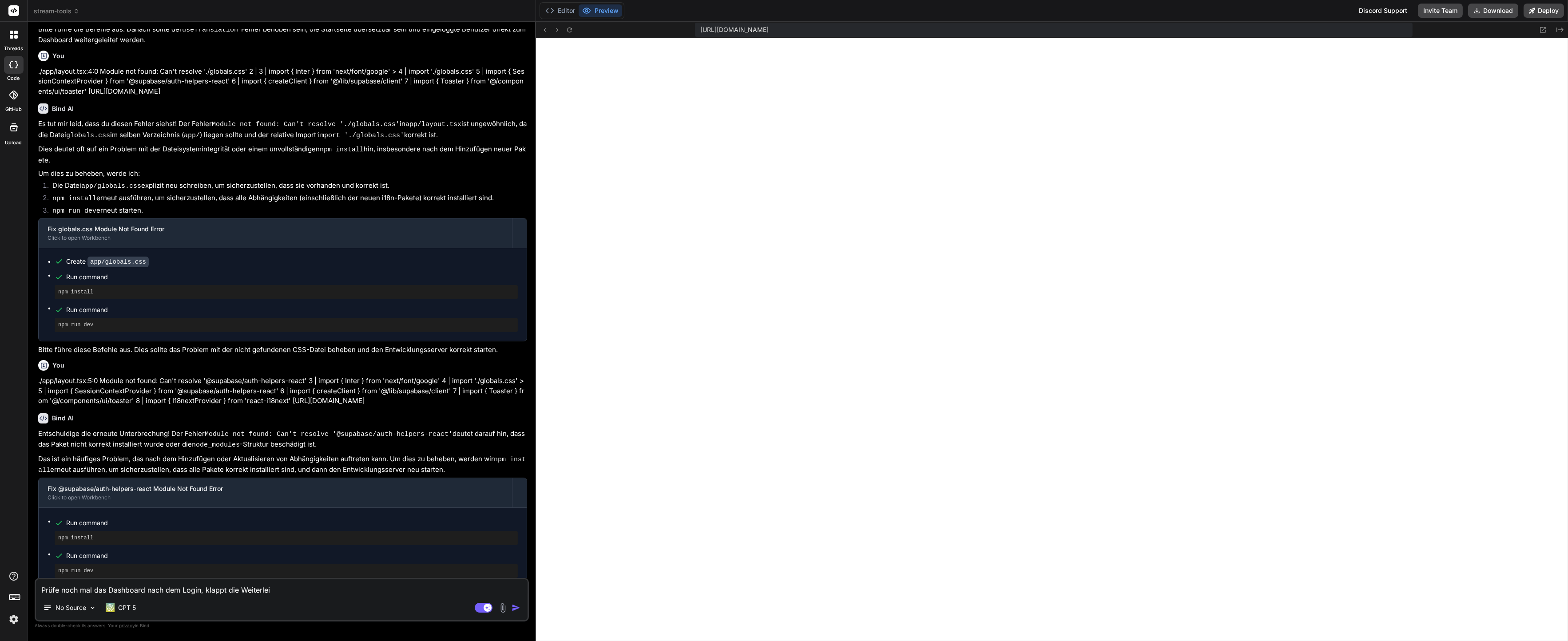
type textarea "x"
type textarea "Prüfe noch mal das Dashboard nach dem Login, klappt die Weiterleitu"
type textarea "x"
type textarea "Prüfe noch mal das Dashboard nach dem Login, klappt die Weiterleitun"
type textarea "x"
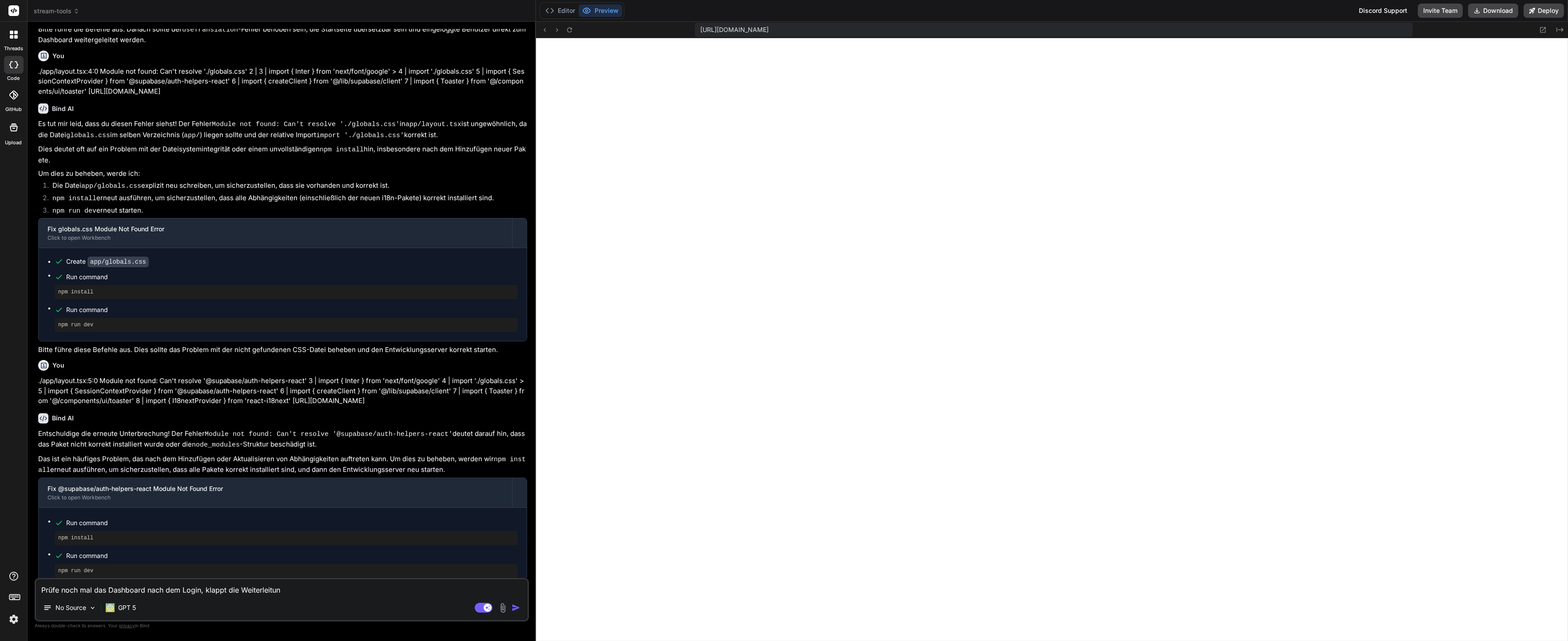
type textarea "Prüfe noch mal das Dashboard nach dem Login, klappt die Weiterleitung"
type textarea "x"
type textarea "Prüfe noch mal das Dashboard nach dem Login, klappt die Weiterleitung"
type textarea "x"
type textarea "Prüfe noch mal das Dashboard nach dem Login, klappt die Weiterleitung a"
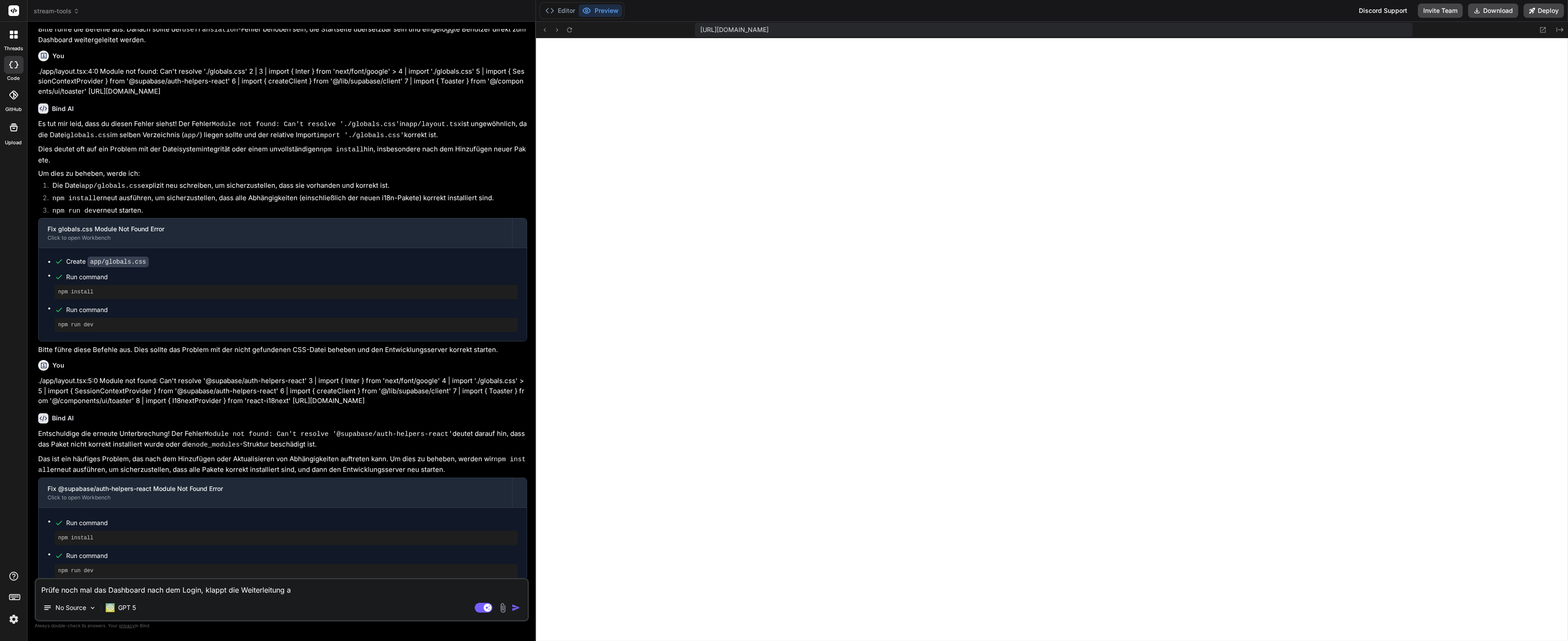
type textarea "x"
type textarea "Prüfe noch mal das Dashboard nach dem Login, klappt die Weiterleitung an"
type textarea "x"
type textarea "Prüfe noch mal das Dashboard nach dem Login, klappt die Weiterleitung an"
type textarea "x"
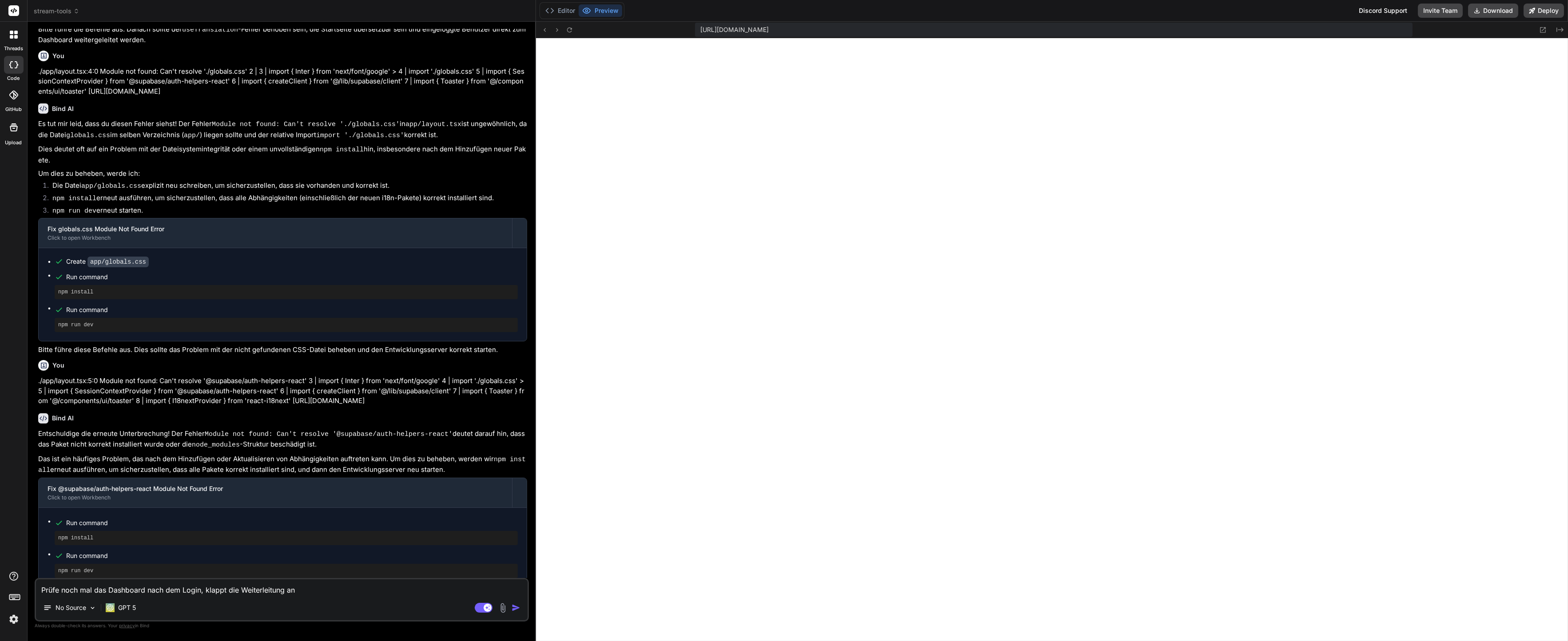
type textarea "Prüfe noch mal das Dashboard nach dem Login, klappt die Weiterleitung an d"
type textarea "x"
type textarea "Prüfe noch mal das Dashboard nach dem Login, klappt die Weiterleitung an da"
type textarea "x"
type textarea "Prüfe noch mal das Dashboard nach dem Login, klappt die Weiterleitung an da"
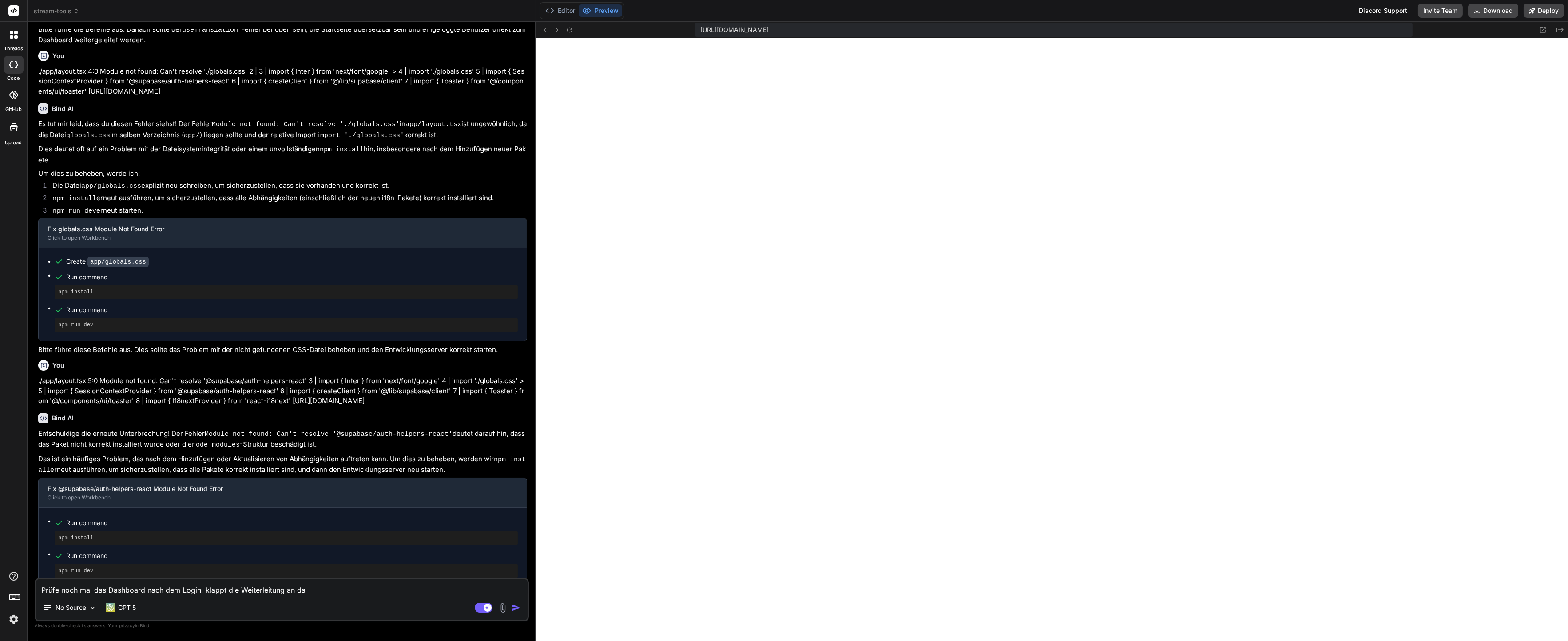
type textarea "x"
type textarea "Prüfe noch mal das Dashboard nach dem Login, klappt die Weiterleitung an da"
type textarea "x"
type textarea "Prüfe noch mal das Dashboard nach dem Login, klappt die Weiterleitung an das"
type textarea "x"
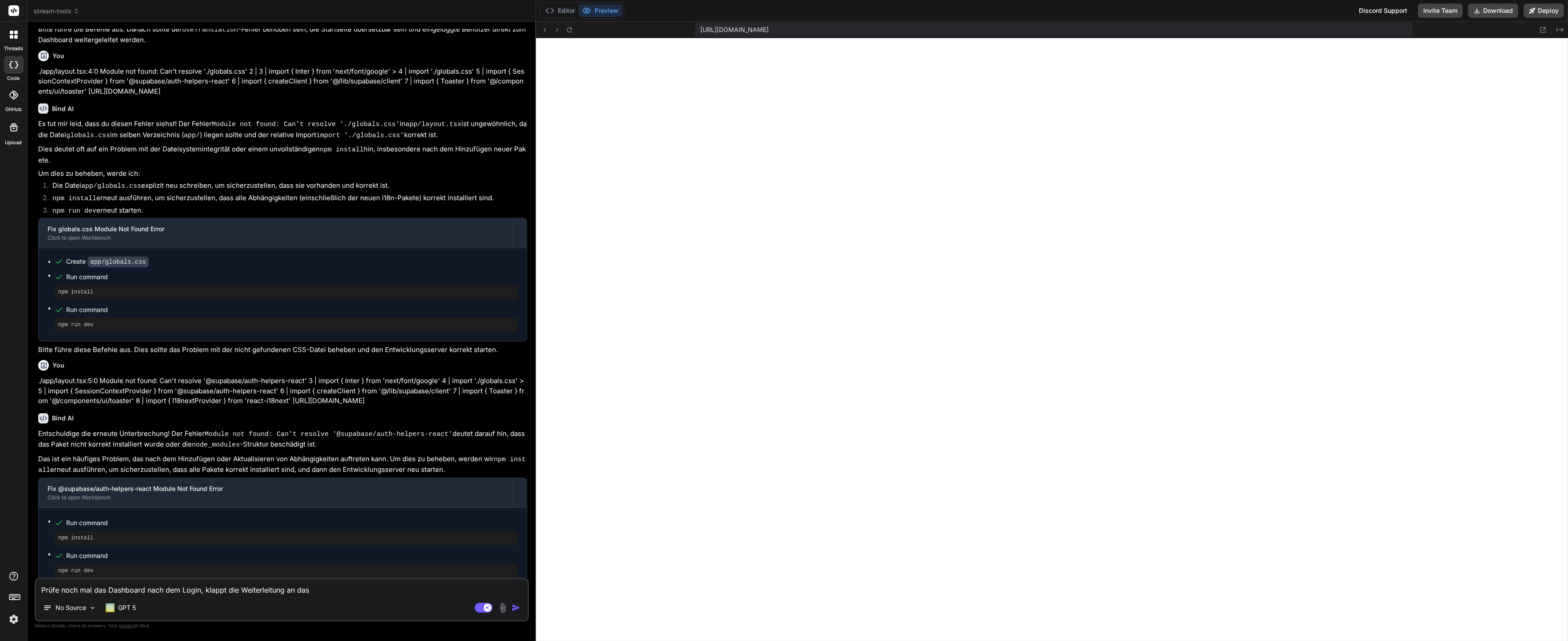
type textarea "Prüfe noch mal das Dashboard nach dem Login, klappt die Weiterleitung an das"
type textarea "x"
type textarea "Prüfe noch mal das Dashboard nach dem Login, klappt die Weiterleitung an das k"
type textarea "x"
type textarea "Prüfe noch mal das Dashboard nach dem Login, klappt die Weiterleitung an das ko"
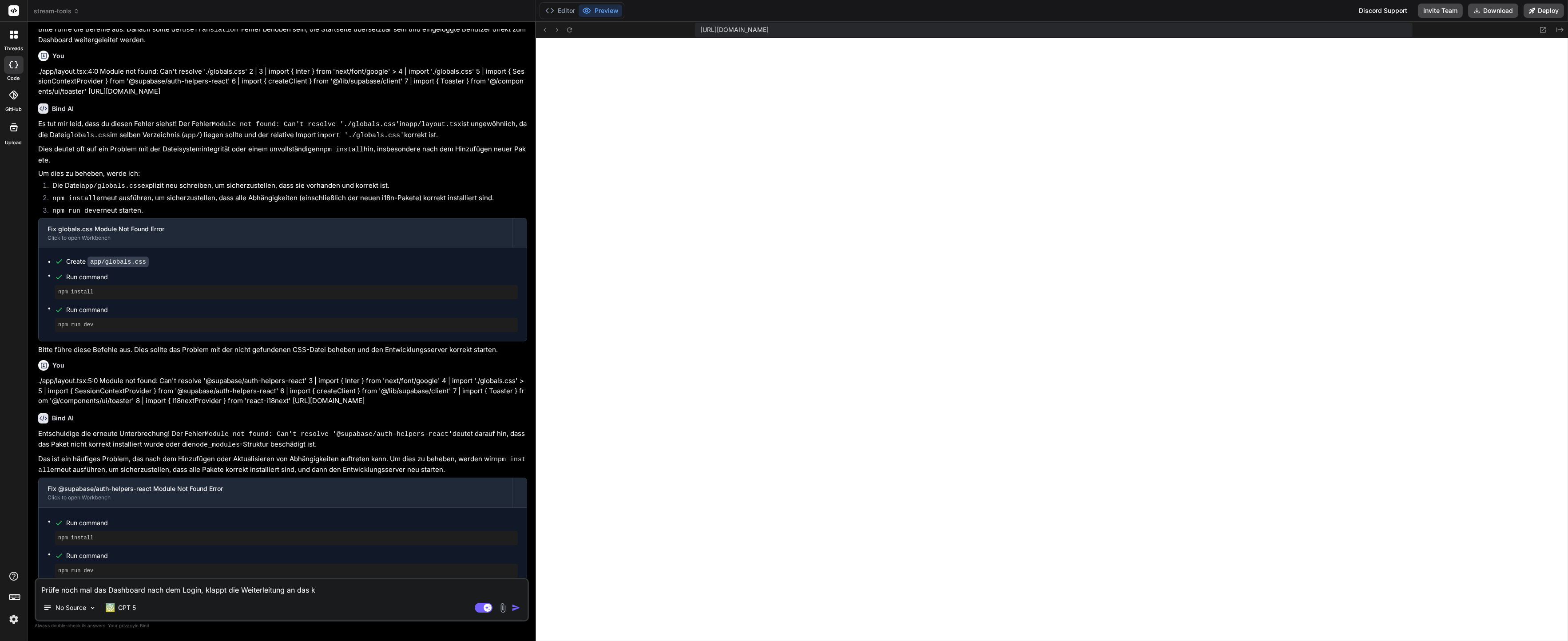
type textarea "x"
type textarea "Prüfe noch mal das Dashboard nach dem Login, klappt die Weiterleitung an das kor"
type textarea "x"
type textarea "Prüfe noch mal das Dashboard nach dem Login, klappt die Weiterleitung an das ko…"
type textarea "x"
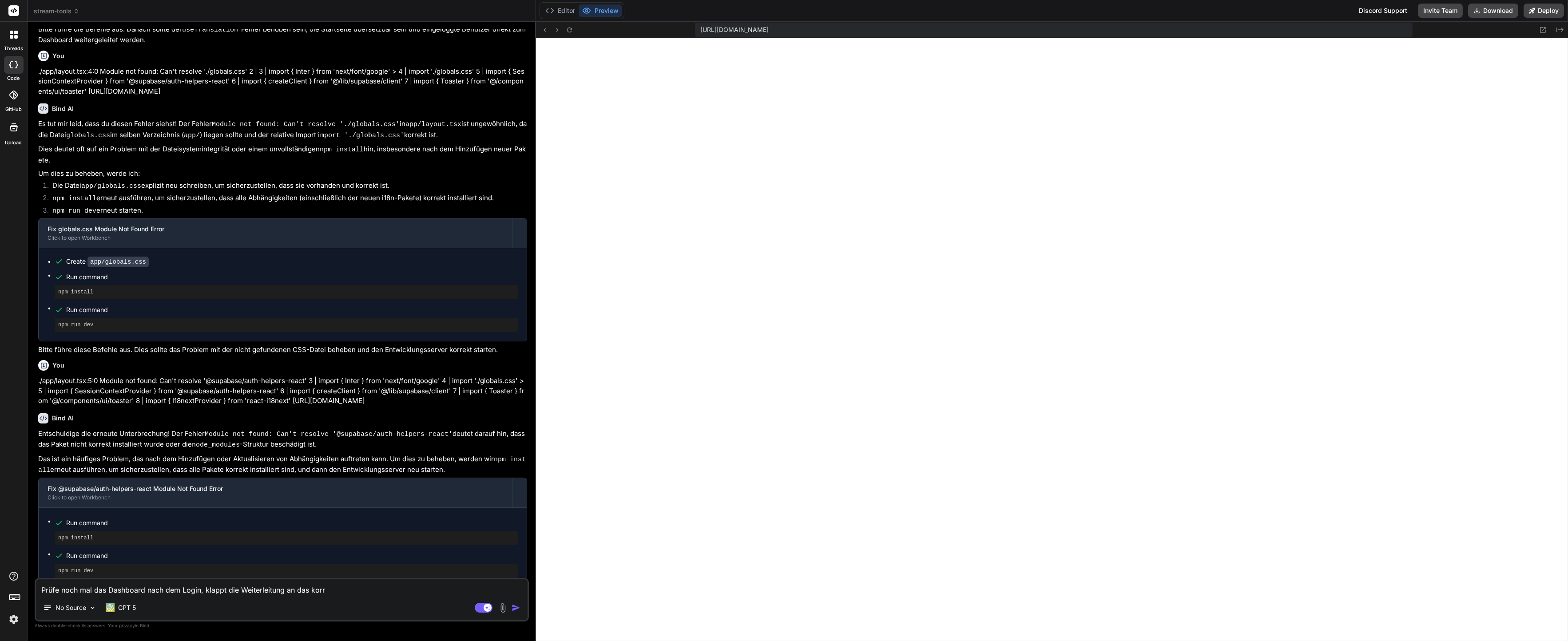
type textarea "Prüfe noch mal das Dashboard nach dem Login, klappt die Weiterleitung an das ko…"
type textarea "x"
type textarea "Prüfe noch mal das Dashboard nach dem Login, klappt die Weiterleitung an das ko…"
type textarea "x"
type textarea "Prüfe noch mal das Dashboard nach dem Login, klappt die Weiterleitung an das ko…"
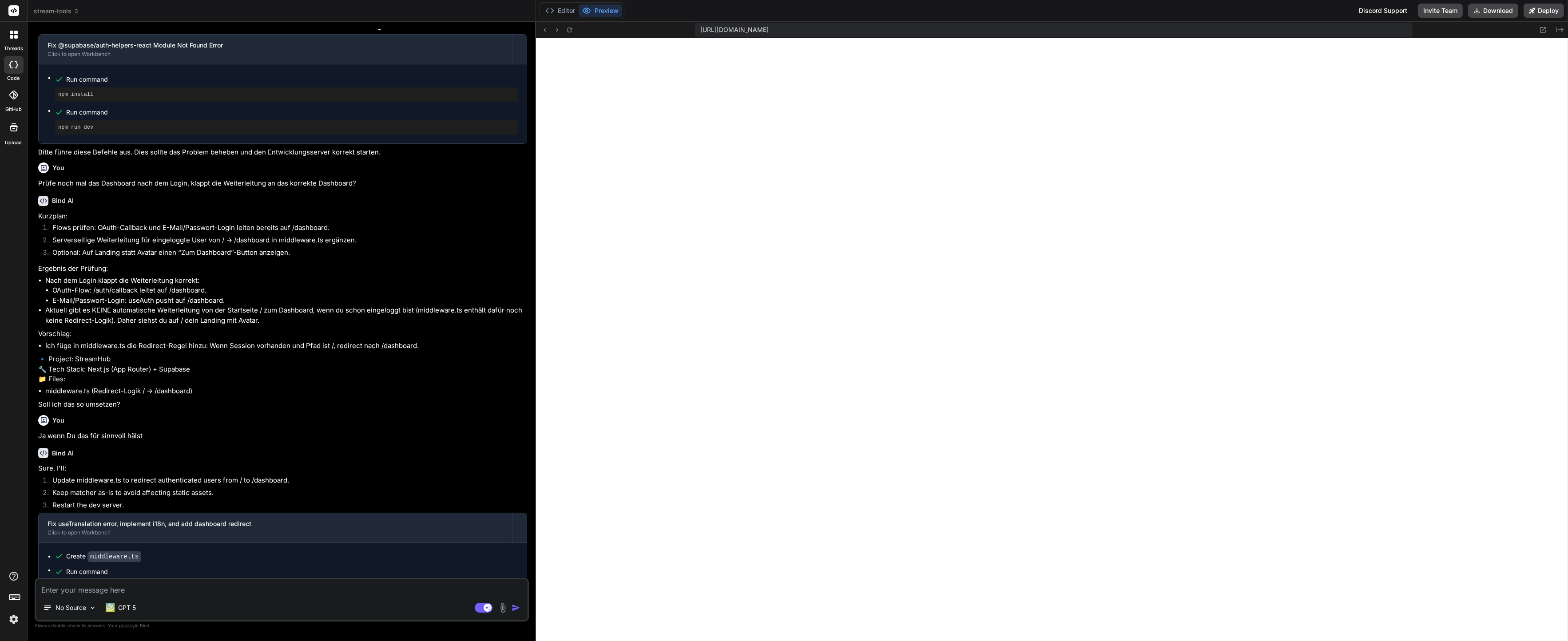
scroll to position [2486, 0]
click at [572, 30] on icon at bounding box center [570, 30] width 7 height 7
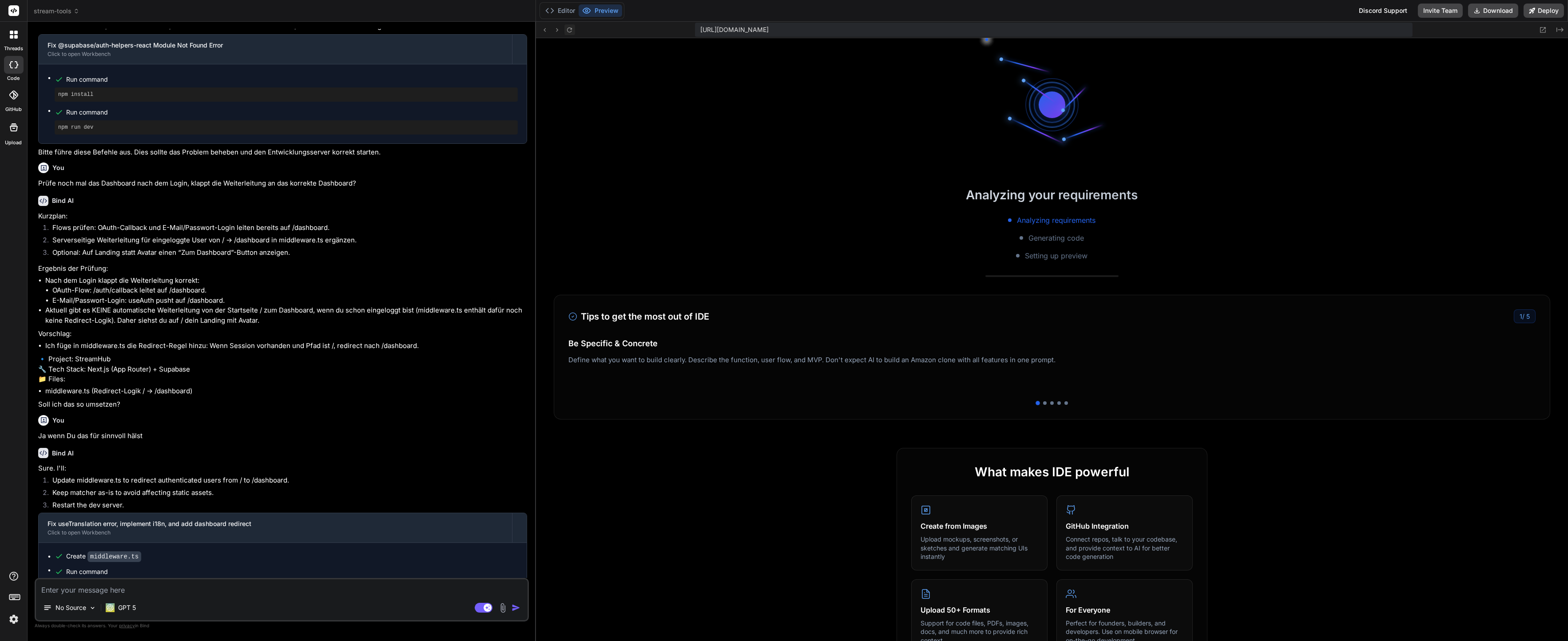
click at [572, 30] on icon at bounding box center [570, 30] width 7 height 7
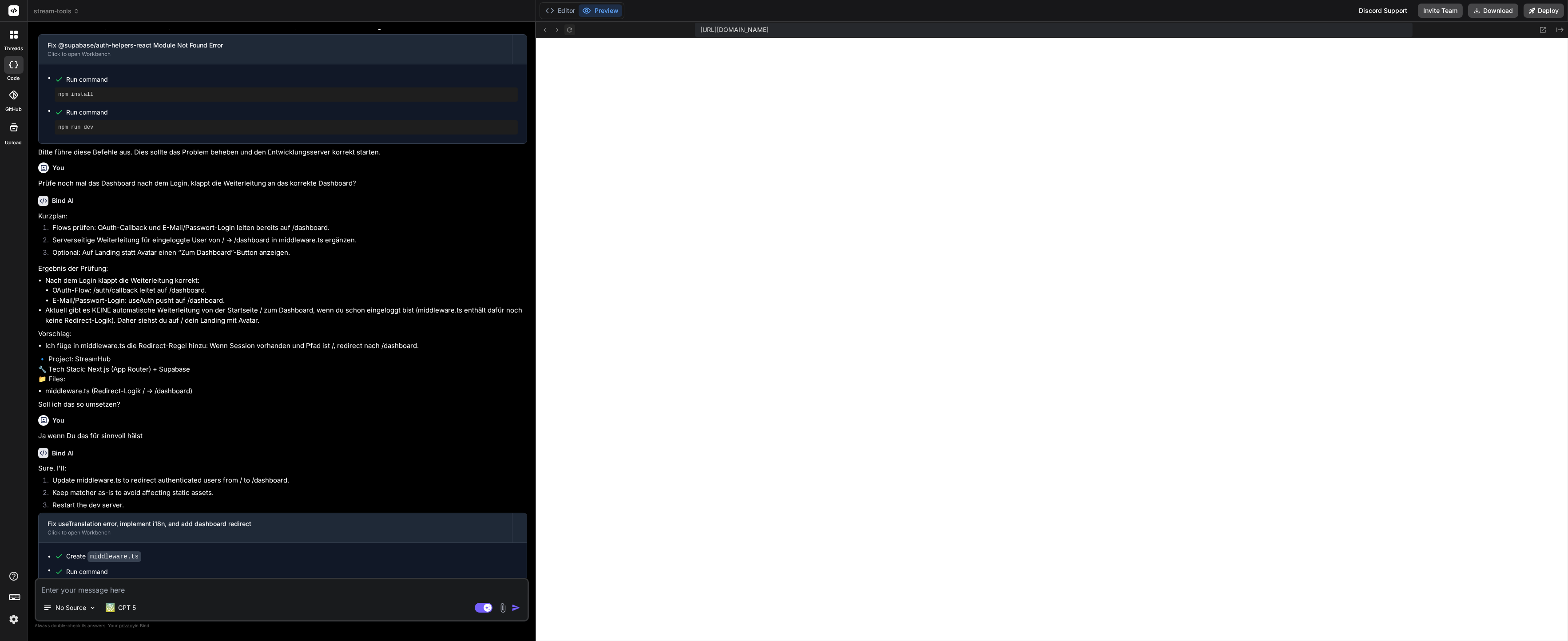
click at [572, 30] on icon at bounding box center [570, 30] width 7 height 7
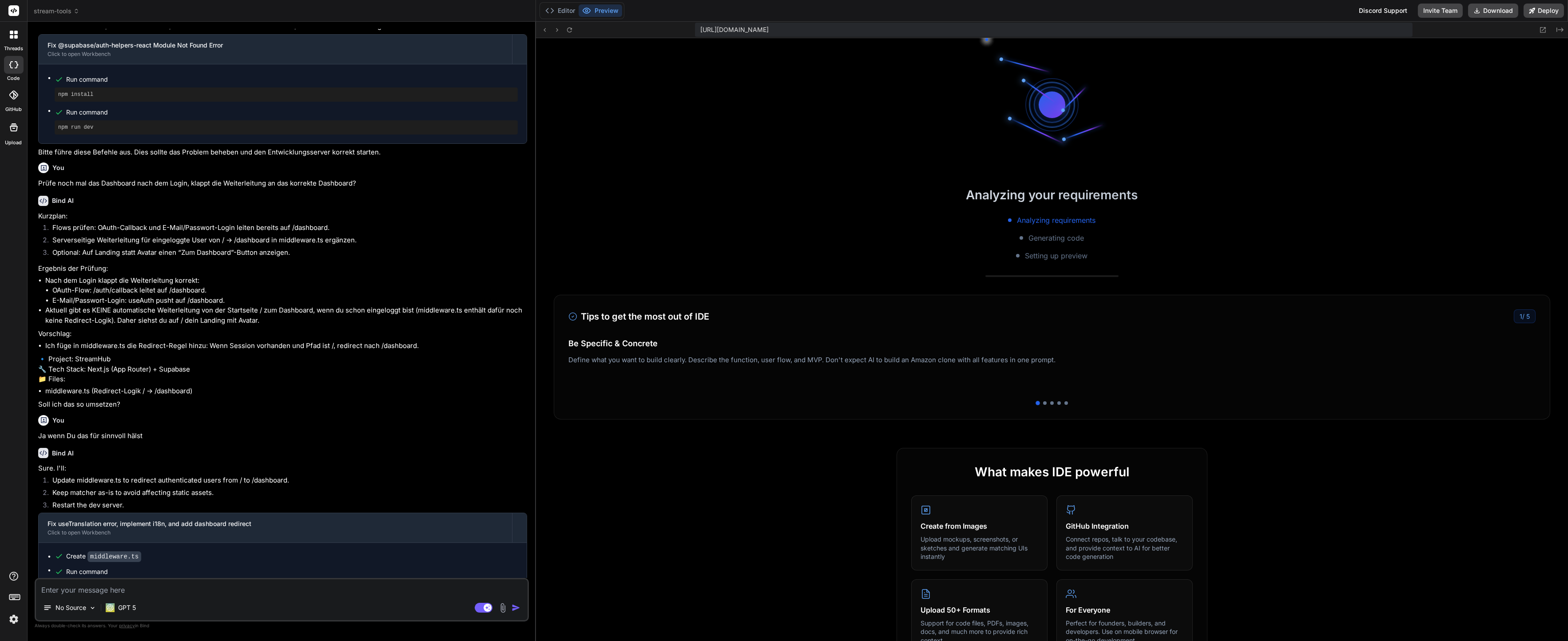
scroll to position [2558, 0]
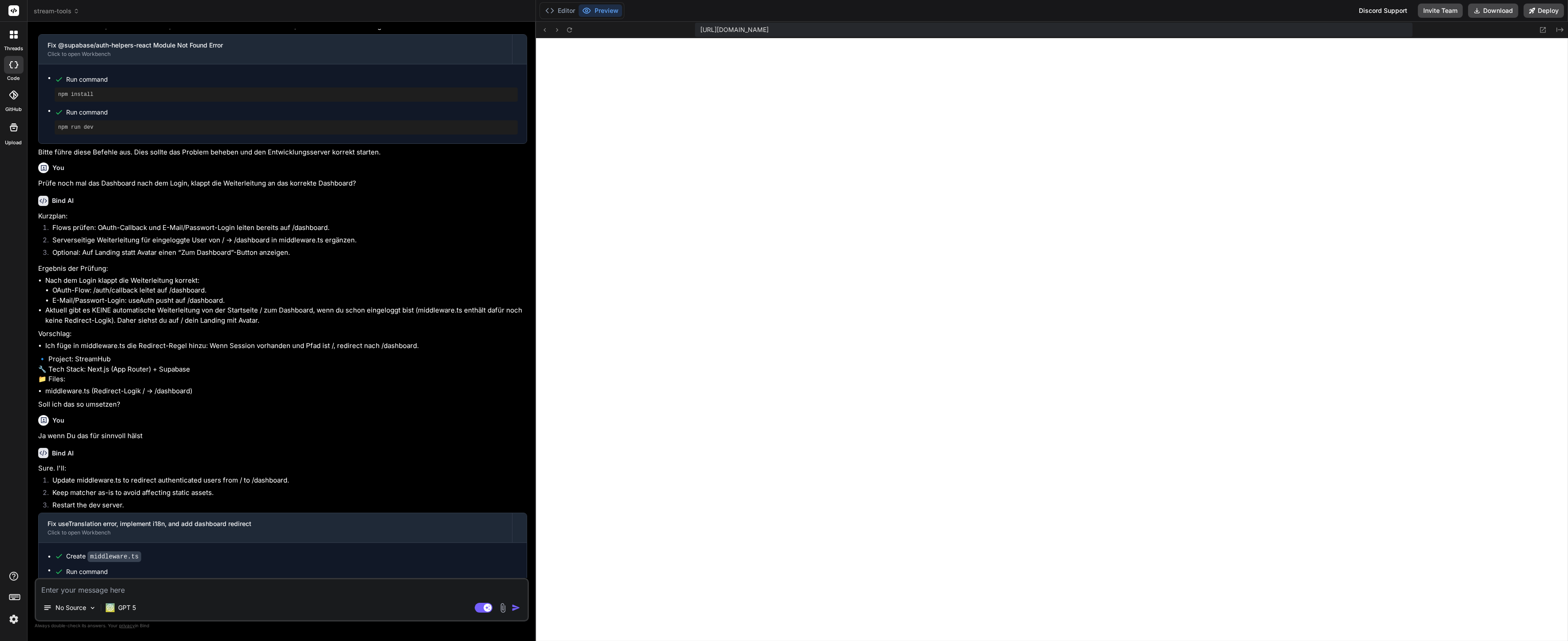
click at [169, 488] on li "Keep matcher as-is to avoid affecting static assets." at bounding box center [286, 495] width 482 height 13
click at [82, 582] on textarea at bounding box center [282, 587] width 492 height 16
click at [542, 14] on button "Editor" at bounding box center [560, 11] width 37 height 13
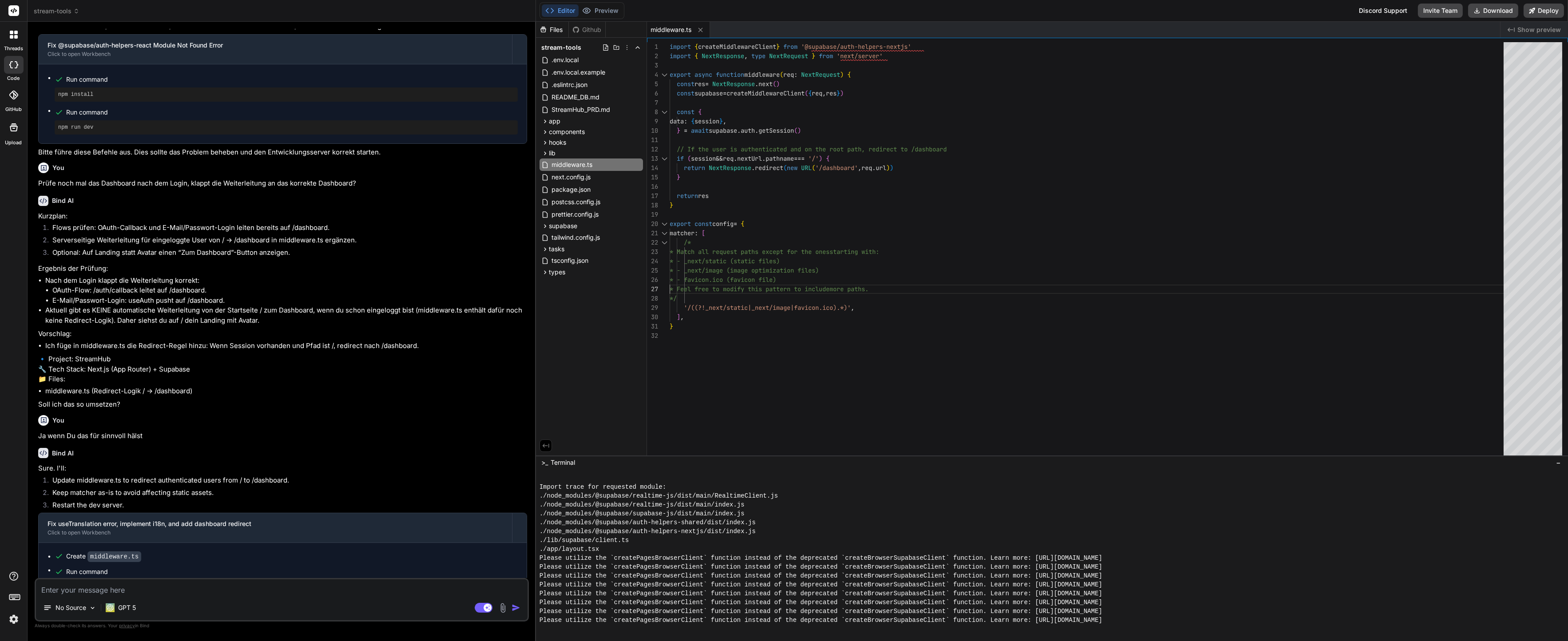
click at [800, 289] on div "import { createMiddlewareClient } from '@supabase/auth-helpers-nextjs' import {…" at bounding box center [1089, 251] width 839 height 417
click at [545, 251] on icon at bounding box center [545, 250] width 7 height 7
click at [559, 261] on span "tasks-streamhub-prd.md" at bounding box center [595, 262] width 75 height 11
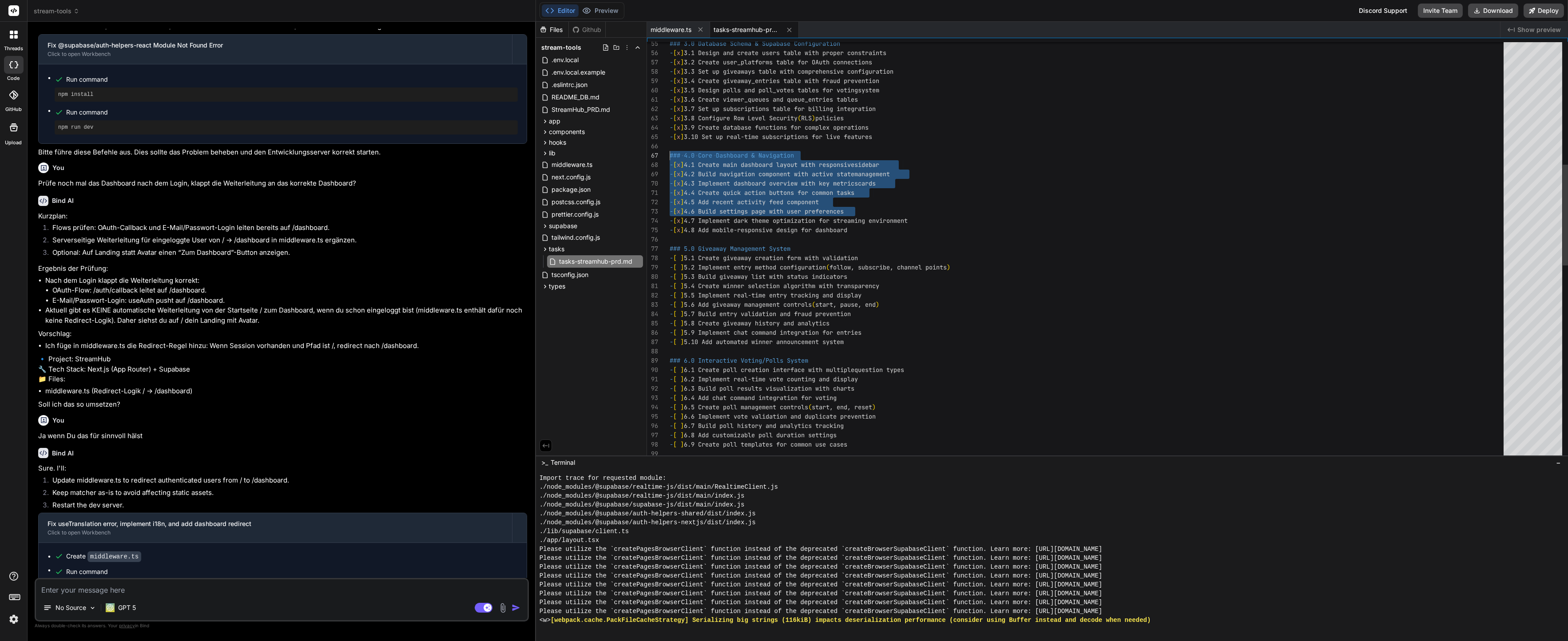
drag, startPoint x: 866, startPoint y: 205, endPoint x: 643, endPoint y: 148, distance: 230.2
click at [669, 148] on div "### 3.0 Database Schema & Supabase Configuration - [ x ] 3.1 Design and create …" at bounding box center [1089, 398] width 839 height 1725
click at [804, 199] on div "### 3.0 Database Schema & Supabase Configuration - [ x ] 3.1 Design and create …" at bounding box center [1089, 398] width 839 height 1725
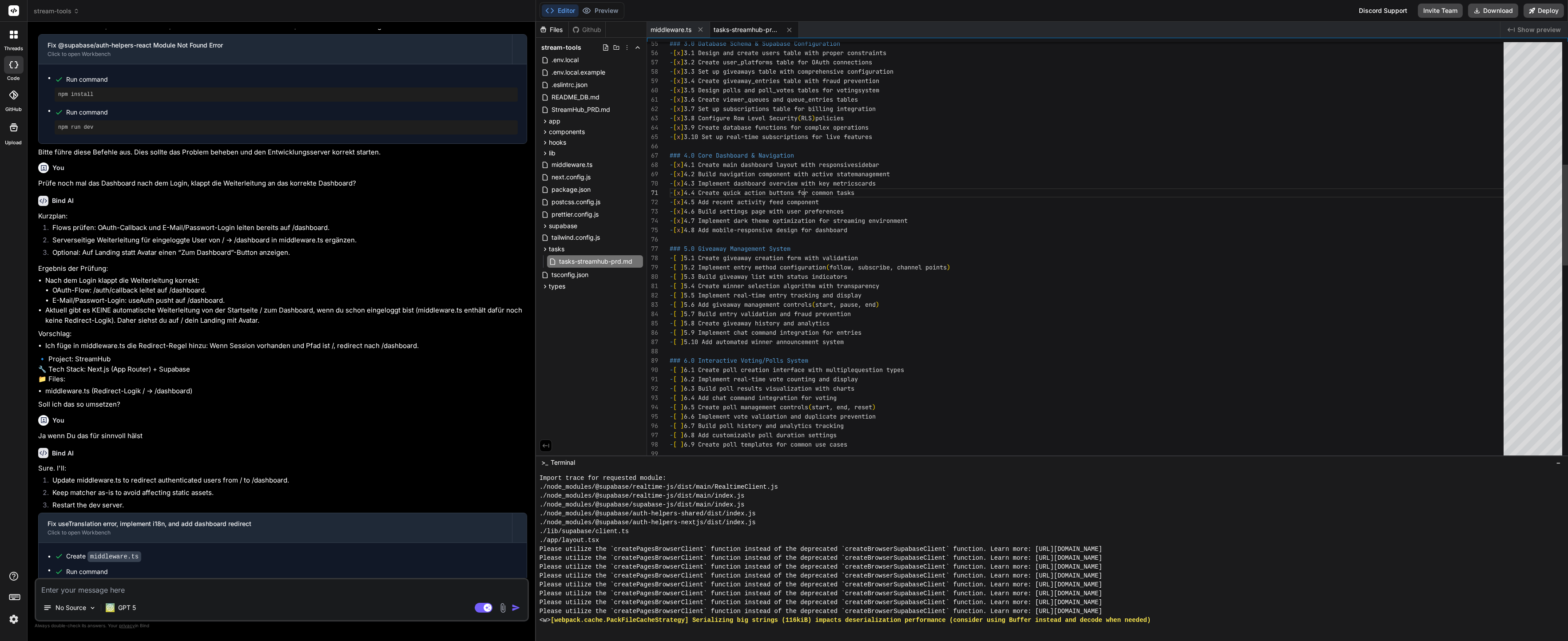
click at [797, 205] on div "### 3.0 Database Schema & Supabase Configuration - [ x ] 3.1 Design and create …" at bounding box center [1089, 398] width 839 height 1725
click at [263, 573] on div "Create middleware.ts Run command npm run dev" at bounding box center [283, 573] width 488 height 60
click at [254, 584] on textarea at bounding box center [282, 587] width 492 height 16
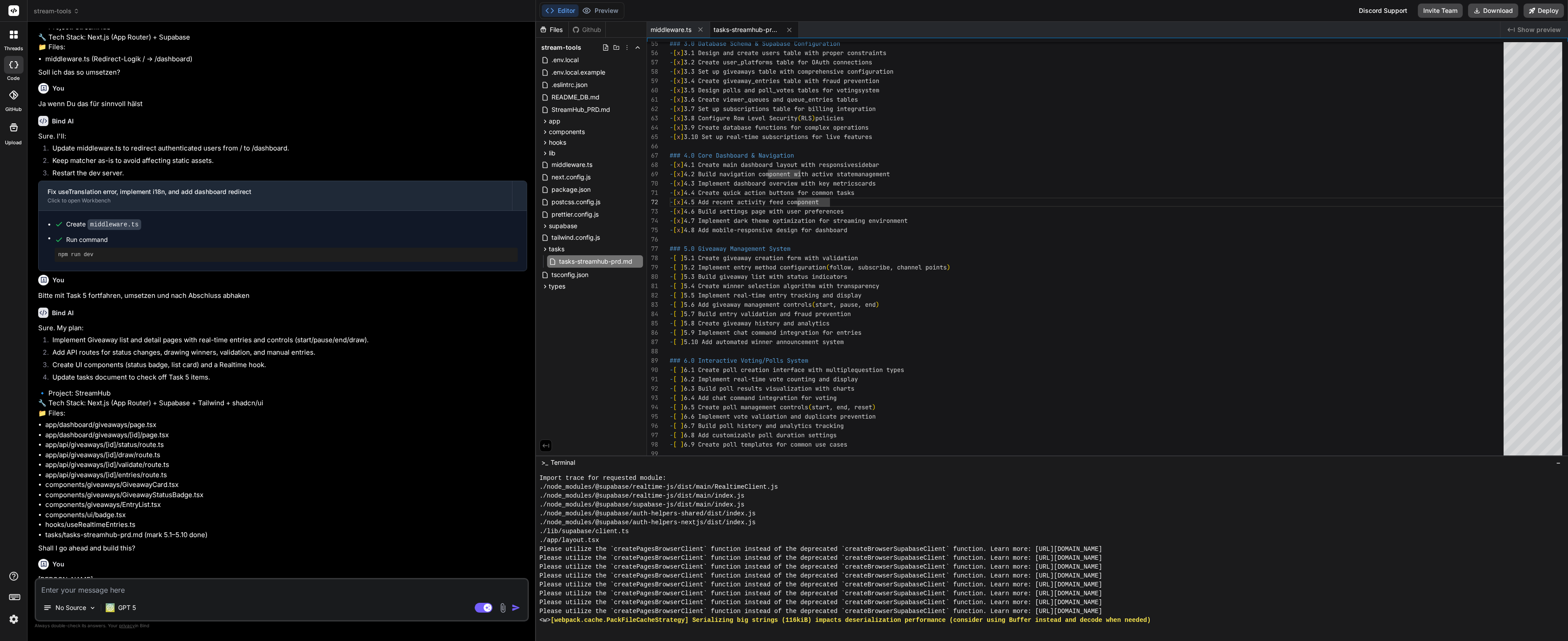
scroll to position [2021, 0]
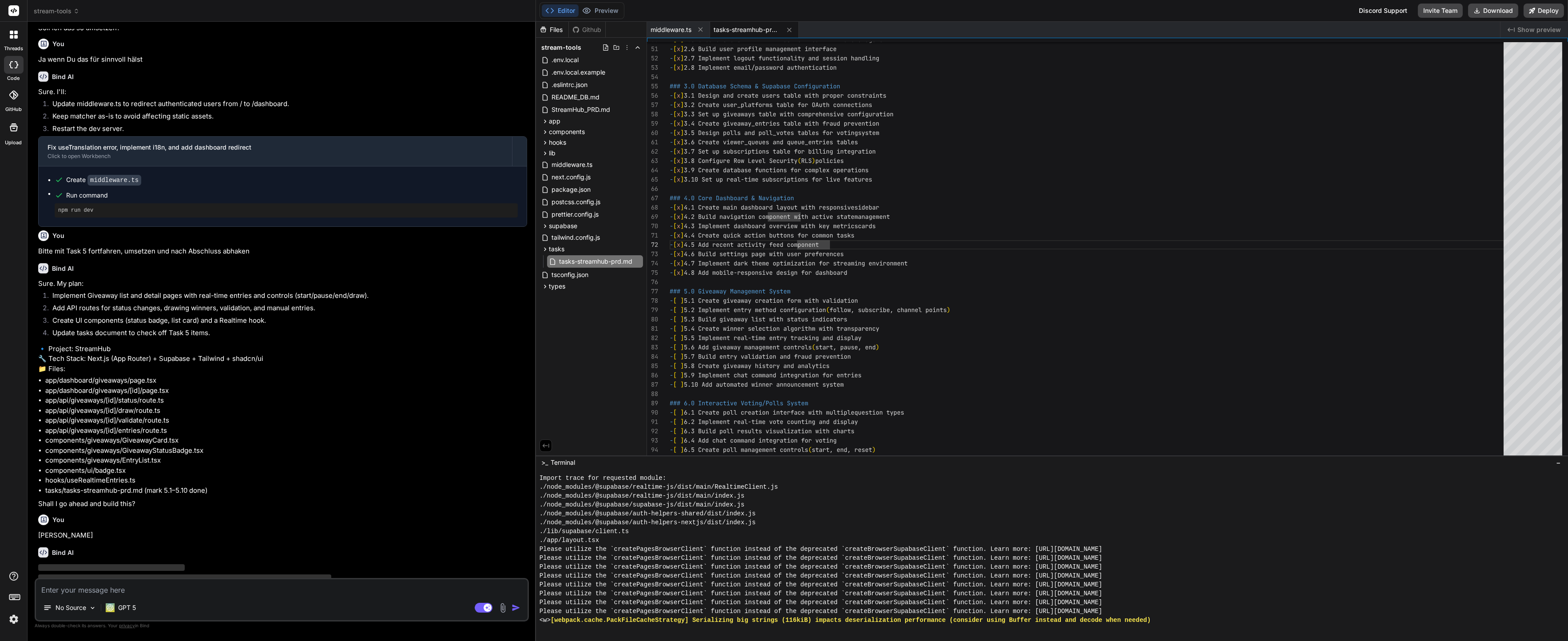
click at [335, 386] on li "app/dashboard/giveaways/[id]/page.tsx" at bounding box center [286, 390] width 482 height 10
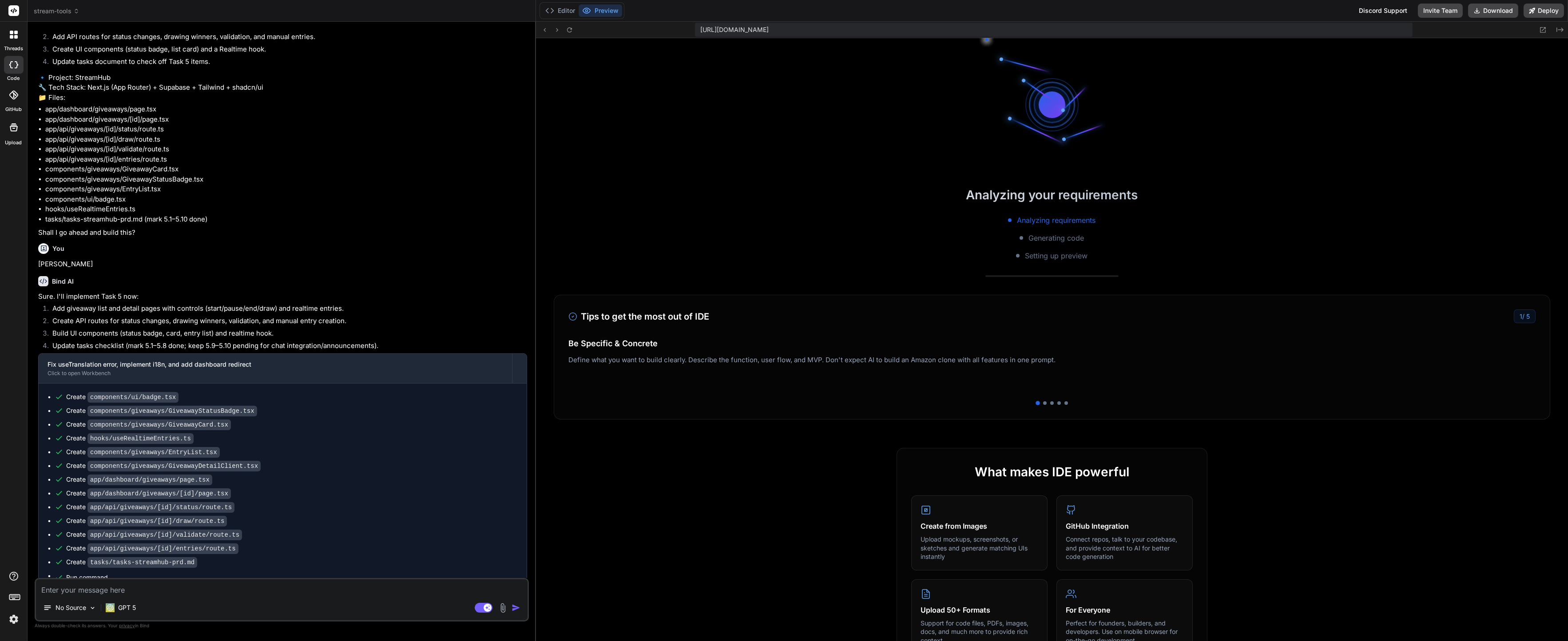
scroll to position [6491, 0]
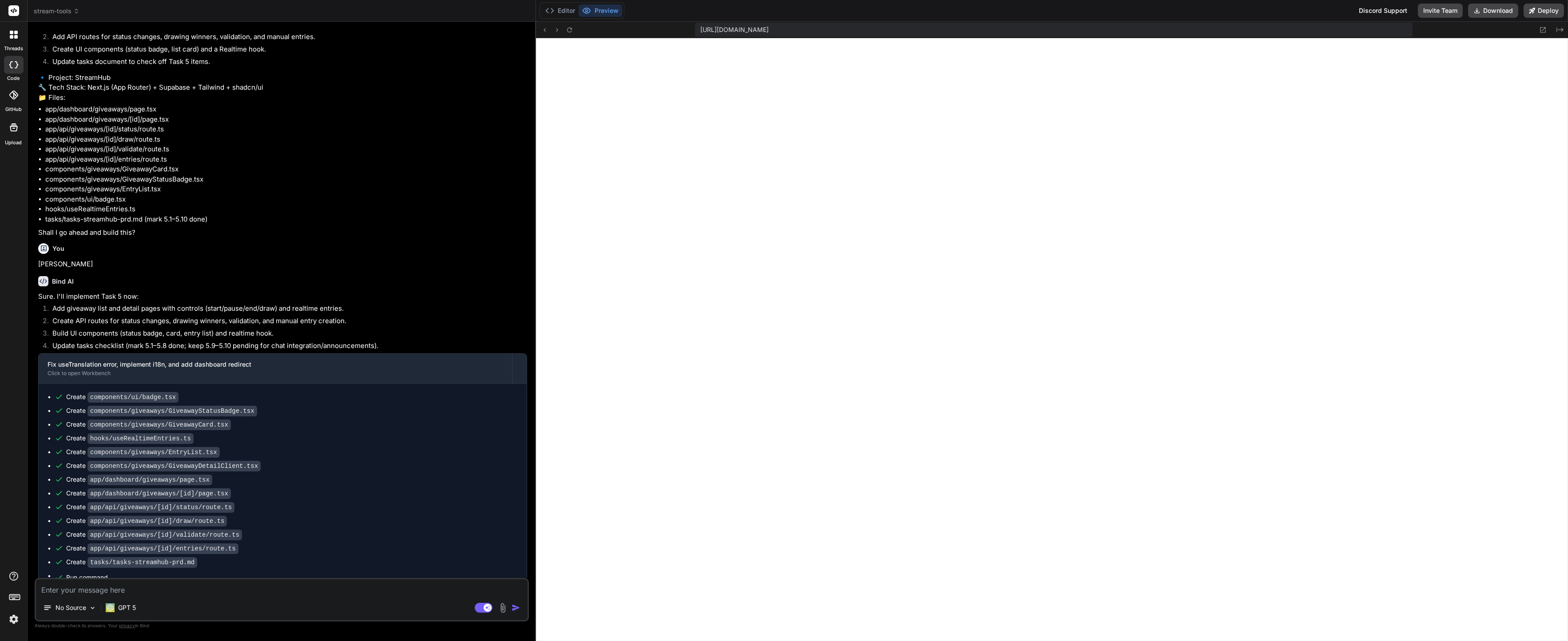
click at [219, 525] on ul "Create components/ui/badge.tsx Create components/giveaways/GiveawayStatusBadge.…" at bounding box center [283, 496] width 470 height 208
click at [567, 16] on button "Editor" at bounding box center [560, 11] width 37 height 13
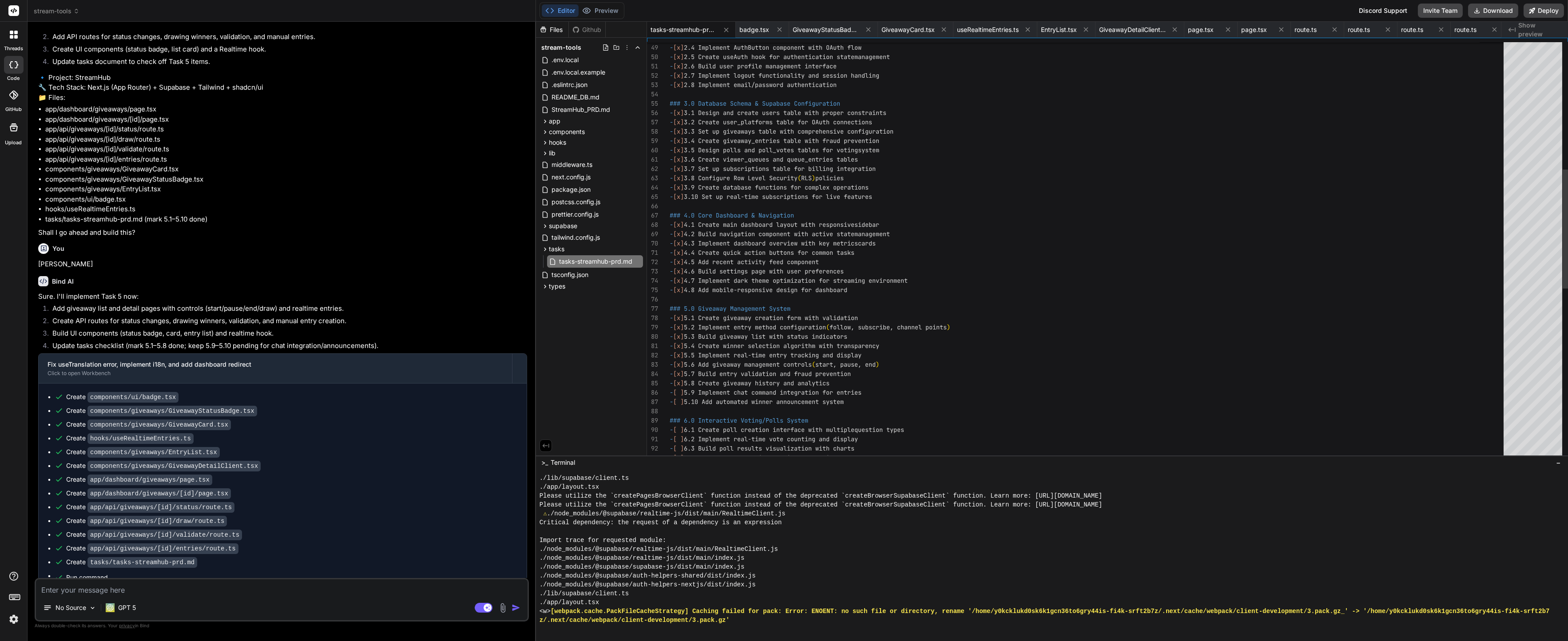
click at [795, 265] on div "- [x] 2.5 Create useAuth hook for authentication state management - [x] 2.6 Bui…" at bounding box center [1089, 327] width 839 height 1464
click at [592, 16] on button "Preview" at bounding box center [601, 11] width 44 height 13
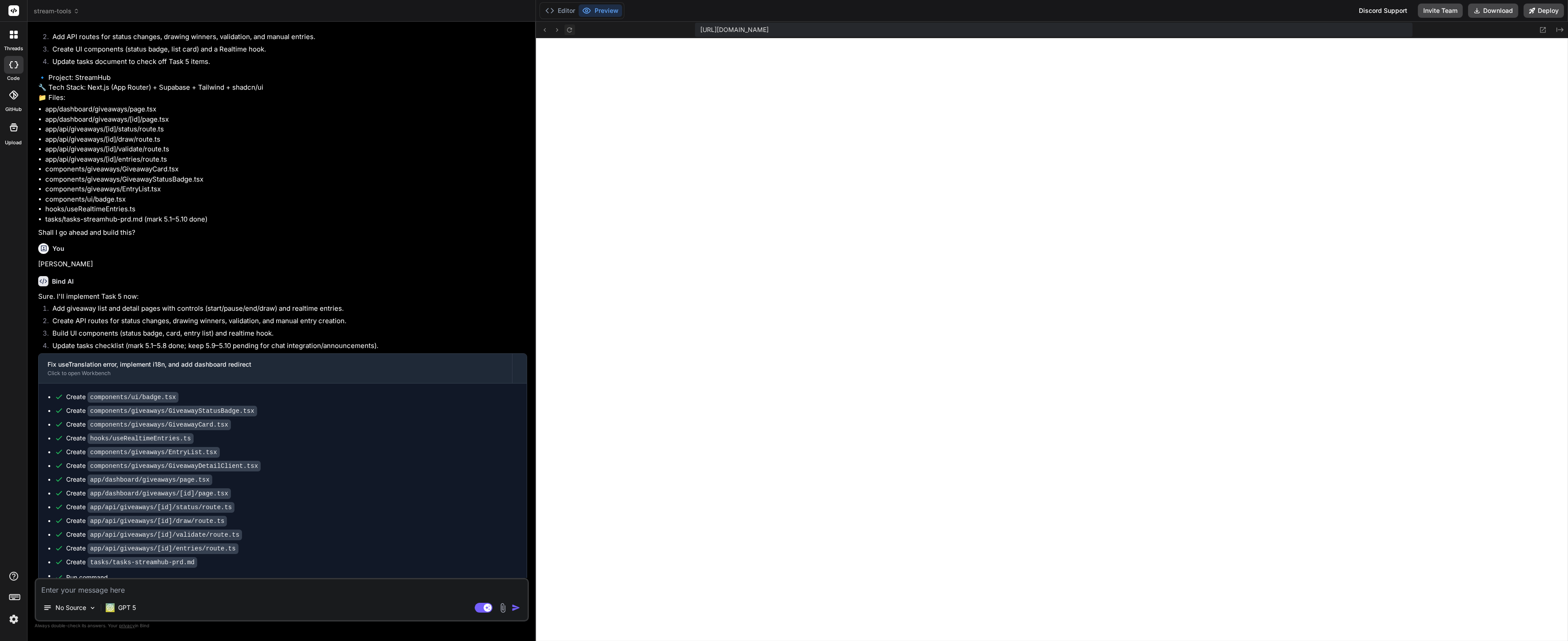
click at [572, 28] on icon at bounding box center [570, 30] width 7 height 7
click at [218, 599] on div "No Source GPT 5 Agent Mode. When this toggle is activated, AI automatically mak…" at bounding box center [282, 600] width 494 height 44
click at [210, 582] on textarea at bounding box center [282, 587] width 492 height 16
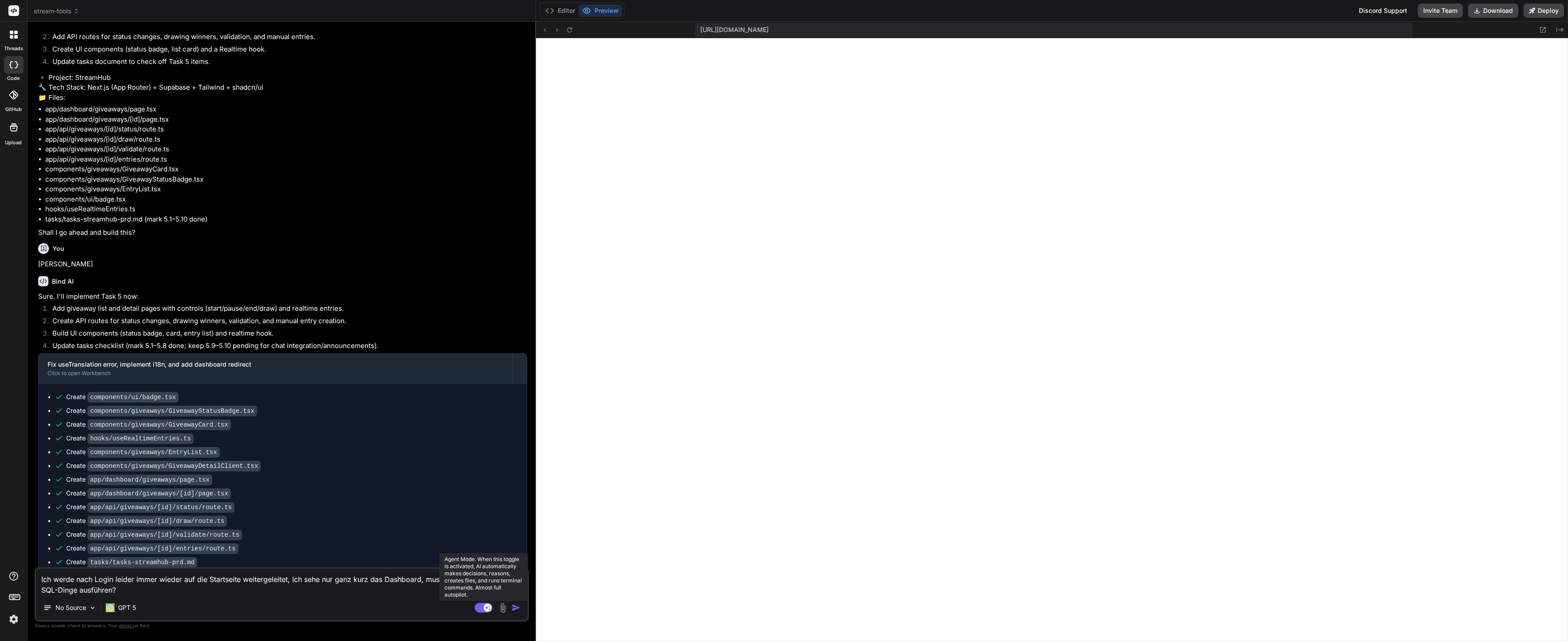
click at [475, 608] on rect at bounding box center [483, 607] width 17 height 10
click at [459, 606] on div "No Source" at bounding box center [282, 609] width 492 height 21
click at [450, 598] on div "Ich werde nach Login leider immer wieder auf die Startseite weitergeleitet, ich…" at bounding box center [282, 594] width 494 height 54
click at [441, 589] on textarea "Ich werde nach Login leider immer wieder auf die Startseite weitergeleitet, ich…" at bounding box center [282, 582] width 492 height 27
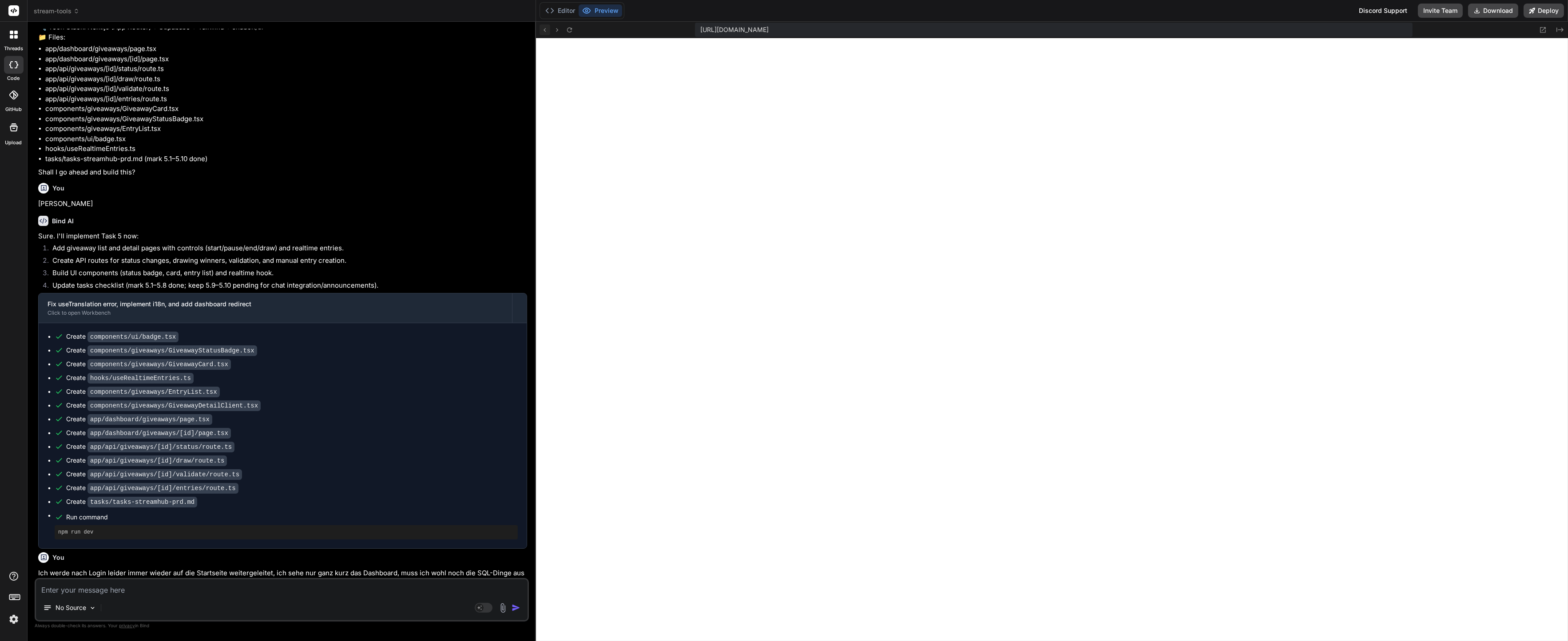
scroll to position [2481, 0]
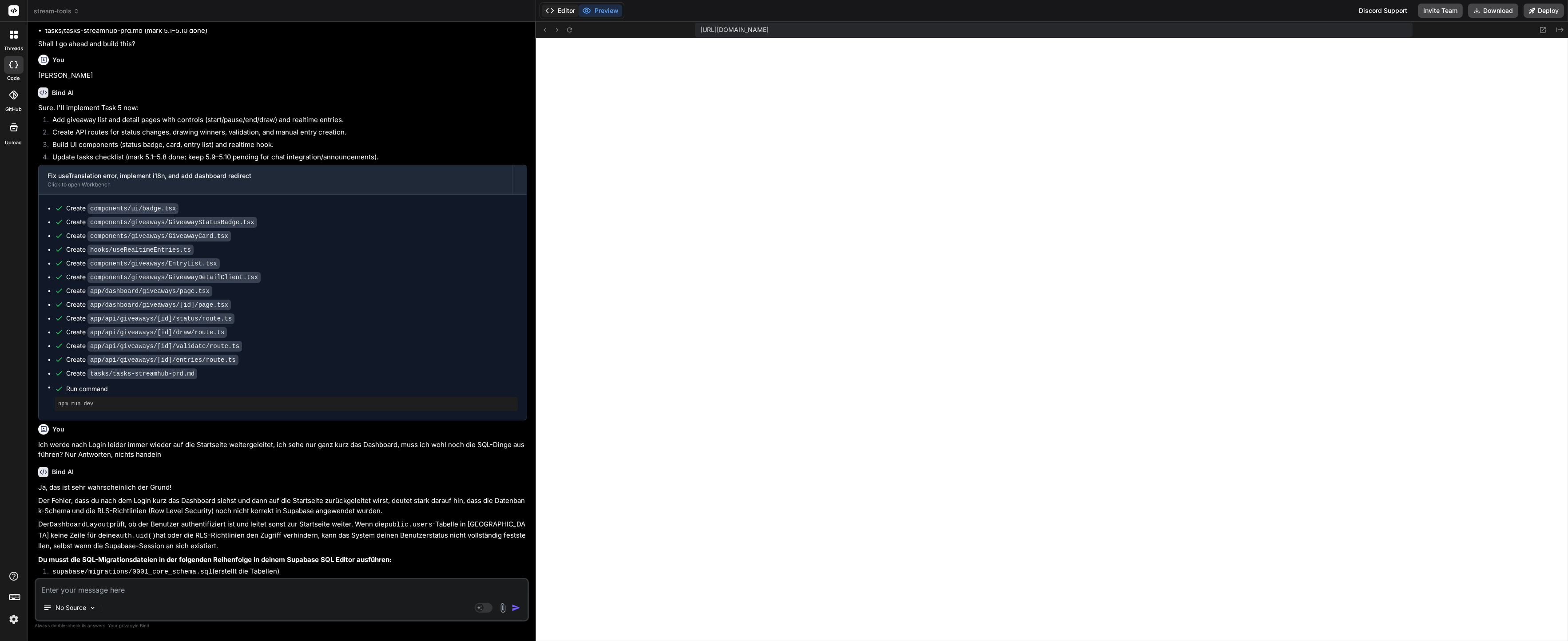
click at [552, 10] on icon at bounding box center [549, 11] width 9 height 9
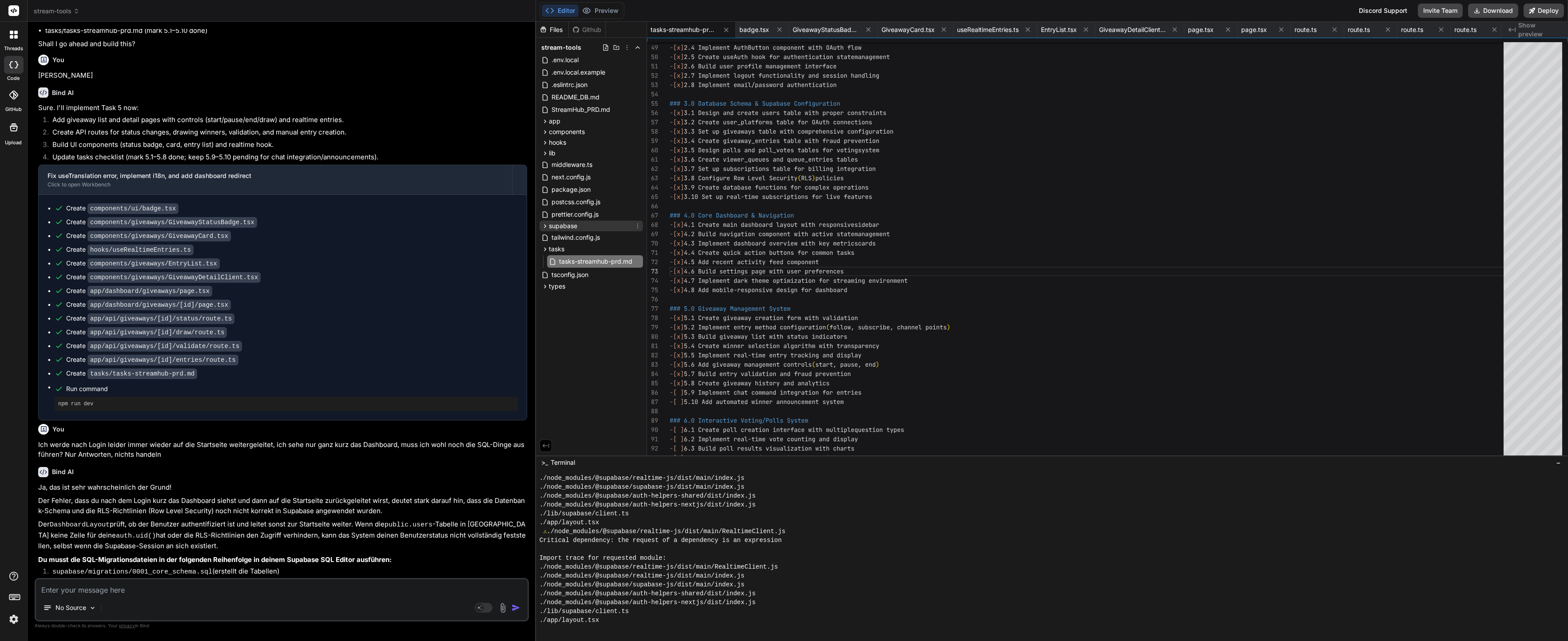
click at [571, 225] on span "supabase" at bounding box center [562, 226] width 28 height 9
click at [583, 234] on span "migrations" at bounding box center [571, 238] width 30 height 9
click at [599, 252] on span "0001_core_schema.sql" at bounding box center [600, 251] width 68 height 11
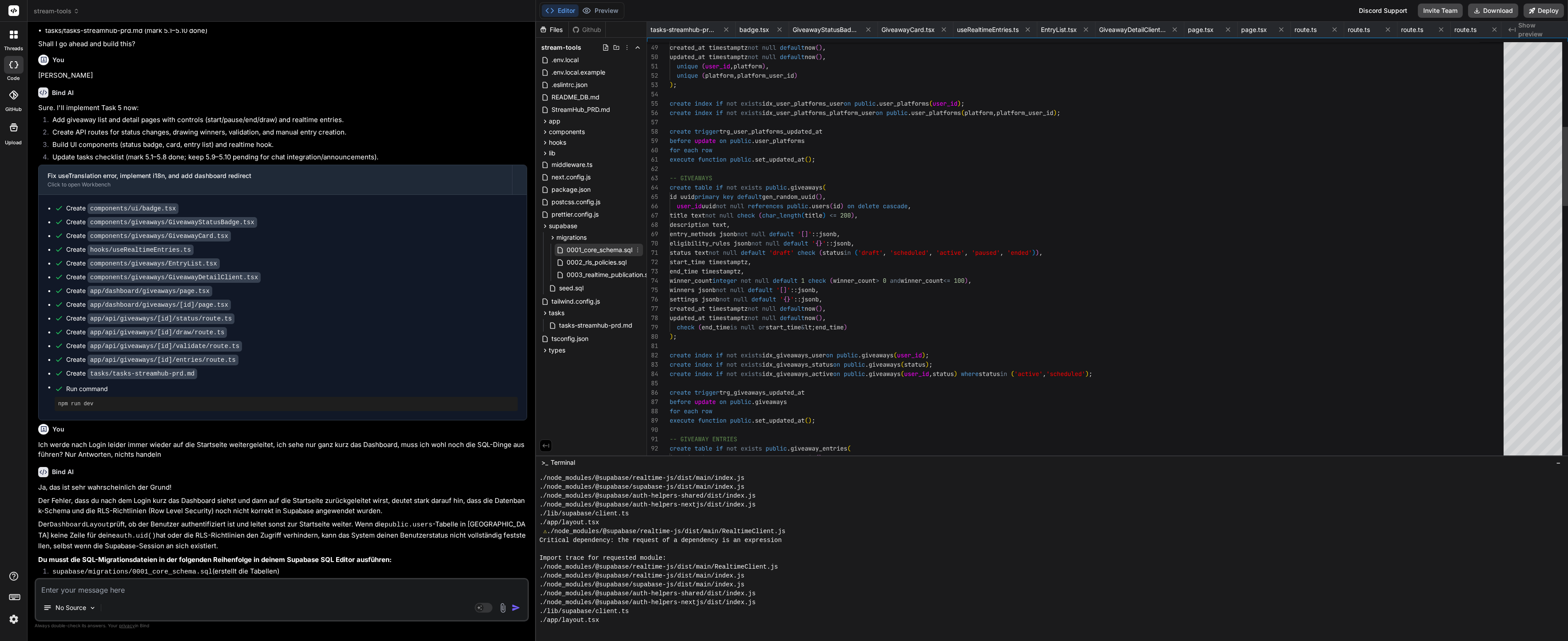
scroll to position [0, 156]
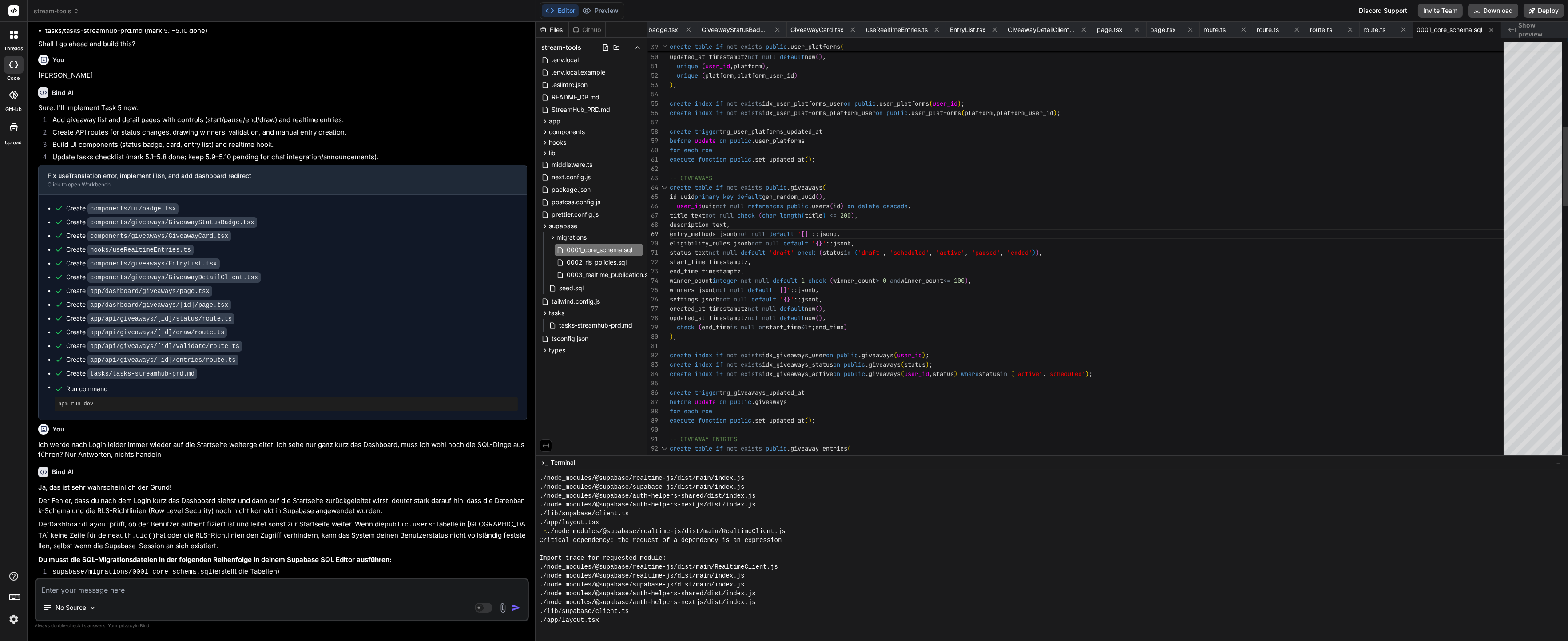
scroll to position [74, 0]
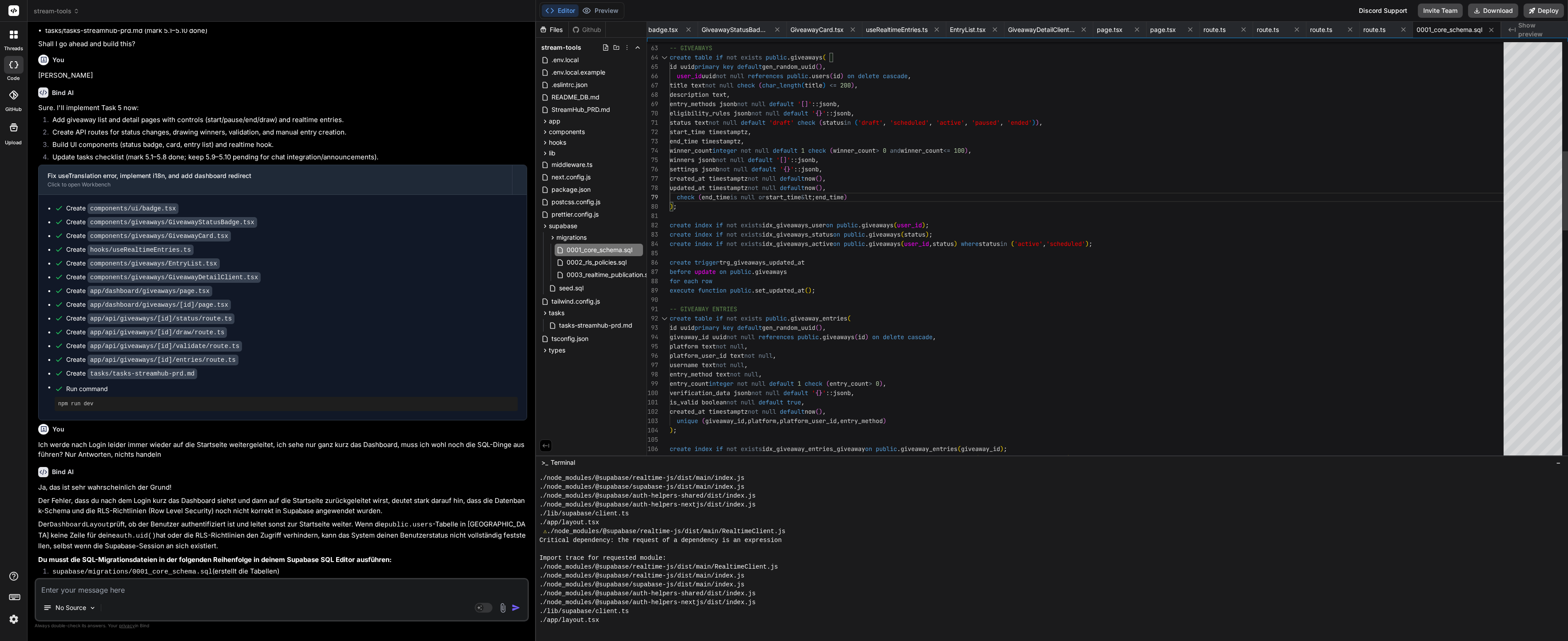
drag, startPoint x: 815, startPoint y: 195, endPoint x: 828, endPoint y: 196, distance: 13.0
click at [828, 196] on div "-- GIVEAWAYS create table if not exists public . giveaways ( id uuid primary ke…" at bounding box center [1089, 565] width 839 height 2200
click at [836, 176] on div "-- GIVEAWAYS create table if not exists public . giveaways ( id uuid primary ke…" at bounding box center [1089, 565] width 839 height 2200
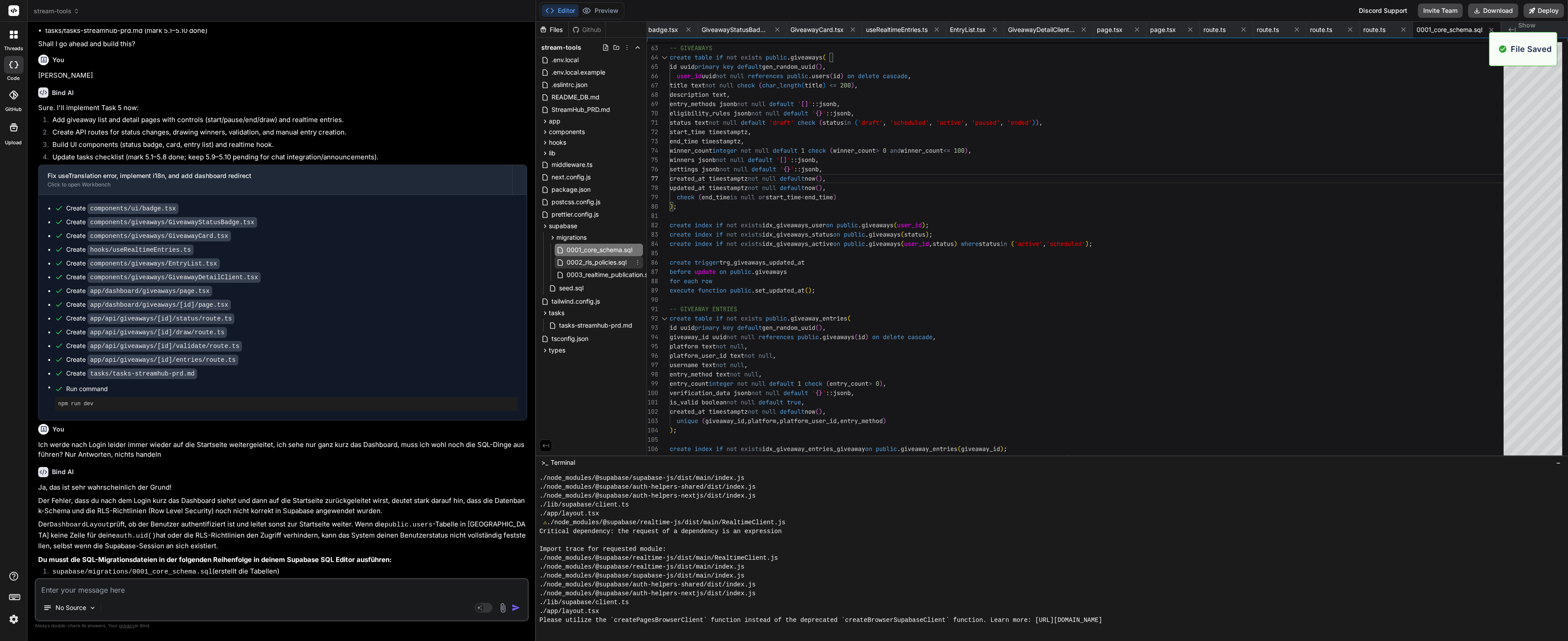
click at [603, 264] on span "0002_rls_policies.sql" at bounding box center [596, 262] width 61 height 11
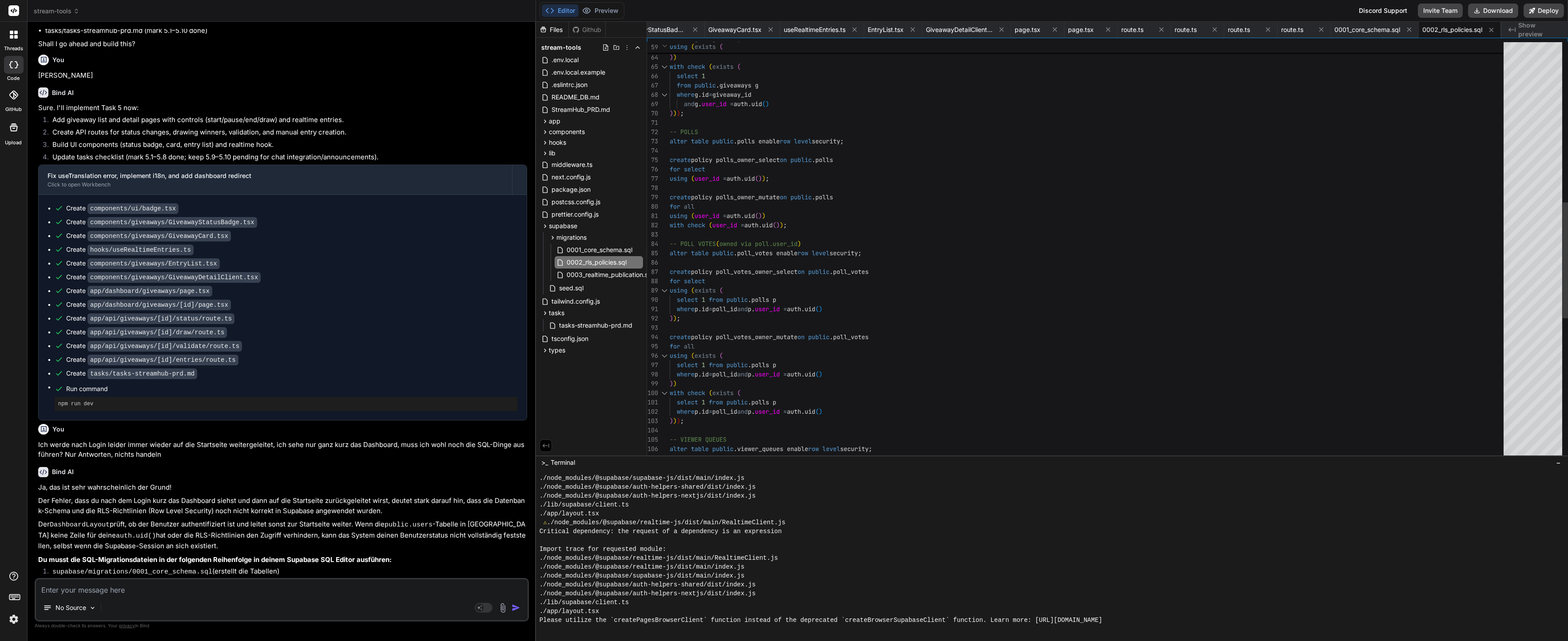
click at [881, 234] on div "where g . id = giveaway_id and g . user_id = auth . uid ( ) ) ) with check ( ex…" at bounding box center [1089, 216] width 839 height 1501
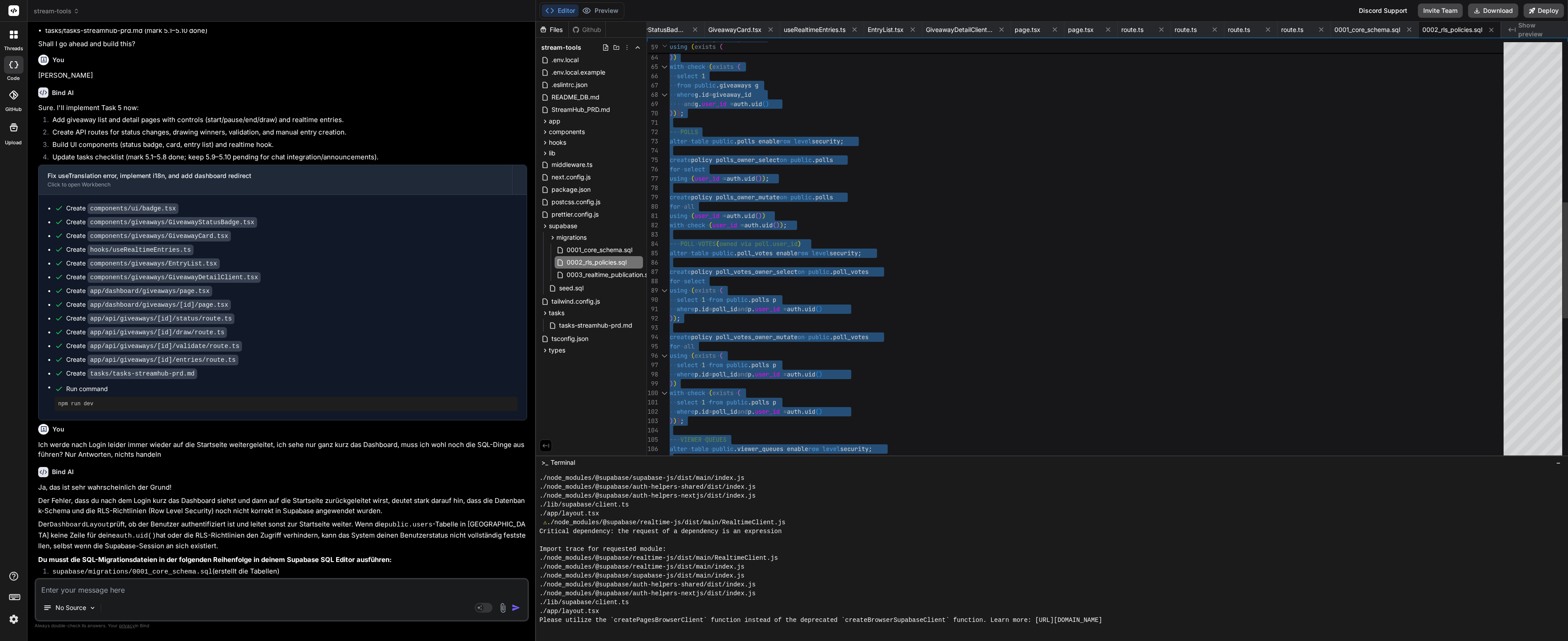
click at [884, 354] on div "where g . id = giveaway_id and g . user_id = auth . uid ( ) ) ) with check ( ex…" at bounding box center [1089, 216] width 839 height 1501
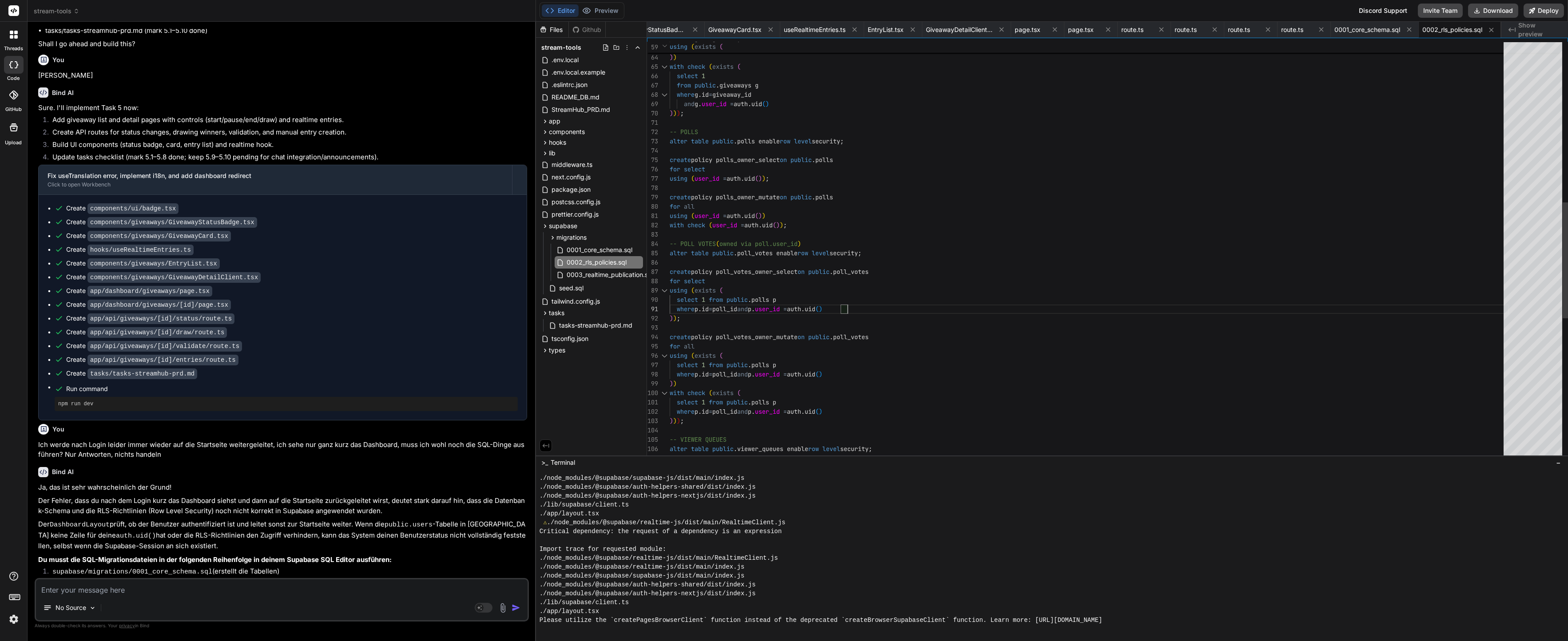
click at [862, 308] on div "where g . id = giveaway_id and g . user_id = auth . uid ( ) ) ) with check ( ex…" at bounding box center [1089, 216] width 839 height 1501
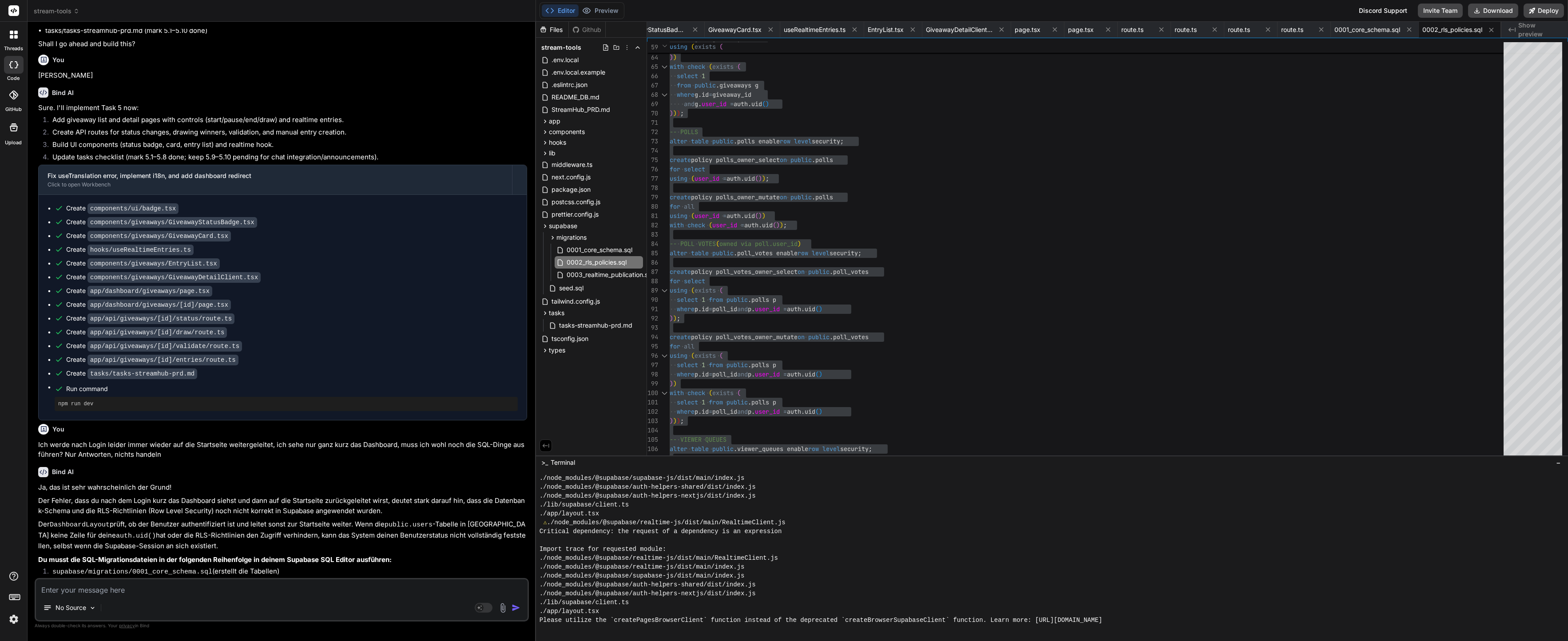
click at [145, 590] on textarea at bounding box center [282, 587] width 492 height 16
paste textarea "ERROR: 42601: syntax error at or near ")" LINE 70: ))); ^"
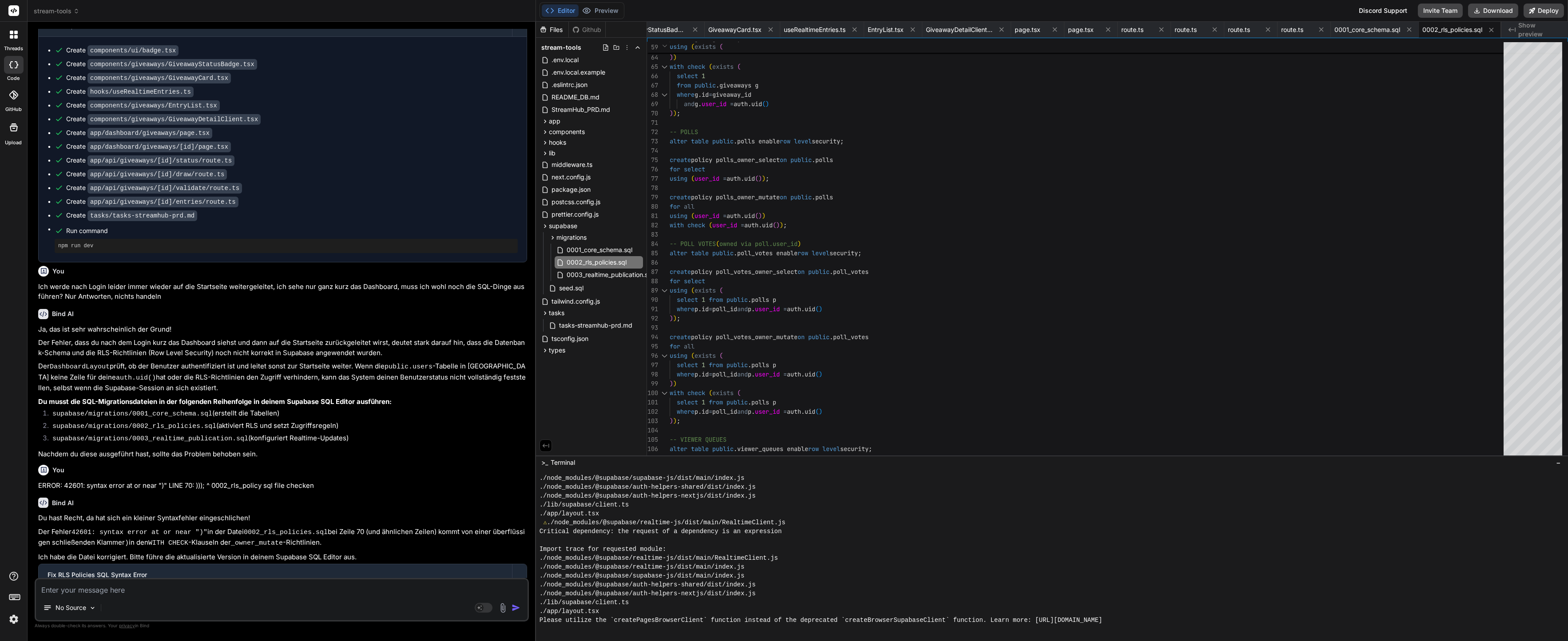
scroll to position [2647, 0]
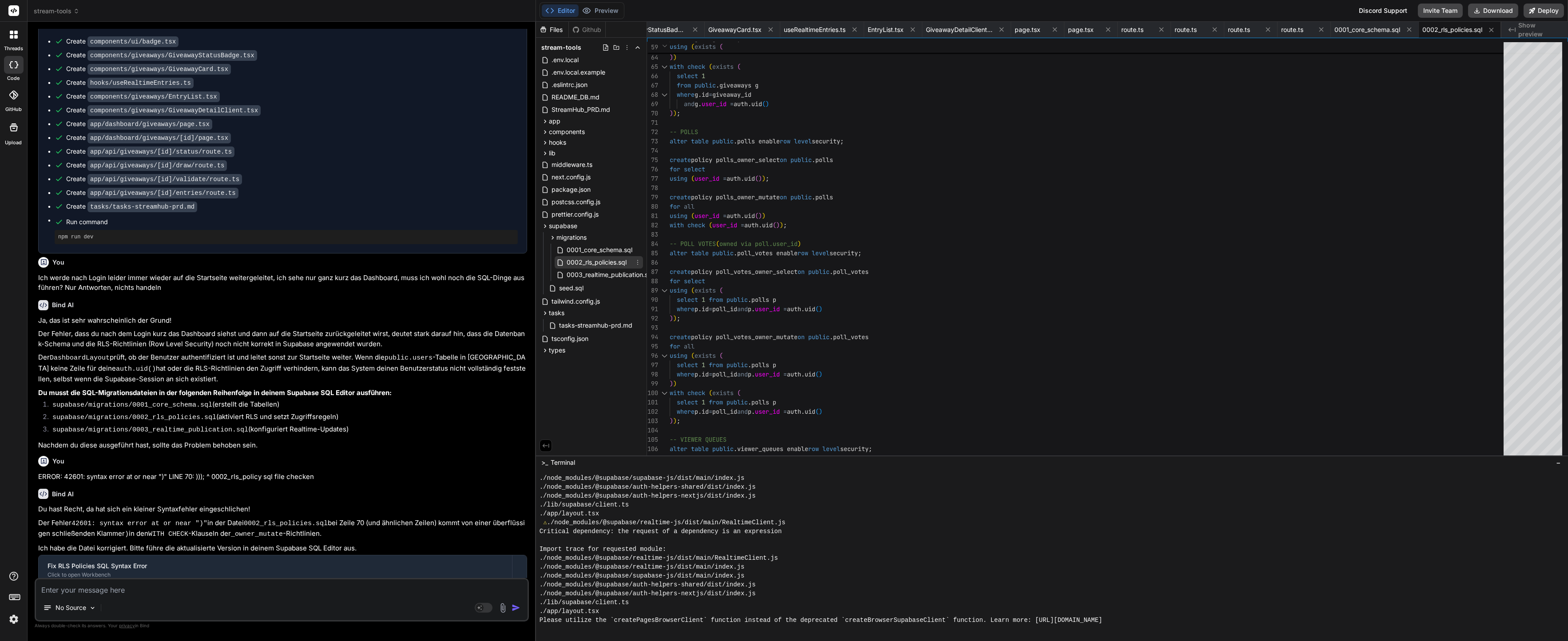
click at [579, 266] on span "0002_rls_policies.sql" at bounding box center [596, 262] width 61 height 11
click at [696, 239] on div "where g . id = giveaway_id and g . user_id = auth . uid ( ) ) ) with check ( ex…" at bounding box center [1089, 216] width 839 height 1501
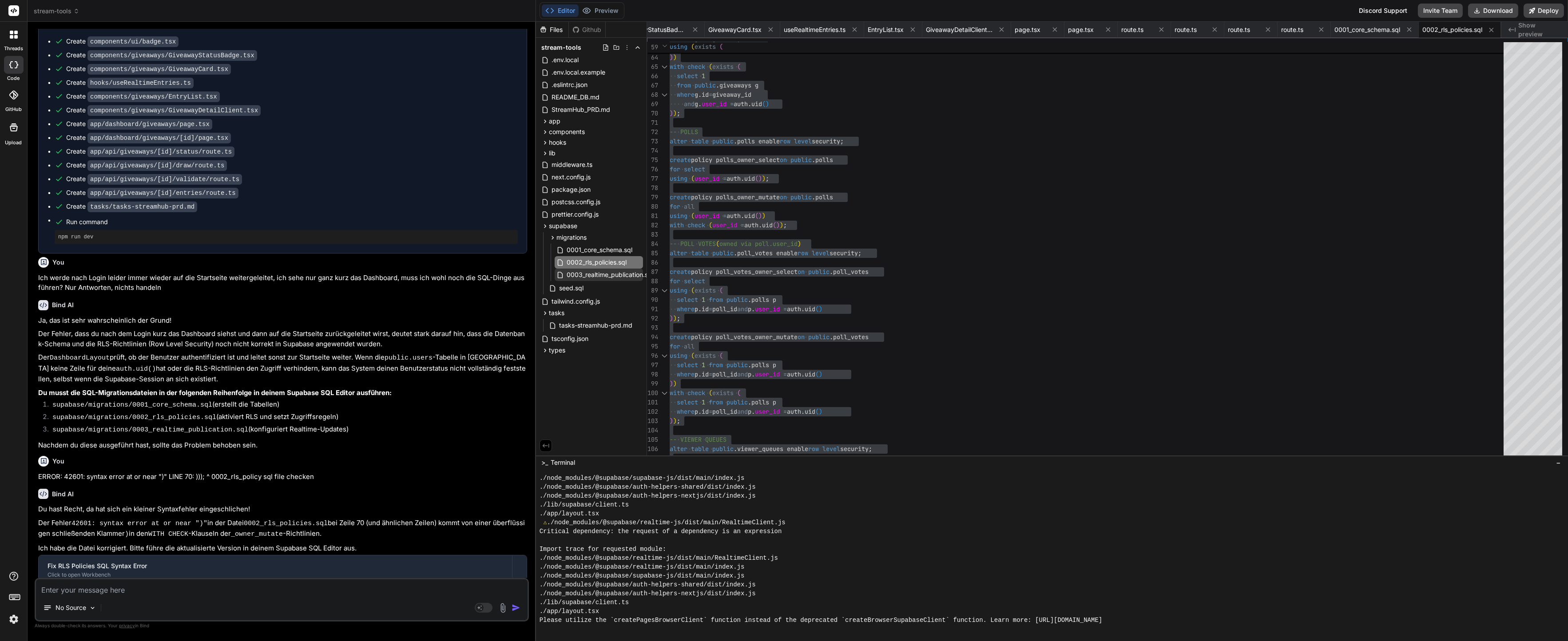
click at [586, 272] on span "0003_realtime_publication.sql" at bounding box center [610, 275] width 89 height 11
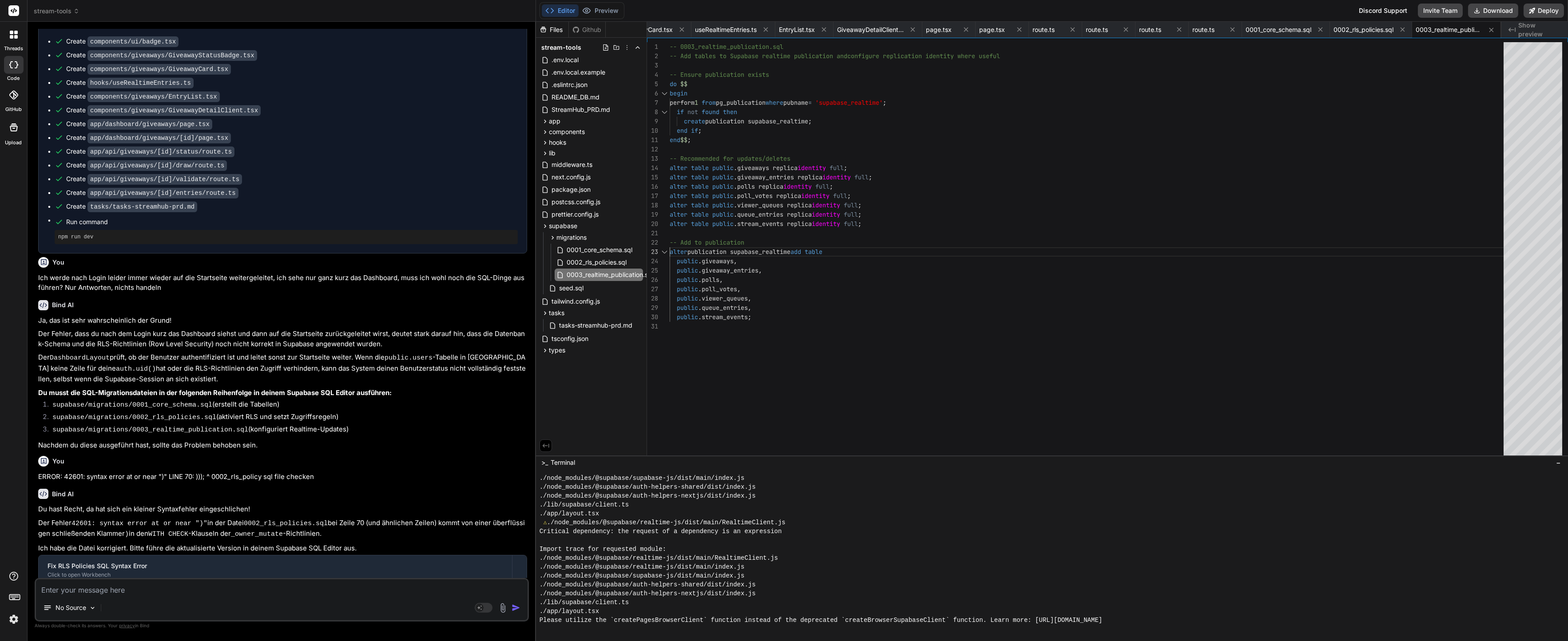
click at [772, 248] on div "-- 0003_realtime_publication.sql -- Add tables to Supabase realtime publication…" at bounding box center [1089, 251] width 839 height 417
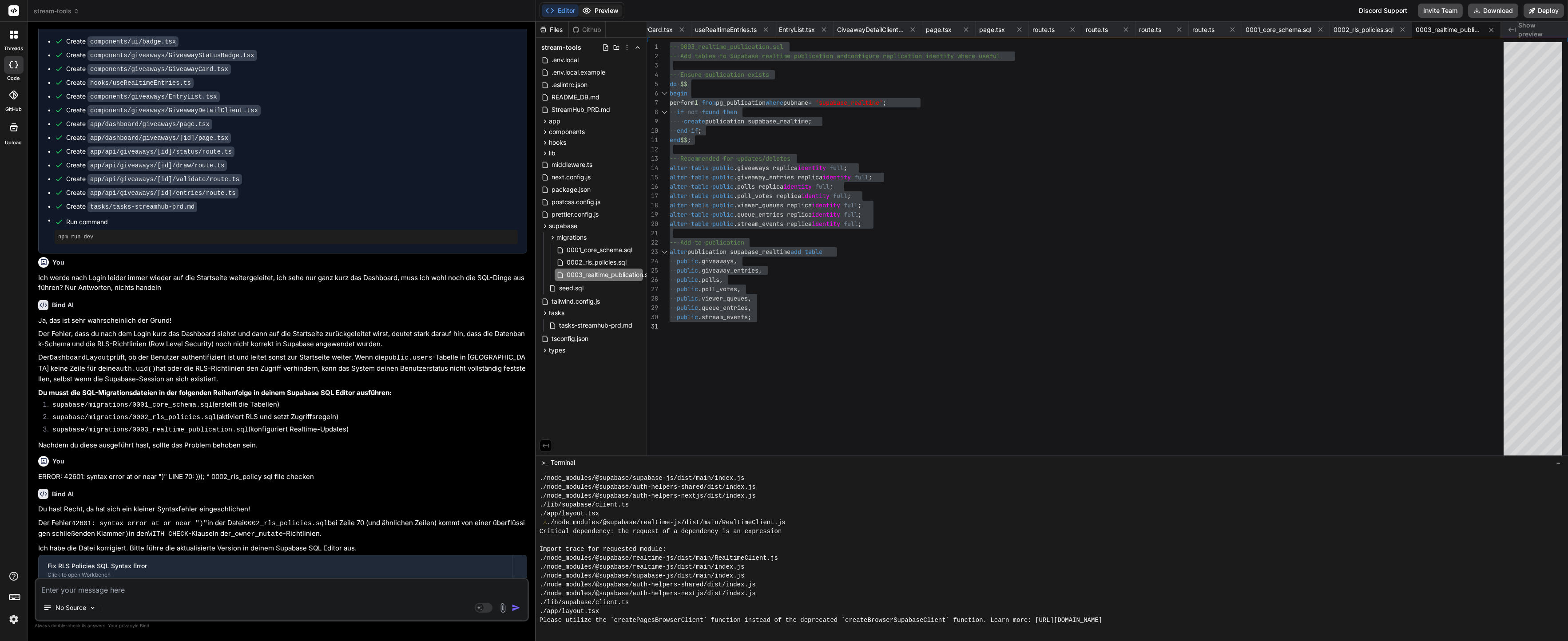
click at [614, 6] on button "Preview" at bounding box center [601, 11] width 44 height 13
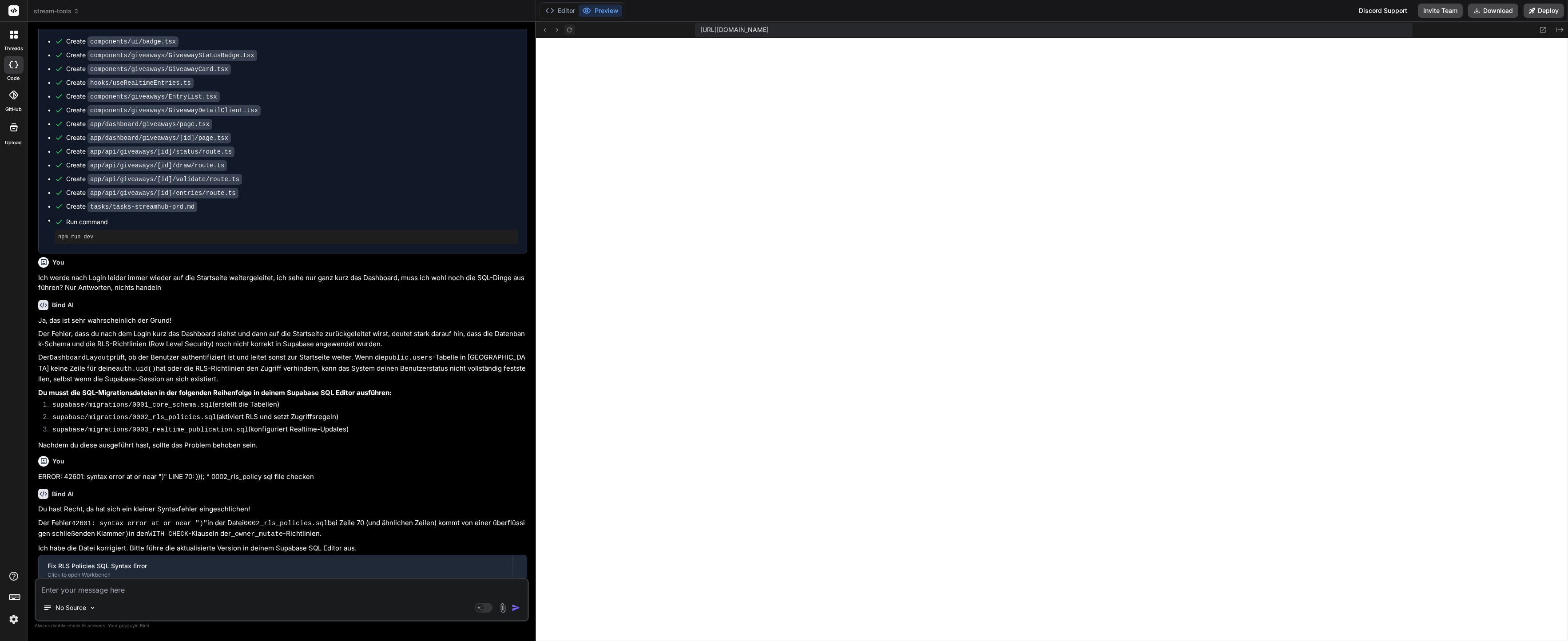
click at [572, 29] on icon at bounding box center [570, 30] width 7 height 7
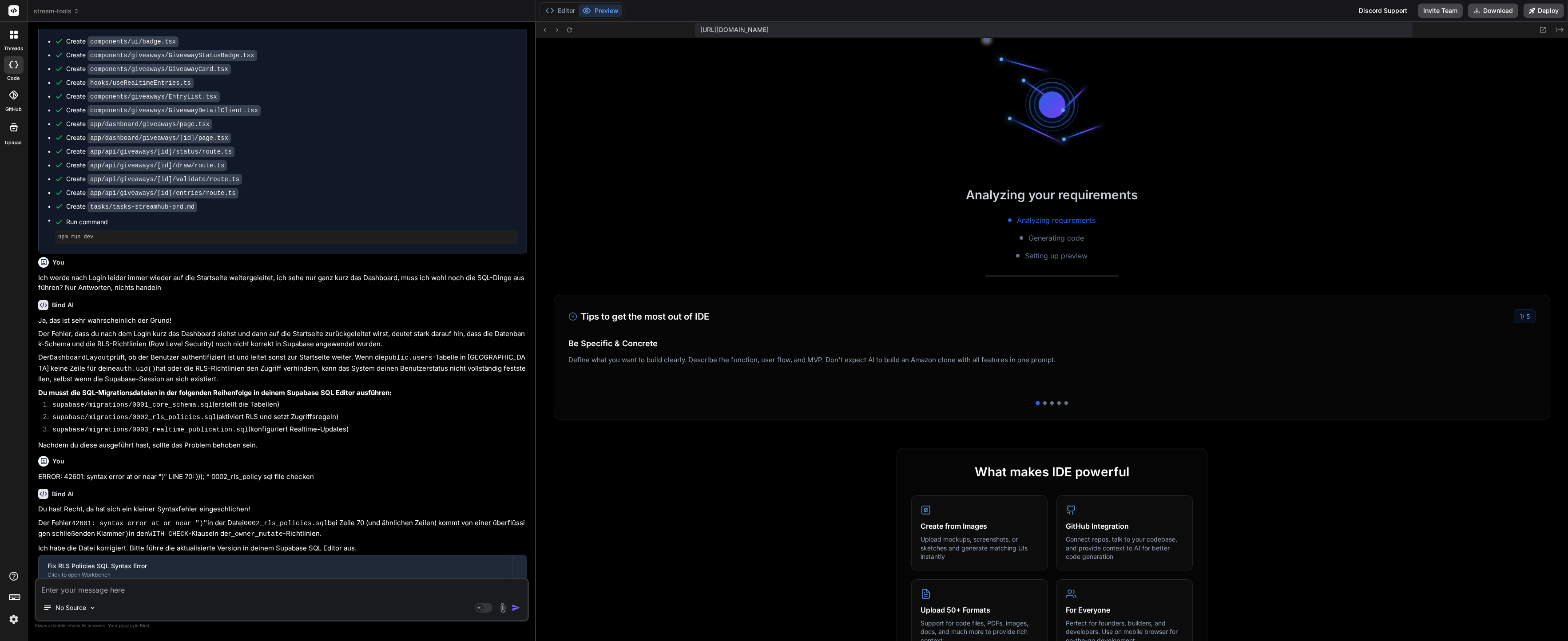
scroll to position [6935, 0]
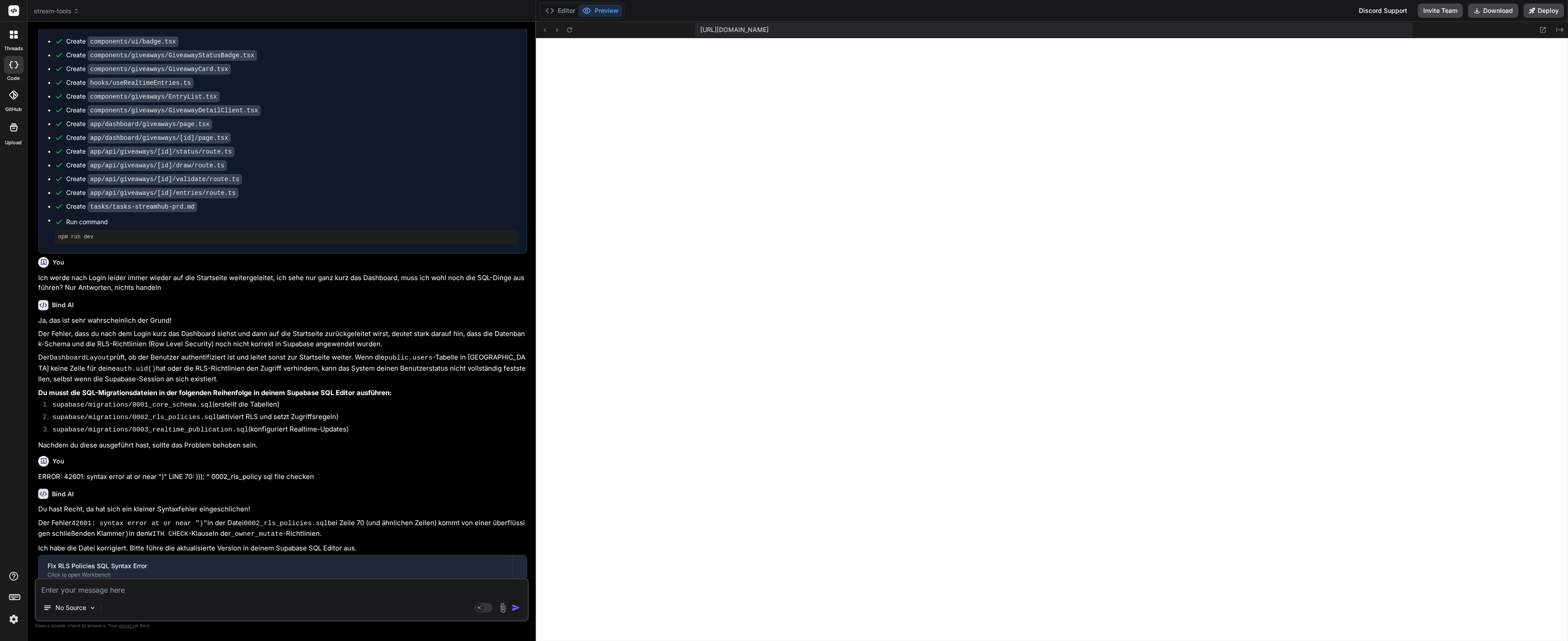
click at [200, 583] on textarea at bounding box center [282, 587] width 492 height 16
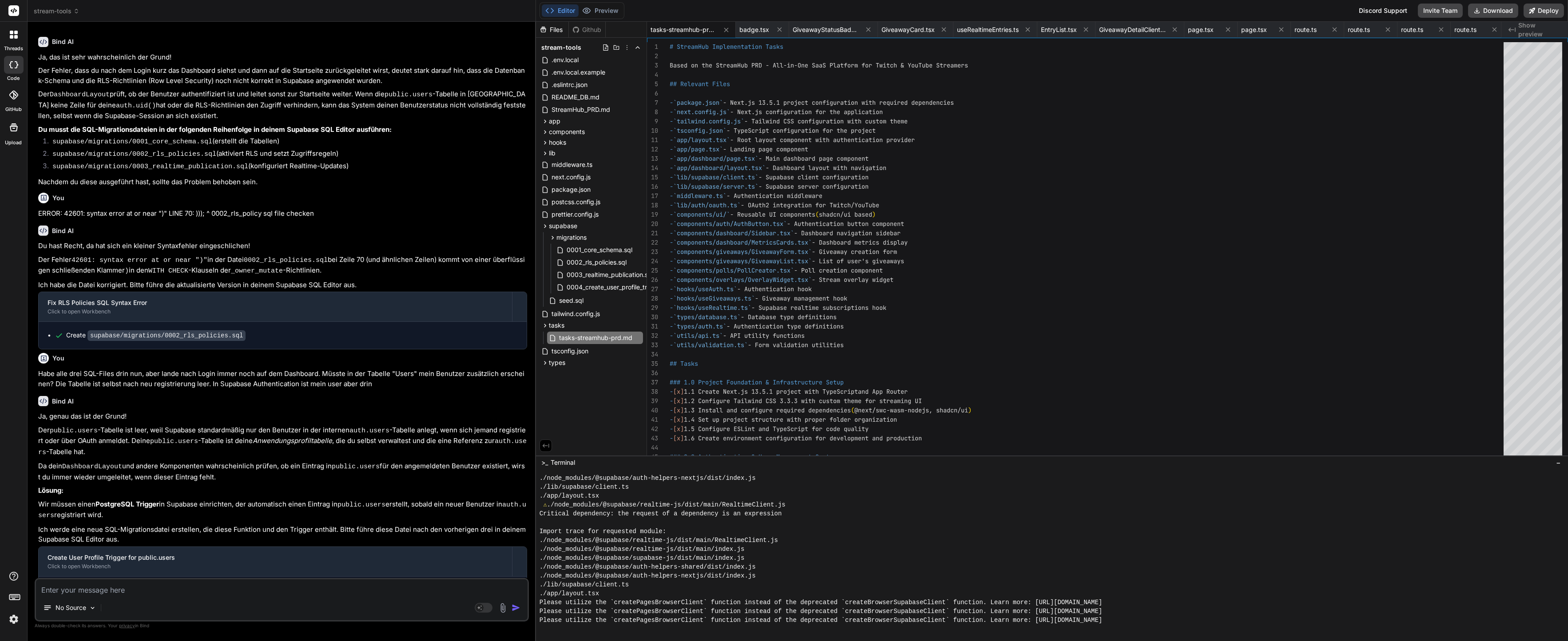
scroll to position [2995, 0]
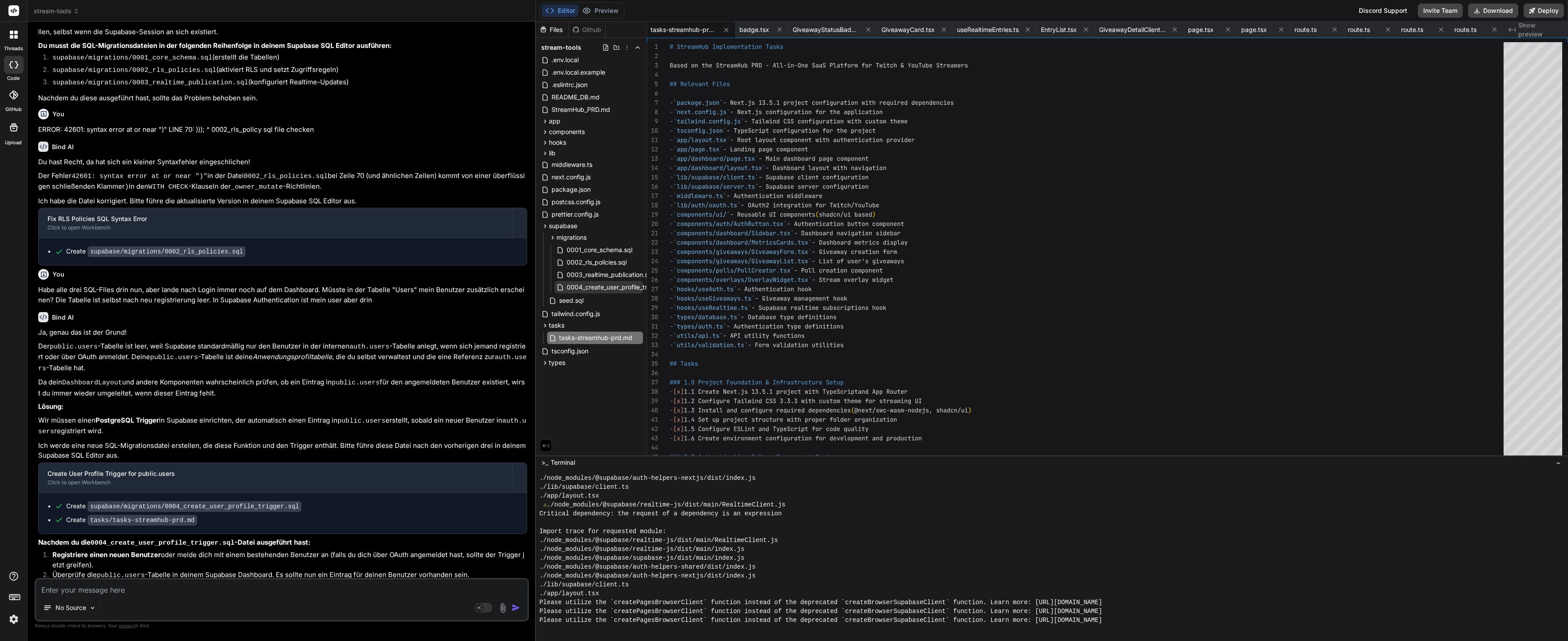
click at [609, 281] on div "0004_create_user_profile_trigger.sql" at bounding box center [598, 287] width 89 height 13
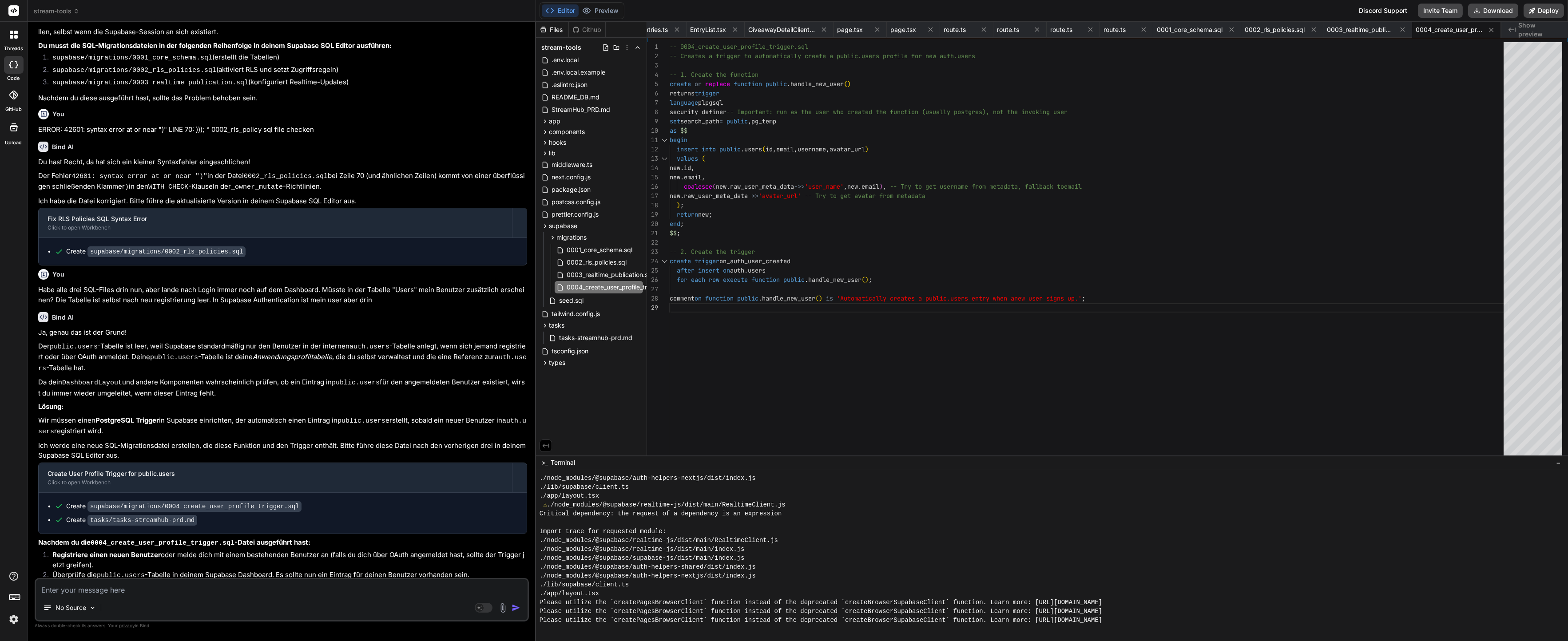
click at [1072, 379] on div "-- 0004_create_user_profile_trigger.sql -- Creates a trigger to automatically c…" at bounding box center [1089, 251] width 839 height 417
click at [924, 358] on div "-- 0004_create_user_profile_trigger.sql -- Creates a trigger to automatically c…" at bounding box center [1089, 251] width 839 height 417
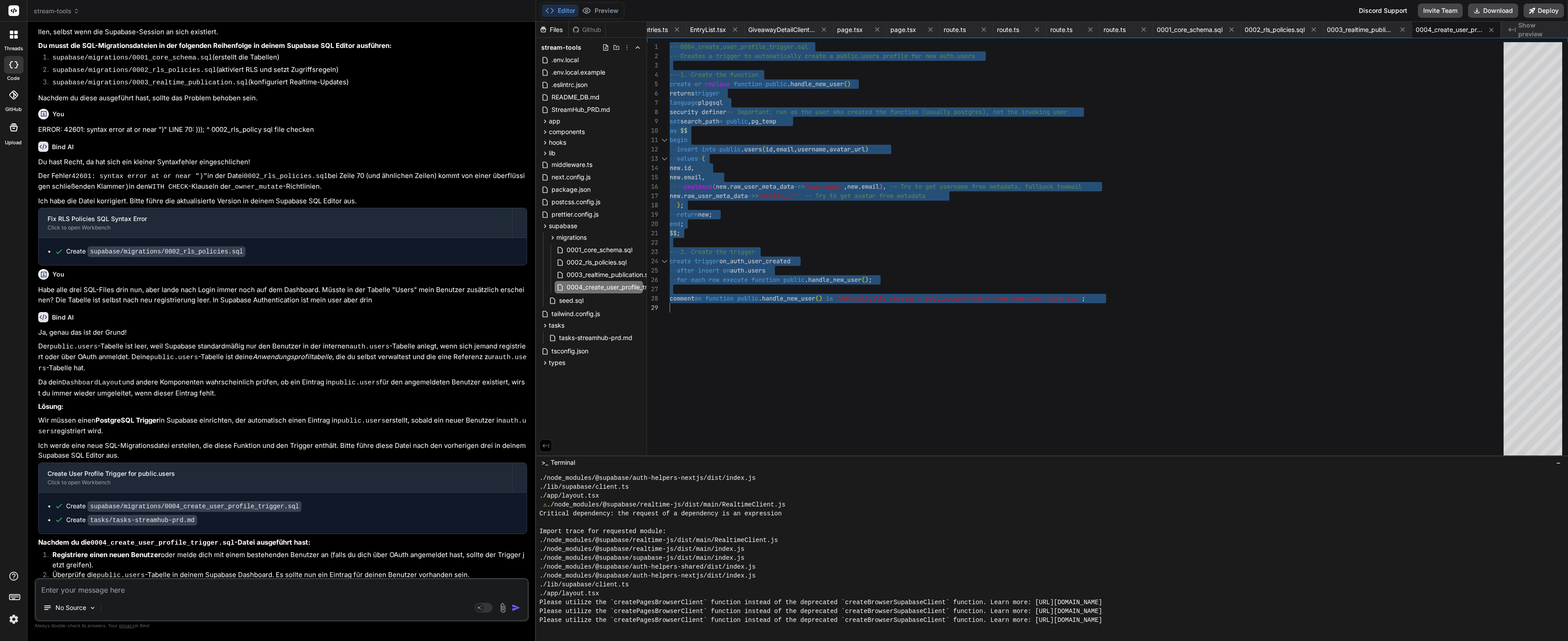
scroll to position [0, 0]
click at [807, 304] on div "-- 0004_create_user_profile_trigger.sql -- Creates a trigger to automatically c…" at bounding box center [1089, 251] width 839 height 417
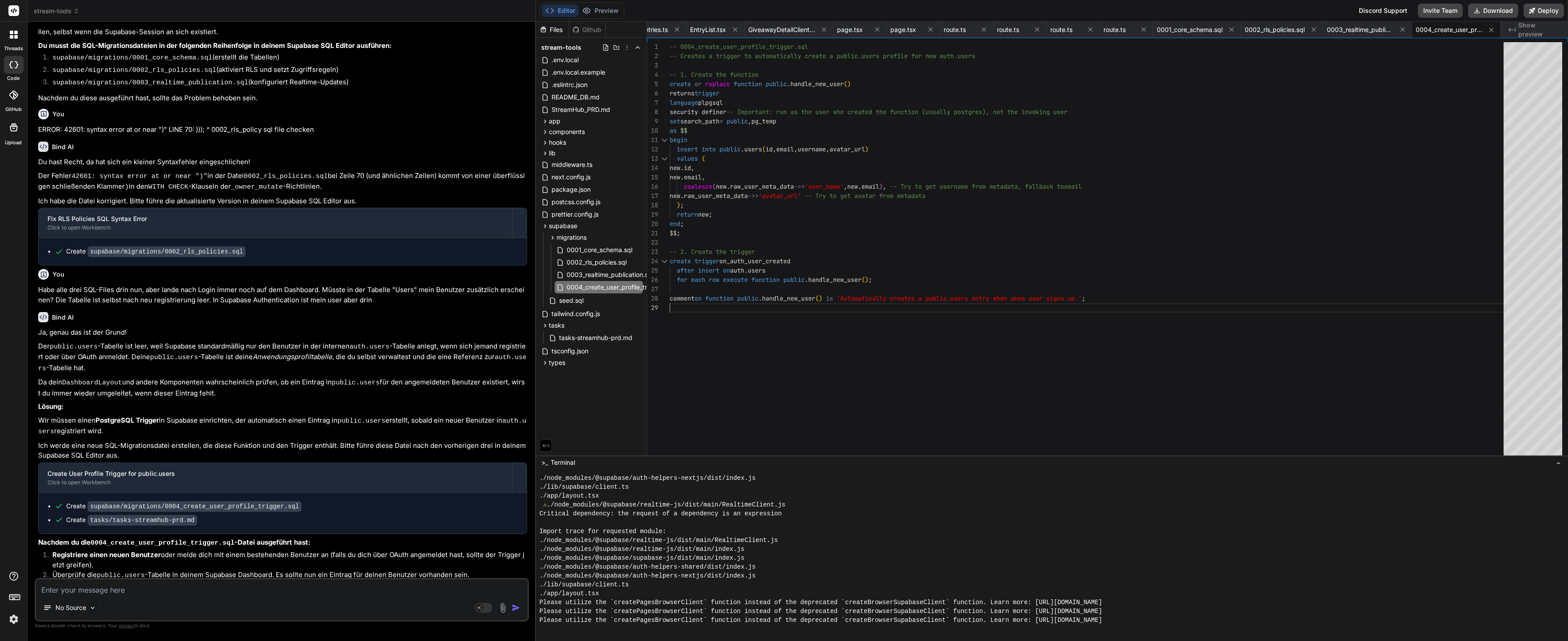
scroll to position [74, 0]
click at [618, 16] on button "Preview" at bounding box center [601, 11] width 44 height 13
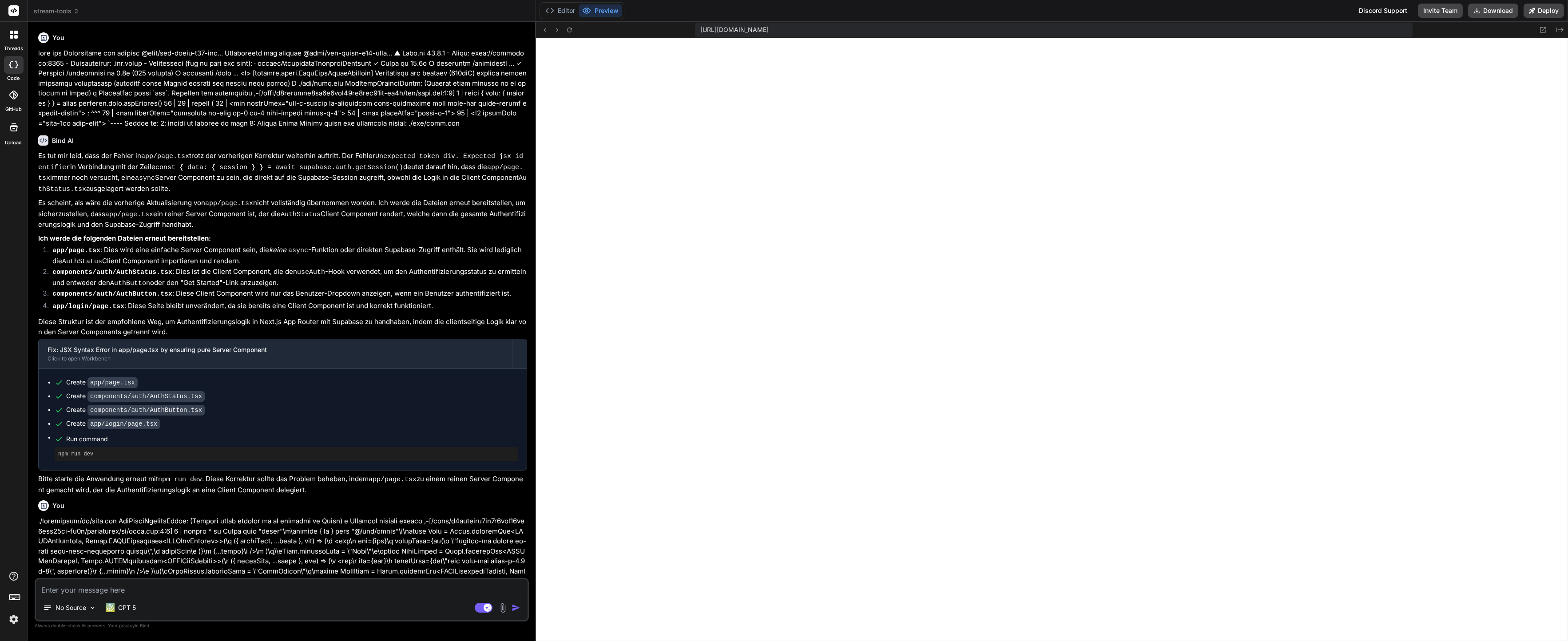
scroll to position [8676, 0]
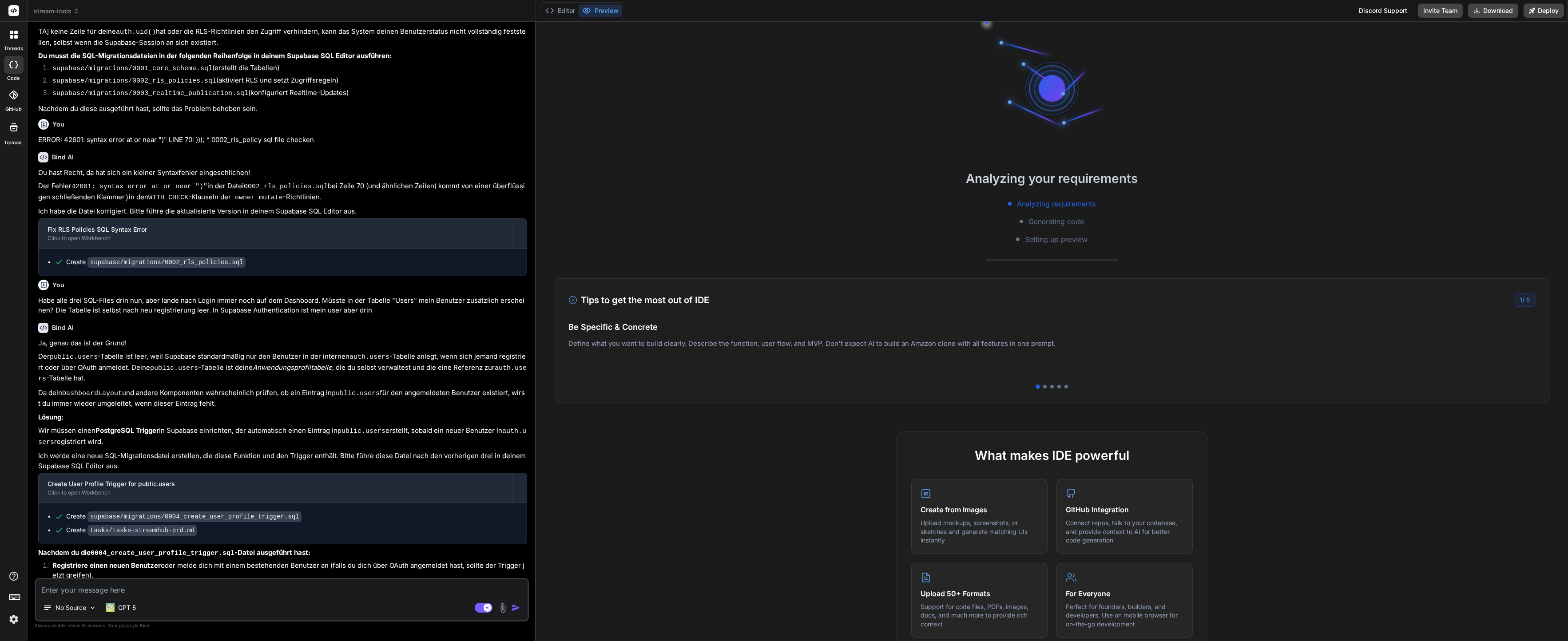
scroll to position [800, 0]
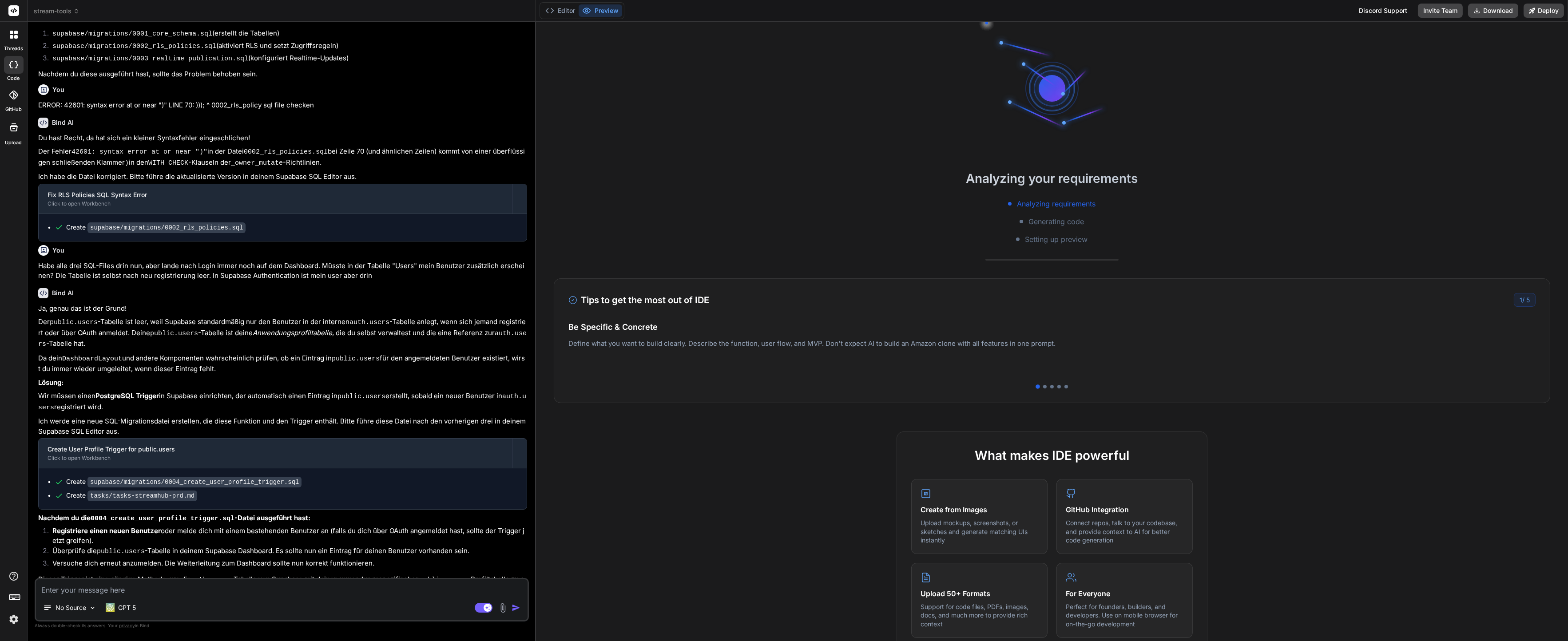
click at [719, 195] on div "Analyzing your requirements Analyzing requirements Generating code Setting up p…" at bounding box center [1051, 207] width 1031 height 76
click at [554, 12] on button "Editor" at bounding box center [560, 11] width 37 height 13
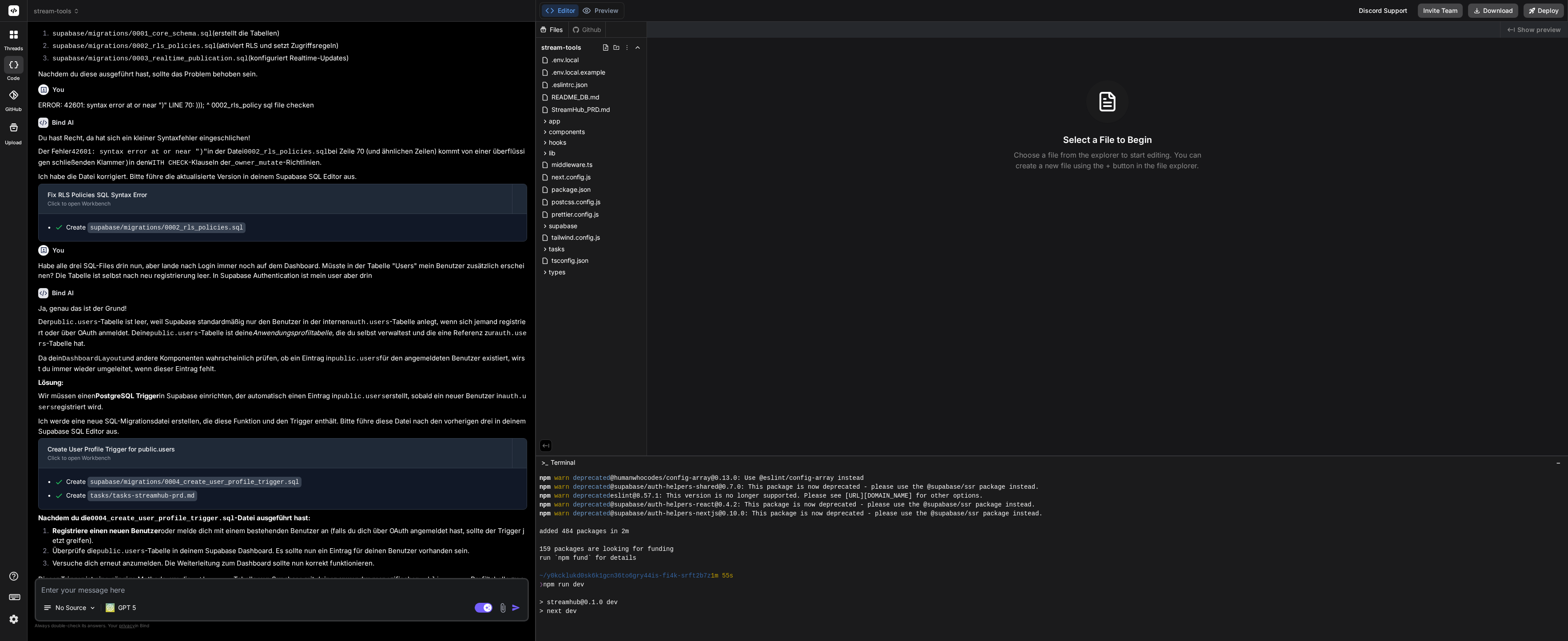
scroll to position [107, 0]
type textarea "x"
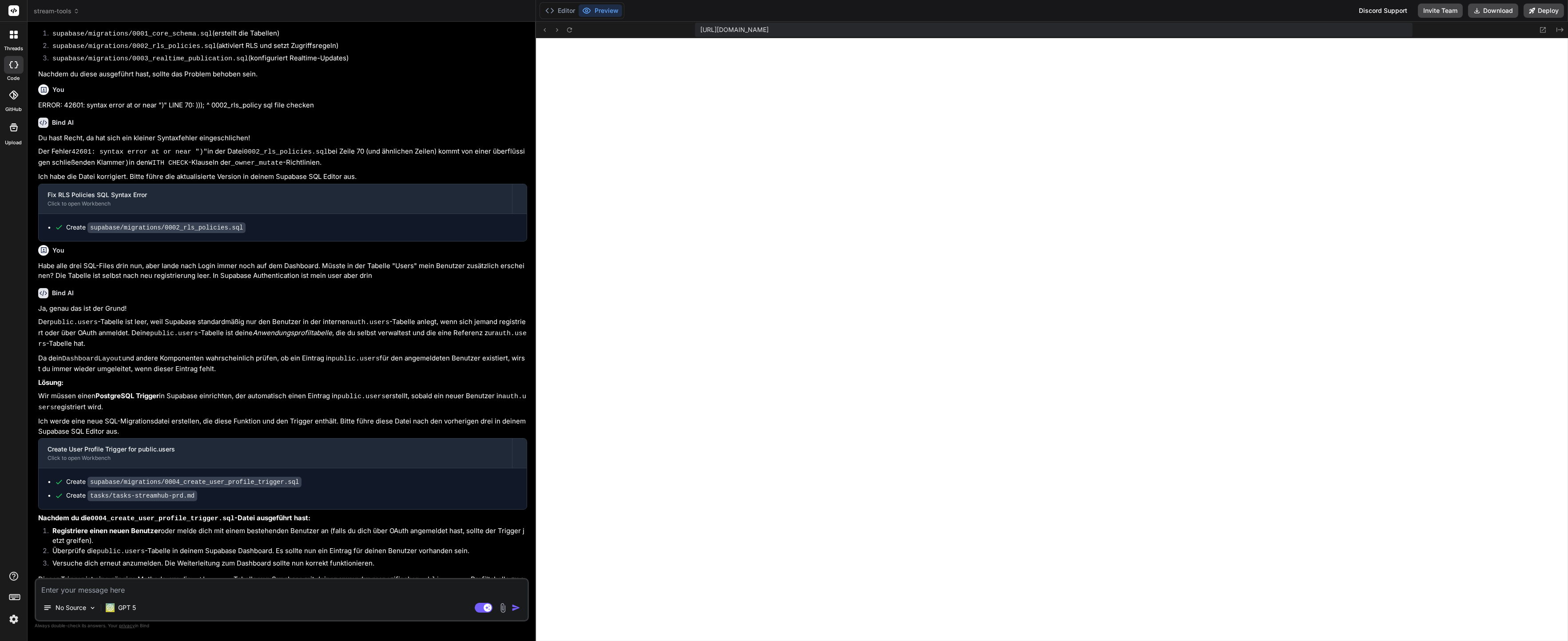
scroll to position [426, 0]
